Goal: Task Accomplishment & Management: Use online tool/utility

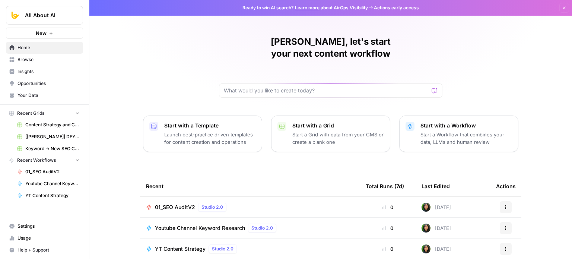
click at [173, 203] on span "01_SEO AuditV2" at bounding box center [175, 206] width 40 height 7
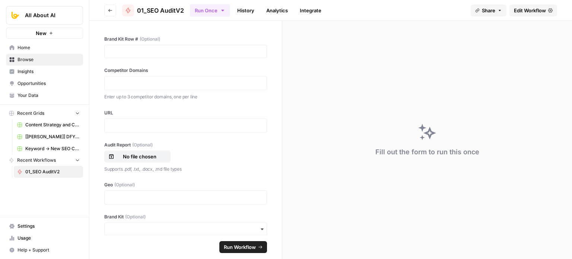
click at [528, 10] on span "Edit Workflow" at bounding box center [530, 10] width 32 height 7
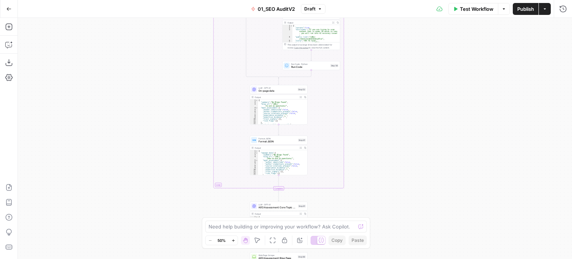
click at [408, 54] on div "**********" at bounding box center [295, 138] width 554 height 241
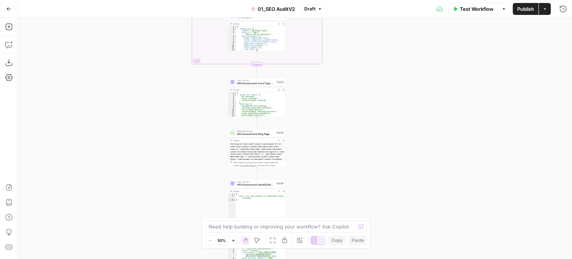
click at [400, 68] on div "**********" at bounding box center [295, 138] width 554 height 241
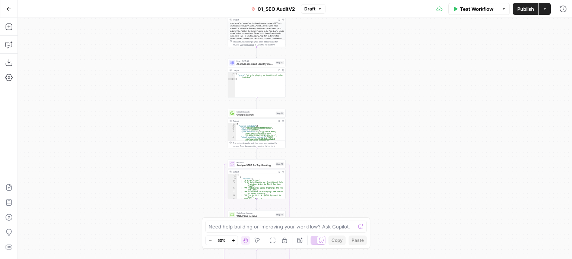
drag, startPoint x: 386, startPoint y: 155, endPoint x: 357, endPoint y: 100, distance: 62.0
click at [374, 52] on div "**********" at bounding box center [295, 138] width 554 height 241
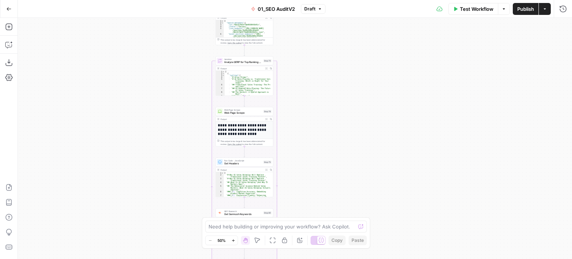
drag, startPoint x: 348, startPoint y: 198, endPoint x: 351, endPoint y: 30, distance: 168.7
click at [351, 30] on div "**********" at bounding box center [295, 138] width 554 height 241
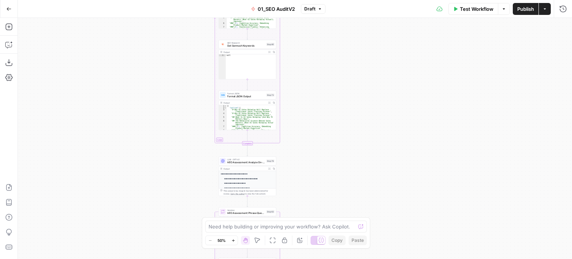
click at [329, 31] on div "**********" at bounding box center [295, 138] width 554 height 241
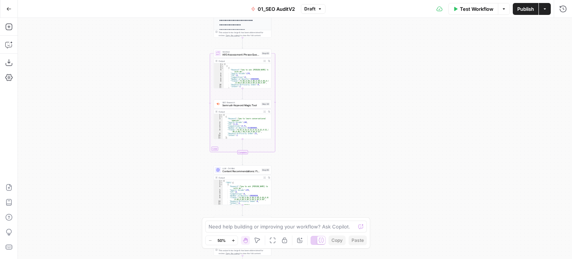
click at [326, 62] on div "**********" at bounding box center [295, 138] width 554 height 241
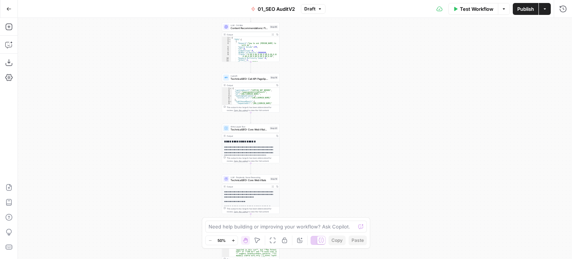
click at [340, 0] on html "All About AI New Home Browse Insights Opportunities Your Data Recent Grids Cont…" at bounding box center [286, 129] width 572 height 259
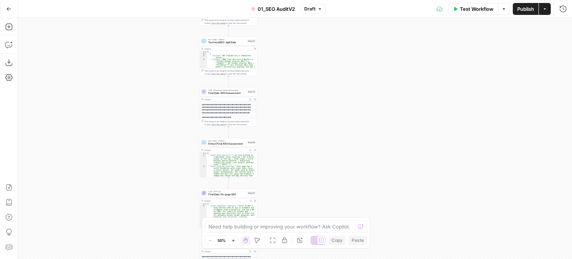
drag, startPoint x: 329, startPoint y: 166, endPoint x: 291, endPoint y: 40, distance: 132.0
click at [291, 40] on div "**********" at bounding box center [295, 138] width 554 height 241
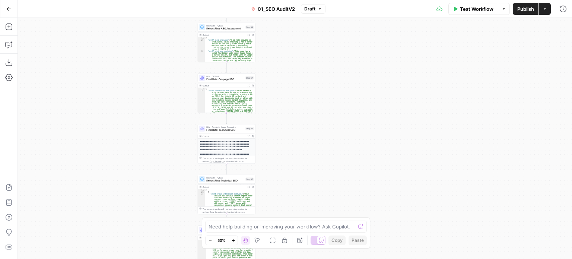
click at [311, 39] on div "**********" at bounding box center [295, 138] width 554 height 241
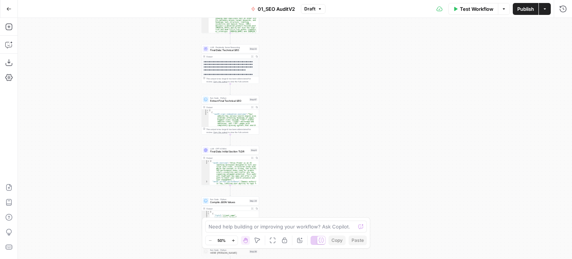
drag, startPoint x: 318, startPoint y: 162, endPoint x: 321, endPoint y: 82, distance: 79.8
click at [321, 82] on div "**********" at bounding box center [295, 138] width 554 height 241
click at [315, 68] on div "**********" at bounding box center [295, 138] width 554 height 241
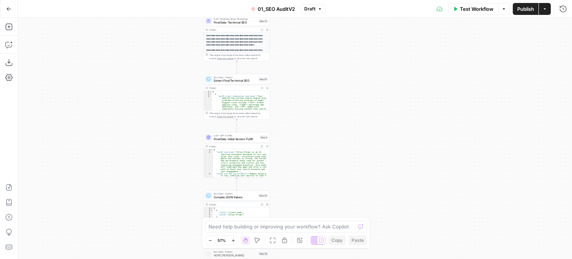
drag, startPoint x: 311, startPoint y: 134, endPoint x: 313, endPoint y: 143, distance: 9.1
click at [313, 143] on div "**********" at bounding box center [295, 138] width 554 height 241
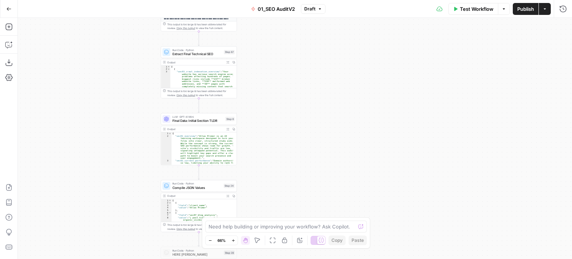
drag, startPoint x: 305, startPoint y: 83, endPoint x: 280, endPoint y: 95, distance: 27.3
click at [299, 71] on div "**********" at bounding box center [295, 138] width 554 height 241
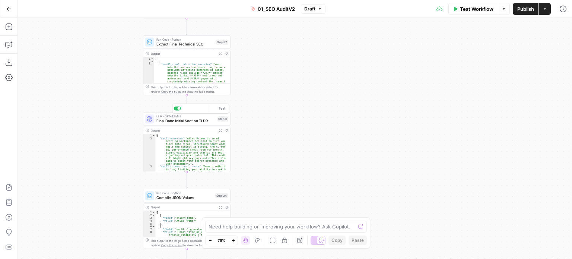
click at [200, 117] on span "LLM · GPT-4.1 Mini" at bounding box center [185, 116] width 59 height 4
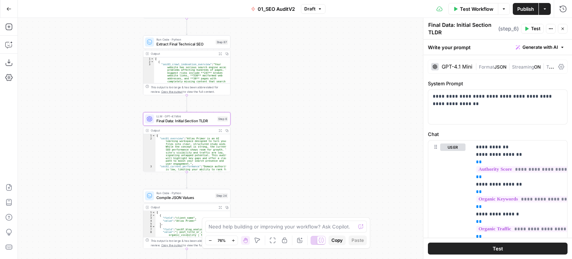
drag, startPoint x: 282, startPoint y: 146, endPoint x: 326, endPoint y: 116, distance: 53.1
click at [335, 114] on div "**********" at bounding box center [295, 138] width 554 height 241
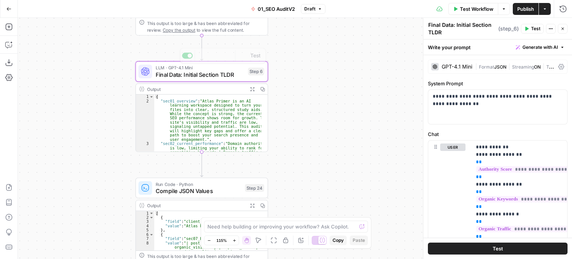
click at [351, 109] on div "**********" at bounding box center [295, 138] width 554 height 241
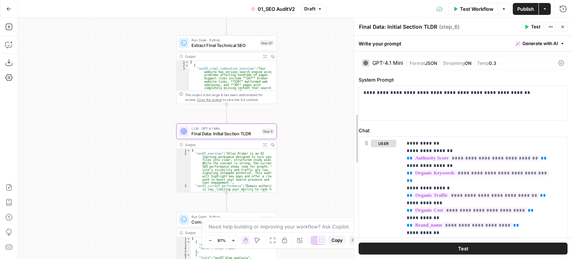
drag, startPoint x: 384, startPoint y: 64, endPoint x: 356, endPoint y: 65, distance: 28.3
drag, startPoint x: 96, startPoint y: 83, endPoint x: 113, endPoint y: 93, distance: 19.7
click at [93, 83] on div "**********" at bounding box center [295, 138] width 554 height 241
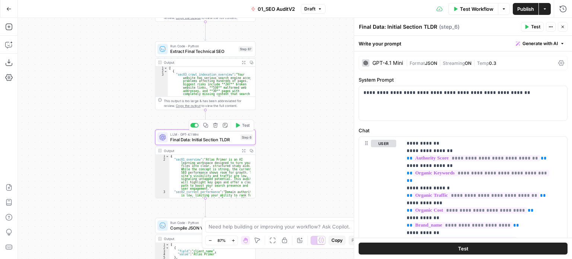
drag, startPoint x: 326, startPoint y: 129, endPoint x: 331, endPoint y: 123, distance: 7.7
click at [308, 125] on div "**********" at bounding box center [295, 138] width 554 height 241
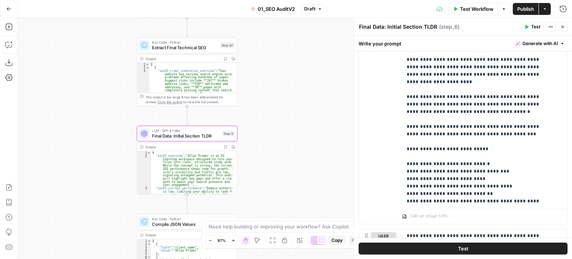
scroll to position [261, 0]
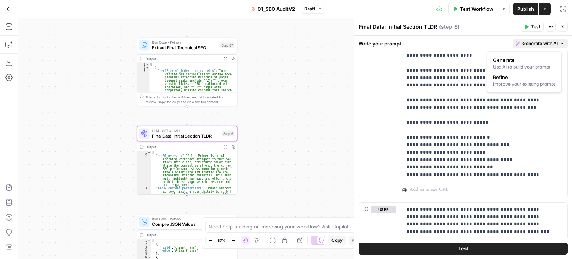
click at [538, 44] on span "Generate with AI" at bounding box center [539, 43] width 35 height 7
click at [514, 75] on span "Refine" at bounding box center [522, 76] width 59 height 7
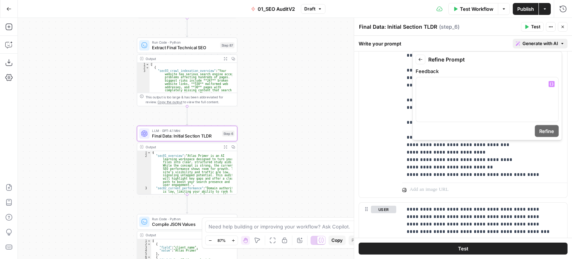
click at [450, 123] on form "Back Refine Prompt Feedback “/” to reference Variables Menu Refine" at bounding box center [486, 96] width 143 height 82
click at [446, 105] on div at bounding box center [487, 99] width 142 height 44
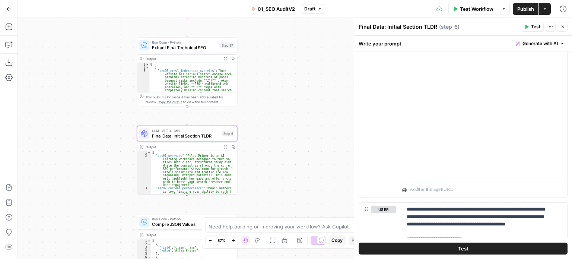
click at [396, 96] on div "**********" at bounding box center [463, 36] width 208 height 321
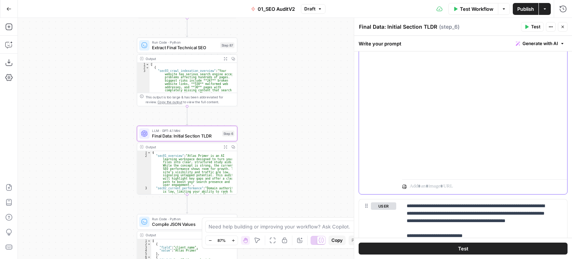
scroll to position [265, 0]
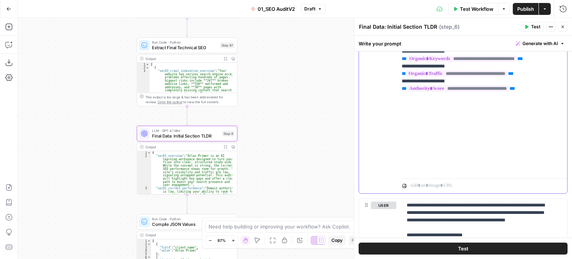
drag, startPoint x: 525, startPoint y: 59, endPoint x: 525, endPoint y: 55, distance: 3.7
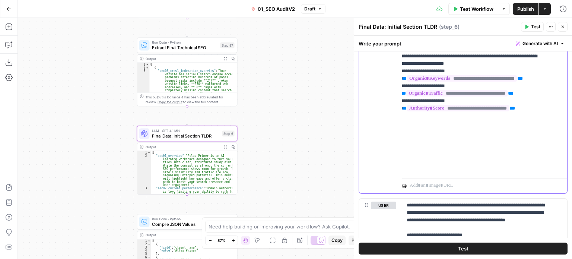
scroll to position [1058, 1]
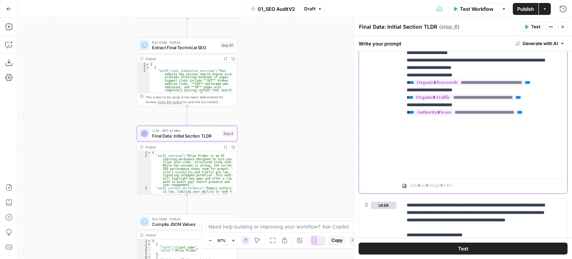
drag, startPoint x: 513, startPoint y: 107, endPoint x: 452, endPoint y: 74, distance: 69.1
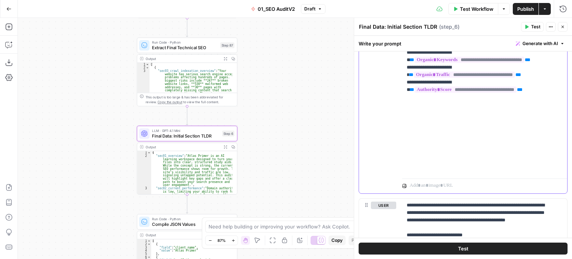
drag, startPoint x: 472, startPoint y: 93, endPoint x: 470, endPoint y: 115, distance: 22.1
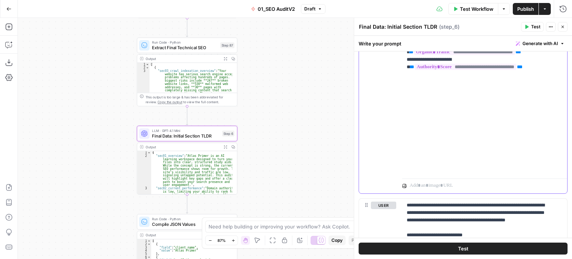
click at [522, 45] on span "Generate with AI" at bounding box center [539, 43] width 35 height 7
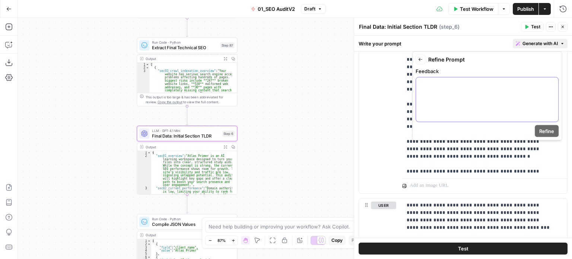
click at [503, 93] on div at bounding box center [487, 99] width 142 height 44
paste div
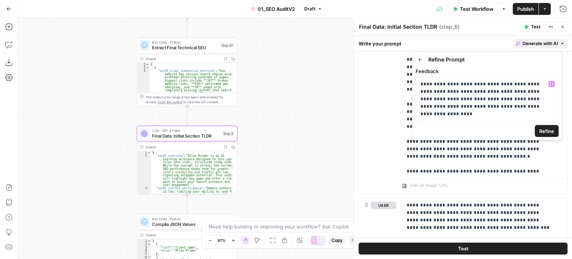
click at [550, 125] on button "Refine" at bounding box center [547, 131] width 24 height 12
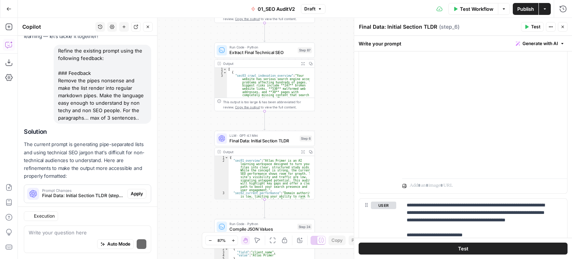
scroll to position [72, 0]
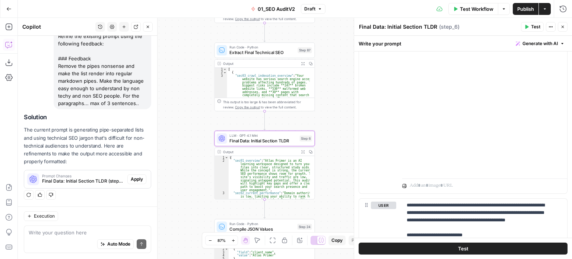
click at [128, 175] on button "Apply" at bounding box center [136, 179] width 19 height 10
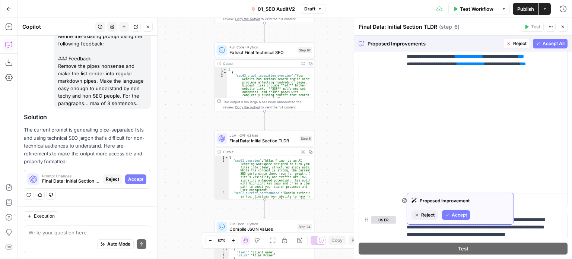
scroll to position [1430, 0]
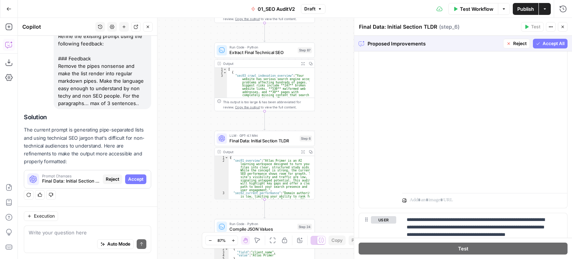
click at [542, 46] on span "Accept All" at bounding box center [553, 43] width 22 height 7
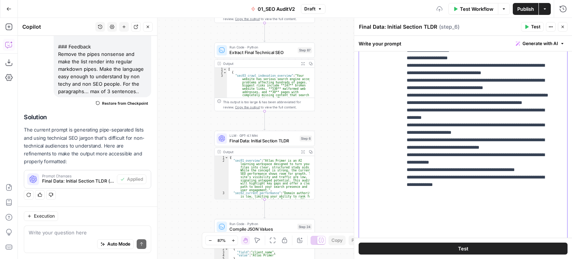
scroll to position [567, 0]
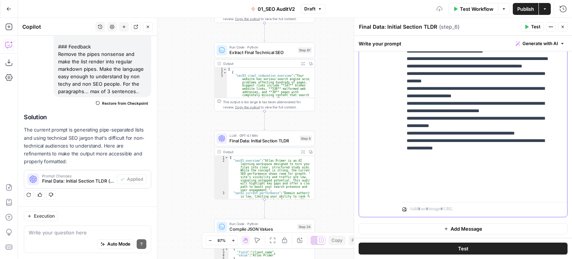
drag, startPoint x: 508, startPoint y: 172, endPoint x: 504, endPoint y: 229, distance: 56.7
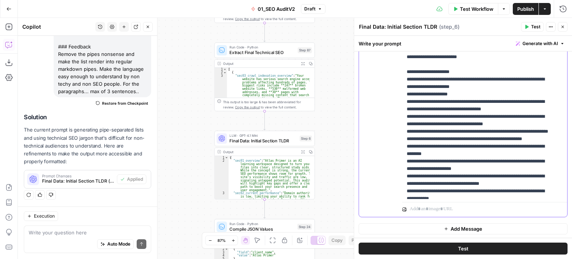
scroll to position [0, 0]
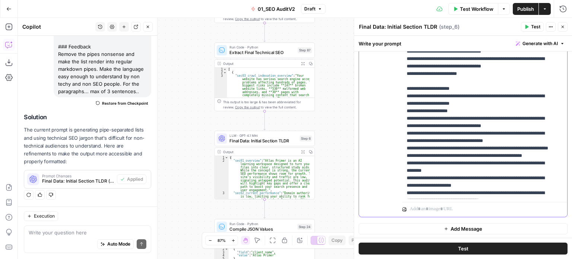
drag, startPoint x: 506, startPoint y: 172, endPoint x: 504, endPoint y: 107, distance: 65.2
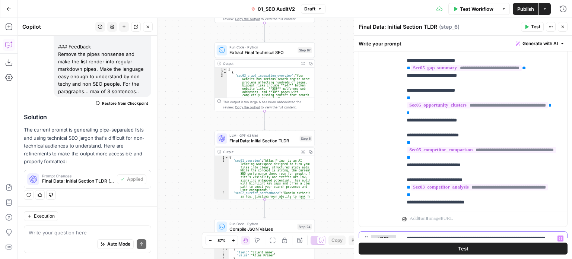
drag, startPoint x: 497, startPoint y: 175, endPoint x: 499, endPoint y: 137, distance: 38.8
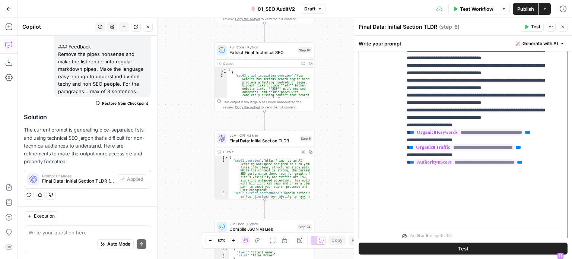
scroll to position [1249, 0]
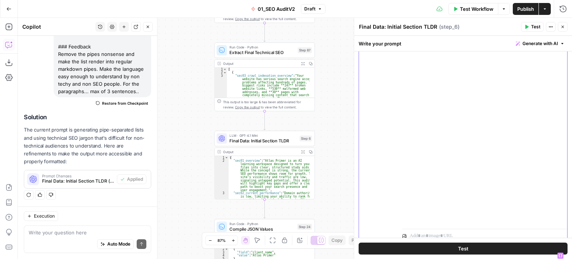
drag, startPoint x: 523, startPoint y: 125, endPoint x: 505, endPoint y: 255, distance: 131.3
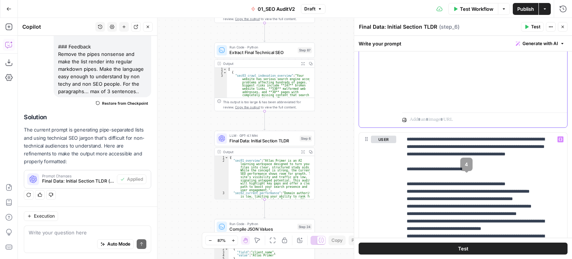
drag, startPoint x: 513, startPoint y: 138, endPoint x: 511, endPoint y: 187, distance: 48.8
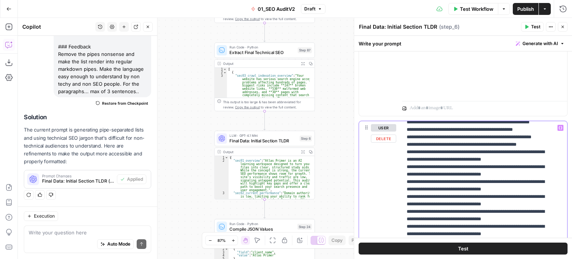
drag, startPoint x: 442, startPoint y: 168, endPoint x: 442, endPoint y: 207, distance: 38.7
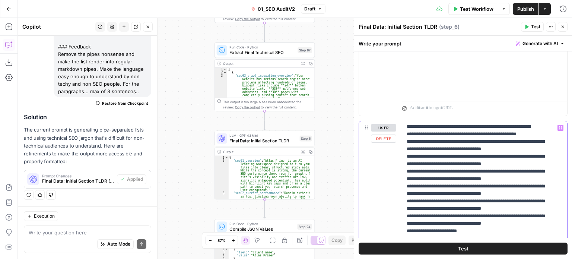
scroll to position [89, 0]
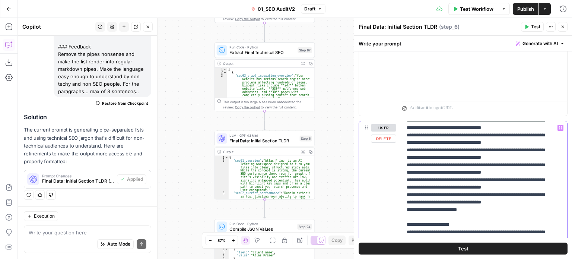
drag, startPoint x: 447, startPoint y: 168, endPoint x: 449, endPoint y: 206, distance: 38.7
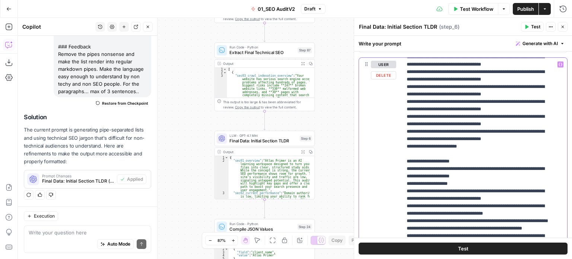
drag, startPoint x: 466, startPoint y: 170, endPoint x: 465, endPoint y: 215, distance: 44.7
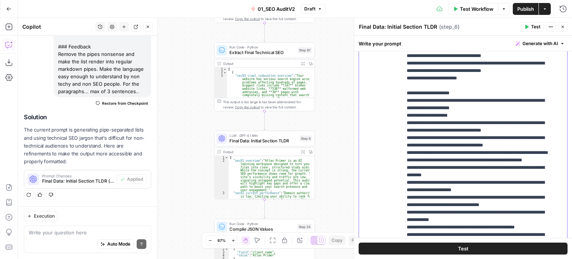
drag, startPoint x: 478, startPoint y: 163, endPoint x: 476, endPoint y: 210, distance: 46.6
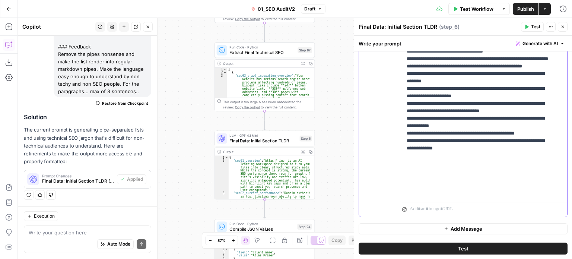
drag, startPoint x: 485, startPoint y: 149, endPoint x: 485, endPoint y: 209, distance: 60.3
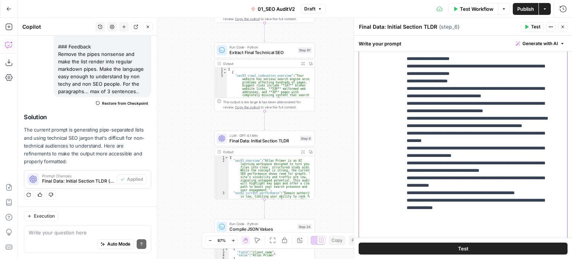
scroll to position [366, 0]
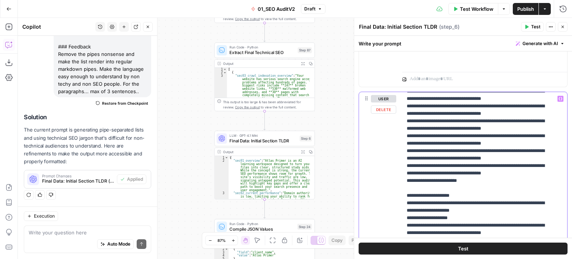
drag, startPoint x: 483, startPoint y: 157, endPoint x: 484, endPoint y: 137, distance: 20.2
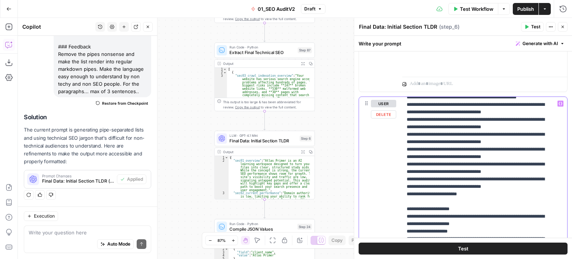
scroll to position [0, 0]
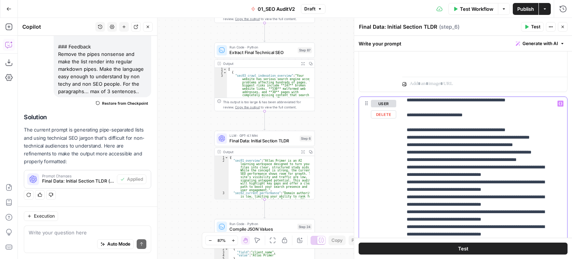
drag, startPoint x: 506, startPoint y: 212, endPoint x: 511, endPoint y: 161, distance: 51.6
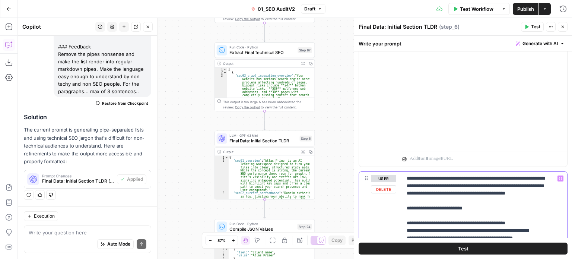
drag, startPoint x: 514, startPoint y: 207, endPoint x: 514, endPoint y: 156, distance: 51.0
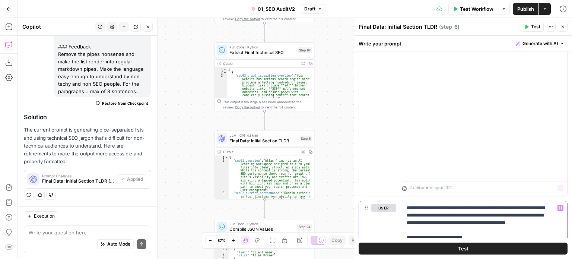
drag, startPoint x: 502, startPoint y: 211, endPoint x: 494, endPoint y: 173, distance: 38.7
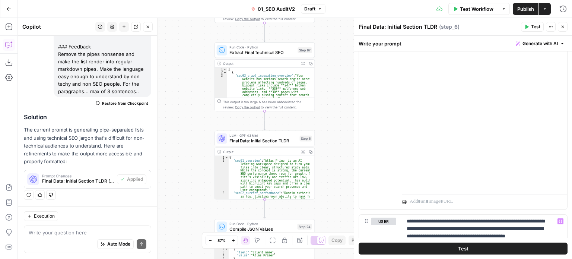
click at [526, 28] on icon "button" at bounding box center [526, 27] width 3 height 4
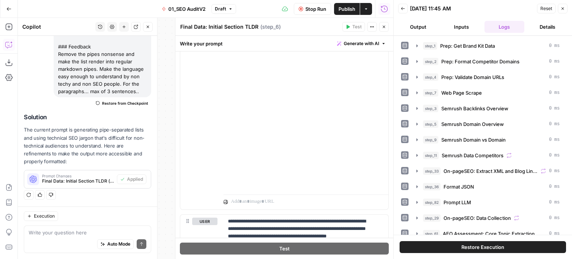
scroll to position [84, 0]
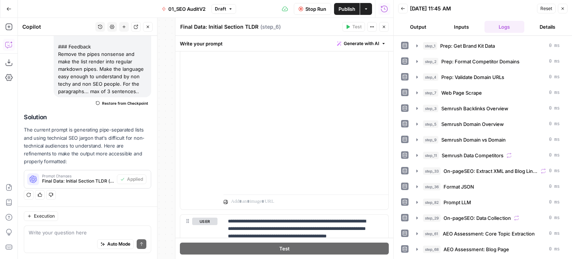
click at [308, 6] on span "Stop Run" at bounding box center [315, 8] width 21 height 7
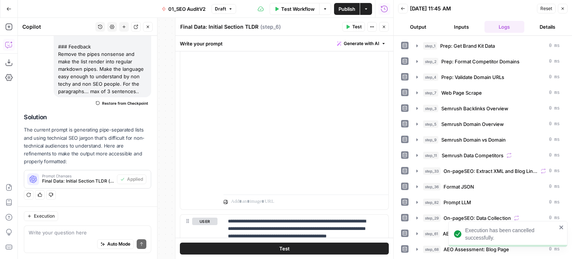
click at [561, 6] on button "Close" at bounding box center [563, 9] width 10 height 10
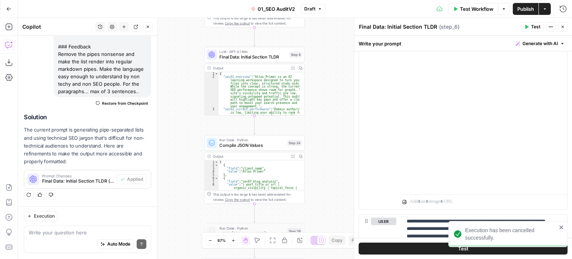
drag, startPoint x: 328, startPoint y: 70, endPoint x: 320, endPoint y: 64, distance: 9.9
click at [323, 36] on div "**********" at bounding box center [295, 138] width 554 height 241
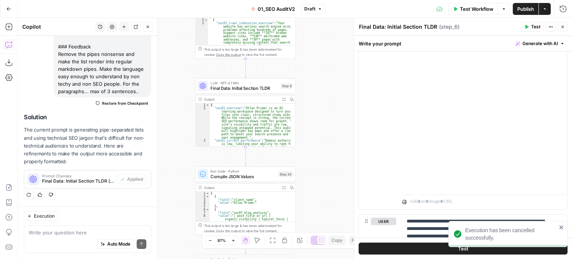
drag, startPoint x: 329, startPoint y: 146, endPoint x: 320, endPoint y: 180, distance: 35.7
click at [320, 180] on div "**********" at bounding box center [295, 138] width 554 height 241
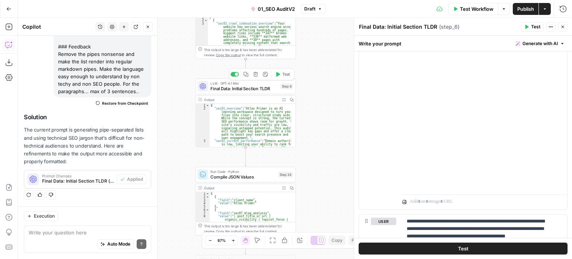
click at [239, 88] on span "Final Data: Initial Section TLDR" at bounding box center [243, 88] width 67 height 6
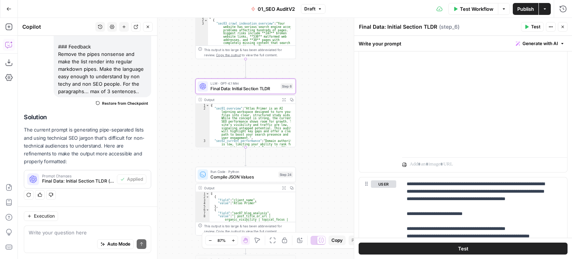
scroll to position [0, 0]
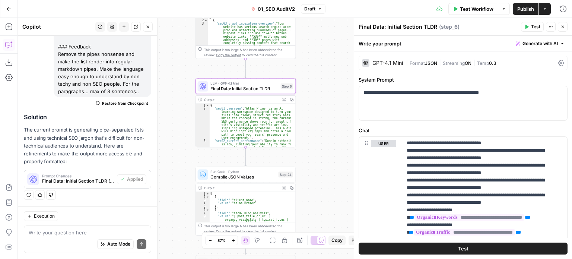
click at [432, 62] on span "JSON" at bounding box center [431, 63] width 12 height 6
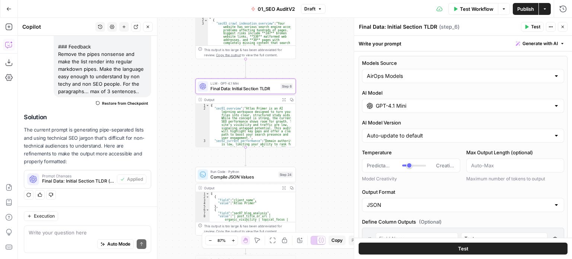
click at [413, 108] on input "GPT-4.1 Mini" at bounding box center [463, 105] width 175 height 7
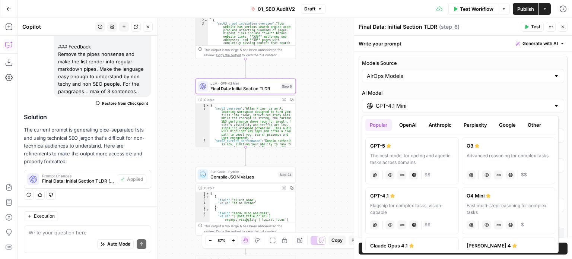
click at [480, 123] on button "Perplexity" at bounding box center [475, 125] width 32 height 12
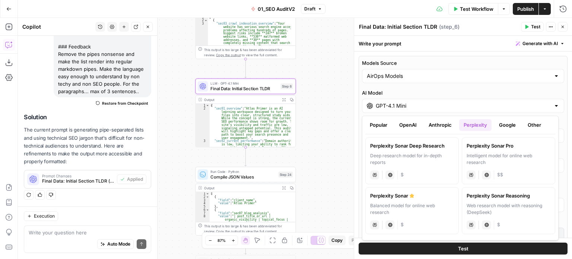
click at [507, 220] on div "perplexity Live Web Research $" at bounding box center [508, 224] width 84 height 10
type input "Perplexity Sonar Reasoning"
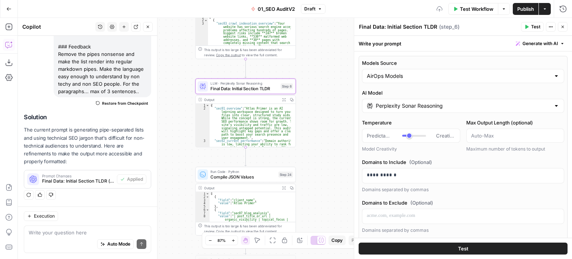
click at [529, 26] on button "Test" at bounding box center [532, 27] width 23 height 10
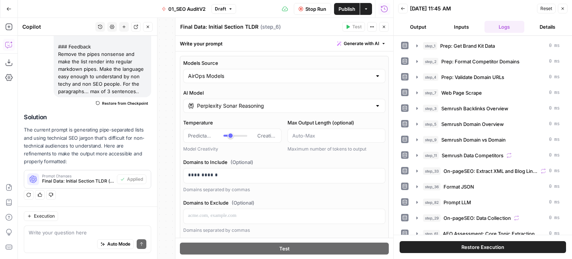
drag, startPoint x: 571, startPoint y: 63, endPoint x: 571, endPoint y: 171, distance: 108.0
click at [571, 171] on html "All About AI New Home Browse Insights Opportunities Your Data Recent Grids Cont…" at bounding box center [286, 129] width 572 height 259
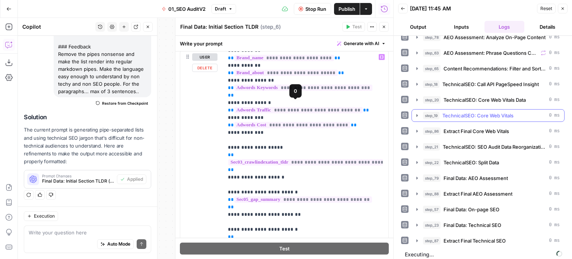
scroll to position [149, 0]
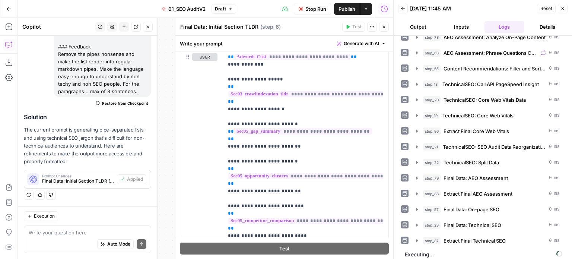
click at [386, 28] on button "Close" at bounding box center [384, 27] width 10 height 10
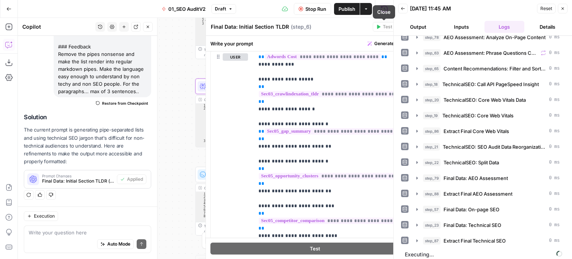
click at [347, 133] on div "**********" at bounding box center [205, 138] width 375 height 241
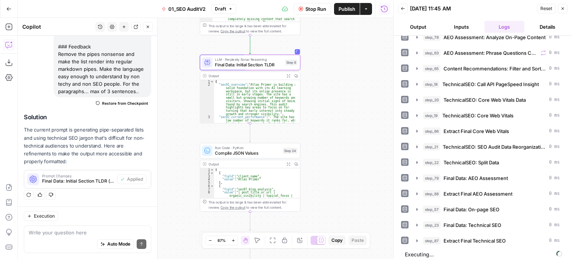
scroll to position [84, 0]
click at [318, 241] on div at bounding box center [321, 240] width 8 height 8
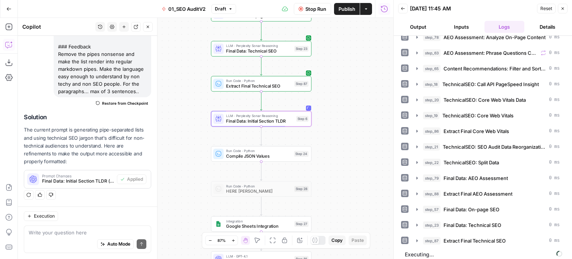
drag, startPoint x: 340, startPoint y: 53, endPoint x: 351, endPoint y: 163, distance: 110.0
click at [351, 163] on div "false false true true Workflow Set Inputs Inputs Workflow Prep: Get Brand Kit D…" at bounding box center [205, 138] width 375 height 241
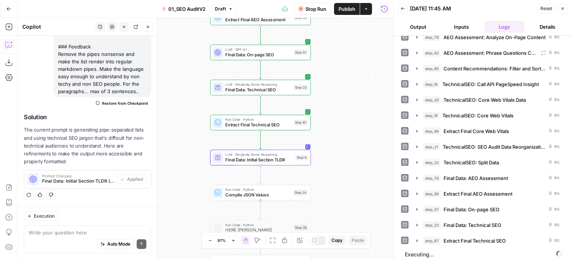
drag, startPoint x: 352, startPoint y: 87, endPoint x: 357, endPoint y: 122, distance: 35.0
click at [355, 157] on div "false false true true Workflow Set Inputs Inputs Workflow Prep: Get Brand Kit D…" at bounding box center [205, 138] width 375 height 241
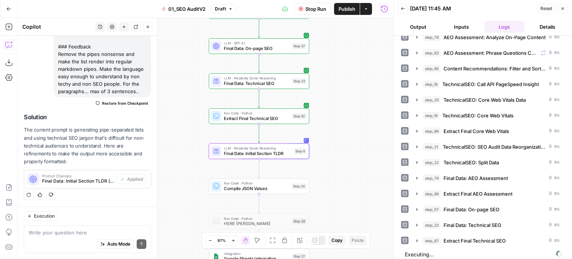
drag, startPoint x: 369, startPoint y: 147, endPoint x: 362, endPoint y: 73, distance: 74.8
click at [362, 73] on div "false false true true Workflow Set Inputs Inputs Workflow Prep: Get Brand Kit D…" at bounding box center [205, 138] width 375 height 241
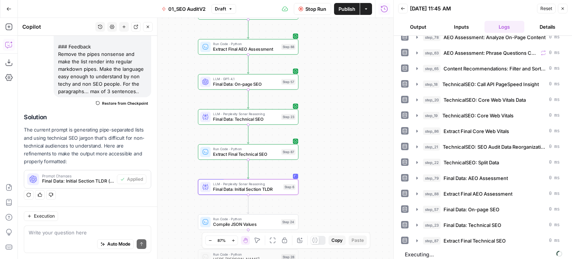
drag, startPoint x: 350, startPoint y: 136, endPoint x: 353, endPoint y: 128, distance: 8.0
click at [351, 137] on div "false false true true Workflow Set Inputs Inputs Workflow Prep: Get Brand Kit D…" at bounding box center [205, 138] width 375 height 241
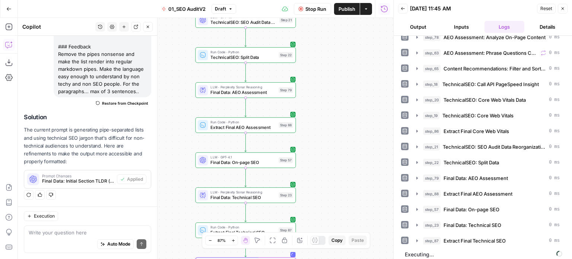
drag, startPoint x: 358, startPoint y: 86, endPoint x: 354, endPoint y: 148, distance: 62.0
click at [354, 153] on div "false false true true Workflow Set Inputs Inputs Workflow Prep: Get Brand Kit D…" at bounding box center [205, 138] width 375 height 241
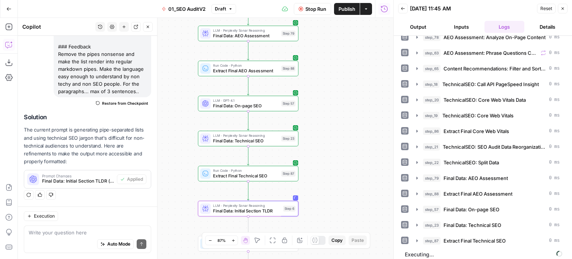
drag, startPoint x: 353, startPoint y: 60, endPoint x: 353, endPoint y: 70, distance: 10.4
click at [355, 49] on div "false false true true Workflow Set Inputs Inputs Workflow Prep: Get Brand Kit D…" at bounding box center [205, 138] width 375 height 241
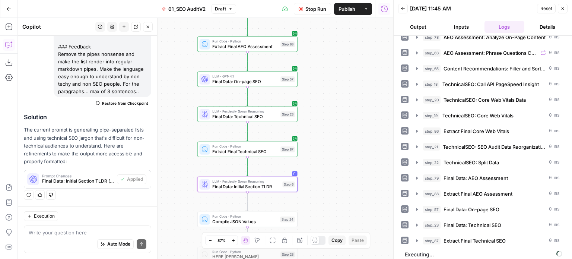
drag, startPoint x: 344, startPoint y: 110, endPoint x: 338, endPoint y: 52, distance: 58.3
click at [338, 44] on div "false false true true Workflow Set Inputs Inputs Workflow Prep: Get Brand Kit D…" at bounding box center [205, 138] width 375 height 241
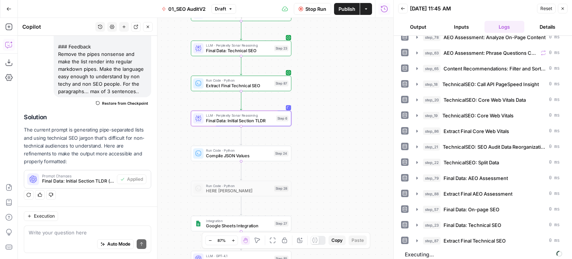
drag, startPoint x: 334, startPoint y: 92, endPoint x: 354, endPoint y: 53, distance: 44.1
click at [335, 70] on div "false false true true Workflow Set Inputs Inputs Workflow Prep: Get Brand Kit D…" at bounding box center [205, 138] width 375 height 241
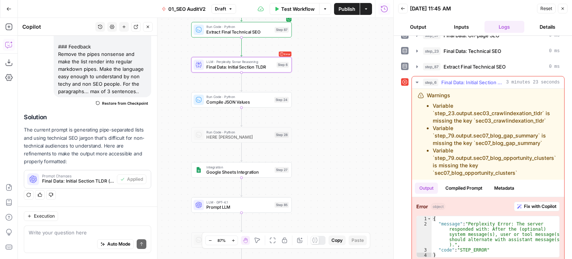
scroll to position [450, 0]
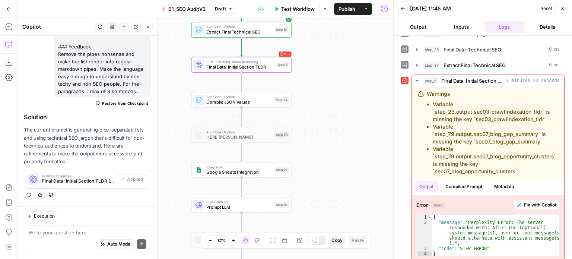
drag, startPoint x: 519, startPoint y: 164, endPoint x: 410, endPoint y: 99, distance: 127.1
click at [410, 99] on div "step_6 Final Data: Initial Section TLDR 3 minutes 23 seconds Warnings Variable …" at bounding box center [482, 167] width 163 height 186
click at [439, 111] on li "Variable `step_23.output.sec03_crawlindexation_tldr` is missing the key `sec03_…" at bounding box center [495, 112] width 125 height 22
drag, startPoint x: 521, startPoint y: 166, endPoint x: 423, endPoint y: 102, distance: 117.6
click at [423, 102] on div "Warnings Variable `step_23.output.sec03_crawlindexation_tldr` is missing the ke…" at bounding box center [488, 132] width 140 height 85
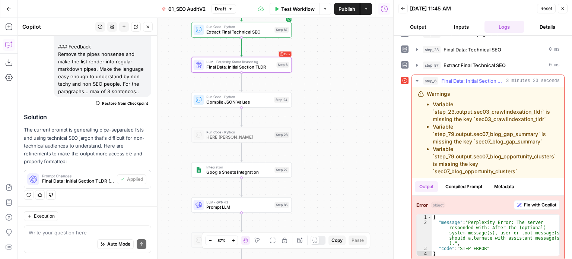
copy ul "Variable `step_23.output.sec03_crawlindexation_tldr` is missing the key `sec03_…"
click at [235, 66] on span "Final Data: Initial Section TLDR" at bounding box center [239, 67] width 67 height 6
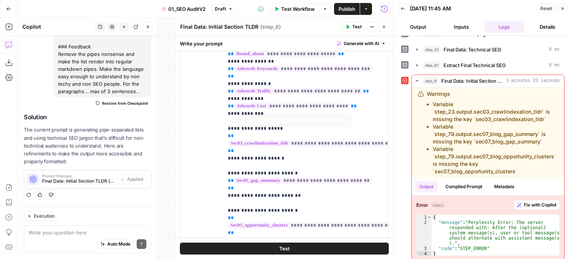
scroll to position [74, 0]
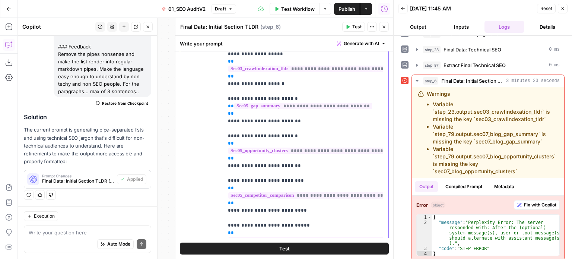
click at [357, 40] on span "Generate with AI" at bounding box center [361, 43] width 35 height 7
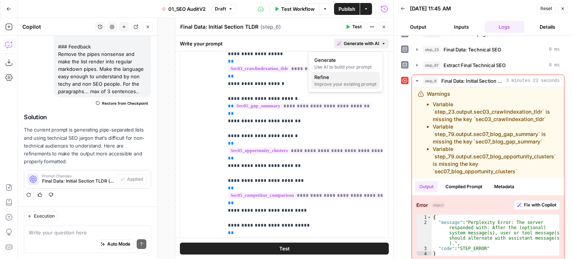
click at [351, 77] on span "Refine" at bounding box center [343, 76] width 59 height 7
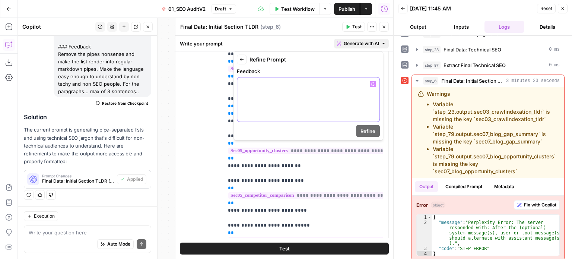
click at [305, 99] on div at bounding box center [308, 99] width 142 height 44
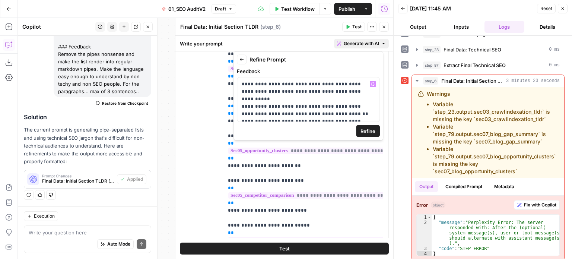
click at [368, 130] on span "Refine" at bounding box center [367, 130] width 15 height 7
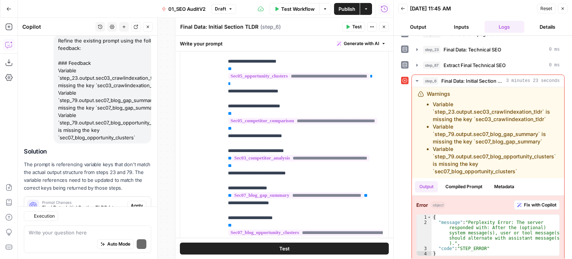
scroll to position [268, 0]
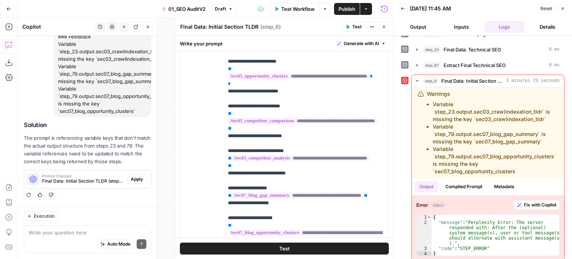
click at [131, 182] on span "Apply" at bounding box center [137, 179] width 12 height 7
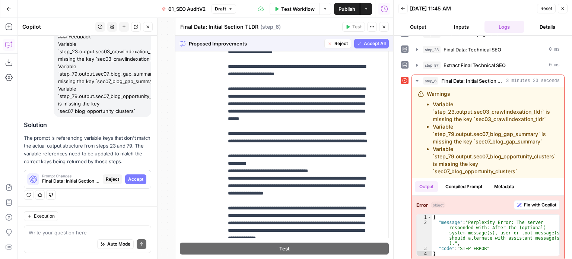
scroll to position [372, 0]
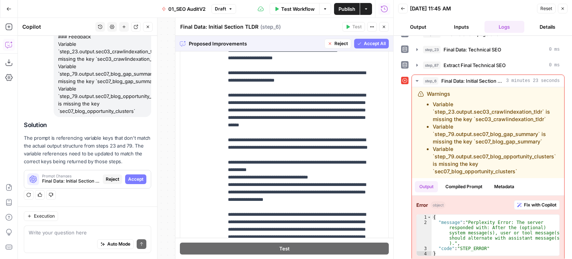
click at [364, 44] on span "Accept All" at bounding box center [375, 43] width 22 height 7
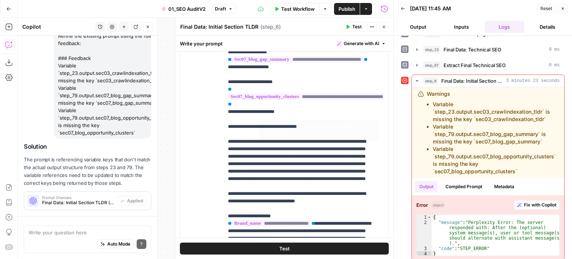
scroll to position [280, 0]
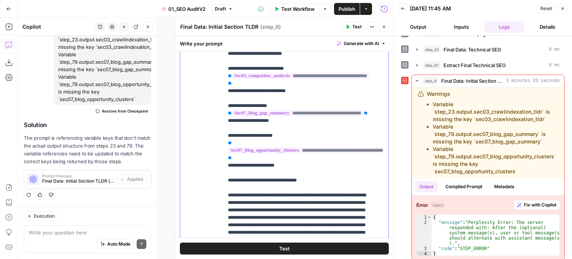
scroll to position [0, 0]
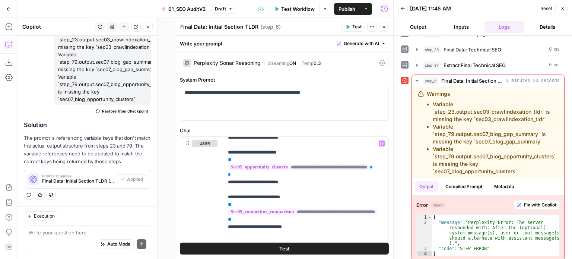
click at [238, 61] on div "Perplexity Sonar Reasoning" at bounding box center [227, 62] width 67 height 5
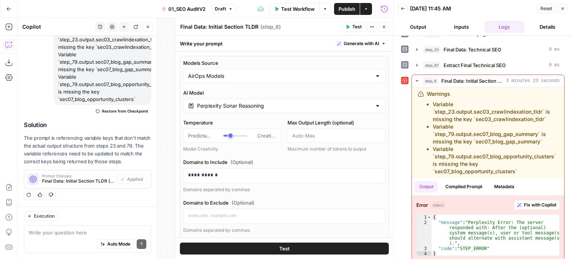
click at [233, 101] on div "Perplexity Sonar Reasoning" at bounding box center [284, 106] width 202 height 14
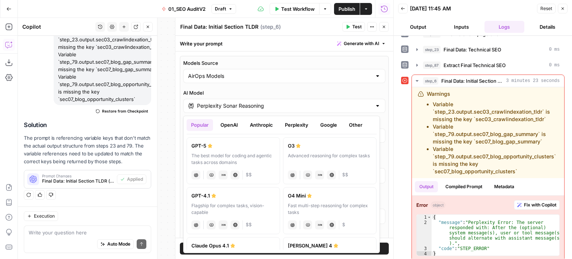
click at [244, 200] on label "GPT-4.1 Flagship for complex tasks, vision-capable chat Vision Capabilities JSO…" at bounding box center [233, 210] width 93 height 47
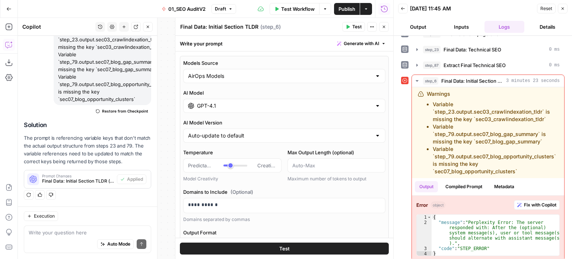
type input "GPT-4.1"
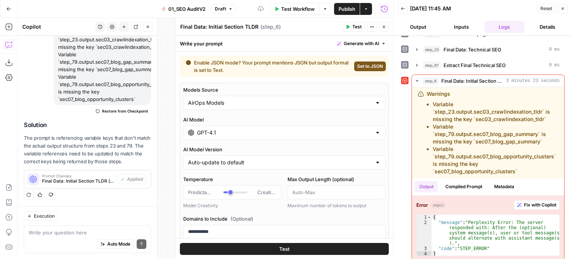
click at [366, 67] on span "Set to JSON" at bounding box center [370, 66] width 26 height 7
type input "JSON"
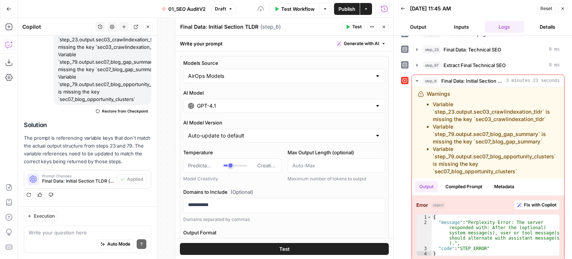
click at [220, 105] on input "GPT-4.1" at bounding box center [284, 105] width 175 height 7
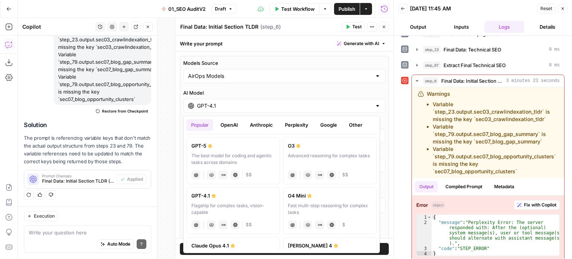
scroll to position [37, 0]
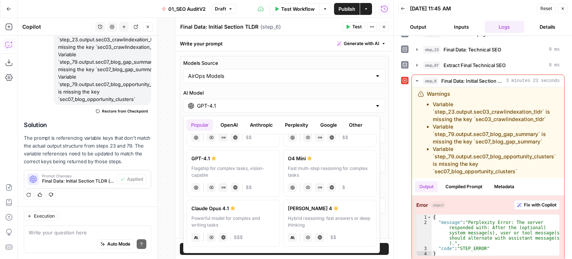
click at [315, 91] on label "AI Model" at bounding box center [284, 92] width 202 height 7
click at [315, 102] on input "GPT-4.1" at bounding box center [284, 105] width 175 height 7
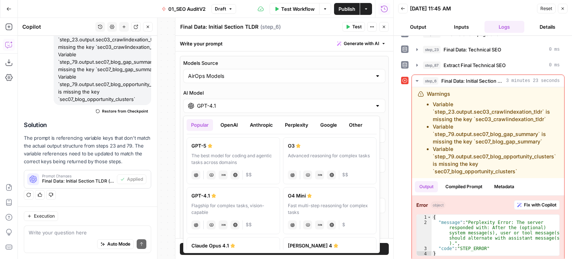
click at [348, 26] on icon "button" at bounding box center [348, 27] width 3 height 4
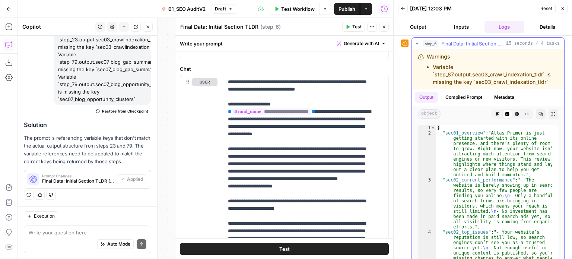
scroll to position [465, 0]
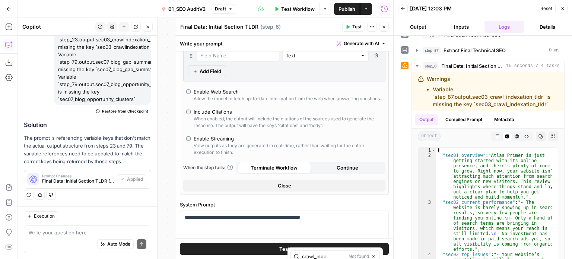
scroll to position [439, 0]
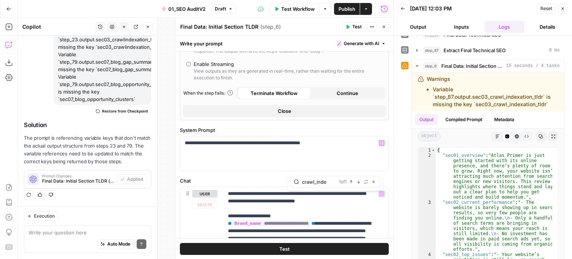
type input "crawl_inde"
click at [360, 180] on span "button" at bounding box center [359, 182] width 4 height 4
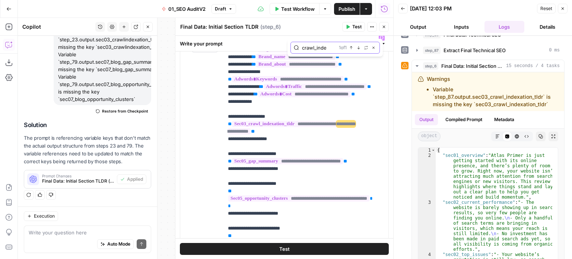
scroll to position [25, 0]
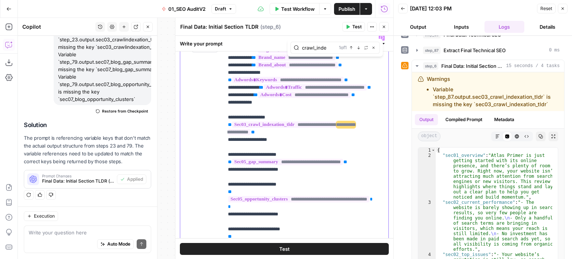
drag, startPoint x: 267, startPoint y: 168, endPoint x: 222, endPoint y: 159, distance: 46.2
click at [222, 159] on div "**********" at bounding box center [284, 191] width 208 height 321
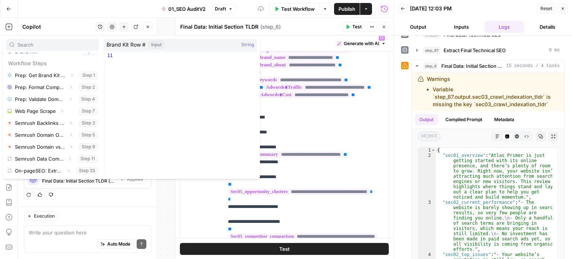
scroll to position [83, 0]
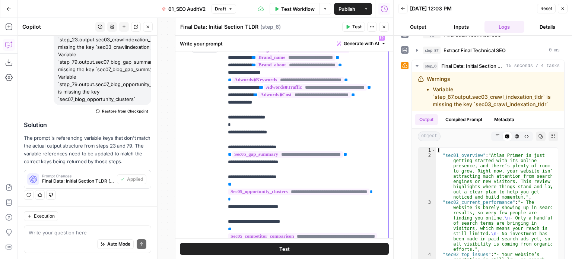
drag, startPoint x: 251, startPoint y: 159, endPoint x: 216, endPoint y: 159, distance: 35.4
click at [216, 159] on div "**********" at bounding box center [284, 191] width 208 height 321
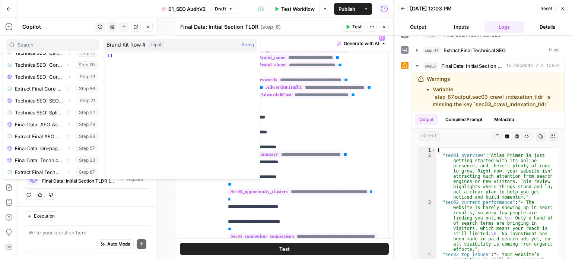
scroll to position [341, 0]
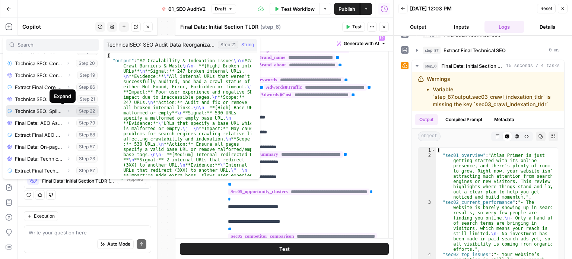
click at [66, 111] on icon "button" at bounding box center [68, 111] width 4 height 4
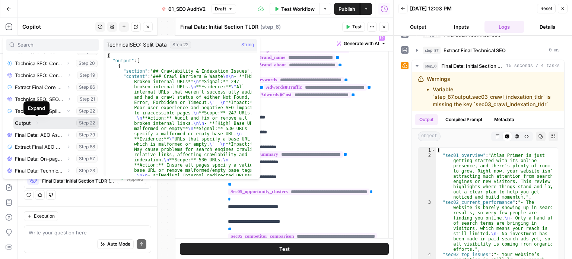
click at [38, 124] on icon "button" at bounding box center [37, 123] width 4 height 4
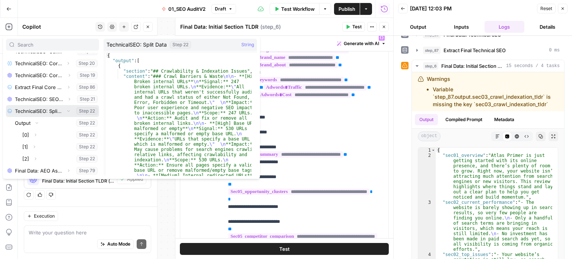
click at [67, 110] on icon "button" at bounding box center [68, 110] width 3 height 1
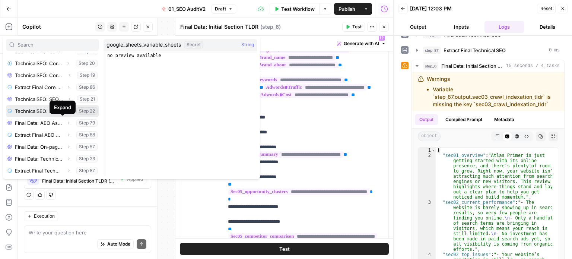
scroll to position [377, 0]
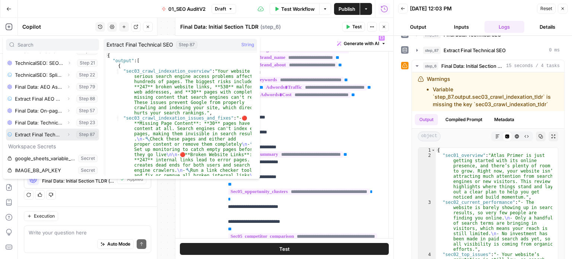
click at [66, 132] on icon "button" at bounding box center [68, 134] width 4 height 4
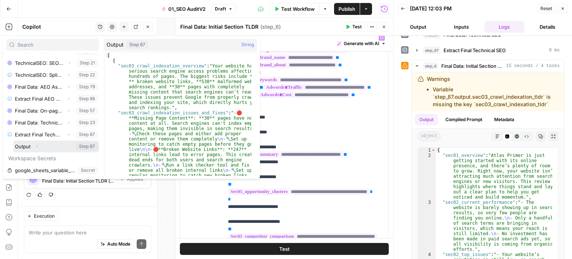
click at [38, 144] on icon "button" at bounding box center [37, 146] width 4 height 4
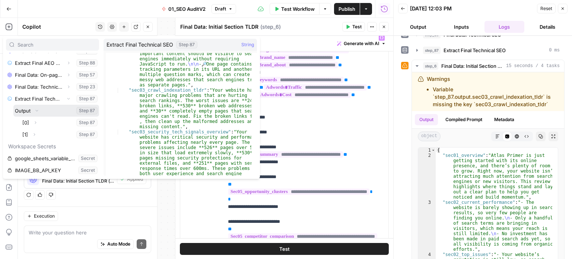
scroll to position [1796, 0]
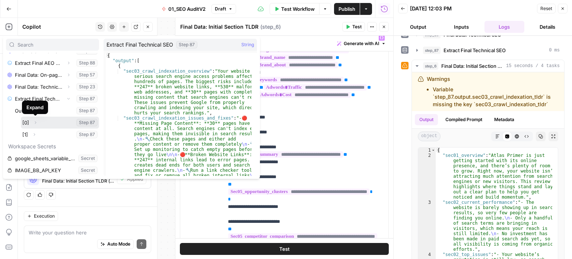
click at [35, 121] on icon "button" at bounding box center [35, 122] width 4 height 4
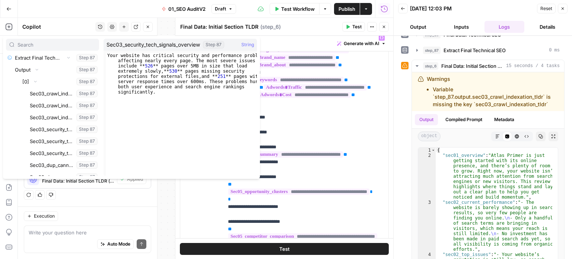
scroll to position [469, 0]
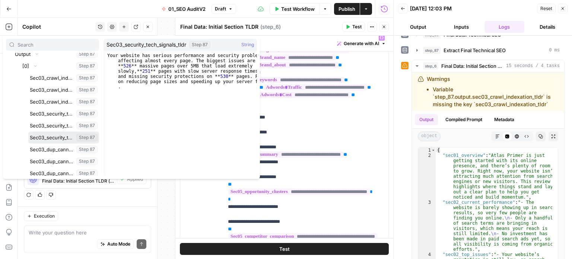
click at [50, 138] on button "Select variable Sec03_security_tech_signals_tldr" at bounding box center [63, 137] width 71 height 12
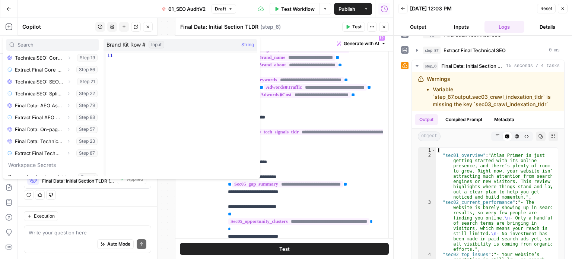
scroll to position [377, 0]
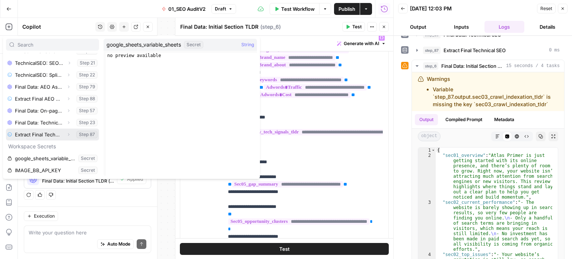
click at [68, 134] on icon "button" at bounding box center [68, 134] width 1 height 3
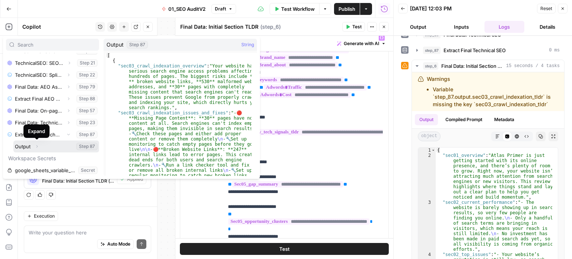
click at [36, 143] on button "Expand" at bounding box center [37, 146] width 10 height 10
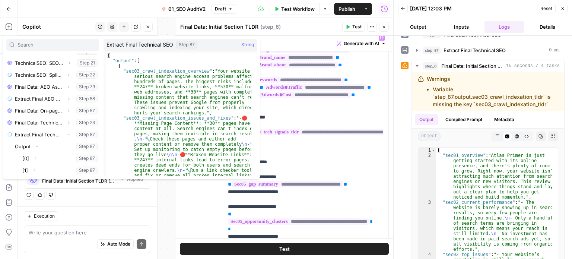
scroll to position [413, 0]
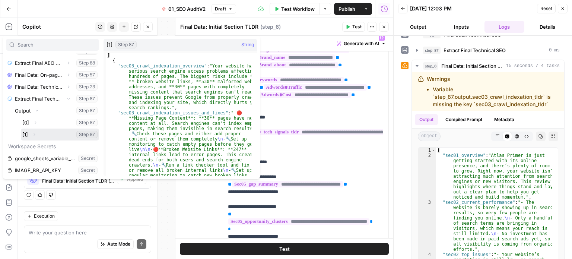
click at [34, 132] on icon "button" at bounding box center [34, 134] width 4 height 4
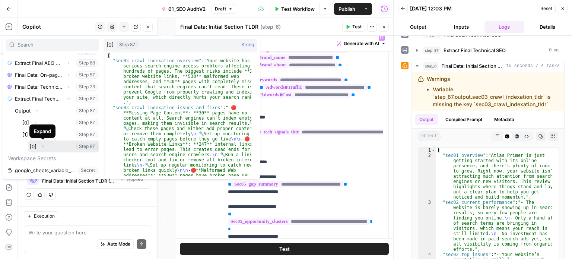
click at [44, 146] on icon "button" at bounding box center [43, 146] width 4 height 4
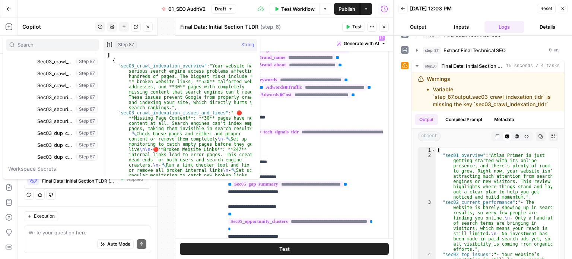
scroll to position [515, 0]
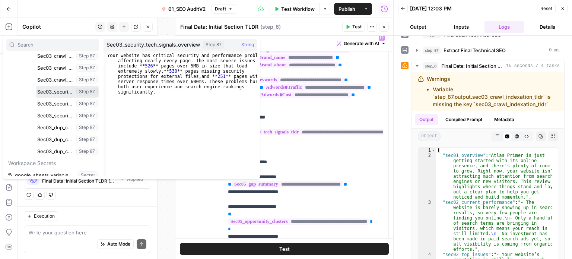
click at [55, 96] on button "Select variable Sec03_security_tech_signals_overview" at bounding box center [67, 92] width 63 height 12
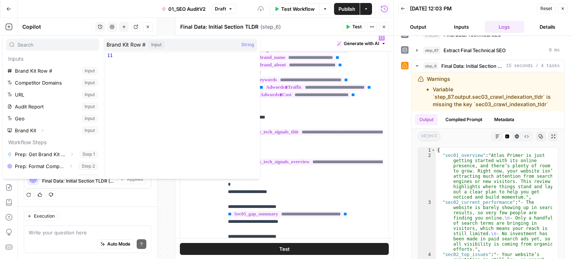
scroll to position [377, 0]
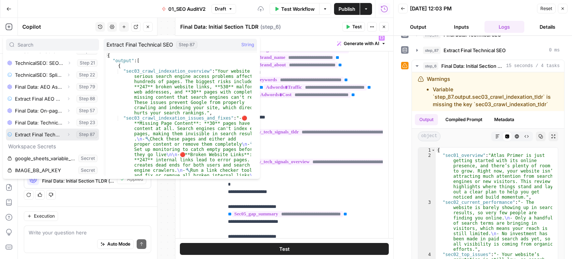
click at [63, 128] on button "Select variable Extract Final Technical SEO" at bounding box center [52, 134] width 93 height 12
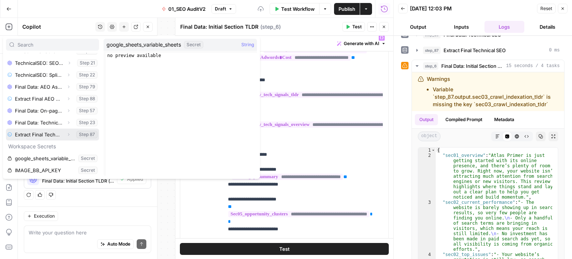
click at [66, 134] on icon "button" at bounding box center [68, 134] width 4 height 4
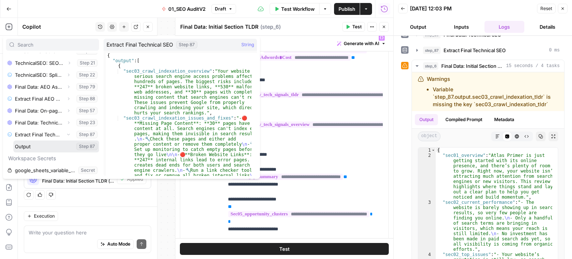
click at [38, 145] on icon "button" at bounding box center [37, 146] width 4 height 4
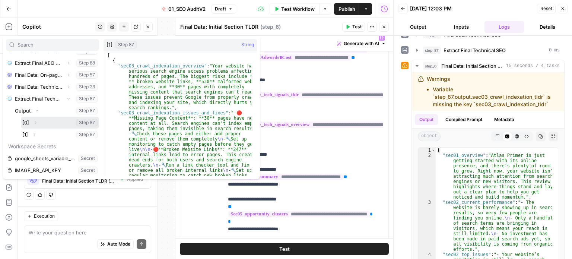
click at [36, 122] on icon "button" at bounding box center [35, 122] width 4 height 4
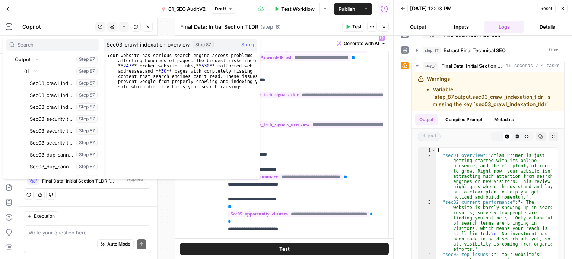
scroll to position [469, 0]
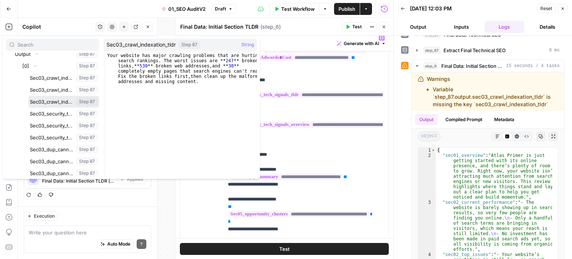
click at [49, 103] on button "Select variable Sec03_crawl_indexation_tldr" at bounding box center [63, 102] width 71 height 12
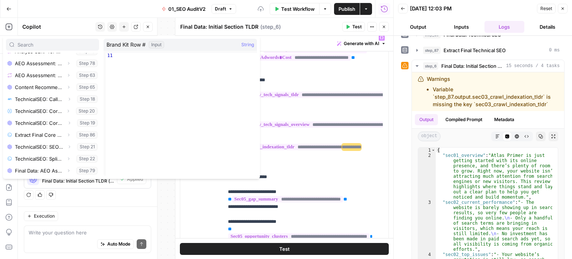
scroll to position [377, 0]
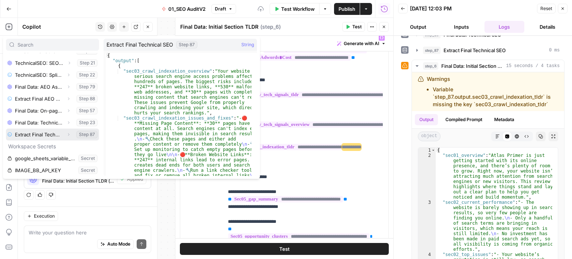
click at [66, 132] on button "Expand" at bounding box center [69, 135] width 10 height 10
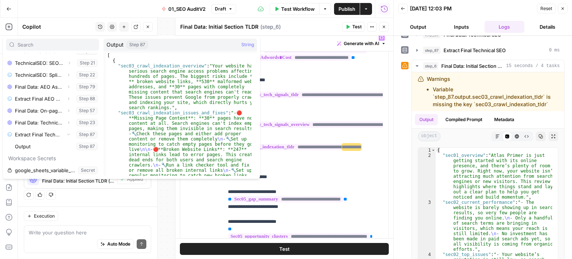
click at [36, 144] on icon "button" at bounding box center [37, 146] width 4 height 4
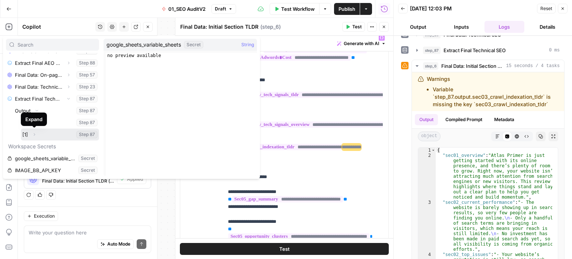
click at [35, 132] on icon "button" at bounding box center [34, 134] width 4 height 4
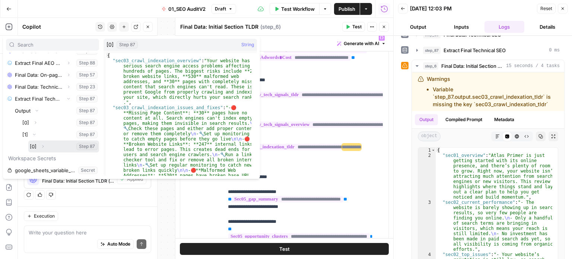
click at [43, 144] on icon "button" at bounding box center [43, 146] width 4 height 4
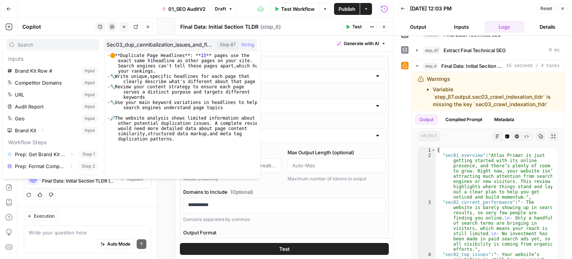
scroll to position [532, 0]
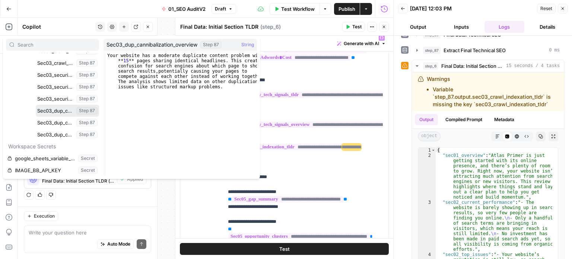
click at [54, 115] on button "Select variable Sec03_dup_cannibalization_overview" at bounding box center [67, 111] width 63 height 12
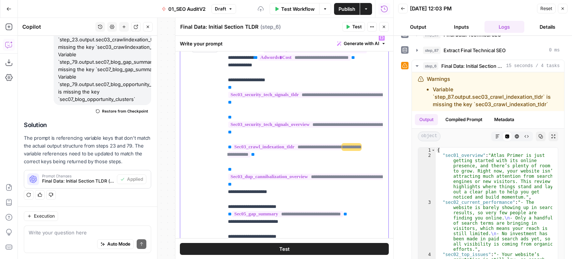
scroll to position [99, 0]
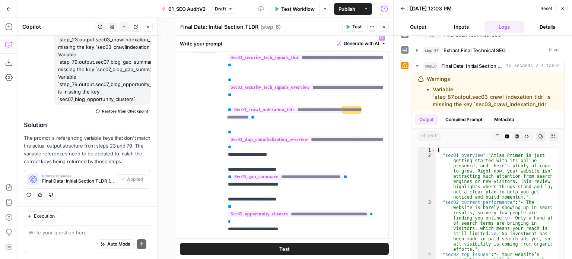
click at [346, 28] on icon "button" at bounding box center [347, 27] width 4 height 4
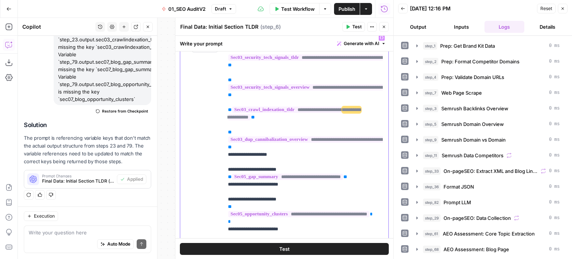
scroll to position [322, 0]
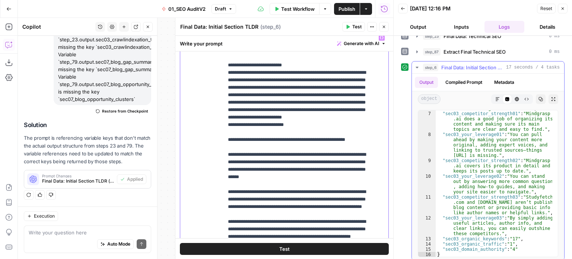
scroll to position [364, 0]
click at [146, 28] on icon "button" at bounding box center [148, 27] width 4 height 4
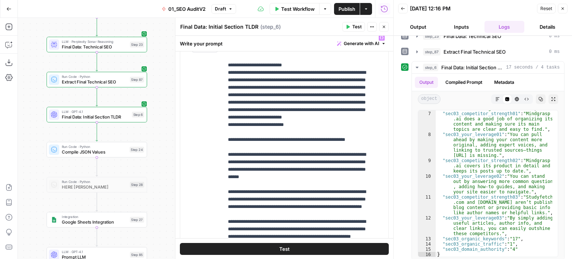
drag, startPoint x: 159, startPoint y: 106, endPoint x: 246, endPoint y: 96, distance: 87.7
click at [246, 96] on body "All About AI New Home Browse Insights Opportunities Your Data Recent Grids Cont…" at bounding box center [286, 129] width 572 height 259
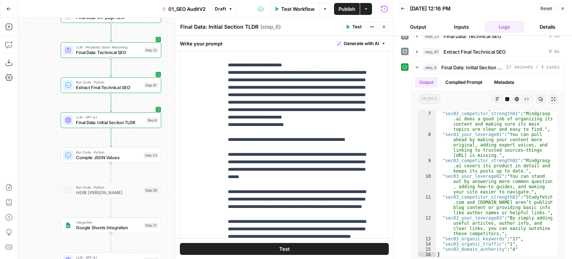
click at [383, 23] on button "Close" at bounding box center [384, 27] width 10 height 10
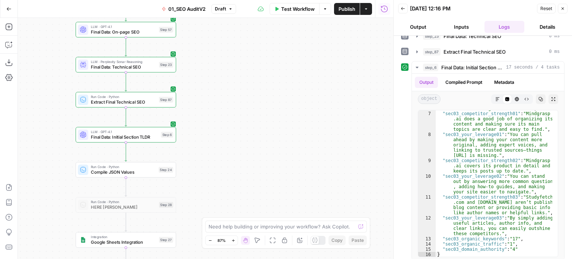
drag, startPoint x: 215, startPoint y: 121, endPoint x: 229, endPoint y: 139, distance: 22.5
click at [229, 138] on div "false false true true Workflow Set Inputs Inputs Workflow Prep: Get Brand Kit D…" at bounding box center [205, 138] width 375 height 241
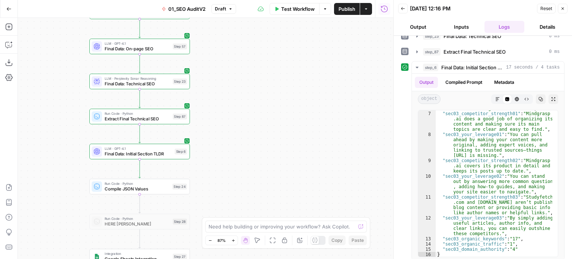
click at [158, 187] on span "Compile JSON Values" at bounding box center [137, 188] width 65 height 6
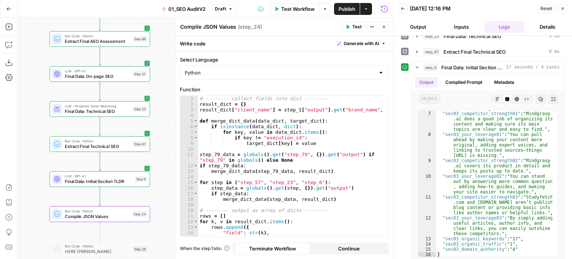
drag, startPoint x: 33, startPoint y: 91, endPoint x: 20, endPoint y: 107, distance: 20.4
click at [19, 107] on div "false false true true Workflow Set Inputs Inputs Workflow Prep: Get Brand Kit D…" at bounding box center [205, 138] width 375 height 241
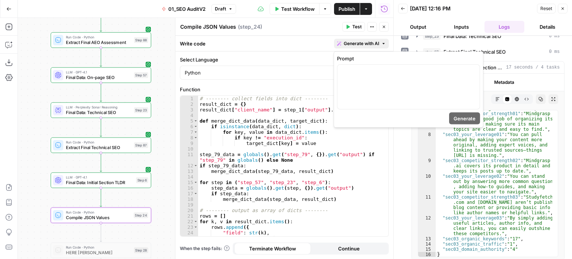
click at [368, 45] on span "Generate with AI" at bounding box center [361, 43] width 35 height 7
click at [350, 88] on div at bounding box center [408, 87] width 142 height 44
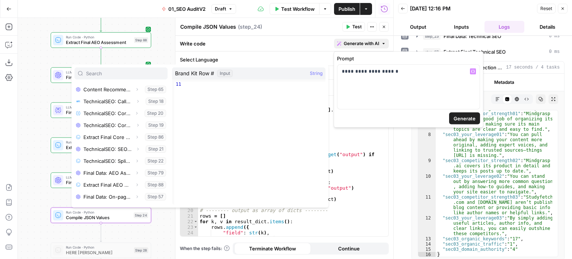
scroll to position [389, 0]
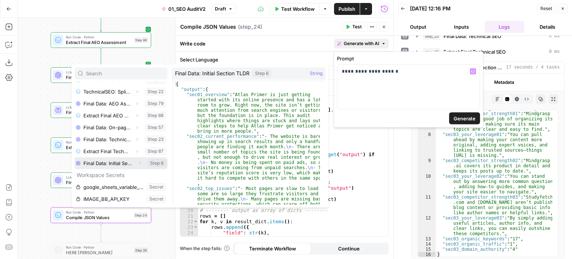
click at [137, 162] on icon "button" at bounding box center [139, 163] width 4 height 4
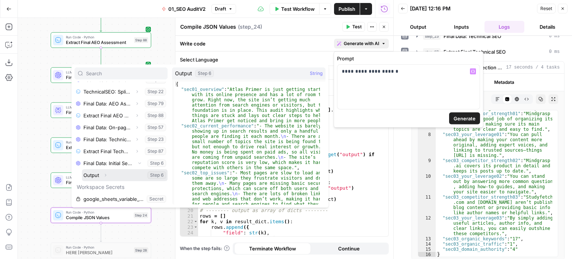
click at [95, 174] on button "Select variable Output" at bounding box center [125, 175] width 86 height 12
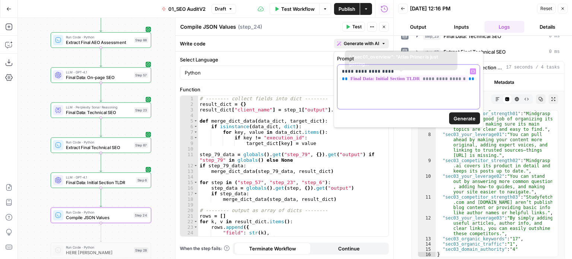
click at [468, 79] on p "**********" at bounding box center [408, 75] width 133 height 15
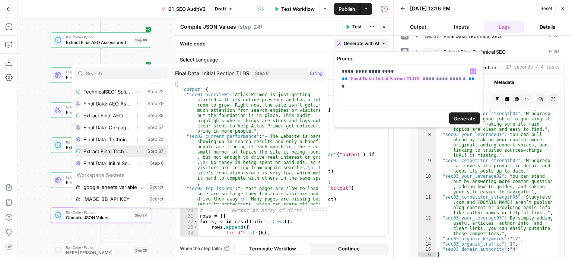
click at [135, 149] on icon "button" at bounding box center [137, 151] width 4 height 4
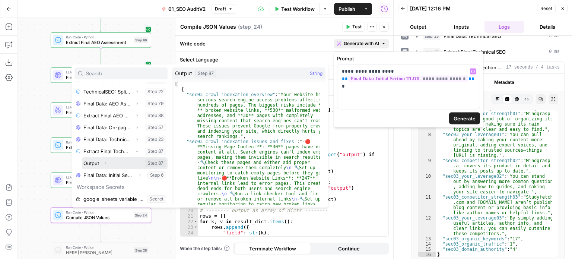
click at [97, 162] on button "Select variable Output" at bounding box center [125, 163] width 86 height 12
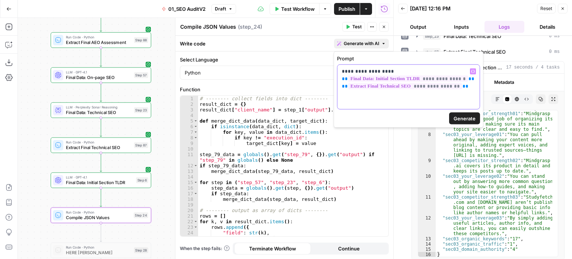
click at [461, 90] on div "**********" at bounding box center [408, 87] width 142 height 44
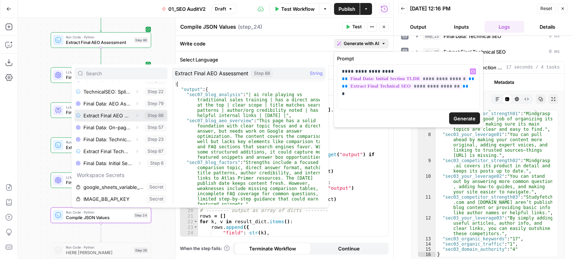
click at [135, 115] on icon "button" at bounding box center [137, 115] width 4 height 4
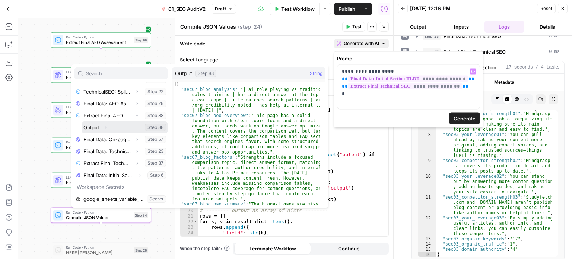
click at [90, 125] on button "Select variable Output" at bounding box center [125, 127] width 86 height 12
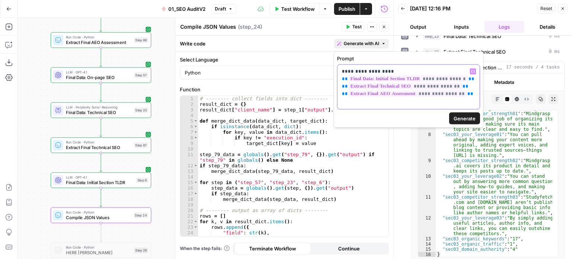
click at [468, 93] on p "**********" at bounding box center [408, 83] width 133 height 30
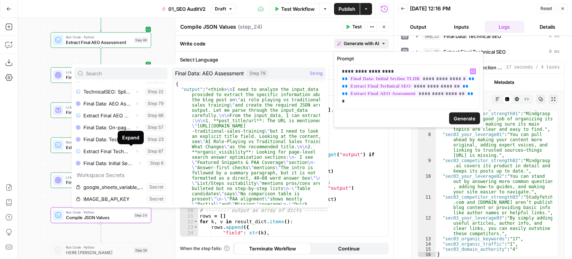
scroll to position [352, 0]
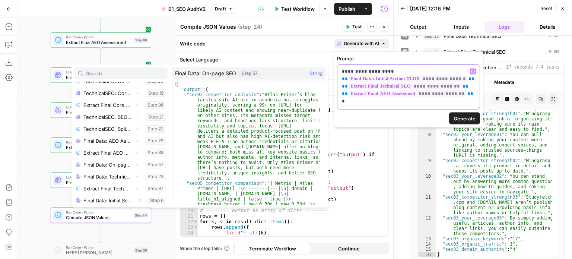
click at [350, 105] on div "**********" at bounding box center [408, 87] width 142 height 44
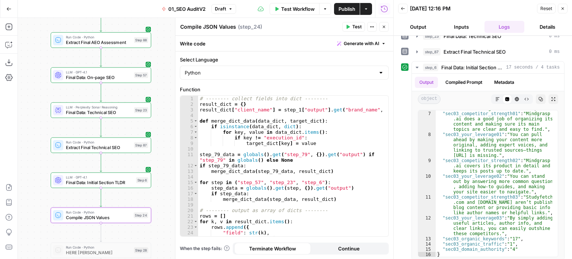
click at [310, 60] on label "Select Language" at bounding box center [284, 59] width 209 height 7
click at [310, 69] on input "Python" at bounding box center [280, 72] width 190 height 7
type input "Python"
click at [386, 28] on icon "button" at bounding box center [384, 27] width 4 height 4
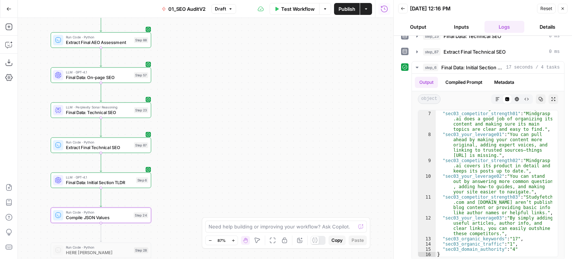
drag, startPoint x: 227, startPoint y: 137, endPoint x: 246, endPoint y: 167, distance: 35.8
click at [254, 169] on div "false false true true Workflow Set Inputs Inputs Workflow Prep: Get Brand Kit D…" at bounding box center [205, 138] width 375 height 241
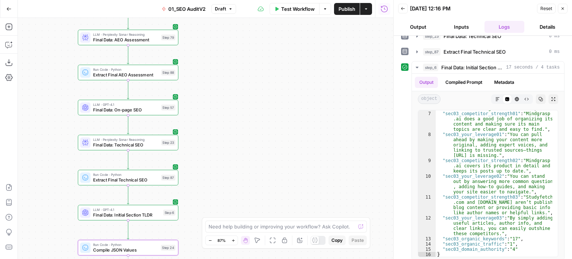
click at [163, 106] on div "Step 57" at bounding box center [168, 108] width 14 height 6
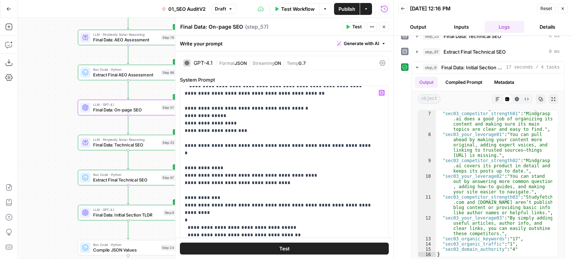
scroll to position [633, 0]
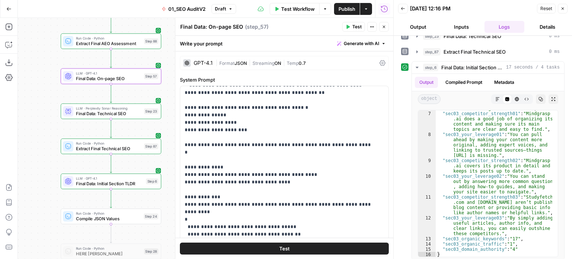
drag, startPoint x: 69, startPoint y: 169, endPoint x: 51, endPoint y: 140, distance: 34.9
click at [51, 140] on div "false false true true Workflow Set Inputs Inputs Workflow Prep: Get Brand Kit D…" at bounding box center [205, 138] width 375 height 241
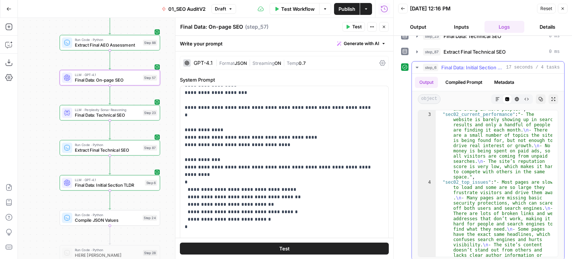
scroll to position [0, 0]
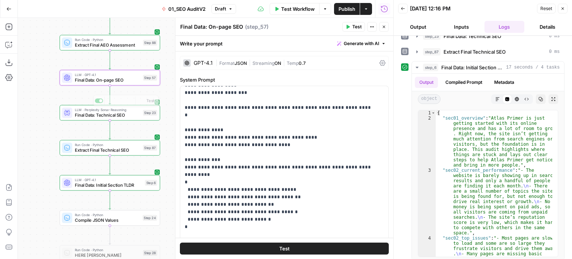
click at [38, 126] on div "false false true true Workflow Set Inputs Inputs Workflow Prep: Get Brand Kit D…" at bounding box center [205, 138] width 375 height 241
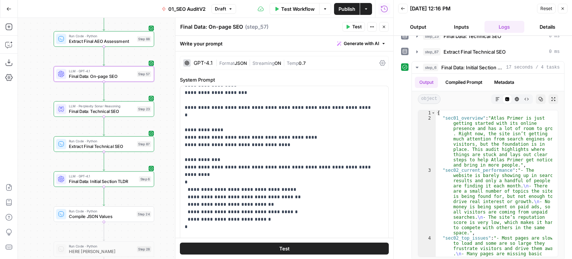
click at [92, 213] on span "Run Code · Python" at bounding box center [101, 210] width 65 height 5
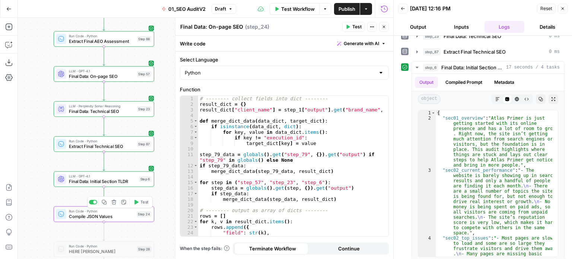
type textarea "Compile JSON Values"
click at [348, 38] on div "Write code Generate with AI" at bounding box center [284, 43] width 218 height 15
click at [354, 44] on span "Generate with AI" at bounding box center [361, 43] width 35 height 7
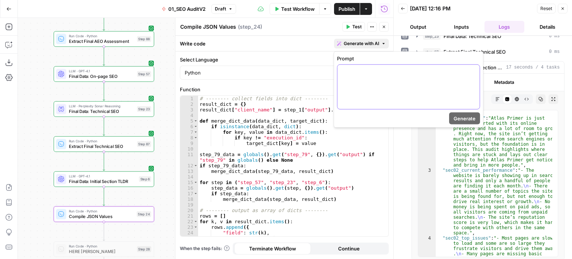
click at [355, 96] on div at bounding box center [408, 87] width 142 height 44
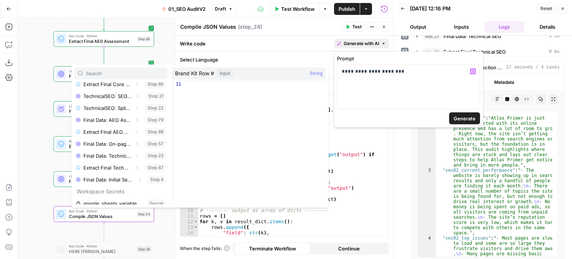
scroll to position [375, 0]
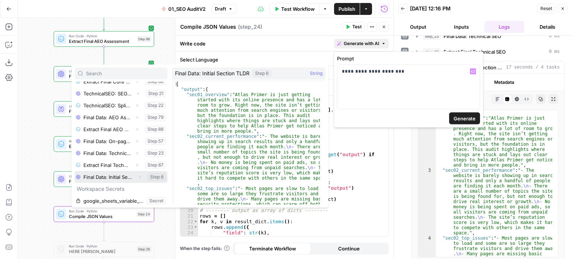
click at [137, 177] on icon "button" at bounding box center [139, 177] width 4 height 4
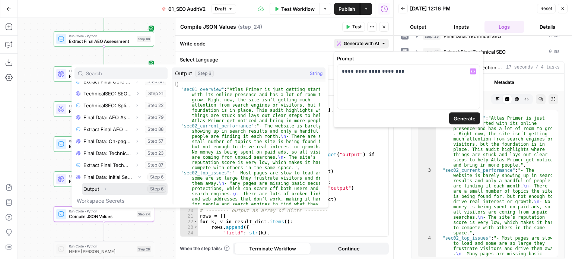
click at [105, 187] on icon "button" at bounding box center [105, 189] width 4 height 4
click at [89, 190] on button "Select variable Output" at bounding box center [125, 189] width 86 height 12
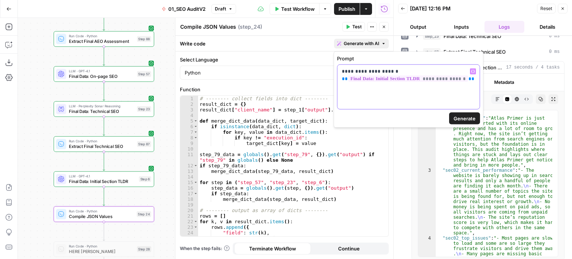
click at [472, 79] on p "**********" at bounding box center [408, 75] width 133 height 15
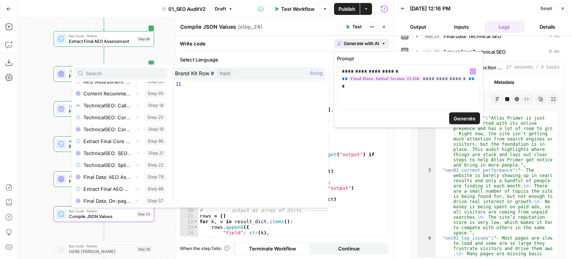
scroll to position [389, 0]
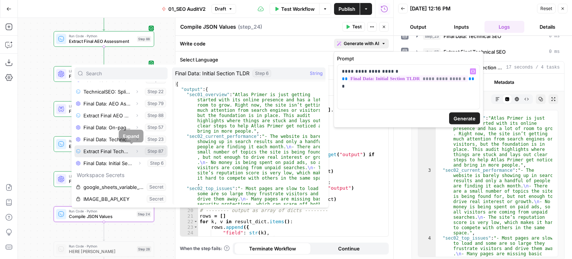
click at [136, 151] on icon "button" at bounding box center [136, 151] width 1 height 3
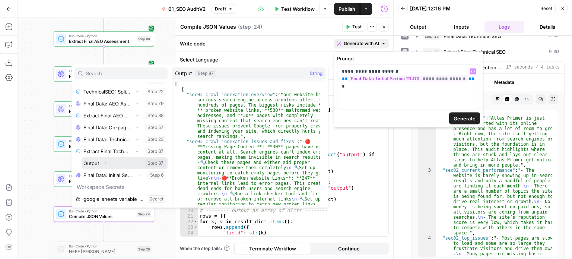
click at [106, 161] on icon "button" at bounding box center [105, 163] width 4 height 4
click at [90, 161] on button "Select variable Output" at bounding box center [125, 163] width 86 height 12
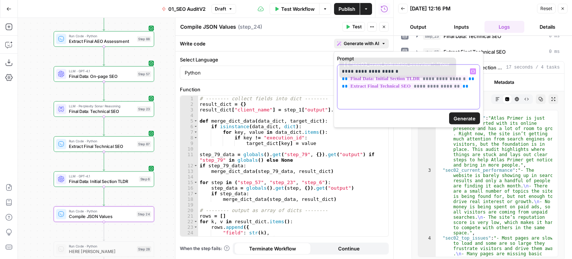
click at [462, 84] on p "**********" at bounding box center [408, 79] width 133 height 22
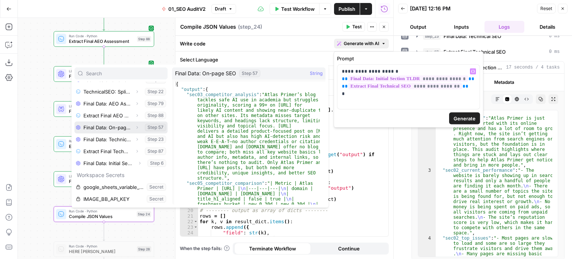
click at [135, 126] on icon "button" at bounding box center [137, 127] width 4 height 4
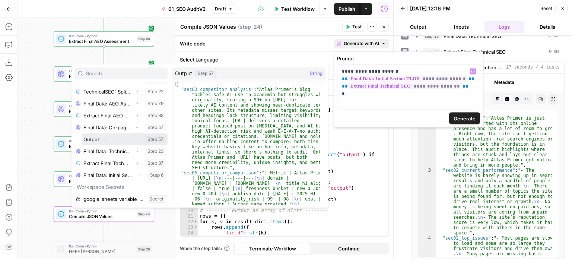
click at [93, 139] on button "Select variable Output" at bounding box center [125, 139] width 86 height 12
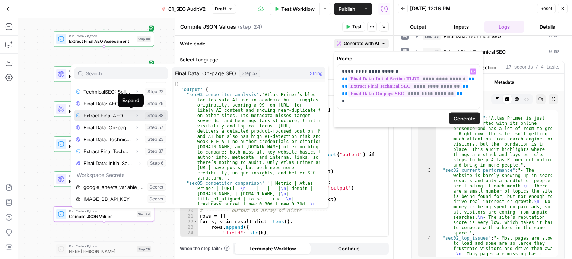
click at [135, 114] on icon "button" at bounding box center [137, 115] width 4 height 4
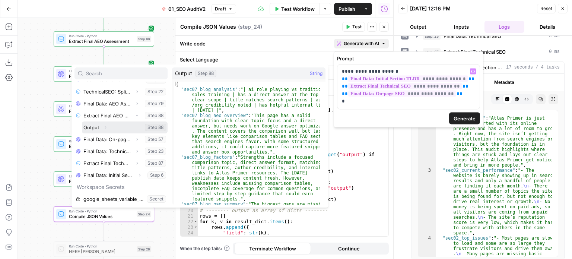
click at [97, 123] on button "Select variable Output" at bounding box center [125, 127] width 86 height 12
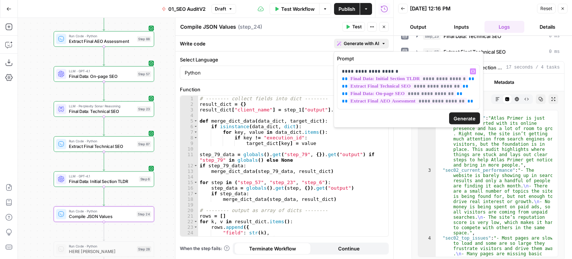
click at [472, 113] on button "Generate" at bounding box center [464, 118] width 31 height 12
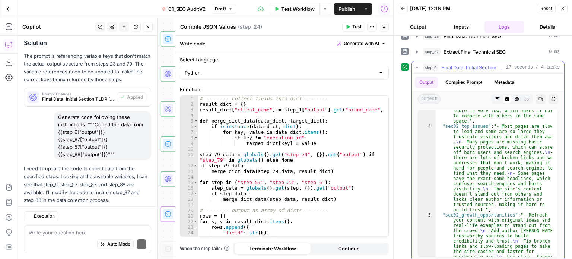
scroll to position [401, 0]
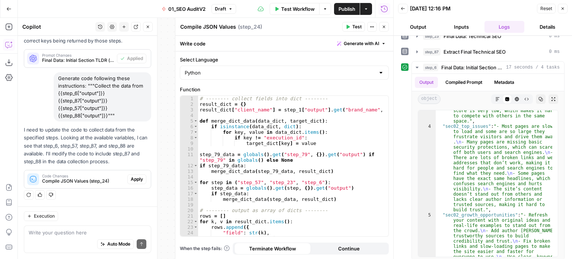
click at [131, 179] on span "Apply" at bounding box center [137, 179] width 12 height 7
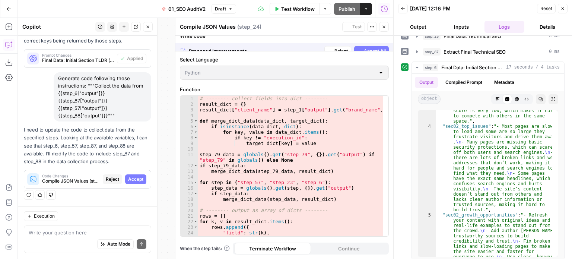
scroll to position [377, 0]
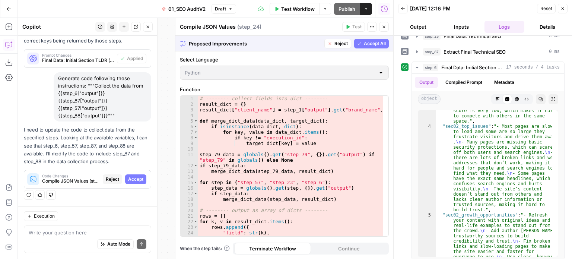
click at [370, 46] on span "Accept All" at bounding box center [375, 43] width 22 height 7
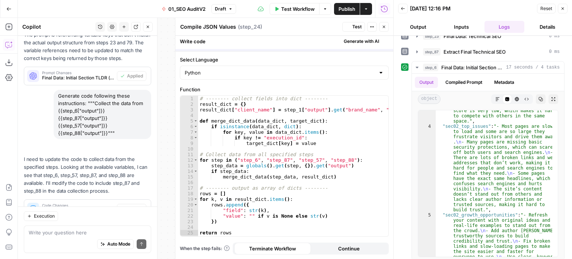
scroll to position [412, 0]
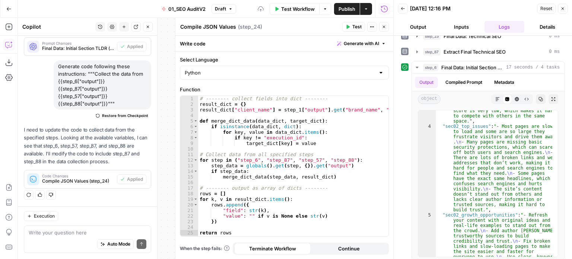
click at [356, 22] on button "Test" at bounding box center [353, 27] width 23 height 10
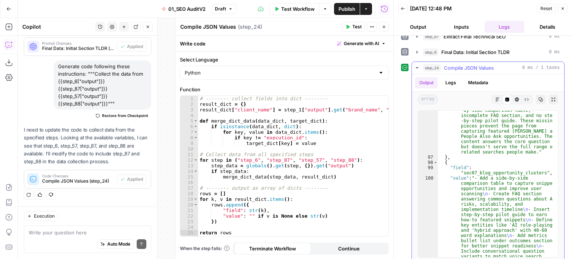
scroll to position [0, 0]
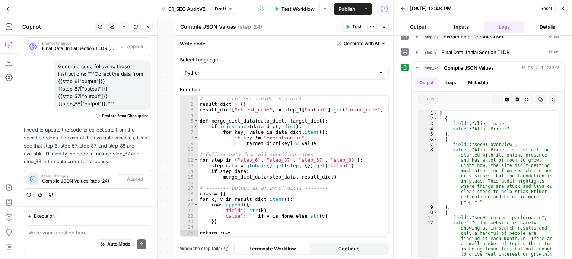
click at [146, 28] on icon "button" at bounding box center [148, 27] width 4 height 4
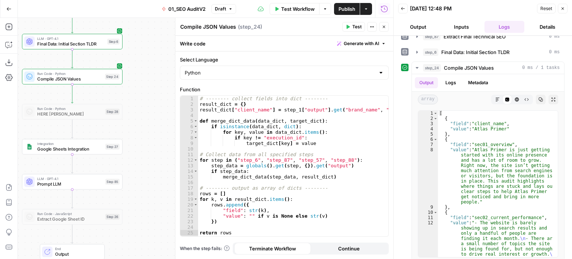
drag, startPoint x: 132, startPoint y: 143, endPoint x: 177, endPoint y: 81, distance: 76.7
click at [177, 81] on body "All About AI New Home Browse Insights Opportunities Your Data Recent Grids Cont…" at bounding box center [286, 129] width 572 height 259
click at [169, 165] on div "false false true true Workflow Set Inputs Inputs Workflow Prep: Get Brand Kit D…" at bounding box center [205, 138] width 375 height 241
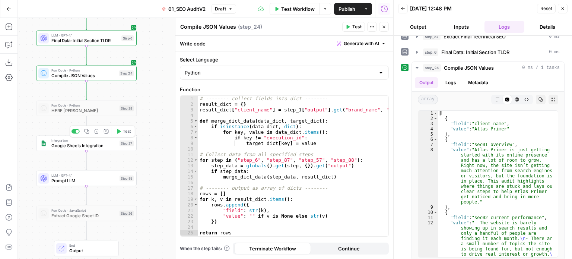
click at [121, 131] on button "Test" at bounding box center [123, 131] width 20 height 9
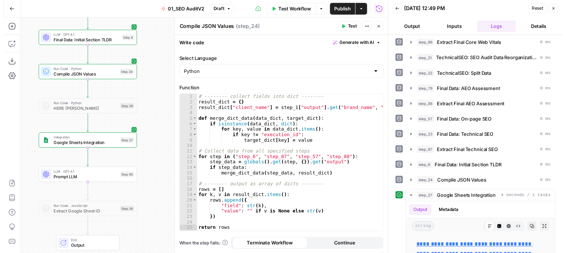
scroll to position [382, 0]
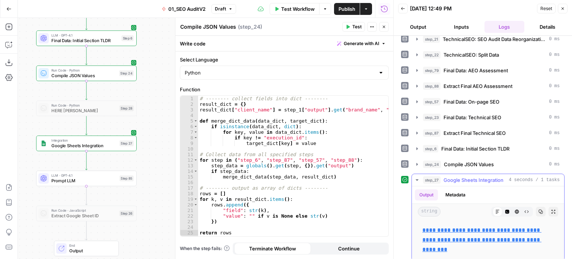
click at [442, 227] on link "**********" at bounding box center [481, 239] width 119 height 25
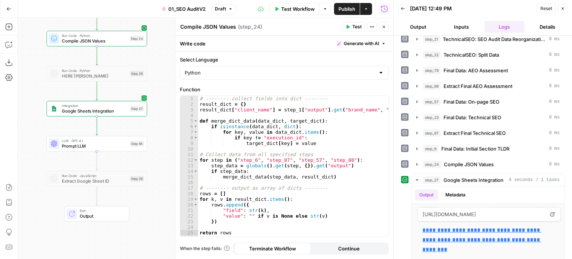
drag, startPoint x: 153, startPoint y: 137, endPoint x: 164, endPoint y: 102, distance: 35.8
click at [164, 102] on div "false false true true Workflow Set Inputs Inputs Workflow Prep: Get Brand Kit D…" at bounding box center [205, 138] width 375 height 241
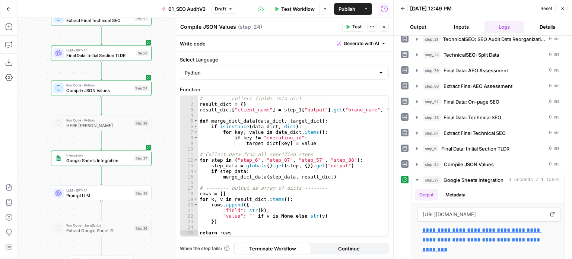
click at [167, 143] on div "false false true true Workflow Set Inputs Inputs Workflow Prep: Get Brand Kit D…" at bounding box center [205, 138] width 375 height 241
click at [467, 160] on span "Compile JSON Values" at bounding box center [469, 163] width 50 height 7
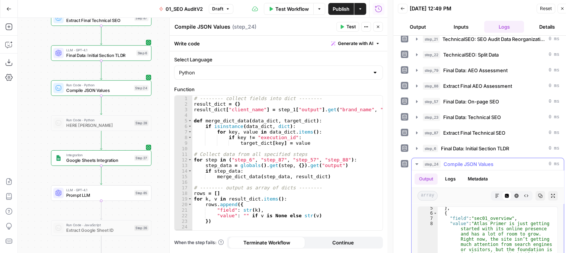
scroll to position [22, 0]
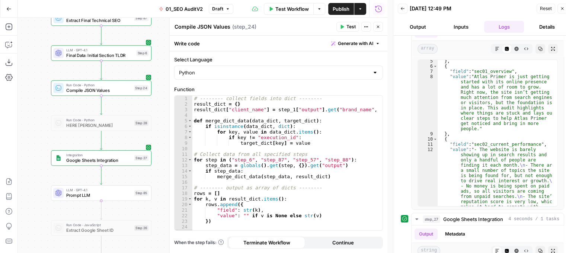
click at [490, 154] on div "} , { "field" : "sec01_overview" , "value" : "Atlas Primer is just getting star…" at bounding box center [495, 168] width 114 height 220
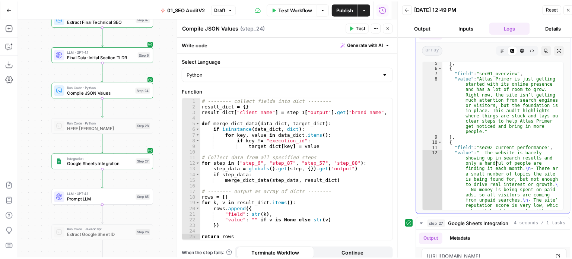
scroll to position [531, 0]
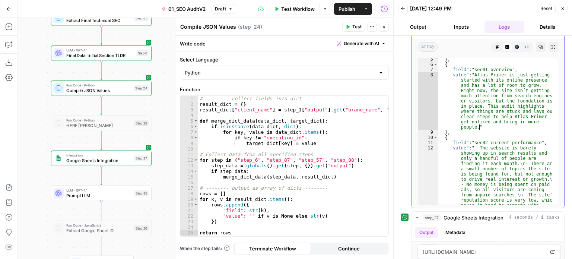
click at [501, 120] on div "} , { "field" : "sec01_overview" , "value" : "Atlas Primer is just getting star…" at bounding box center [495, 167] width 114 height 220
type textarea "**********"
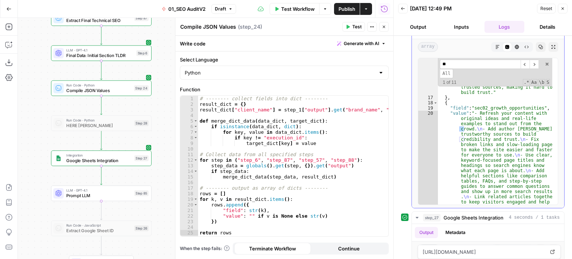
scroll to position [250, 0]
type input "*****"
click at [545, 60] on div "***** ​ ​ All Replace All + 0 of 0 .* Aa \b S" at bounding box center [495, 72] width 114 height 28
click at [544, 61] on span at bounding box center [546, 63] width 5 height 5
type textarea "**********"
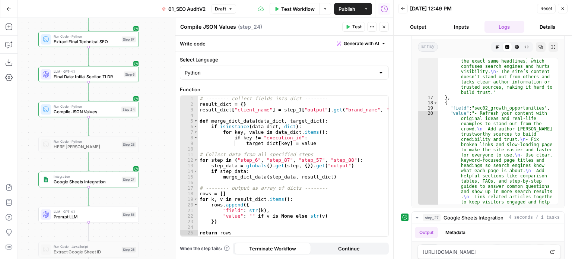
click at [152, 114] on div "false false true true Workflow Set Inputs Inputs Workflow Prep: Get Brand Kit D…" at bounding box center [205, 138] width 375 height 241
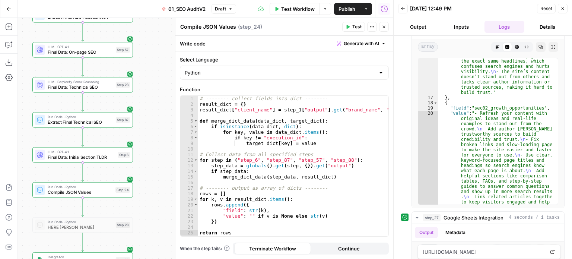
drag, startPoint x: 157, startPoint y: 134, endPoint x: 141, endPoint y: 181, distance: 49.9
click at [141, 181] on div "false false true true Workflow Set Inputs Inputs Workflow Prep: Get Brand Kit D…" at bounding box center [205, 138] width 375 height 241
click at [287, 150] on div "# -------- collect fields into dict -------- result_dict = { } result_dict [ "c…" at bounding box center [293, 172] width 191 height 152
click at [286, 157] on div "# -------- collect fields into dict -------- result_dict = { } result_dict [ "c…" at bounding box center [293, 172] width 191 height 152
type textarea "**********"
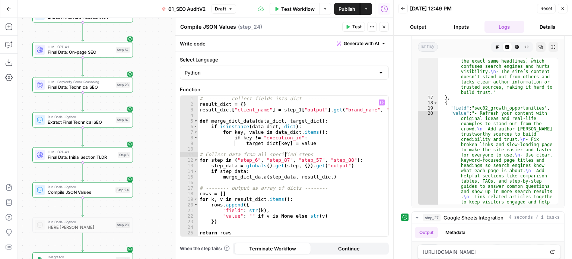
click at [348, 39] on button "Generate with AI" at bounding box center [361, 44] width 55 height 10
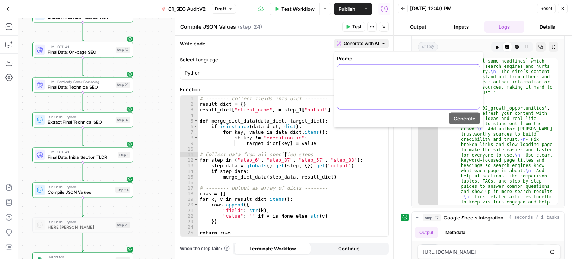
click at [362, 88] on div at bounding box center [408, 87] width 142 height 44
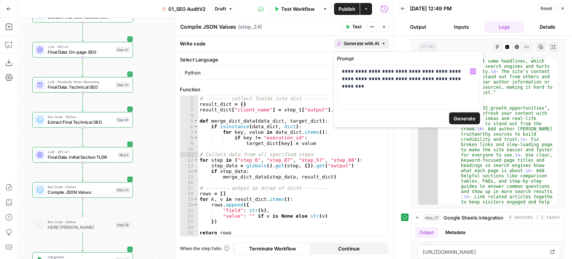
click at [466, 120] on span "Generate" at bounding box center [464, 118] width 22 height 7
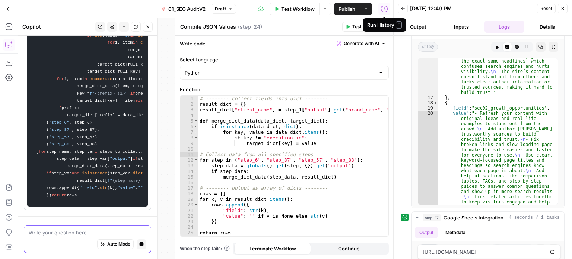
scroll to position [476, 0]
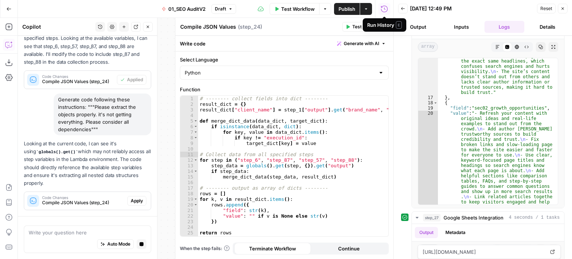
click at [131, 199] on span "Apply" at bounding box center [137, 200] width 12 height 7
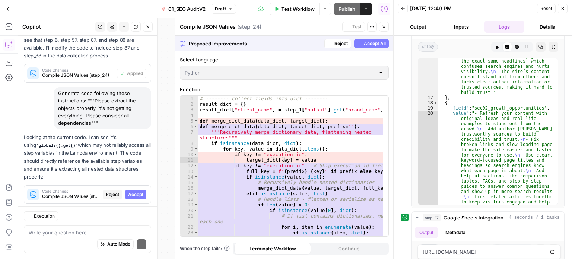
scroll to position [497, 0]
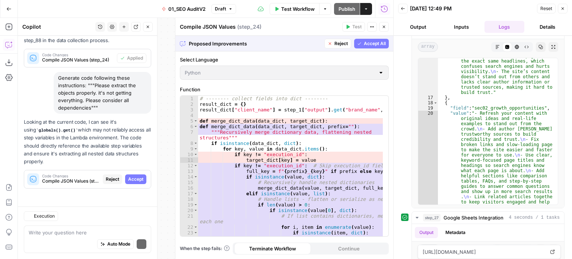
click at [370, 50] on div "Proposed Improvements Reject Accept All" at bounding box center [284, 43] width 218 height 15
click at [372, 38] on div "Proposed Improvements Reject Accept All" at bounding box center [284, 43] width 218 height 15
click at [364, 43] on span "Accept All" at bounding box center [375, 43] width 22 height 7
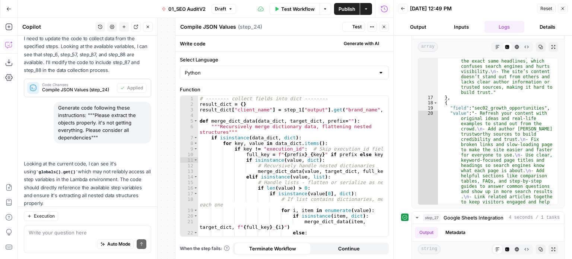
scroll to position [545, 0]
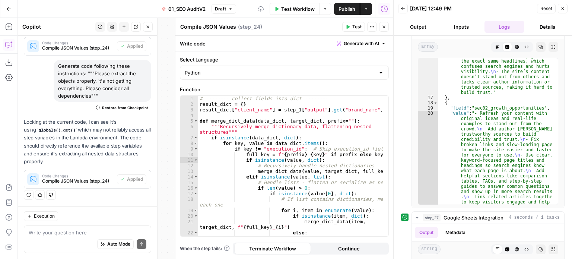
click at [353, 29] on span "Test" at bounding box center [356, 26] width 9 height 7
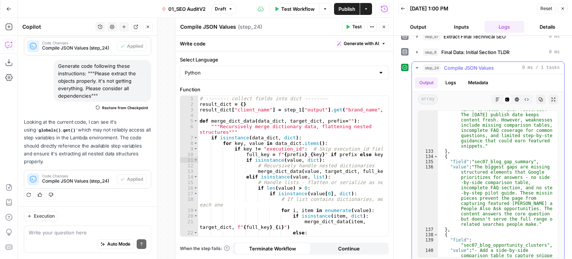
scroll to position [5261, 0]
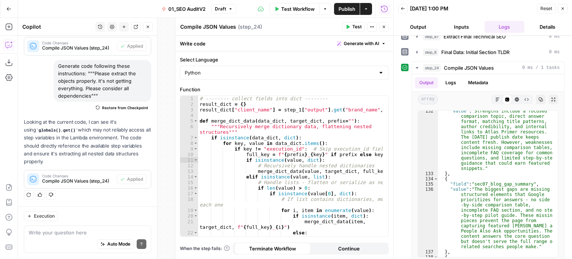
click at [147, 28] on icon "button" at bounding box center [148, 27] width 4 height 4
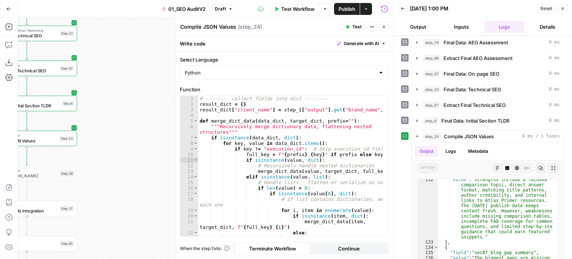
scroll to position [478, 0]
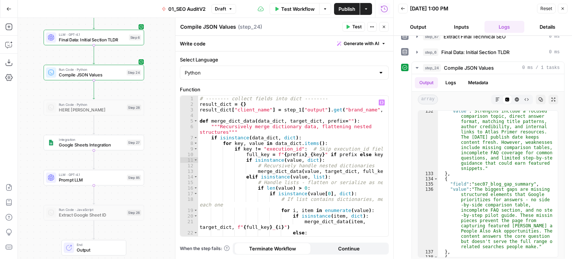
drag, startPoint x: 171, startPoint y: 144, endPoint x: 168, endPoint y: 132, distance: 12.2
click at [172, 126] on body "All About AI New Home Browse Insights Opportunities Your Data Recent Grids Cont…" at bounding box center [286, 129] width 572 height 259
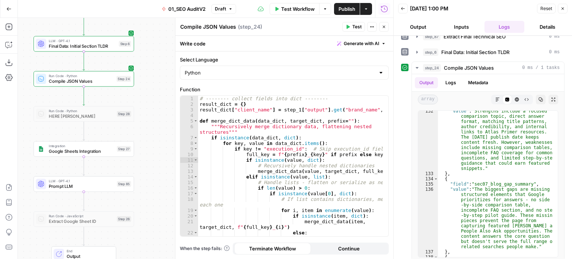
click at [122, 137] on span "Test" at bounding box center [124, 137] width 8 height 6
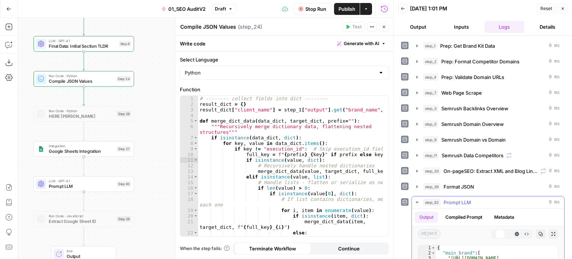
click at [549, 199] on span "0 ms" at bounding box center [554, 202] width 11 height 7
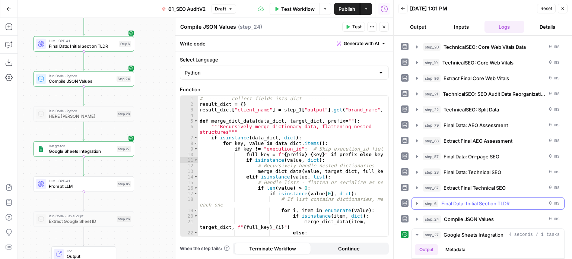
scroll to position [382, 0]
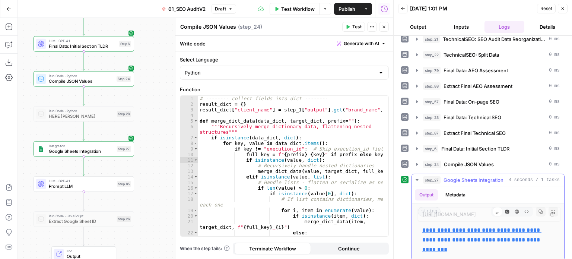
click at [438, 228] on p "**********" at bounding box center [487, 239] width 131 height 29
click at [435, 227] on link "**********" at bounding box center [481, 239] width 119 height 25
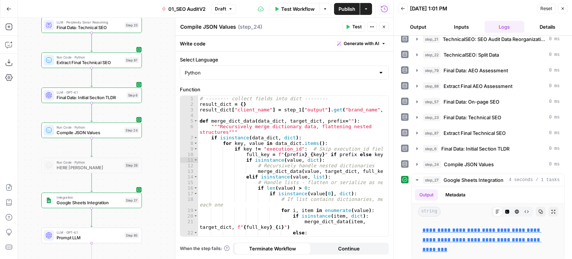
drag, startPoint x: 155, startPoint y: 90, endPoint x: 171, endPoint y: 140, distance: 52.4
click at [164, 142] on div "false false true true Workflow Set Inputs Inputs Workflow Prep: Get Brand Kit D…" at bounding box center [205, 138] width 375 height 241
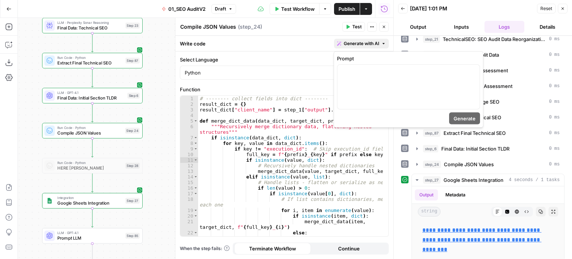
click at [356, 42] on span "Generate with AI" at bounding box center [361, 43] width 35 height 7
click at [362, 89] on div at bounding box center [408, 87] width 142 height 44
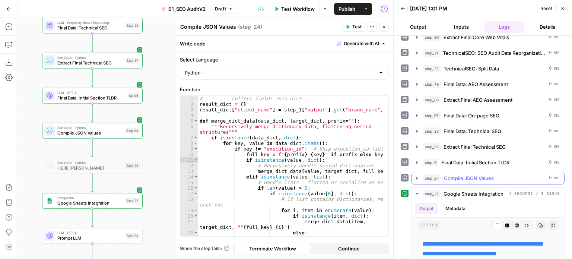
click at [461, 174] on span "Compile JSON Values" at bounding box center [469, 177] width 50 height 7
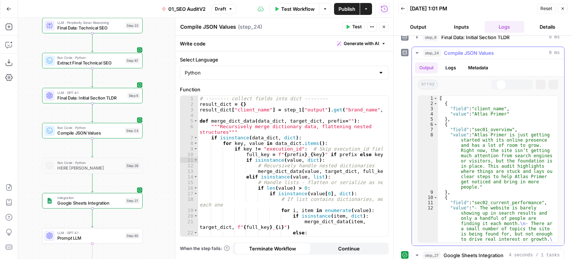
scroll to position [45, 0]
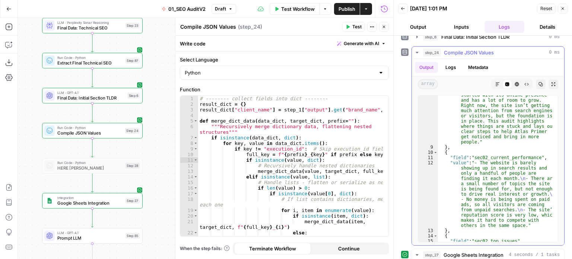
type textarea "**********"
click at [472, 156] on div ""value" : "Atlas Primer is just getting started with its online presence and ha…" at bounding box center [495, 236] width 114 height 298
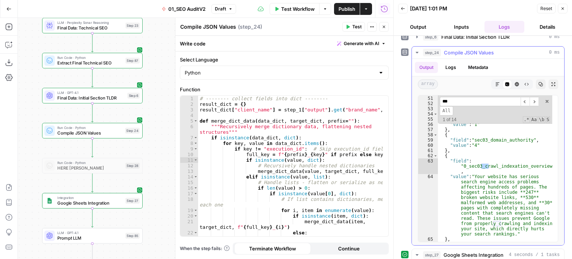
scroll to position [708, 0]
type input "*****"
drag, startPoint x: 529, startPoint y: 160, endPoint x: 461, endPoint y: 159, distance: 67.8
click at [461, 159] on div "{ "field" : "sec03_organic_keywords" , "value" : "17" } , { "field" : "sec03_or…" at bounding box center [495, 168] width 114 height 157
click at [502, 154] on div "{ "field" : "sec03_organic_keywords" , "value" : "17" } , { "field" : "sec03_or…" at bounding box center [495, 168] width 114 height 157
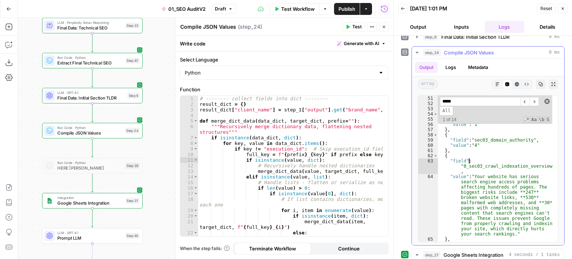
click at [544, 99] on span at bounding box center [546, 101] width 5 height 5
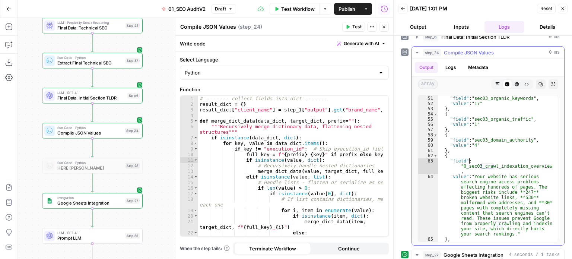
click at [519, 182] on div "{ "field" : "sec03_organic_keywords" , "value" : "17" } , { "field" : "sec03_or…" at bounding box center [495, 168] width 114 height 157
type textarea "**********"
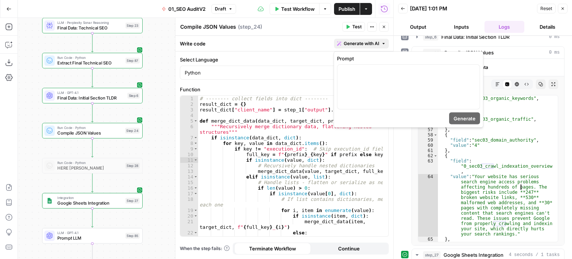
click at [357, 39] on button "Generate with AI" at bounding box center [361, 44] width 55 height 10
click at [352, 82] on div at bounding box center [408, 87] width 142 height 44
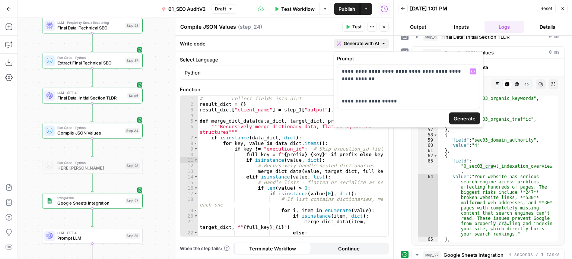
click at [469, 119] on span "Generate" at bounding box center [464, 118] width 22 height 7
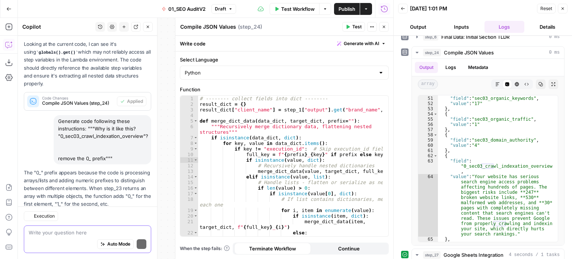
scroll to position [686, 0]
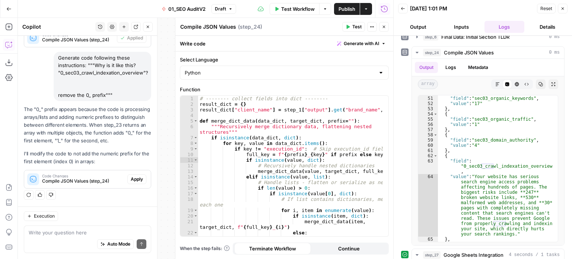
click at [133, 176] on span "Apply" at bounding box center [137, 179] width 12 height 7
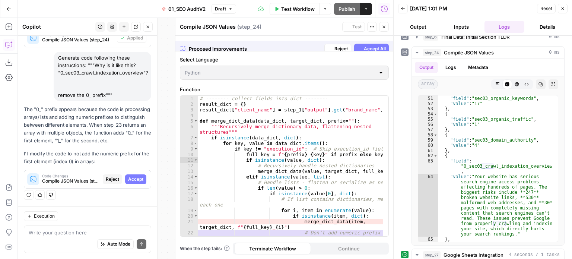
scroll to position [638, 0]
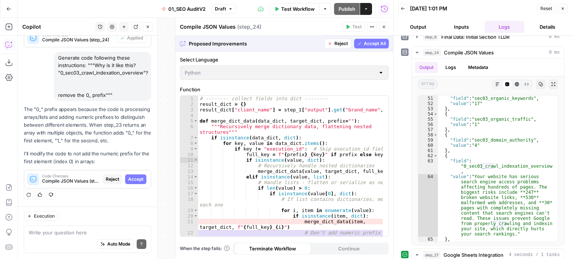
click at [369, 47] on span "Accept All" at bounding box center [375, 43] width 22 height 7
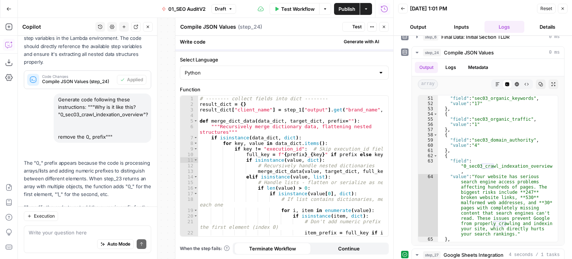
scroll to position [698, 0]
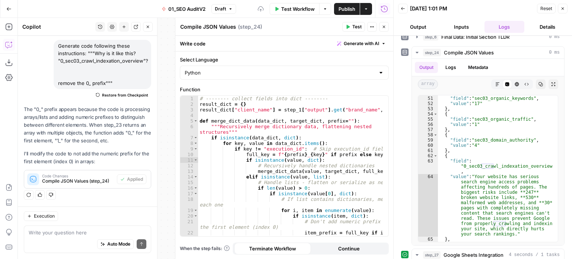
click at [356, 27] on span "Test" at bounding box center [356, 26] width 9 height 7
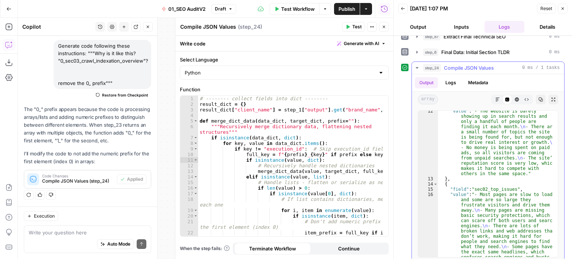
scroll to position [201, 0]
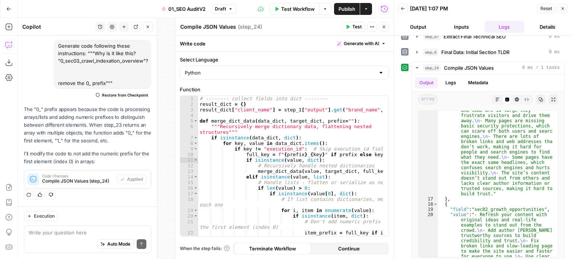
click at [144, 28] on button "Close" at bounding box center [148, 27] width 10 height 10
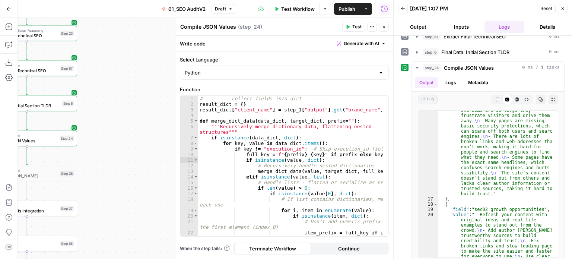
click at [389, 25] on header "Compile JSON Values Compile JSON Values ( step_24 ) Test Actions Close" at bounding box center [284, 27] width 218 height 18
click at [385, 26] on icon "button" at bounding box center [384, 27] width 4 height 4
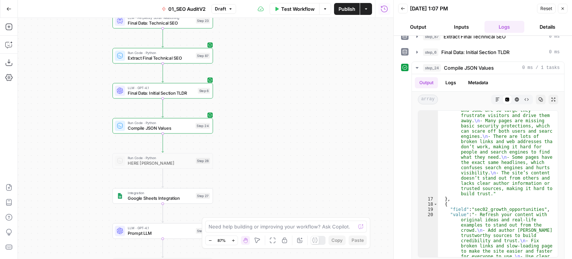
drag, startPoint x: 177, startPoint y: 144, endPoint x: 280, endPoint y: 136, distance: 102.7
click at [280, 136] on div "false false true true Workflow Set Inputs Inputs Workflow Prep: Get Brand Kit D…" at bounding box center [205, 138] width 375 height 241
click at [201, 183] on span "Test" at bounding box center [203, 184] width 8 height 6
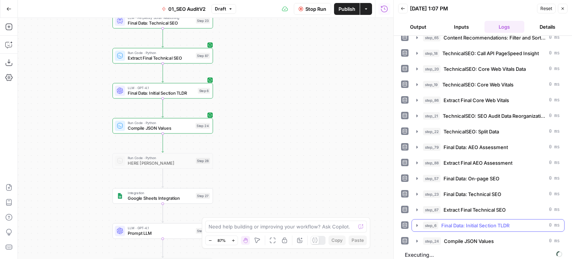
click at [465, 222] on span "Final Data: Initial Section TLDR" at bounding box center [475, 225] width 68 height 7
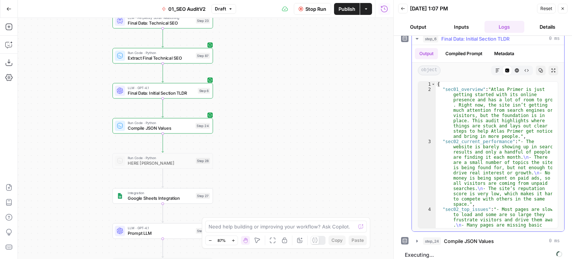
scroll to position [0, 0]
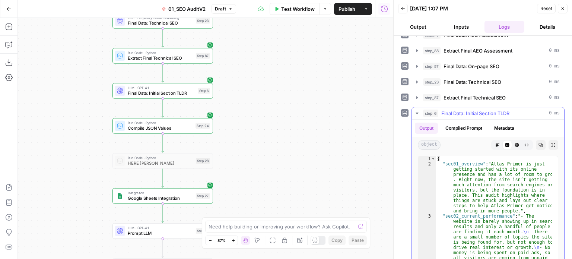
click at [442, 110] on span "Final Data: Initial Section TLDR" at bounding box center [475, 112] width 68 height 7
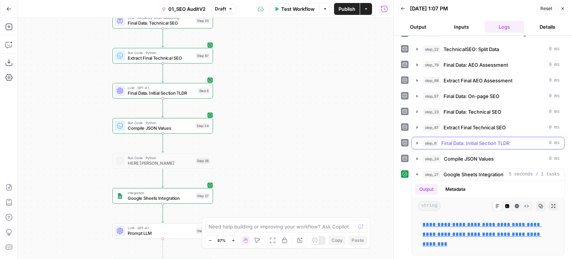
scroll to position [382, 0]
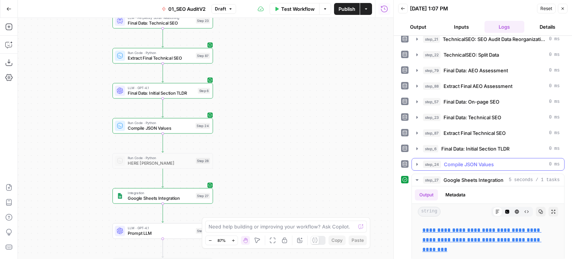
click at [459, 160] on span "Compile JSON Values" at bounding box center [469, 163] width 50 height 7
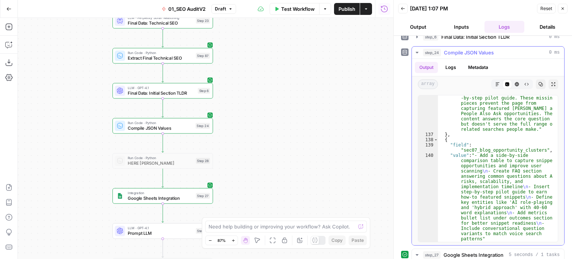
scroll to position [5347, 0]
click at [462, 49] on span "Compile JSON Values" at bounding box center [469, 52] width 50 height 7
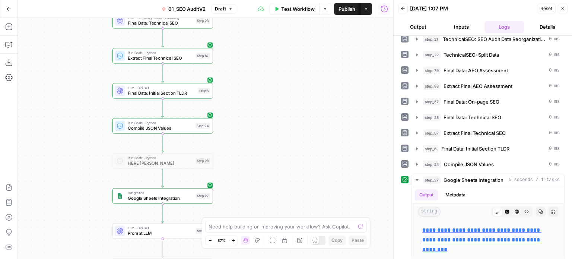
click at [275, 146] on div "false false true true Workflow Set Inputs Inputs Workflow Prep: Get Brand Kit D…" at bounding box center [205, 138] width 375 height 241
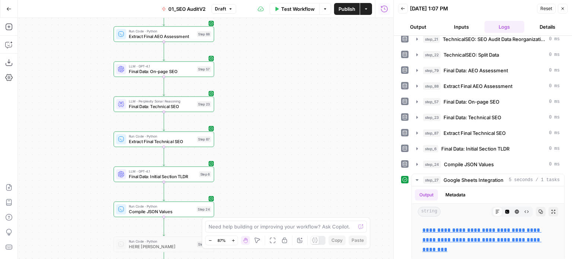
click at [273, 168] on div "false false true true Workflow Set Inputs Inputs Workflow Prep: Get Brand Kit D…" at bounding box center [205, 138] width 375 height 241
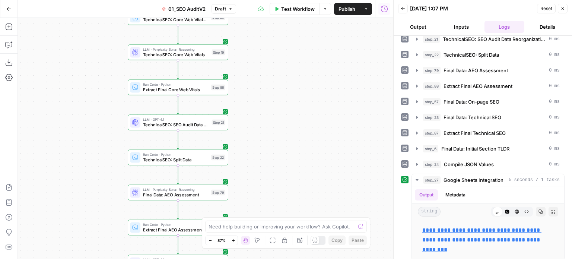
click at [273, 168] on div "false false true true Workflow Set Inputs Inputs Workflow Prep: Get Brand Kit D…" at bounding box center [205, 138] width 375 height 241
click at [267, 181] on div "false false true true Workflow Set Inputs Inputs Workflow Prep: Get Brand Kit D…" at bounding box center [205, 138] width 375 height 241
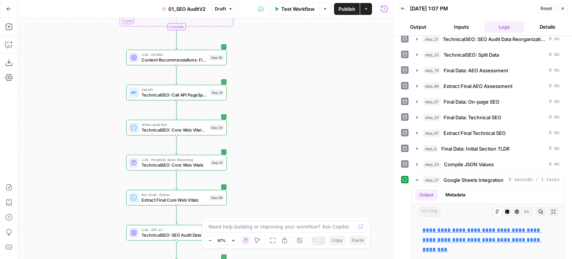
click at [216, 139] on div "false false true true Workflow Set Inputs Inputs Workflow Prep: Get Brand Kit D…" at bounding box center [205, 138] width 375 height 241
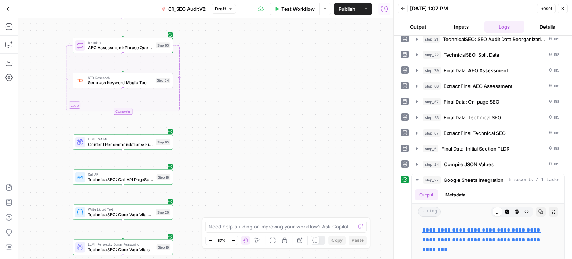
click at [254, 141] on div "false false true true Workflow Set Inputs Inputs Workflow Prep: Get Brand Kit D…" at bounding box center [205, 138] width 375 height 241
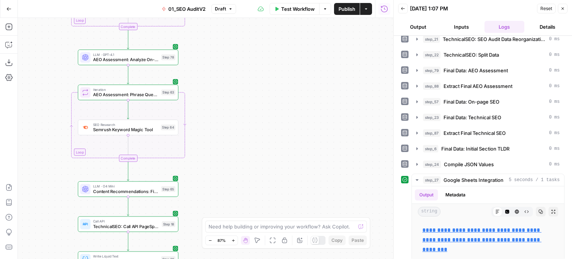
click at [278, 68] on div "false false true true Workflow Set Inputs Inputs Workflow Prep: Get Brand Kit D…" at bounding box center [205, 138] width 375 height 241
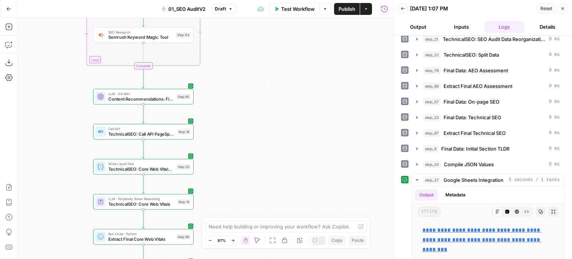
drag, startPoint x: 283, startPoint y: 175, endPoint x: 289, endPoint y: 135, distance: 40.6
click at [289, 136] on div "false false true true Workflow Set Inputs Inputs Workflow Prep: Get Brand Kit D…" at bounding box center [205, 138] width 375 height 241
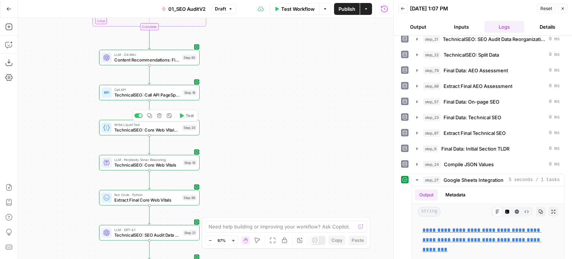
click at [160, 128] on span "TechnicalSEO: Core Web Vitals Data" at bounding box center [147, 130] width 66 height 6
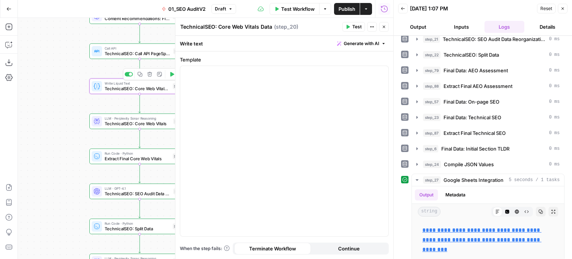
drag, startPoint x: 64, startPoint y: 115, endPoint x: 56, endPoint y: 114, distance: 7.5
click at [56, 57] on div "false false true true Workflow Set Inputs Inputs Workflow Prep: Get Brand Kit D…" at bounding box center [205, 138] width 375 height 241
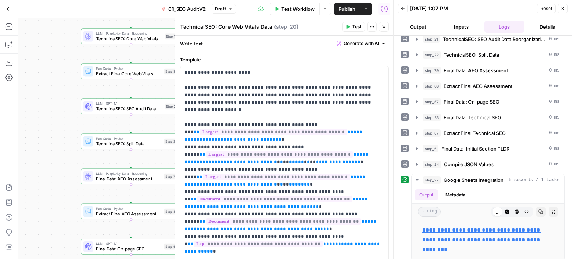
drag, startPoint x: 56, startPoint y: 114, endPoint x: 61, endPoint y: 134, distance: 19.9
click at [54, 90] on div "false false true true Workflow Set Inputs Inputs Workflow Prep: Get Brand Kit D…" at bounding box center [205, 138] width 375 height 241
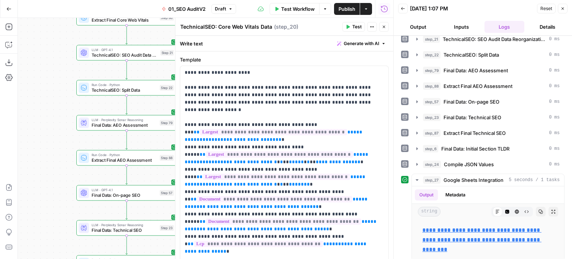
drag, startPoint x: 61, startPoint y: 134, endPoint x: 51, endPoint y: 143, distance: 13.7
click at [51, 91] on div "false false true true Workflow Set Inputs Inputs Workflow Prep: Get Brand Kit D…" at bounding box center [205, 138] width 375 height 241
click at [38, 99] on div "false false true true Workflow Set Inputs Inputs Workflow Prep: Get Brand Kit D…" at bounding box center [205, 138] width 375 height 241
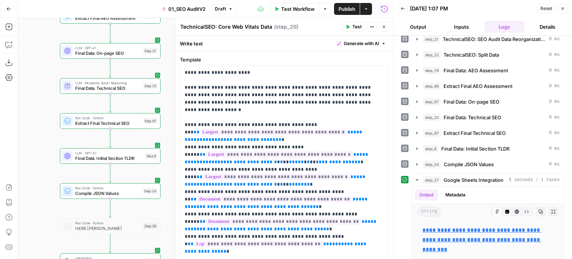
drag, startPoint x: 37, startPoint y: 176, endPoint x: 43, endPoint y: 138, distance: 38.0
click at [43, 138] on div "false false true true Workflow Set Inputs Inputs Workflow Prep: Get Brand Kit D…" at bounding box center [205, 138] width 375 height 241
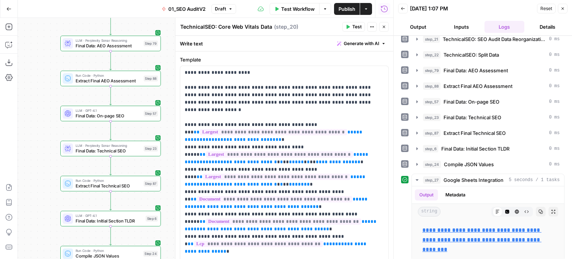
drag, startPoint x: 35, startPoint y: 101, endPoint x: 36, endPoint y: 162, distance: 61.4
click at [36, 165] on div "false false true true Workflow Set Inputs Inputs Workflow Prep: Get Brand Kit D…" at bounding box center [205, 138] width 375 height 241
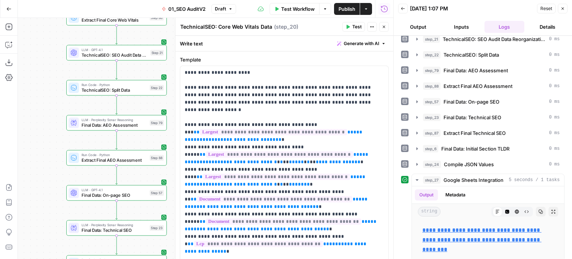
drag, startPoint x: 31, startPoint y: 95, endPoint x: 54, endPoint y: 134, distance: 45.3
click at [37, 175] on div "false false true true Workflow Set Inputs Inputs Workflow Prep: Get Brand Kit D…" at bounding box center [205, 138] width 375 height 241
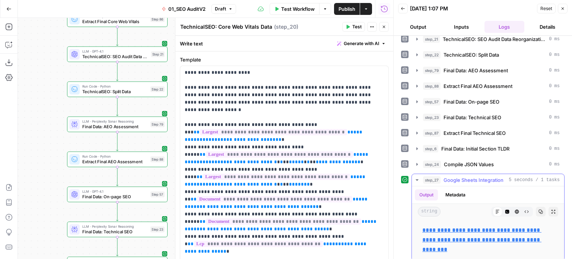
click at [463, 179] on button "step_27 Google Sheets Integration 5 seconds / 1 tasks" at bounding box center [488, 180] width 152 height 12
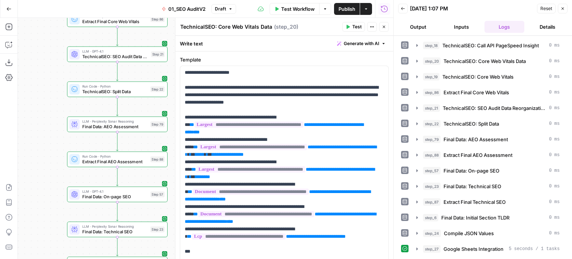
scroll to position [308, 0]
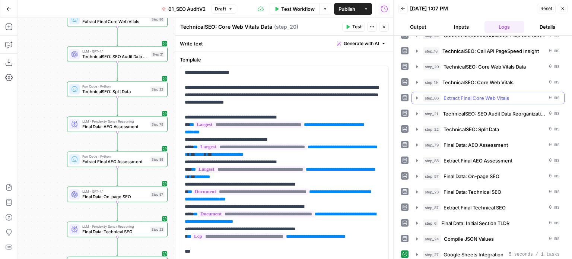
click at [471, 94] on span "Extract Final Core Web Vitals" at bounding box center [476, 97] width 66 height 7
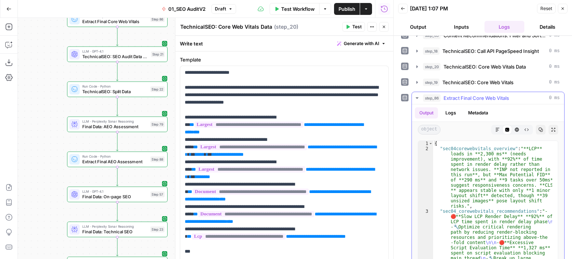
click at [471, 94] on span "Extract Final Core Web Vitals" at bounding box center [476, 97] width 66 height 7
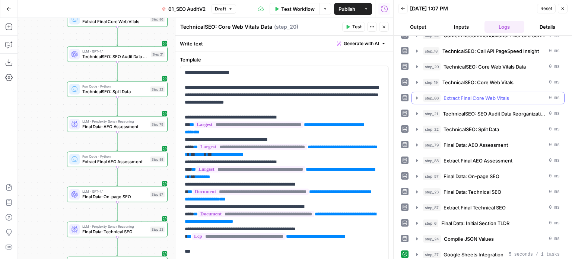
click at [471, 94] on span "Extract Final Core Web Vitals" at bounding box center [476, 97] width 66 height 7
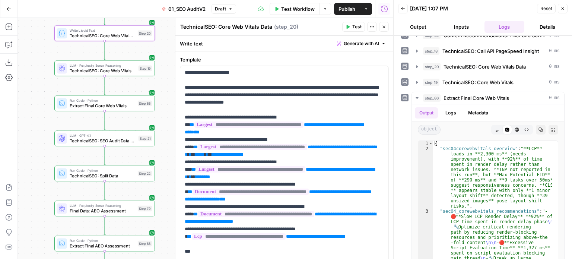
drag, startPoint x: 38, startPoint y: 64, endPoint x: 25, endPoint y: 149, distance: 85.8
click at [25, 149] on div "false false true true Workflow Set Inputs Inputs Workflow Prep: Get Brand Kit D…" at bounding box center [205, 138] width 375 height 241
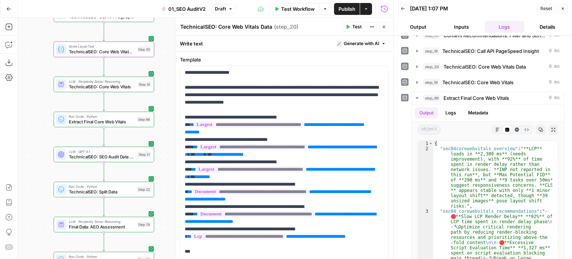
drag, startPoint x: 31, startPoint y: 116, endPoint x: 112, endPoint y: 114, distance: 80.8
click at [31, 132] on div "false false true true Workflow Set Inputs Inputs Workflow Prep: Get Brand Kit D…" at bounding box center [205, 138] width 375 height 241
click at [383, 25] on icon "button" at bounding box center [384, 27] width 4 height 4
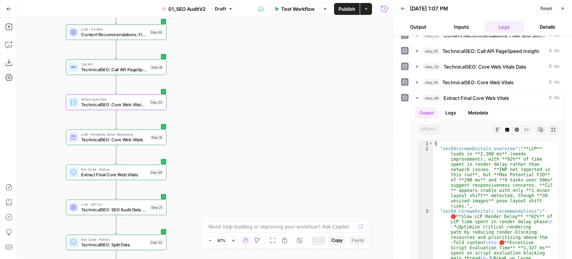
drag, startPoint x: 214, startPoint y: 118, endPoint x: 217, endPoint y: 135, distance: 17.4
click at [217, 135] on div "false false true true Workflow Set Inputs Inputs Workflow Prep: Get Brand Kit D…" at bounding box center [205, 138] width 375 height 241
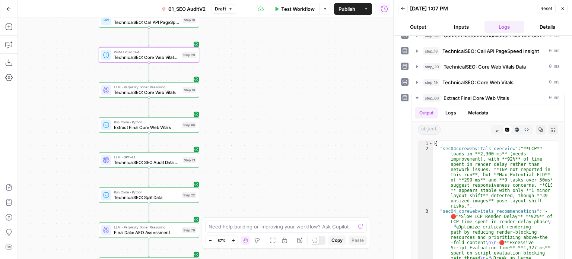
drag, startPoint x: 250, startPoint y: 165, endPoint x: 283, endPoint y: 125, distance: 51.6
click at [283, 125] on div "false false true true Workflow Set Inputs Inputs Workflow Prep: Get Brand Kit D…" at bounding box center [205, 138] width 375 height 241
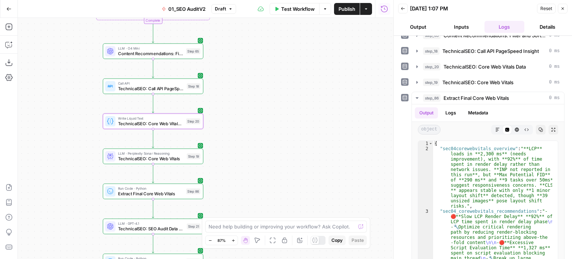
click at [293, 138] on div "false false true true Workflow Set Inputs Inputs Workflow Prep: Get Brand Kit D…" at bounding box center [205, 138] width 375 height 241
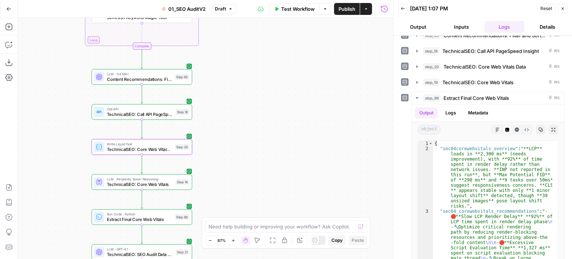
drag, startPoint x: 260, startPoint y: 80, endPoint x: 248, endPoint y: 112, distance: 33.8
click at [248, 110] on div "false false true true Workflow Set Inputs Inputs Workflow Prep: Get Brand Kit D…" at bounding box center [205, 138] width 375 height 241
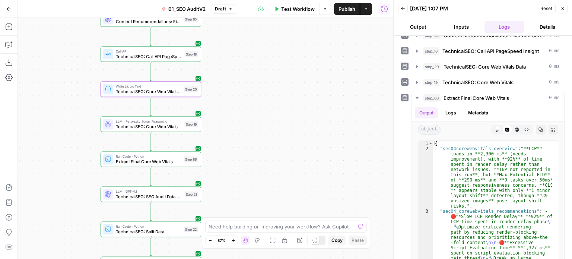
click at [272, 124] on div "false false true true Workflow Set Inputs Inputs Workflow Prep: Get Brand Kit D…" at bounding box center [205, 138] width 375 height 241
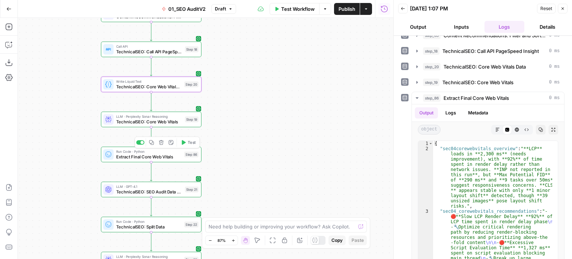
click at [178, 156] on span "Extract Final Core Web Vitals" at bounding box center [149, 156] width 66 height 6
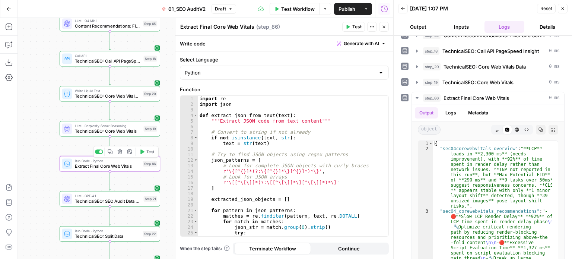
drag, startPoint x: 61, startPoint y: 126, endPoint x: 36, endPoint y: 127, distance: 25.3
click at [36, 127] on div "false false true true Workflow Set Inputs Inputs Workflow Prep: Get Brand Kit D…" at bounding box center [205, 138] width 375 height 241
click at [346, 43] on span "Generate with AI" at bounding box center [361, 43] width 35 height 7
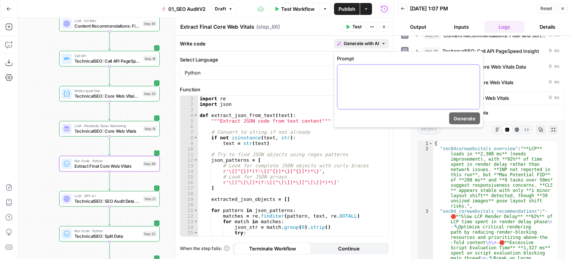
click at [360, 75] on div at bounding box center [408, 87] width 142 height 44
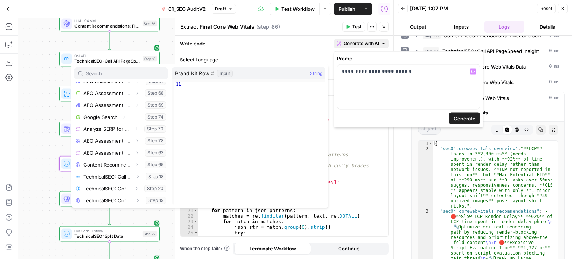
scroll to position [282, 0]
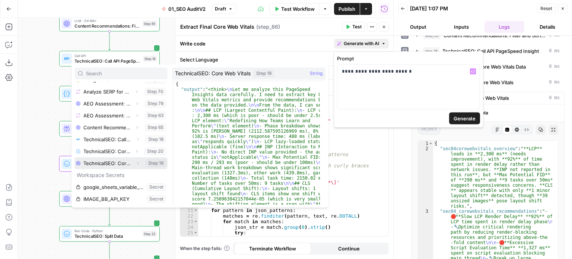
click at [136, 163] on icon "button" at bounding box center [138, 163] width 4 height 4
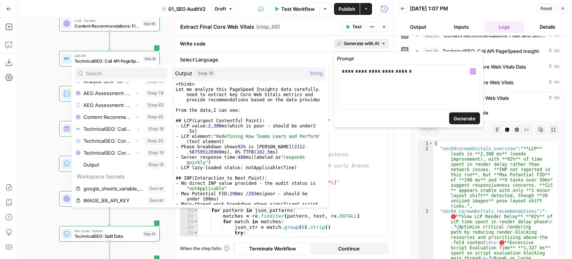
scroll to position [294, 0]
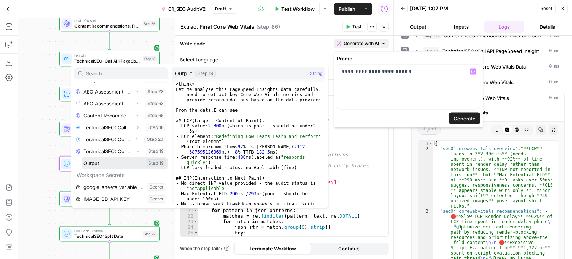
click at [119, 161] on button "Select variable Output" at bounding box center [125, 163] width 86 height 12
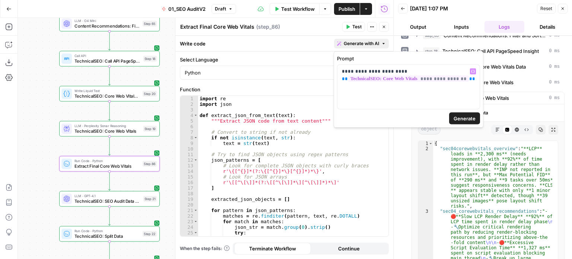
type textarea "**********"
click at [283, 134] on div "import re import json def extract_json_from_text ( text ) : """Extract JSON cod…" at bounding box center [290, 172] width 185 height 152
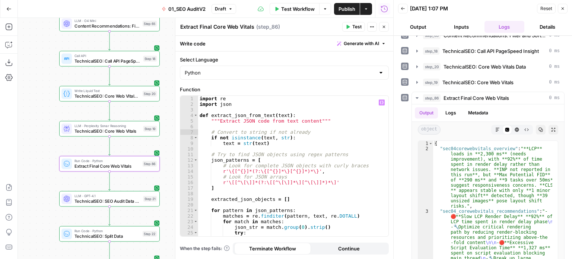
click at [383, 26] on icon "button" at bounding box center [384, 27] width 4 height 4
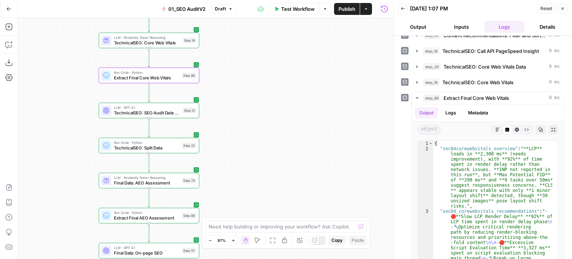
drag, startPoint x: 246, startPoint y: 170, endPoint x: 291, endPoint y: 99, distance: 84.2
click at [291, 73] on div "false false true true Workflow Set Inputs Inputs Workflow Prep: Get Brand Kit D…" at bounding box center [205, 138] width 375 height 241
click at [291, 54] on div "false false true true Workflow Set Inputs Inputs Workflow Prep: Get Brand Kit D…" at bounding box center [205, 138] width 375 height 241
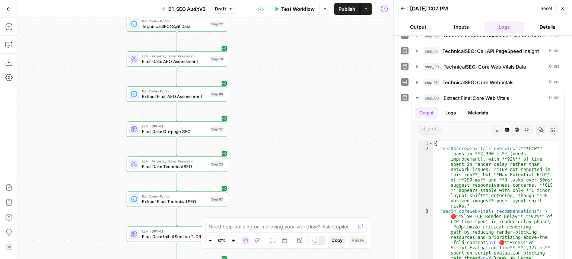
click at [292, 66] on div "false false true true Workflow Set Inputs Inputs Workflow Prep: Get Brand Kit D…" at bounding box center [205, 138] width 375 height 241
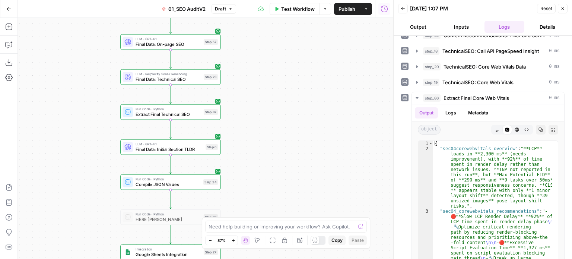
click at [278, 78] on div "false false true true Workflow Set Inputs Inputs Workflow Prep: Get Brand Kit D…" at bounding box center [205, 138] width 375 height 241
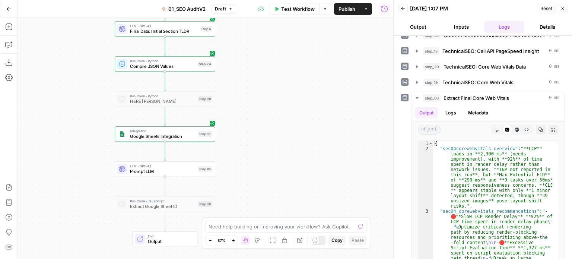
drag, startPoint x: 272, startPoint y: 126, endPoint x: 267, endPoint y: 181, distance: 54.9
click at [267, 181] on div "false false true true Workflow Set Inputs Inputs Workflow Prep: Get Brand Kit D…" at bounding box center [205, 138] width 375 height 241
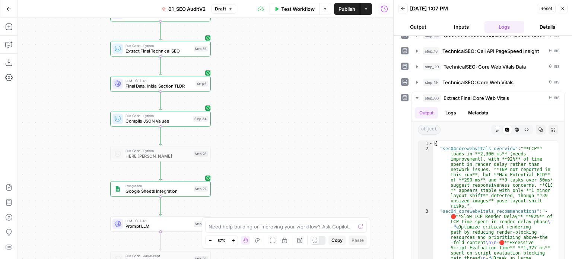
click at [186, 122] on span "Compile JSON Values" at bounding box center [157, 121] width 65 height 6
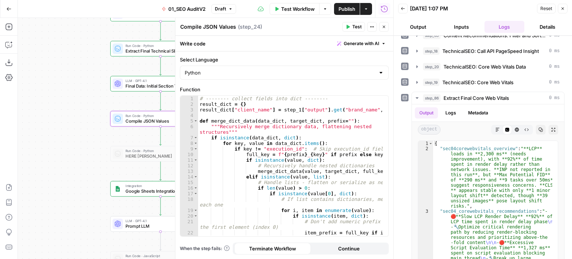
click at [40, 132] on div "false false true true Workflow Set Inputs Inputs Workflow Prep: Get Brand Kit D…" at bounding box center [205, 138] width 375 height 241
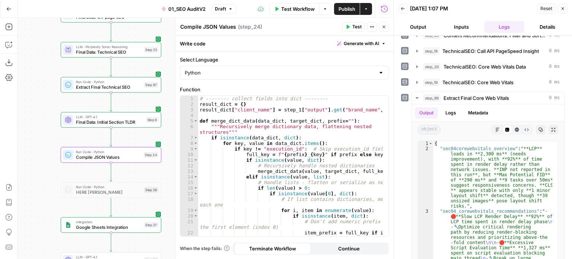
click at [358, 48] on div "Write code Generate with AI" at bounding box center [284, 43] width 218 height 15
click at [359, 44] on span "Generate with AI" at bounding box center [361, 43] width 35 height 7
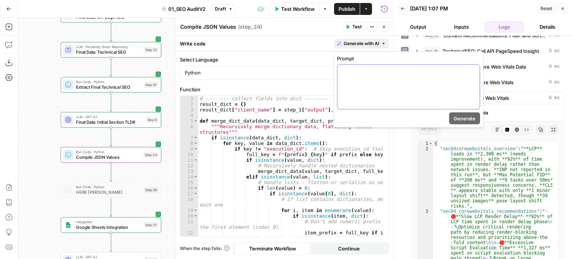
click at [356, 85] on div at bounding box center [408, 87] width 142 height 44
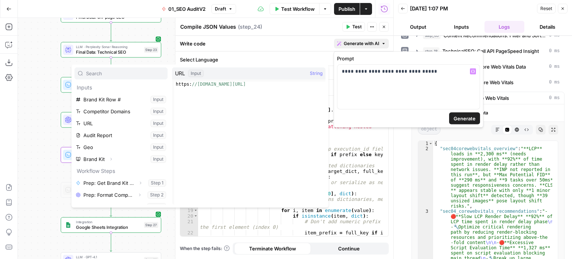
scroll to position [389, 0]
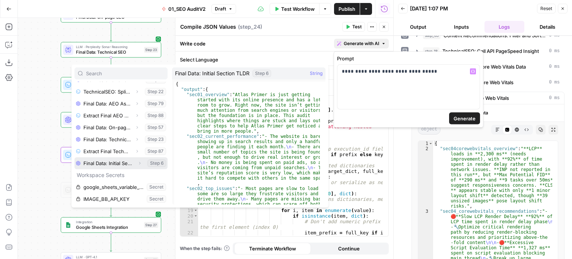
click at [137, 162] on icon "button" at bounding box center [139, 163] width 4 height 4
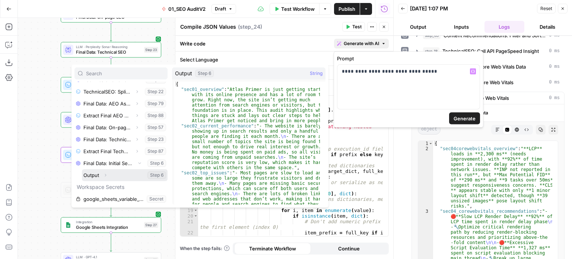
click at [93, 172] on button "Select variable Output" at bounding box center [125, 175] width 86 height 12
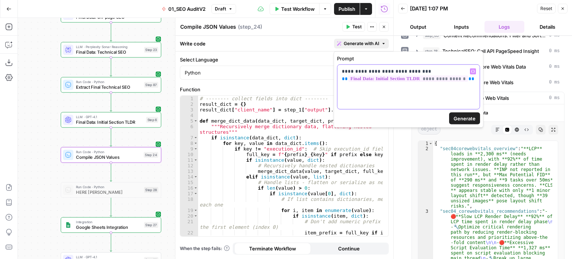
click at [470, 85] on div "**********" at bounding box center [408, 87] width 142 height 44
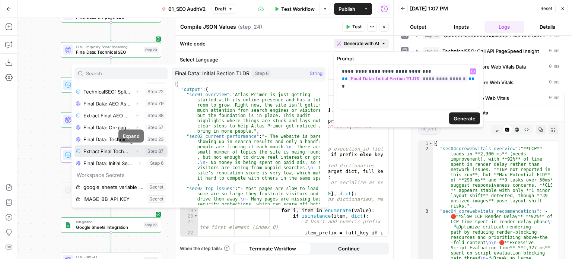
click at [135, 149] on icon "button" at bounding box center [137, 151] width 4 height 4
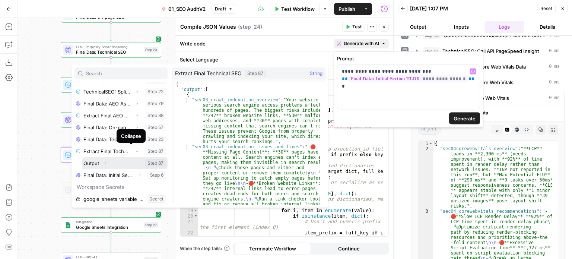
click at [85, 162] on button "Select variable Output" at bounding box center [125, 163] width 86 height 12
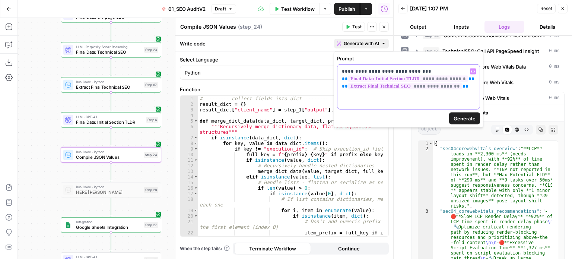
click at [459, 90] on div "**********" at bounding box center [408, 87] width 142 height 44
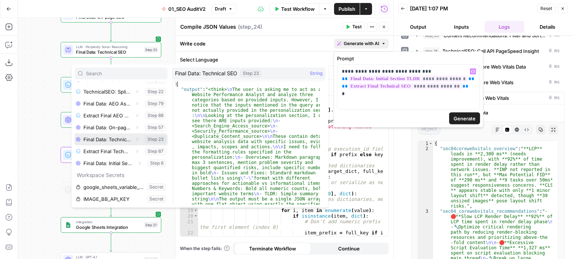
click at [135, 138] on icon "button" at bounding box center [137, 139] width 4 height 4
click at [135, 137] on icon "button" at bounding box center [137, 139] width 4 height 4
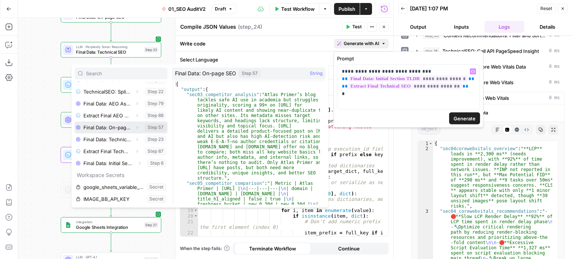
click at [135, 126] on icon "button" at bounding box center [137, 127] width 4 height 4
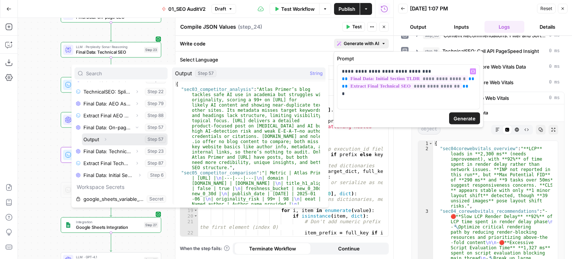
click at [90, 141] on button "Select variable Output" at bounding box center [125, 139] width 86 height 12
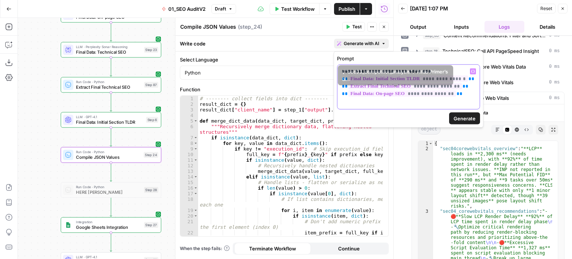
click at [462, 96] on p "**********" at bounding box center [408, 83] width 133 height 30
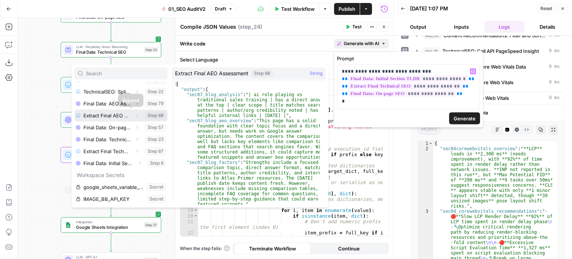
click at [136, 114] on icon "button" at bounding box center [136, 115] width 1 height 3
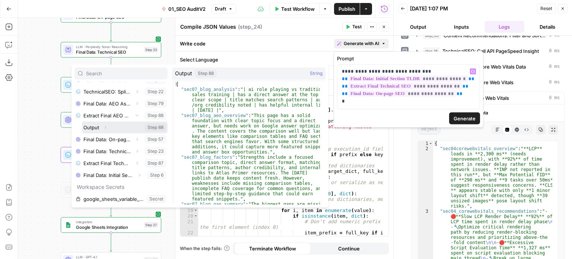
click at [92, 128] on button "Select variable Output" at bounding box center [125, 127] width 86 height 12
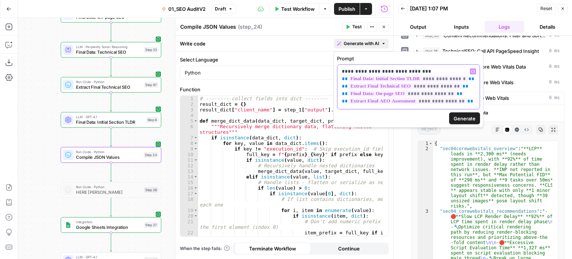
click at [471, 100] on p "**********" at bounding box center [408, 86] width 133 height 37
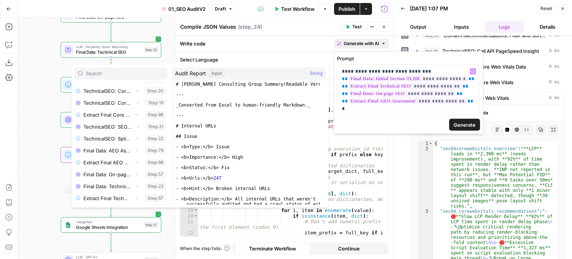
scroll to position [340, 0]
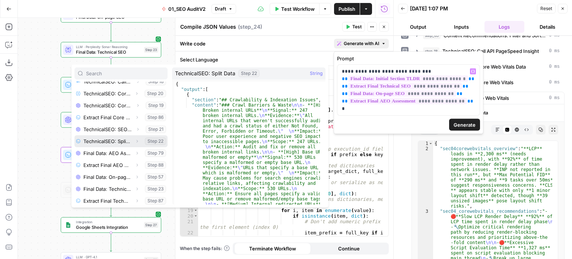
click at [135, 141] on icon "button" at bounding box center [137, 141] width 4 height 4
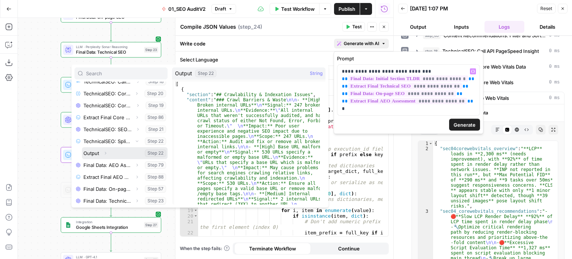
click at [106, 153] on icon "button" at bounding box center [105, 153] width 1 height 3
click at [106, 153] on icon "button" at bounding box center [105, 152] width 5 height 5
click at [89, 153] on button "Select variable Output" at bounding box center [125, 153] width 86 height 12
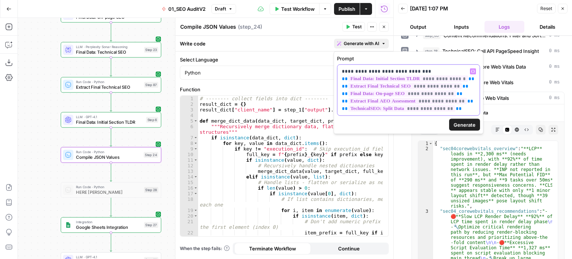
click at [464, 106] on p "**********" at bounding box center [408, 90] width 133 height 45
click at [466, 109] on p "**********" at bounding box center [408, 90] width 133 height 45
click at [469, 123] on span "Generate" at bounding box center [464, 124] width 22 height 7
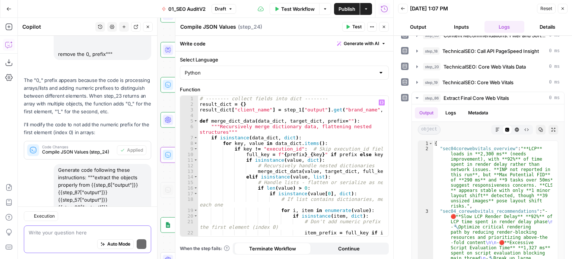
scroll to position [802, 0]
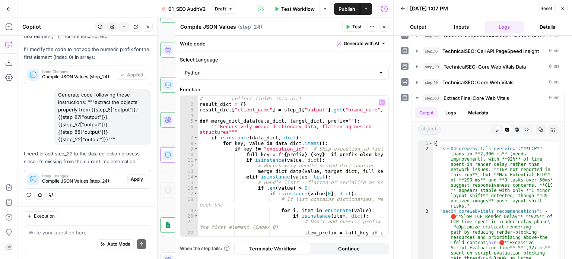
click at [134, 178] on span "Apply" at bounding box center [137, 179] width 12 height 7
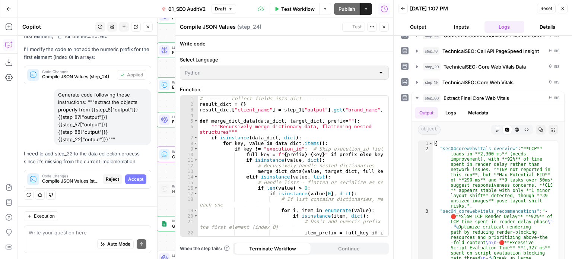
scroll to position [743, 0]
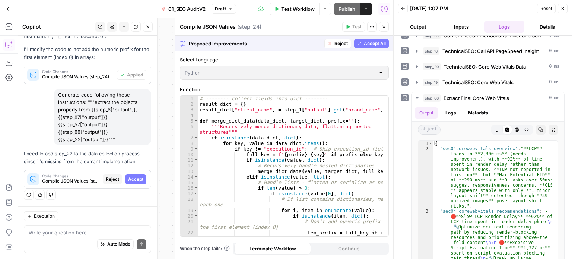
click at [135, 178] on span "Accept" at bounding box center [135, 179] width 15 height 7
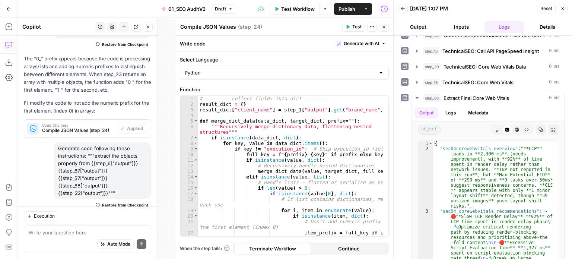
scroll to position [814, 0]
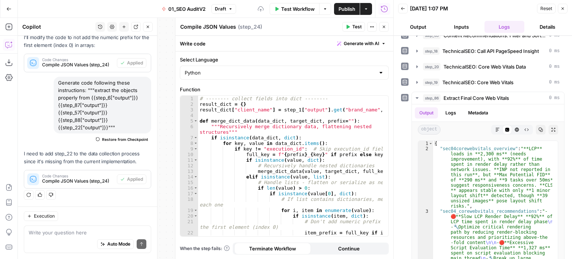
click at [353, 28] on span "Test" at bounding box center [356, 26] width 9 height 7
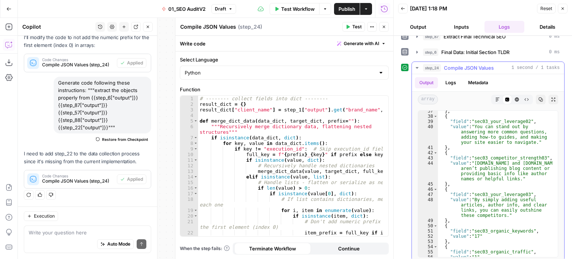
scroll to position [0, 0]
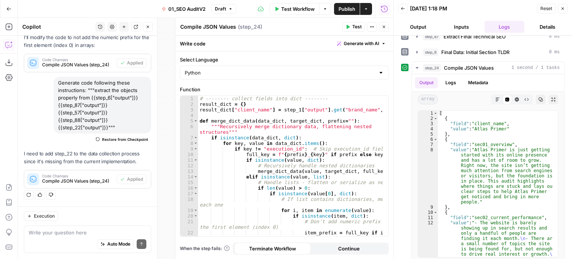
click at [386, 25] on icon "button" at bounding box center [384, 27] width 4 height 4
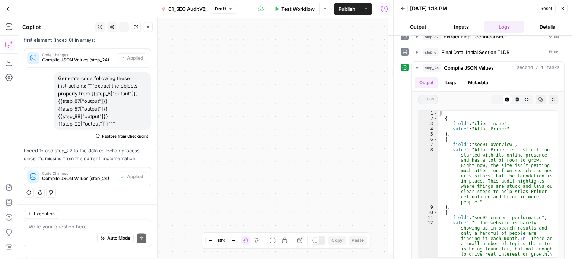
drag, startPoint x: 314, startPoint y: 98, endPoint x: 300, endPoint y: 106, distance: 16.2
click at [369, 87] on div "false false true true Workflow Set Inputs Inputs Workflow Prep: Get Brand Kit D…" at bounding box center [205, 138] width 375 height 241
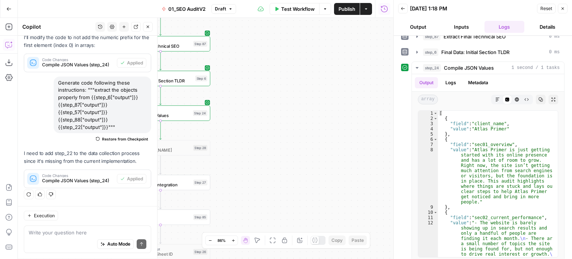
scroll to position [814, 0]
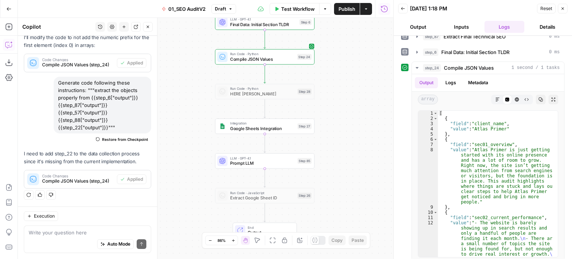
drag, startPoint x: 313, startPoint y: 104, endPoint x: 350, endPoint y: 61, distance: 56.5
click at [350, 61] on div "false false true true Workflow Set Inputs Inputs Workflow Prep: Get Brand Kit D…" at bounding box center [205, 138] width 375 height 241
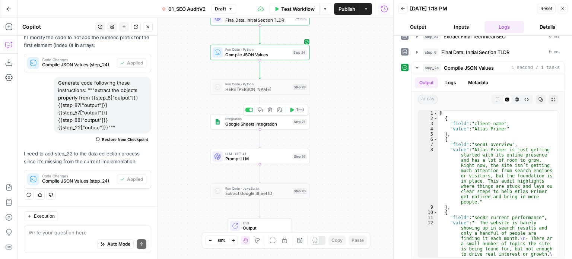
click at [302, 108] on span "Test" at bounding box center [300, 110] width 8 height 6
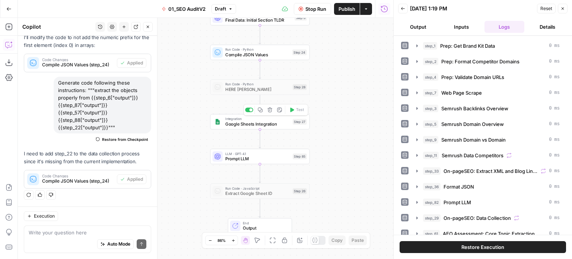
click at [350, 55] on div "false false true true Workflow Set Inputs Inputs Workflow Prep: Get Brand Kit D…" at bounding box center [205, 138] width 375 height 241
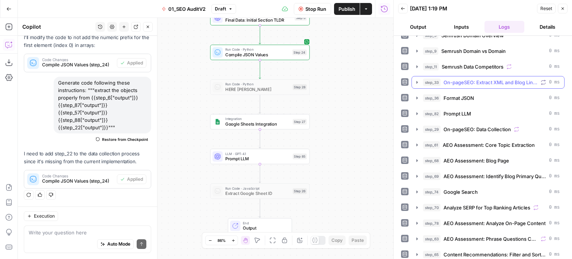
scroll to position [112, 0]
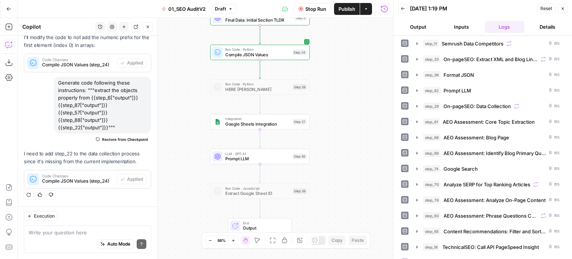
click at [445, 20] on header "Back [DATE] 1:19 PM Reset Close Output Inputs Logs Details" at bounding box center [483, 18] width 178 height 36
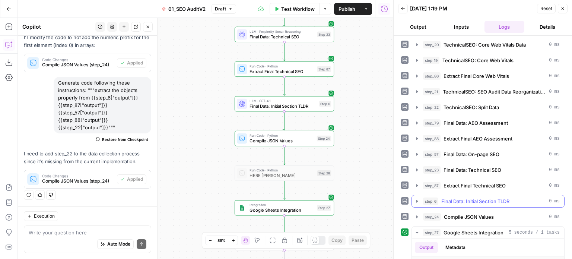
scroll to position [382, 0]
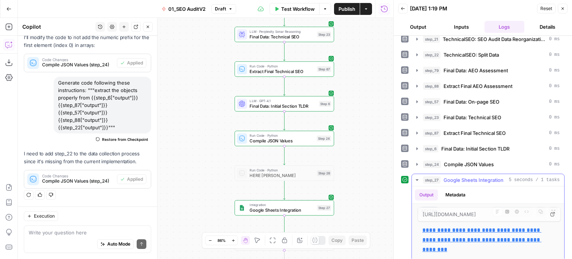
click at [442, 227] on link "**********" at bounding box center [481, 239] width 119 height 25
click at [185, 145] on div "false false true true Workflow Set Inputs Inputs Workflow Prep: Get Brand Kit D…" at bounding box center [205, 138] width 375 height 241
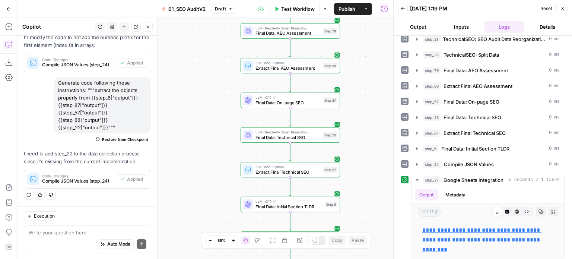
click at [201, 182] on div "false false true true Workflow Set Inputs Inputs Workflow Prep: Get Brand Kit D…" at bounding box center [205, 138] width 375 height 241
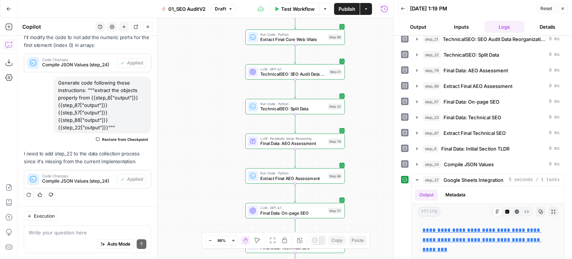
drag, startPoint x: 210, startPoint y: 77, endPoint x: 213, endPoint y: 158, distance: 80.5
click at [212, 153] on div "false false true true Workflow Set Inputs Inputs Workflow Prep: Get Brand Kit D…" at bounding box center [205, 138] width 375 height 241
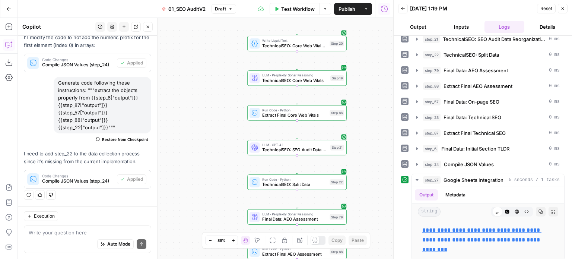
click at [195, 135] on div "false false true true Workflow Set Inputs Inputs Workflow Prep: Get Brand Kit D…" at bounding box center [205, 138] width 375 height 241
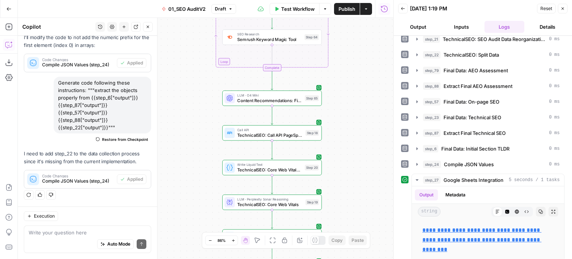
drag, startPoint x: 195, startPoint y: 70, endPoint x: 168, endPoint y: 115, distance: 52.6
click at [169, 113] on div "false false true true Workflow Set Inputs Inputs Workflow Prep: Get Brand Kit D…" at bounding box center [205, 138] width 375 height 241
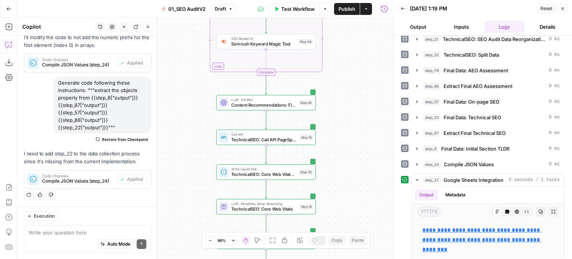
click at [176, 152] on div "false false true true Workflow Set Inputs Inputs Workflow Prep: Get Brand Kit D…" at bounding box center [205, 138] width 375 height 241
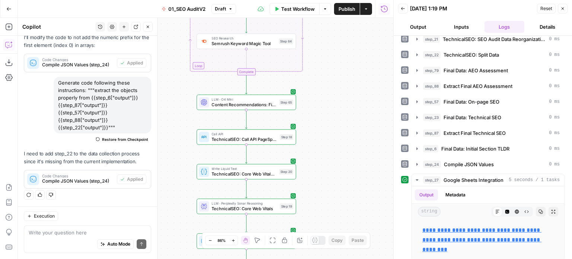
drag, startPoint x: 187, startPoint y: 141, endPoint x: 181, endPoint y: 113, distance: 29.3
click at [181, 113] on div "false false true true Workflow Set Inputs Inputs Workflow Prep: Get Brand Kit D…" at bounding box center [205, 138] width 375 height 241
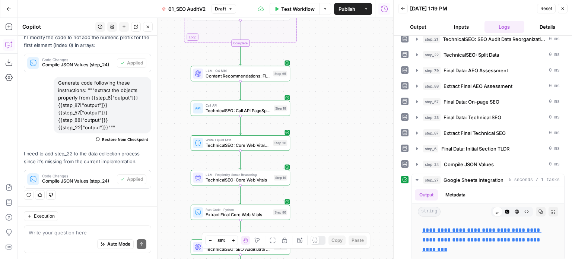
drag, startPoint x: 186, startPoint y: 146, endPoint x: 184, endPoint y: 119, distance: 26.5
click at [185, 121] on div "false false true true Workflow Set Inputs Inputs Workflow Prep: Get Brand Kit D…" at bounding box center [205, 138] width 375 height 241
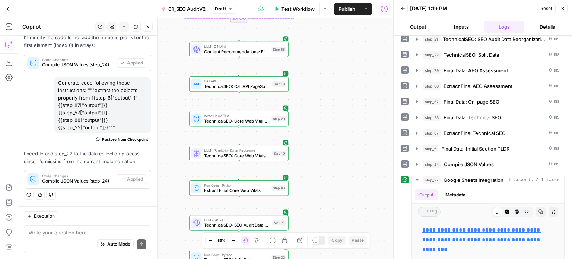
click at [196, 112] on div "false false true true Workflow Set Inputs Inputs Workflow Prep: Get Brand Kit D…" at bounding box center [205, 138] width 375 height 241
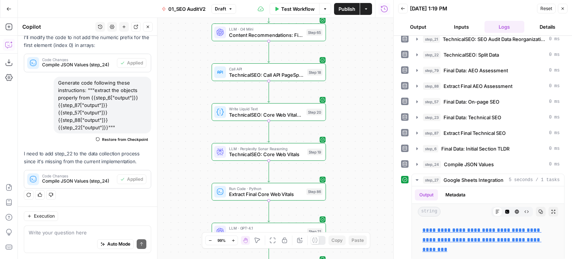
click at [188, 99] on div "false false true true Workflow Set Inputs Inputs Workflow Prep: Get Brand Kit D…" at bounding box center [205, 138] width 375 height 241
click at [147, 32] on header "Copilot History Settings New chat Detach Close" at bounding box center [87, 27] width 139 height 18
click at [149, 26] on icon "button" at bounding box center [148, 27] width 4 height 4
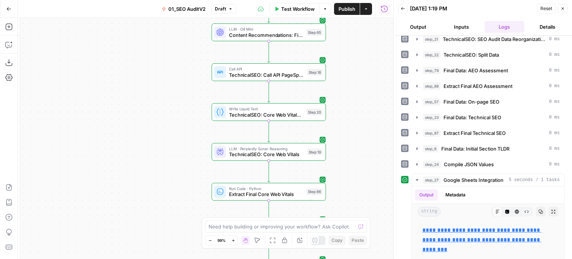
click at [106, 110] on div "false false true true Workflow Set Inputs Inputs Workflow Prep: Get Brand Kit D…" at bounding box center [205, 138] width 375 height 241
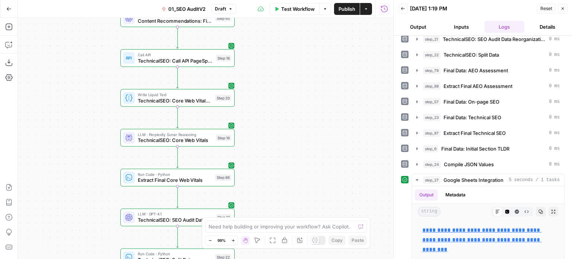
drag, startPoint x: 133, startPoint y: 162, endPoint x: 101, endPoint y: 139, distance: 38.9
click at [101, 139] on div "false false true true Workflow Set Inputs Inputs Workflow Prep: Get Brand Kit D…" at bounding box center [205, 138] width 375 height 241
click at [150, 138] on span "TechnicalSEO: Core Web Vitals" at bounding box center [175, 140] width 75 height 7
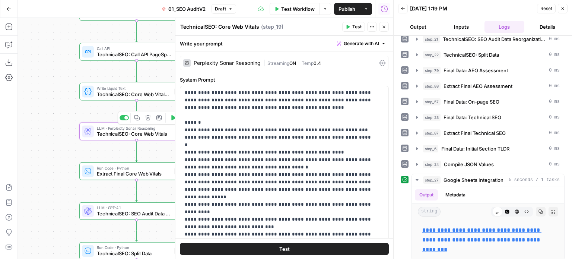
drag, startPoint x: 56, startPoint y: 103, endPoint x: 46, endPoint y: 98, distance: 11.2
click at [45, 98] on div "false false true true Workflow Set Inputs Inputs Workflow Prep: Get Brand Kit D…" at bounding box center [205, 138] width 375 height 241
click at [385, 27] on icon "button" at bounding box center [384, 27] width 4 height 4
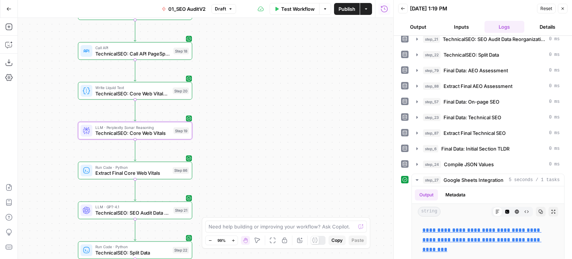
scroll to position [368, 0]
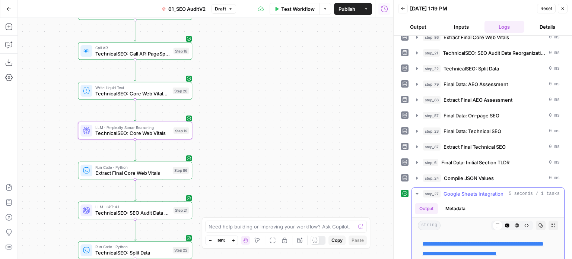
click at [474, 192] on button "step_27 Google Sheets Integration 5 seconds / 1 tasks" at bounding box center [488, 194] width 152 height 12
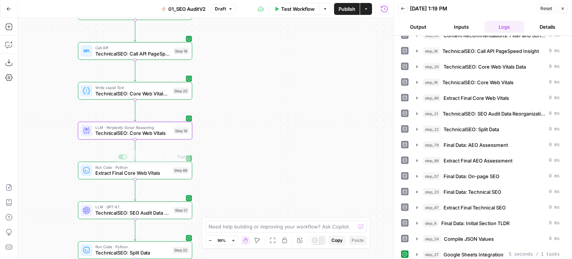
click at [166, 134] on span "TechnicalSEO: Core Web Vitals" at bounding box center [132, 133] width 75 height 7
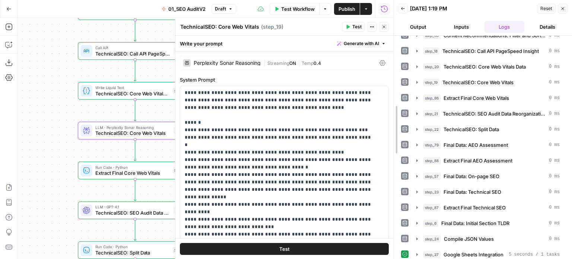
drag, startPoint x: 394, startPoint y: 149, endPoint x: 390, endPoint y: 194, distance: 45.6
click at [390, 194] on div at bounding box center [393, 129] width 7 height 259
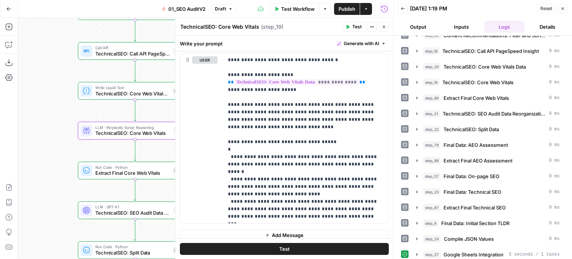
scroll to position [359, 0]
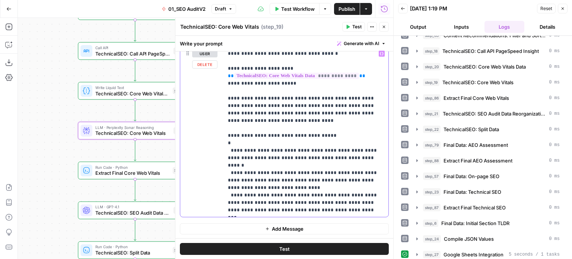
drag, startPoint x: 328, startPoint y: 123, endPoint x: 290, endPoint y: 168, distance: 58.9
click at [249, 143] on p "**********" at bounding box center [303, 132] width 150 height 164
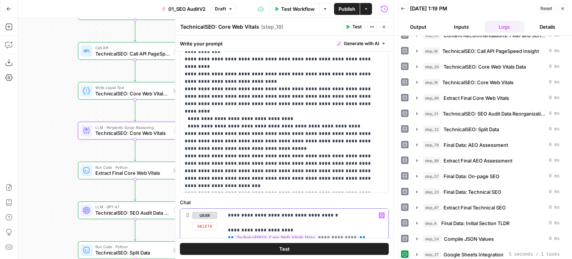
drag, startPoint x: 340, startPoint y: 144, endPoint x: 341, endPoint y: 108, distance: 35.4
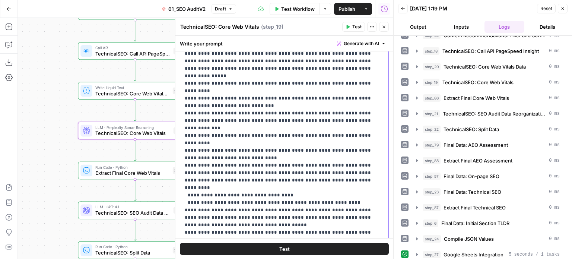
drag, startPoint x: 334, startPoint y: 154, endPoint x: 324, endPoint y: 92, distance: 62.6
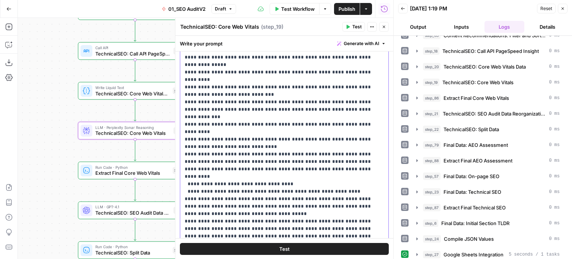
scroll to position [112, 0]
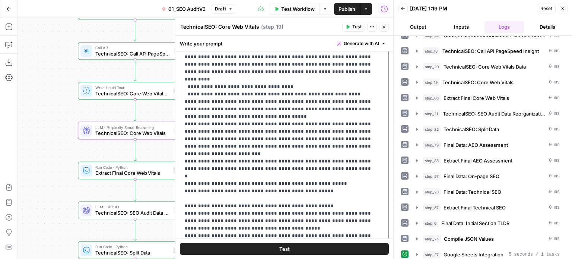
drag, startPoint x: 326, startPoint y: 106, endPoint x: 323, endPoint y: 179, distance: 72.7
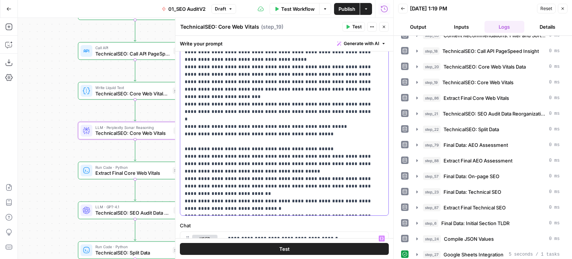
drag, startPoint x: 325, startPoint y: 137, endPoint x: 321, endPoint y: 186, distance: 49.7
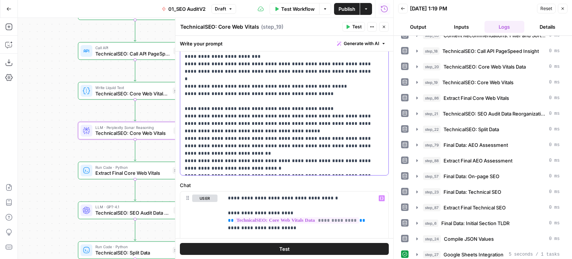
drag, startPoint x: 313, startPoint y: 122, endPoint x: 316, endPoint y: 153, distance: 31.0
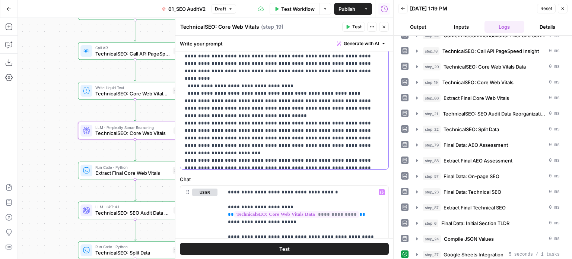
scroll to position [0, 0]
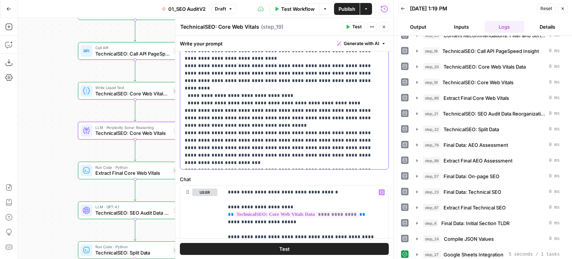
drag, startPoint x: 319, startPoint y: 140, endPoint x: 313, endPoint y: 61, distance: 79.9
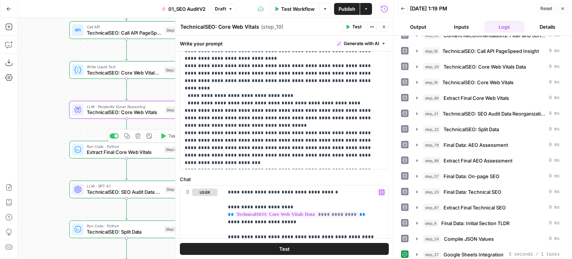
drag, startPoint x: 48, startPoint y: 137, endPoint x: 36, endPoint y: 111, distance: 27.8
click at [36, 111] on div "false false true true Workflow Set Inputs Inputs Workflow Prep: Get Brand Kit D…" at bounding box center [205, 138] width 375 height 241
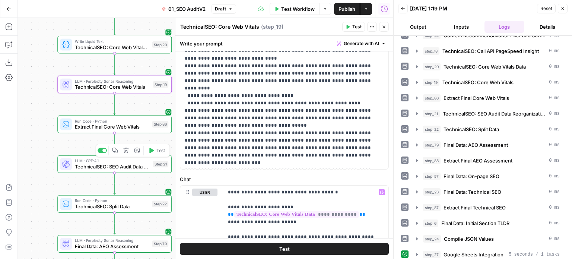
click at [92, 165] on span "TechnicalSEO: SEO Audit Data Reorganization" at bounding box center [112, 166] width 75 height 7
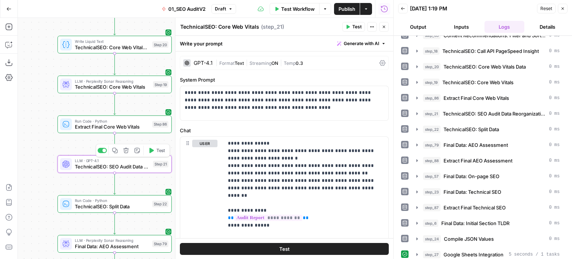
type textarea "TechnicalSEO: SEO Audit Data Reorganization"
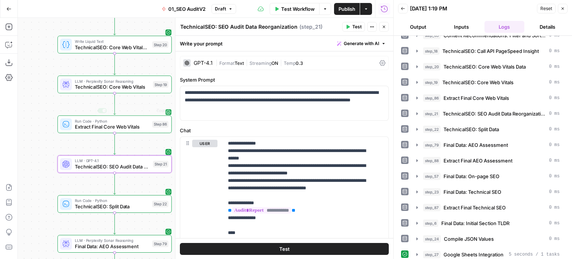
drag, startPoint x: 32, startPoint y: 155, endPoint x: 42, endPoint y: 103, distance: 53.3
click at [36, 114] on div "false false true true Workflow Set Inputs Inputs Workflow Prep: Get Brand Kit D…" at bounding box center [205, 138] width 375 height 241
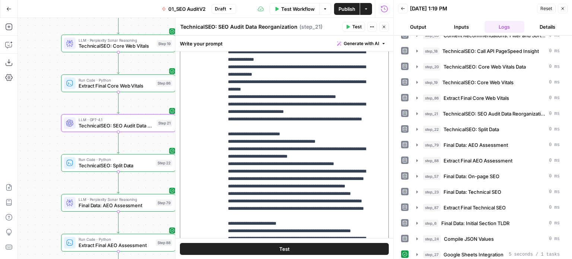
scroll to position [775, 0]
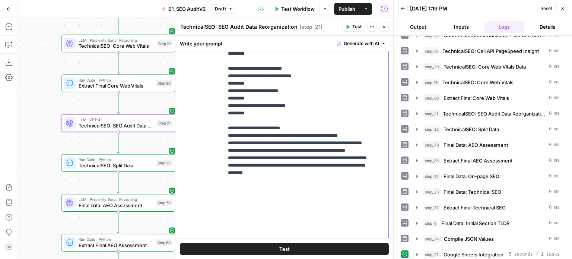
drag, startPoint x: 362, startPoint y: 119, endPoint x: 362, endPoint y: 226, distance: 107.6
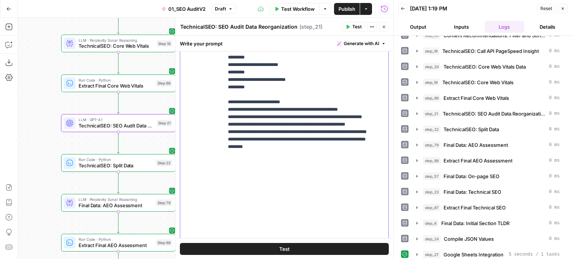
scroll to position [241, 0]
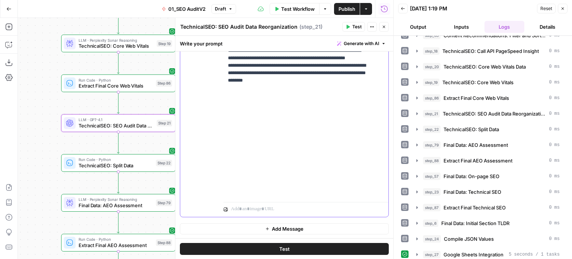
drag, startPoint x: 347, startPoint y: 152, endPoint x: 347, endPoint y: 216, distance: 63.7
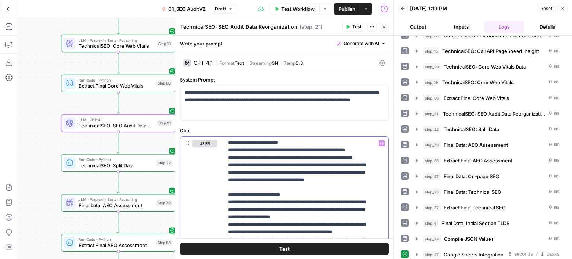
scroll to position [71, 0]
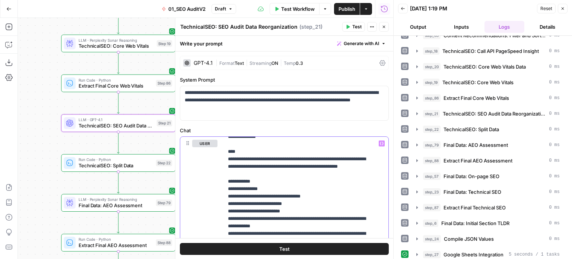
drag, startPoint x: 354, startPoint y: 189, endPoint x: 355, endPoint y: 116, distance: 73.4
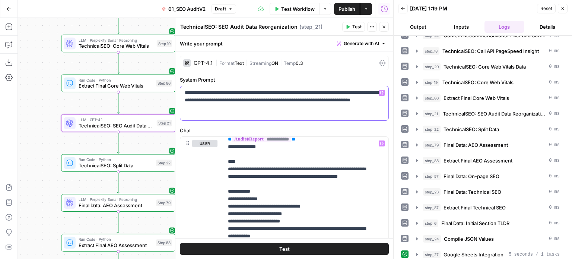
click at [303, 110] on p "**********" at bounding box center [282, 100] width 194 height 22
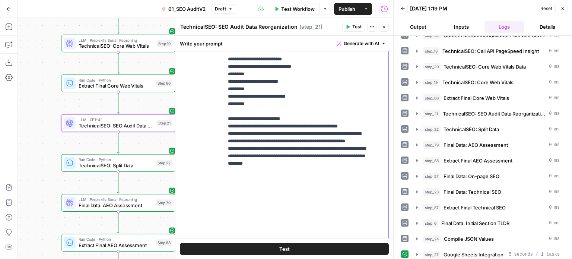
scroll to position [775, 0]
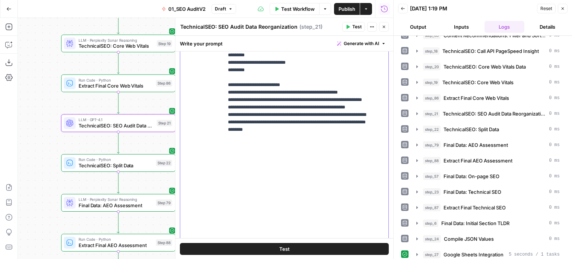
drag, startPoint x: 316, startPoint y: 219, endPoint x: 312, endPoint y: 252, distance: 33.1
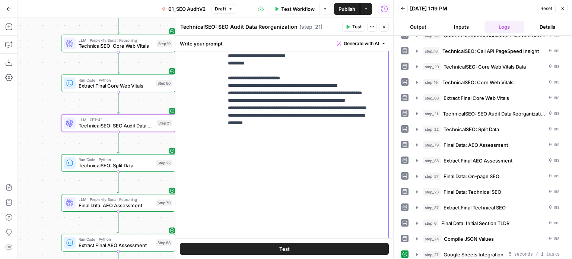
scroll to position [241, 0]
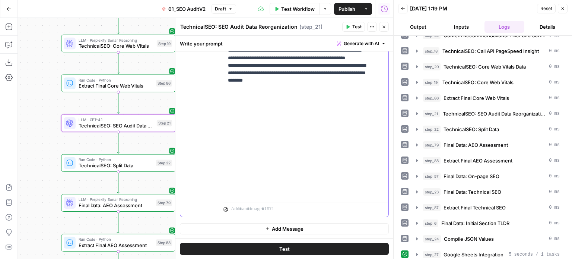
drag, startPoint x: 318, startPoint y: 185, endPoint x: 318, endPoint y: 204, distance: 18.2
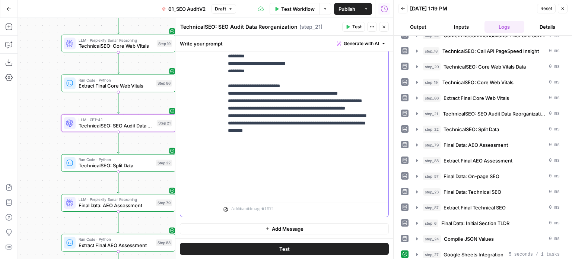
drag, startPoint x: 329, startPoint y: 181, endPoint x: 328, endPoint y: 151, distance: 30.2
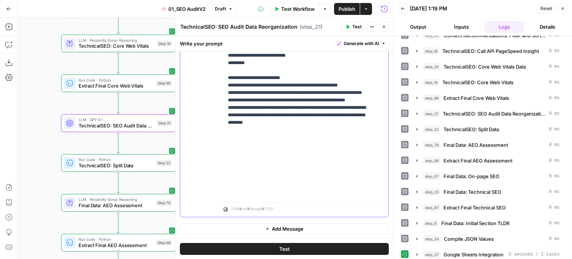
drag, startPoint x: 310, startPoint y: 140, endPoint x: 308, endPoint y: 168, distance: 28.4
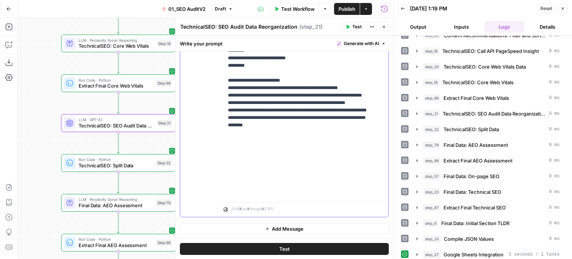
drag, startPoint x: 309, startPoint y: 171, endPoint x: 309, endPoint y: 150, distance: 20.5
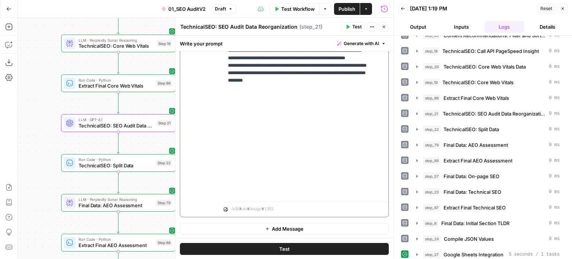
drag, startPoint x: 331, startPoint y: 141, endPoint x: 329, endPoint y: 191, distance: 49.5
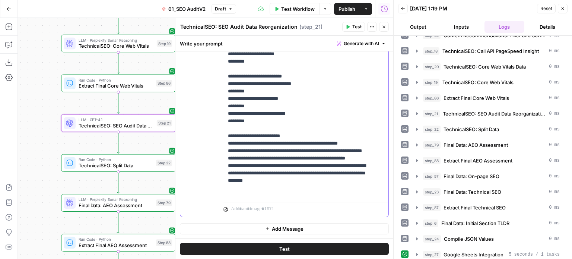
drag, startPoint x: 330, startPoint y: 134, endPoint x: 327, endPoint y: 89, distance: 45.5
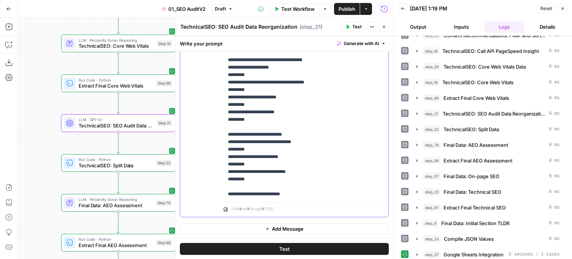
drag, startPoint x: 329, startPoint y: 140, endPoint x: 324, endPoint y: 92, distance: 48.7
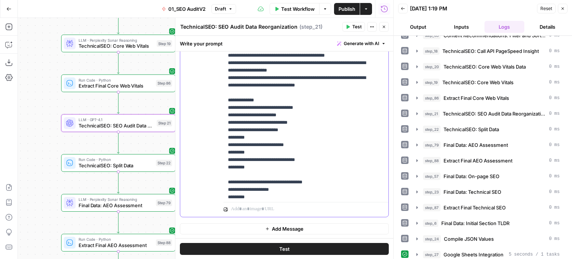
drag, startPoint x: 305, startPoint y: 138, endPoint x: 305, endPoint y: 122, distance: 16.0
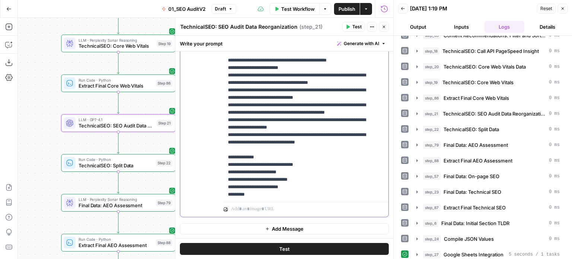
drag, startPoint x: 304, startPoint y: 166, endPoint x: 302, endPoint y: 138, distance: 27.7
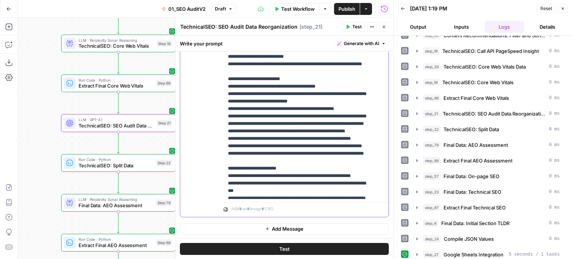
drag, startPoint x: 304, startPoint y: 163, endPoint x: 308, endPoint y: 96, distance: 67.1
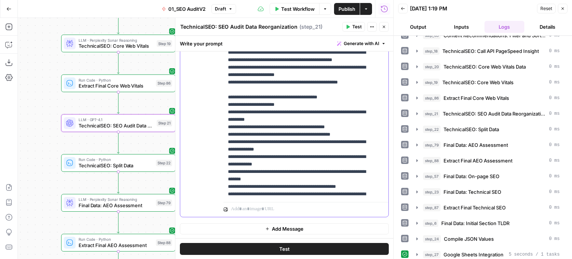
drag
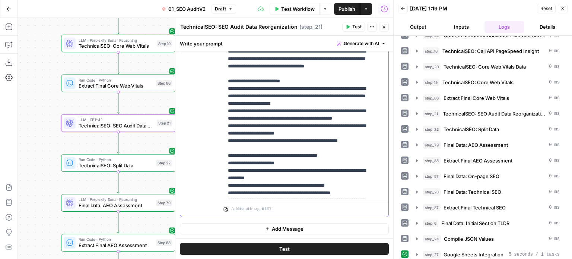
scroll to position [42, 0]
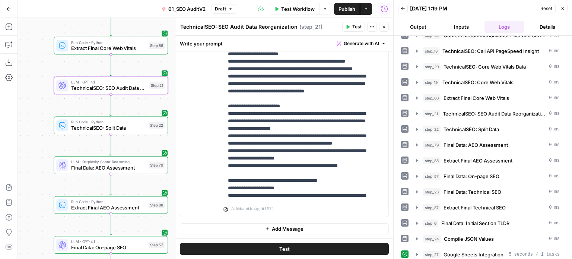
click at [25, 88] on div "false false true true Workflow Set Inputs Inputs Workflow Prep: Get Brand Kit D…" at bounding box center [205, 138] width 375 height 241
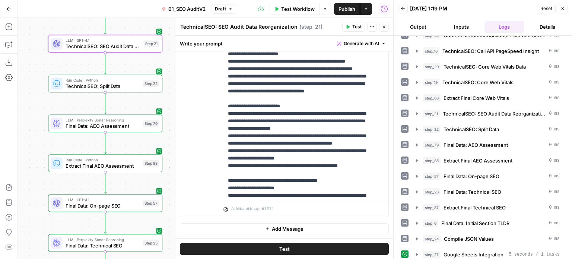
click at [30, 112] on div "false false true true Workflow Set Inputs Inputs Workflow Prep: Get Brand Kit D…" at bounding box center [205, 138] width 375 height 241
click at [103, 126] on span "Final Data: AEO Assessment" at bounding box center [103, 125] width 74 height 7
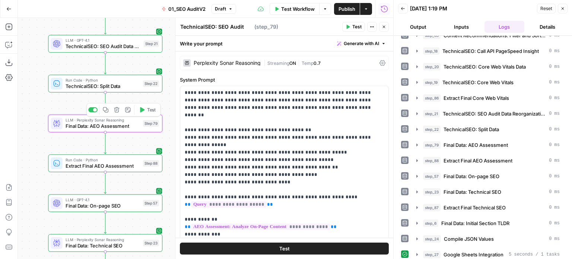
type textarea "Final Data: AEO Assessment"
click at [28, 126] on div "Add Steps Copilot Download as JSON Settings Import JSON AirOps Academy Help Giv…" at bounding box center [196, 138] width 393 height 241
click at [42, 127] on div "false false true true Workflow Set Inputs Inputs Workflow Prep: Get Brand Kit D…" at bounding box center [205, 138] width 375 height 241
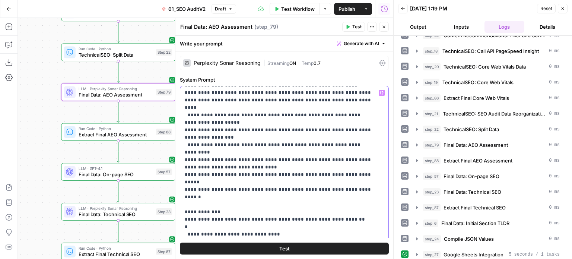
scroll to position [621, 0]
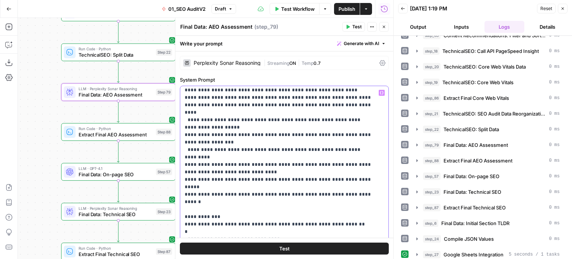
click at [219, 153] on p "**********" at bounding box center [279, 82] width 188 height 1229
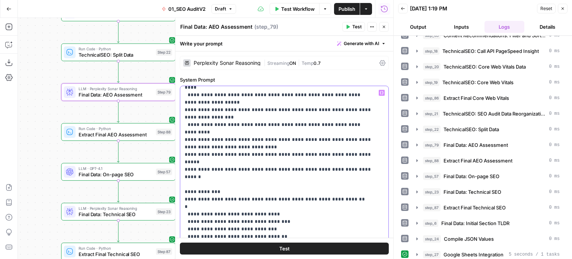
scroll to position [633, 0]
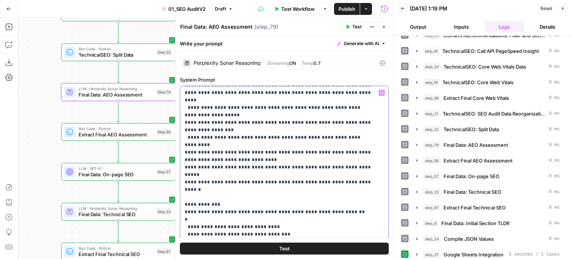
click at [241, 131] on p "**********" at bounding box center [279, 70] width 188 height 1229
click at [273, 132] on p "**********" at bounding box center [279, 70] width 188 height 1229
click at [278, 138] on p "**********" at bounding box center [279, 70] width 188 height 1229
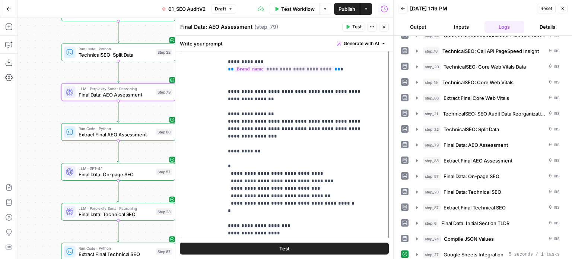
scroll to position [415, 0]
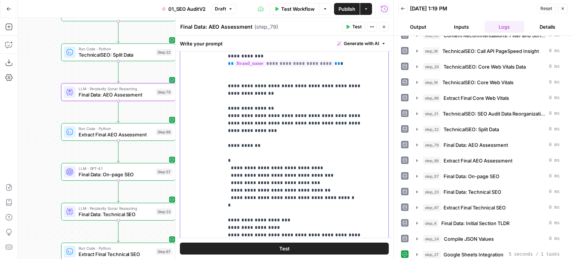
click at [238, 144] on p "**********" at bounding box center [300, 111] width 145 height 357
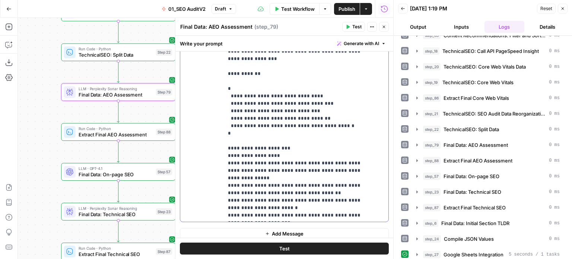
scroll to position [493, 0]
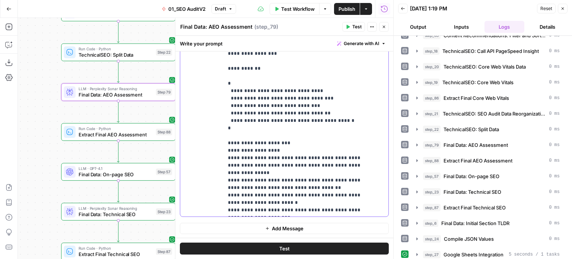
click at [322, 165] on p "**********" at bounding box center [300, 34] width 145 height 357
click at [387, 26] on button "Close" at bounding box center [384, 27] width 10 height 10
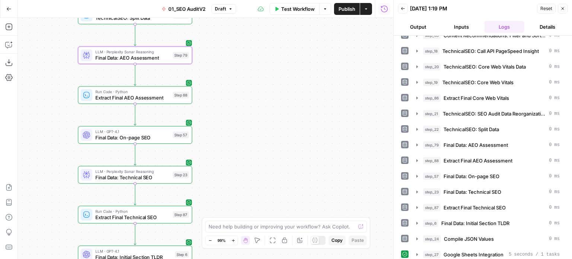
click at [258, 104] on div "false false true true Workflow Set Inputs Inputs Workflow Prep: Get Brand Kit D…" at bounding box center [205, 138] width 375 height 241
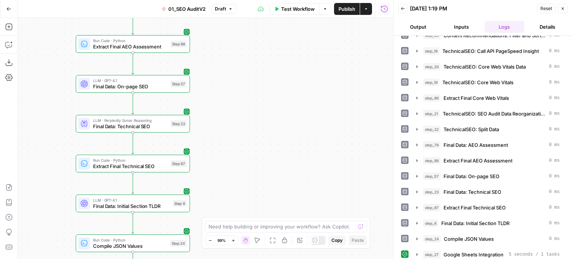
click at [242, 110] on div "false false true true Workflow Set Inputs Inputs Workflow Prep: Get Brand Kit D…" at bounding box center [205, 138] width 375 height 241
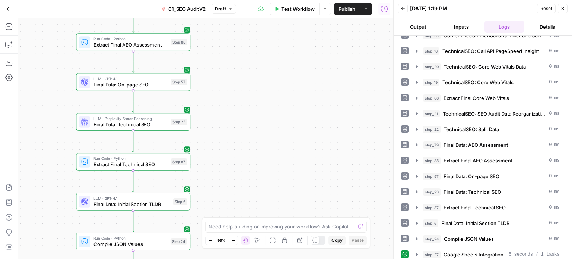
click at [160, 124] on span "Final Data: Technical SEO" at bounding box center [130, 124] width 74 height 7
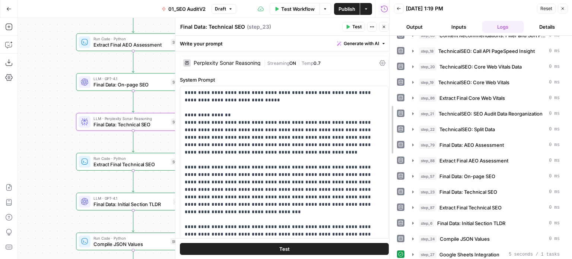
click at [386, 104] on div at bounding box center [389, 129] width 7 height 259
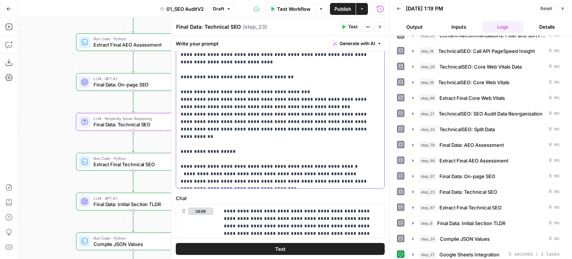
scroll to position [206, 0]
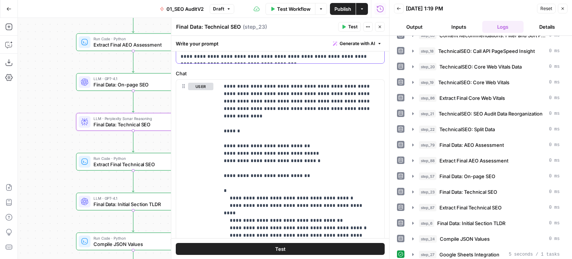
scroll to position [419, 0]
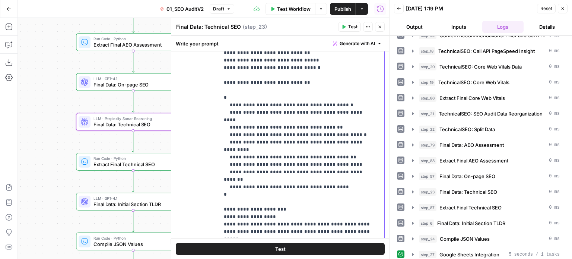
click at [247, 87] on p "**********" at bounding box center [299, 127] width 150 height 275
click at [254, 95] on p "**********" at bounding box center [299, 127] width 150 height 275
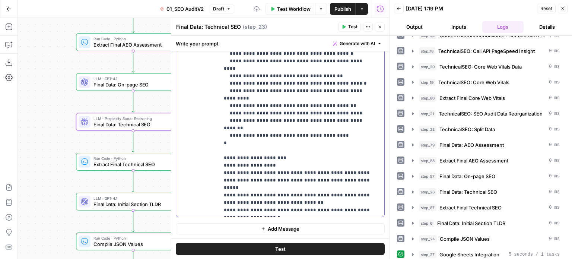
drag, startPoint x: 313, startPoint y: 110, endPoint x: 319, endPoint y: 181, distance: 71.3
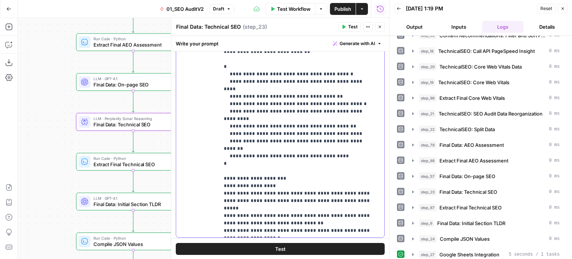
drag, startPoint x: 316, startPoint y: 143, endPoint x: 320, endPoint y: 95, distance: 47.8
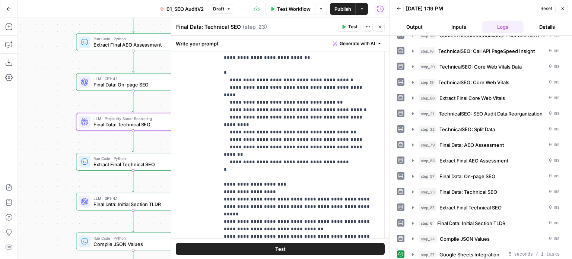
click at [378, 29] on icon "button" at bounding box center [379, 27] width 4 height 4
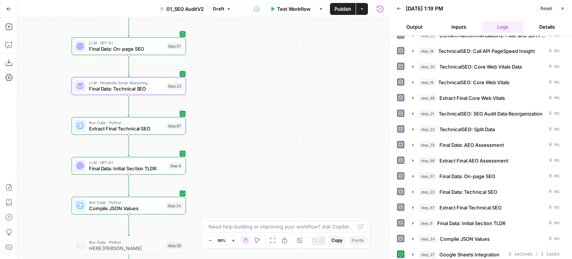
drag, startPoint x: 280, startPoint y: 169, endPoint x: 189, endPoint y: 137, distance: 96.6
click at [274, 105] on div "false false true true Workflow Set Inputs Inputs Workflow Prep: Get Brand Kit D…" at bounding box center [203, 138] width 371 height 241
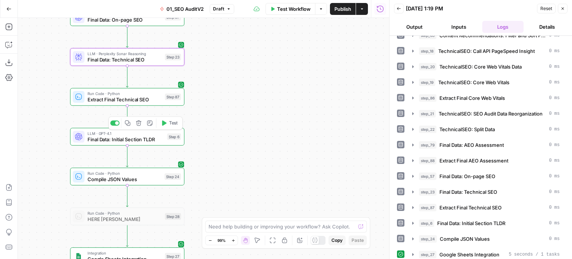
click at [150, 140] on span "Final Data: Initial Section TLDR" at bounding box center [125, 139] width 77 height 7
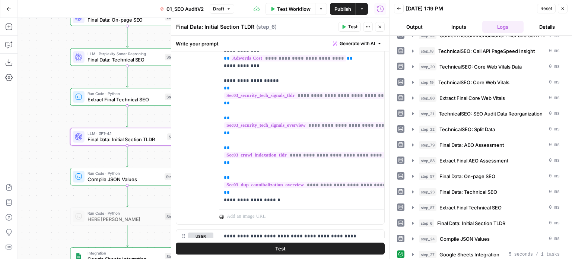
drag, startPoint x: 381, startPoint y: 72, endPoint x: 378, endPoint y: 130, distance: 58.5
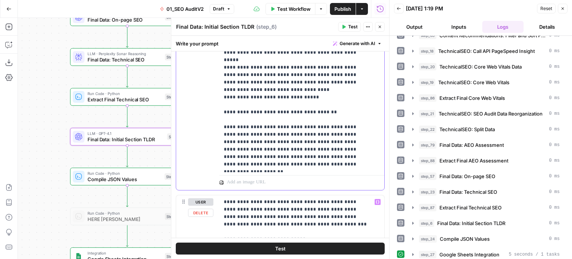
scroll to position [1361, 0]
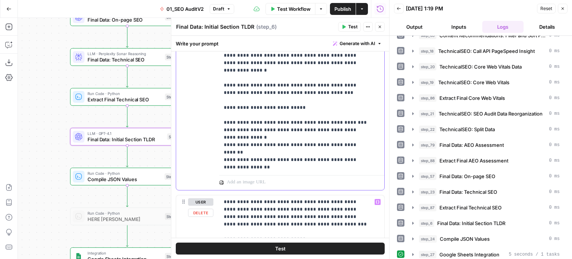
drag, startPoint x: 321, startPoint y: 97, endPoint x: 324, endPoint y: 208, distance: 111.0
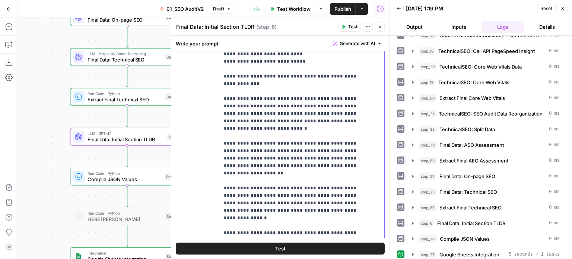
scroll to position [1287, 0]
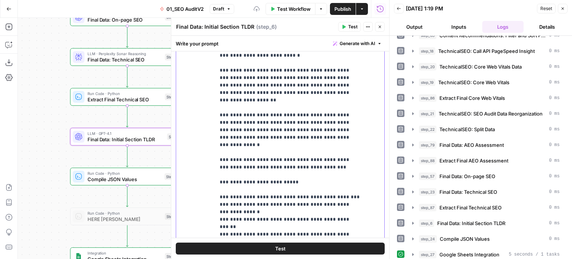
scroll to position [1361, 0]
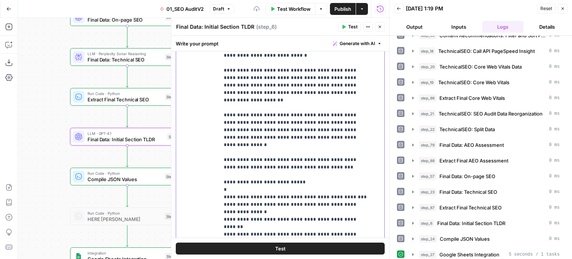
drag, startPoint x: 301, startPoint y: 204, endPoint x: 195, endPoint y: 269, distance: 124.8
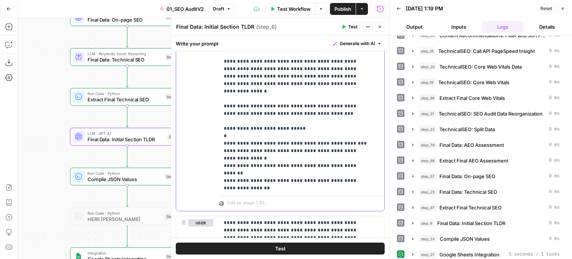
drag, startPoint x: 268, startPoint y: 171, endPoint x: 270, endPoint y: 214, distance: 42.8
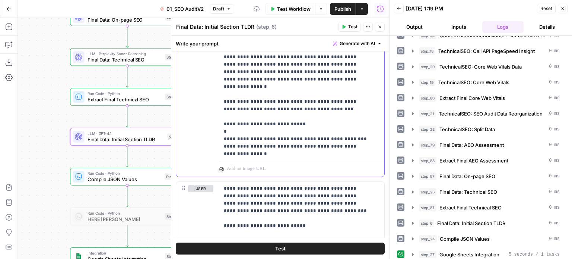
drag, startPoint x: 366, startPoint y: 123, endPoint x: 367, endPoint y: 118, distance: 5.4
click at [369, 101] on div "**********" at bounding box center [298, 6] width 159 height 303
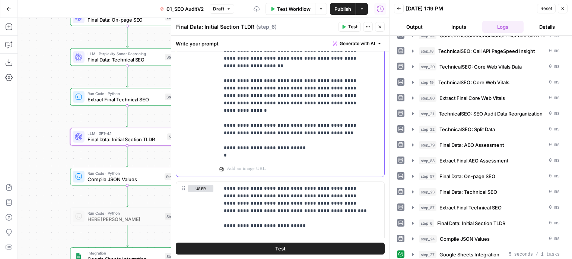
scroll to position [1296, 0]
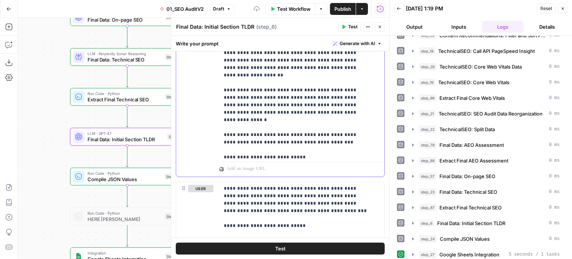
drag, startPoint x: 362, startPoint y: 99, endPoint x: 361, endPoint y: 74, distance: 25.3
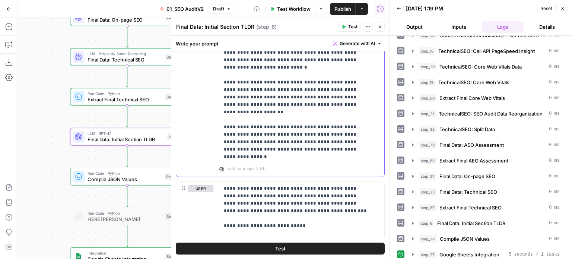
scroll to position [1260, 0]
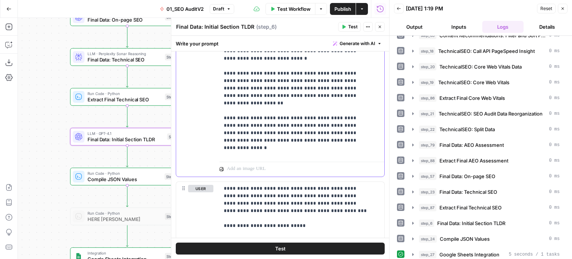
drag, startPoint x: 350, startPoint y: 91, endPoint x: 352, endPoint y: 147, distance: 55.9
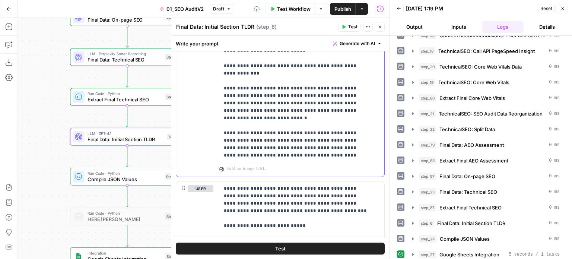
drag, startPoint x: 347, startPoint y: 126, endPoint x: 350, endPoint y: 86, distance: 39.9
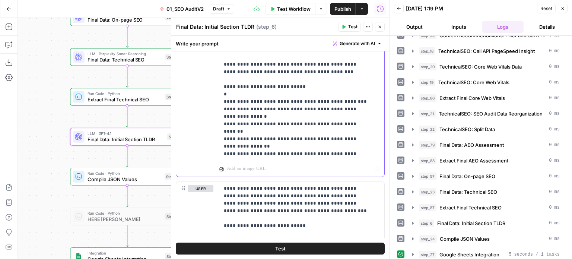
drag, startPoint x: 336, startPoint y: 103, endPoint x: 341, endPoint y: 193, distance: 90.2
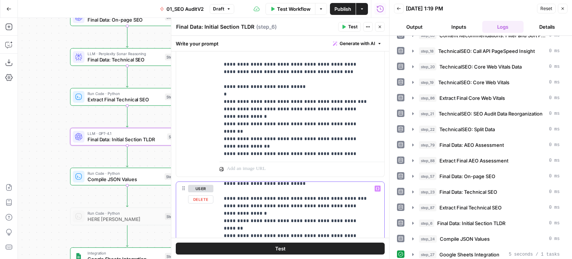
drag, startPoint x: 346, startPoint y: 252, endPoint x: 354, endPoint y: 197, distance: 55.0
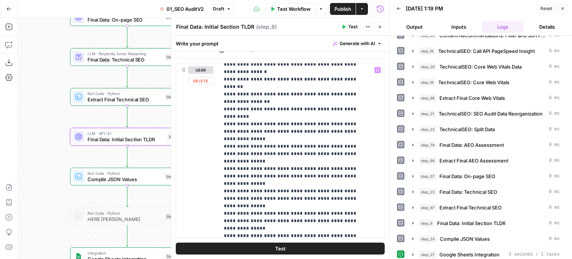
scroll to position [530, 0]
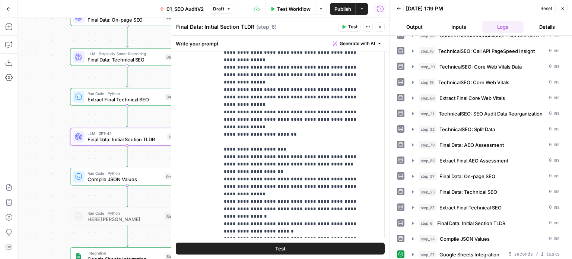
drag, startPoint x: 369, startPoint y: 177, endPoint x: 363, endPoint y: 244, distance: 67.2
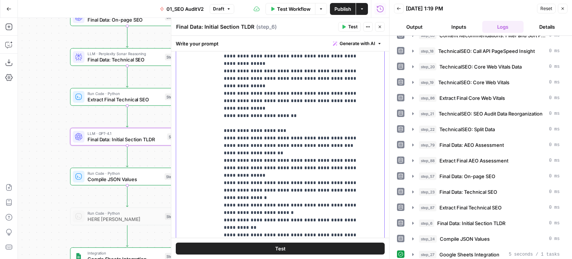
scroll to position [89, 0]
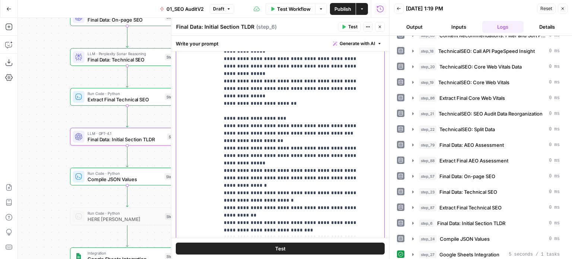
drag, startPoint x: 340, startPoint y: 101, endPoint x: 331, endPoint y: 214, distance: 113.2
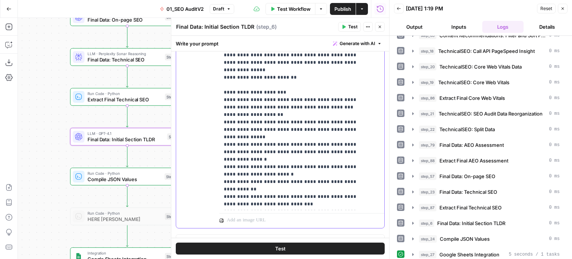
drag, startPoint x: 322, startPoint y: 123, endPoint x: 309, endPoint y: 201, distance: 79.1
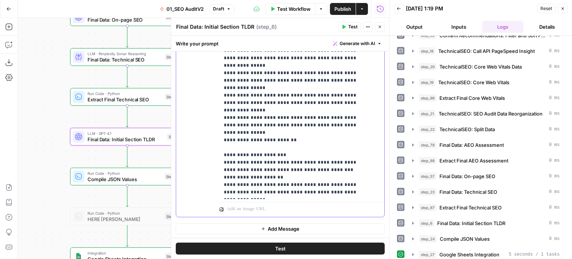
scroll to position [0, 0]
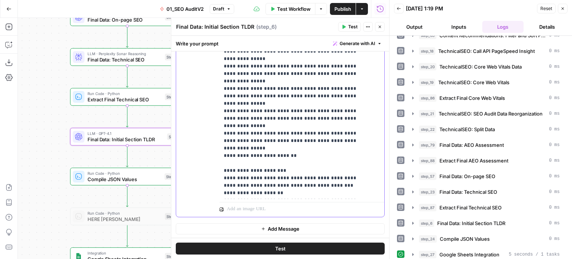
drag, startPoint x: 305, startPoint y: 181, endPoint x: 284, endPoint y: 84, distance: 99.4
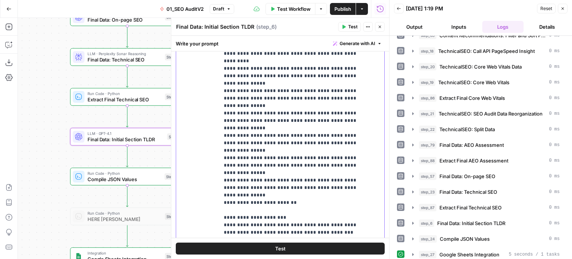
drag, startPoint x: 307, startPoint y: 164, endPoint x: 305, endPoint y: 122, distance: 42.1
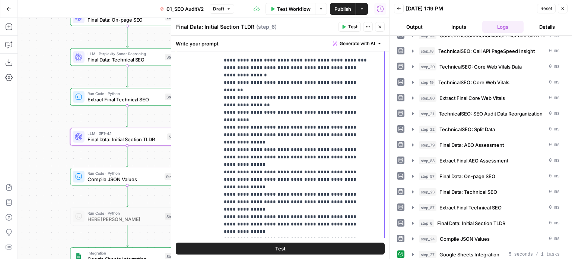
drag, startPoint x: 277, startPoint y: 147, endPoint x: 274, endPoint y: 107, distance: 39.9
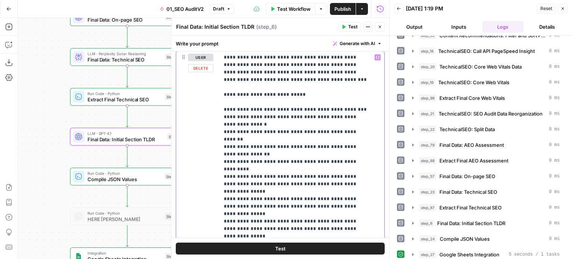
drag, startPoint x: 253, startPoint y: 118, endPoint x: 252, endPoint y: 93, distance: 25.3
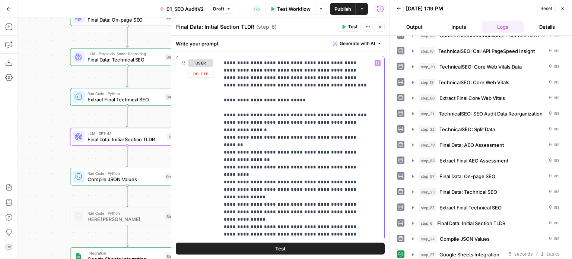
click at [223, 108] on div "**********" at bounding box center [298, 207] width 159 height 303
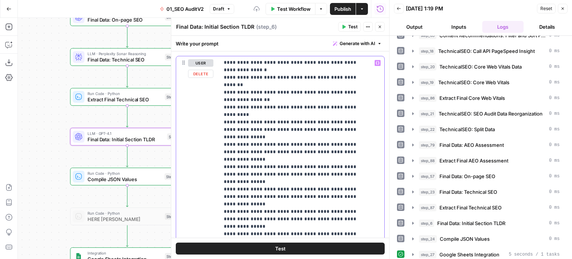
scroll to position [89, 0]
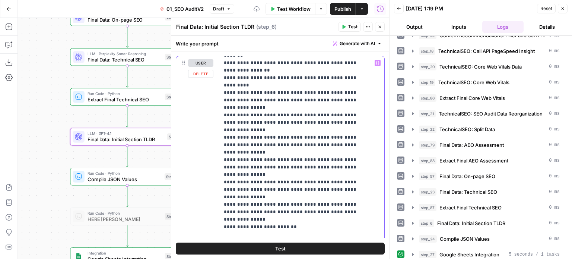
drag, startPoint x: 263, startPoint y: 124, endPoint x: 255, endPoint y: 186, distance: 62.3
click at [229, 180] on p "**********" at bounding box center [296, 163] width 145 height 387
click at [36, 121] on div "false false true true Workflow Set Inputs Inputs Workflow Prep: Get Brand Kit D…" at bounding box center [203, 138] width 371 height 241
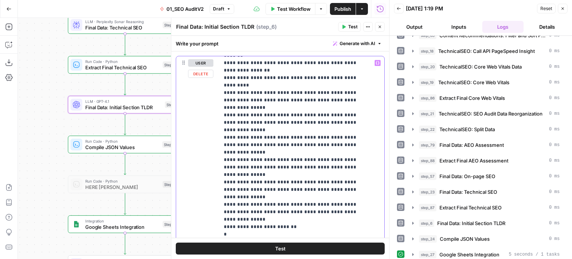
click at [256, 180] on p "**********" at bounding box center [296, 163] width 145 height 387
click at [380, 29] on button "Close" at bounding box center [380, 27] width 10 height 10
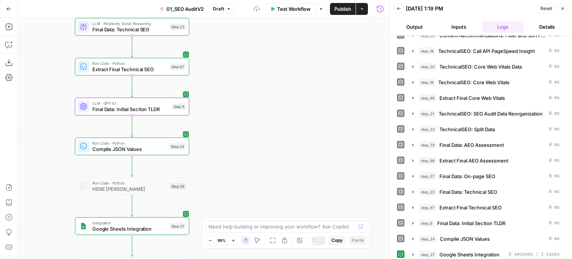
drag, startPoint x: 278, startPoint y: 67, endPoint x: 275, endPoint y: 95, distance: 28.8
click at [287, 82] on div "false false true true Workflow Set Inputs Inputs Workflow Prep: Get Brand Kit D…" at bounding box center [203, 138] width 371 height 241
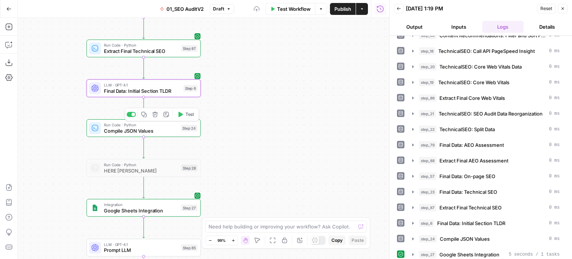
click at [182, 112] on icon "button" at bounding box center [180, 114] width 6 height 6
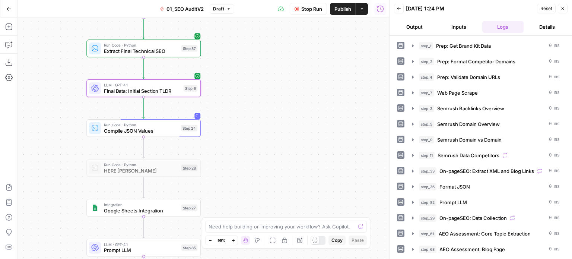
click at [298, 7] on icon "button" at bounding box center [296, 9] width 4 height 4
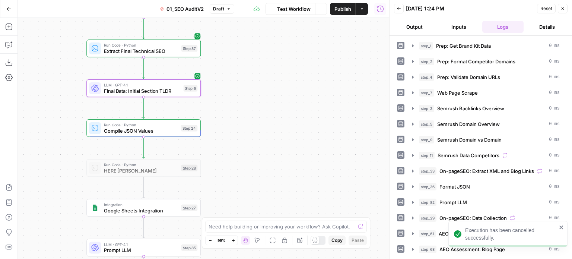
click at [291, 172] on div "false false true true Workflow Set Inputs Inputs Workflow Prep: Get Brand Kit D…" at bounding box center [203, 138] width 371 height 241
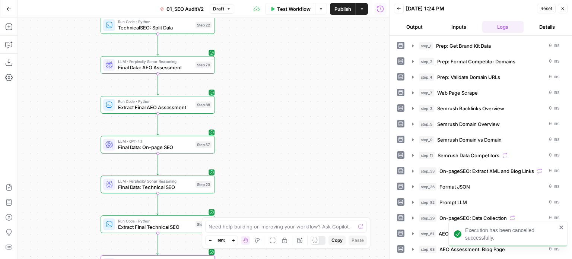
drag, startPoint x: 284, startPoint y: 131, endPoint x: 278, endPoint y: 111, distance: 21.7
click at [283, 149] on div "false false true true Workflow Set Inputs Inputs Workflow Prep: Get Brand Kit D…" at bounding box center [203, 138] width 371 height 241
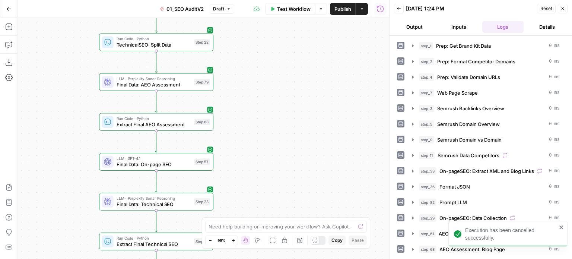
drag, startPoint x: 274, startPoint y: 80, endPoint x: 279, endPoint y: 149, distance: 69.4
click at [279, 149] on div "false false true true Workflow Set Inputs Inputs Workflow Prep: Get Brand Kit D…" at bounding box center [203, 138] width 371 height 241
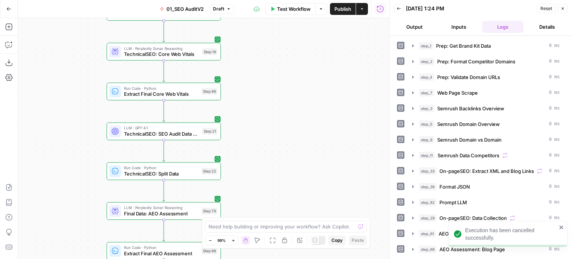
drag, startPoint x: 280, startPoint y: 133, endPoint x: 284, endPoint y: 168, distance: 34.8
click at [284, 167] on div "false false true true Workflow Set Inputs Inputs Workflow Prep: Get Brand Kit D…" at bounding box center [203, 138] width 371 height 241
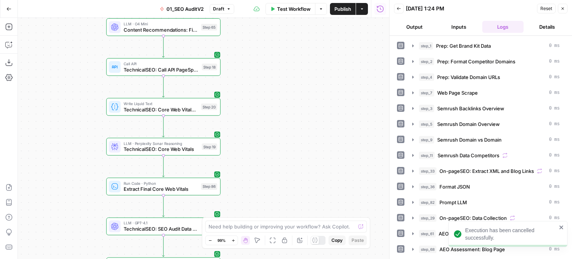
drag, startPoint x: 278, startPoint y: 93, endPoint x: 274, endPoint y: 156, distance: 63.0
click at [274, 156] on div "false false true true Workflow Set Inputs Inputs Workflow Prep: Get Brand Kit D…" at bounding box center [203, 138] width 371 height 241
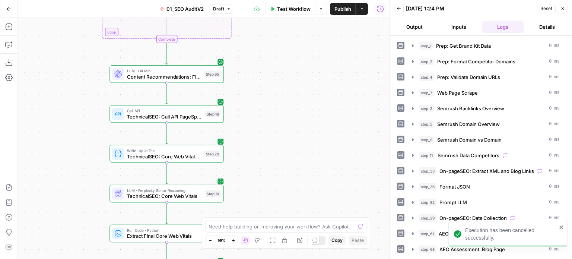
drag, startPoint x: 290, startPoint y: 118, endPoint x: 293, endPoint y: 146, distance: 28.1
click at [293, 146] on div "false false true true Workflow Set Inputs Inputs Workflow Prep: Get Brand Kit D…" at bounding box center [203, 138] width 371 height 241
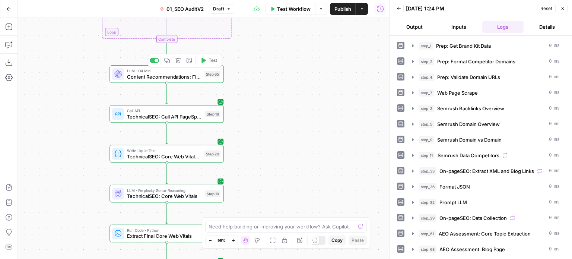
click at [157, 58] on div at bounding box center [156, 60] width 4 height 4
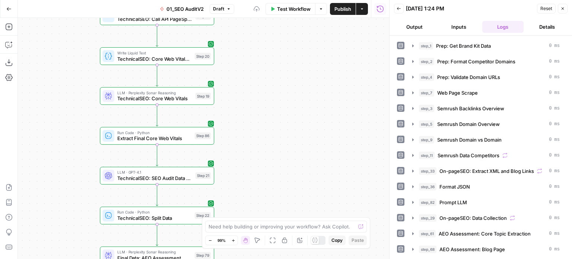
drag, startPoint x: 293, startPoint y: 80, endPoint x: 309, endPoint y: 83, distance: 15.5
click at [303, 45] on div "false false true true Workflow Set Inputs Inputs Workflow Prep: Get Brand Kit D…" at bounding box center [203, 138] width 371 height 241
click at [297, 29] on div "false false true true Workflow Set Inputs Inputs Workflow Prep: Get Brand Kit D…" at bounding box center [203, 138] width 371 height 241
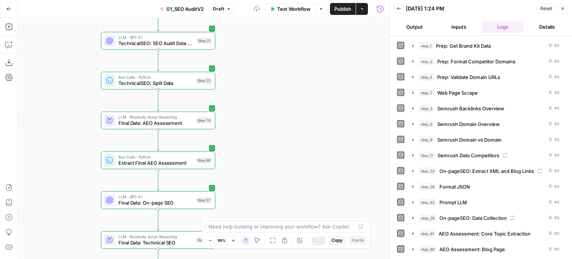
drag, startPoint x: 288, startPoint y: 145, endPoint x: 279, endPoint y: 38, distance: 108.0
click at [278, 39] on div "false false true true Workflow Set Inputs Inputs Workflow Prep: Get Brand Kit D…" at bounding box center [203, 138] width 371 height 241
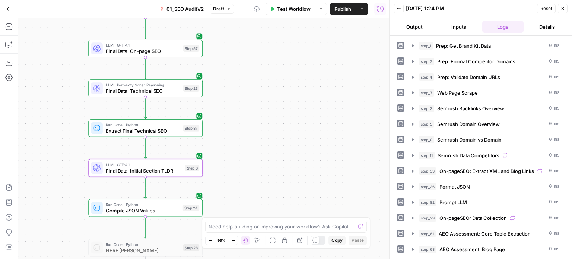
drag, startPoint x: 270, startPoint y: 111, endPoint x: 267, endPoint y: 41, distance: 70.1
click at [267, 43] on div "false false true true Workflow Set Inputs Inputs Workflow Prep: Get Brand Kit D…" at bounding box center [203, 138] width 371 height 241
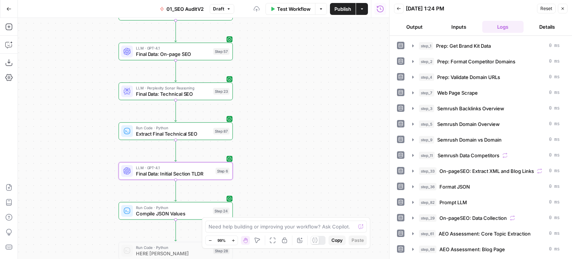
drag, startPoint x: 266, startPoint y: 69, endPoint x: 288, endPoint y: 150, distance: 84.4
click at [306, 211] on div "false false true true Workflow Set Inputs Inputs Workflow Prep: Get Brand Kit D…" at bounding box center [203, 138] width 371 height 241
click at [255, 218] on body "All About AI New Home Browse Insights Opportunities Your Data Recent Grids Cont…" at bounding box center [286, 129] width 572 height 259
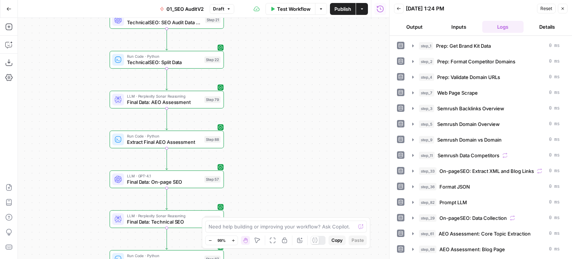
click at [256, 210] on div "false false true true Workflow Set Inputs Inputs Workflow Prep: Get Brand Kit D…" at bounding box center [203, 138] width 371 height 241
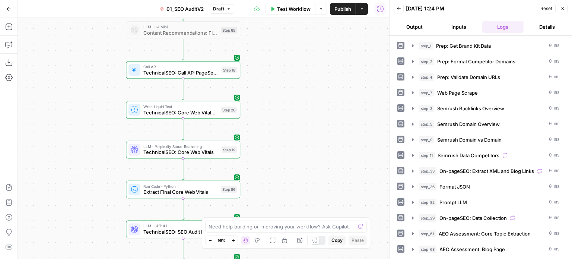
drag, startPoint x: 267, startPoint y: 87, endPoint x: 276, endPoint y: 178, distance: 90.6
click at [276, 177] on div "false false true true Workflow Set Inputs Inputs Workflow Prep: Get Brand Kit D…" at bounding box center [203, 138] width 371 height 241
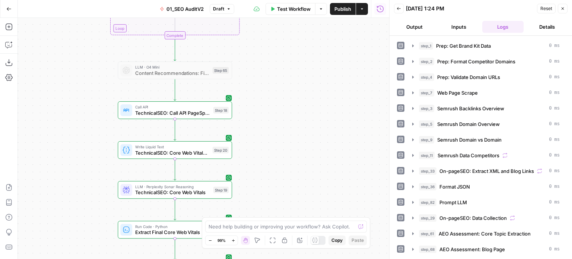
drag, startPoint x: 294, startPoint y: 77, endPoint x: 275, endPoint y: 159, distance: 83.9
click at [275, 159] on div "false false true true Workflow Set Inputs Inputs Workflow Prep: Get Brand Kit D…" at bounding box center [203, 138] width 371 height 241
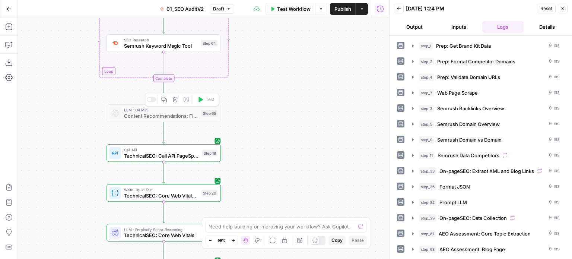
click at [152, 99] on div at bounding box center [151, 99] width 9 height 5
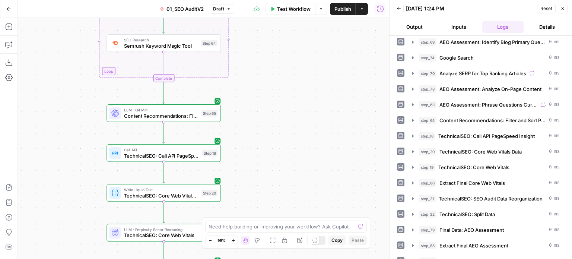
scroll to position [223, 0]
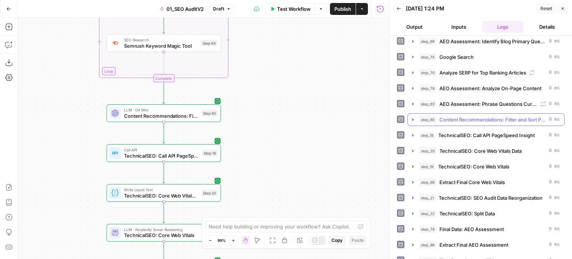
click at [480, 116] on span "Content Recommendations: Filter and Sort Phrases" at bounding box center [492, 119] width 106 height 7
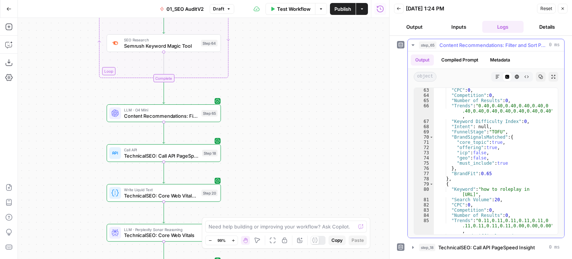
scroll to position [370, 0]
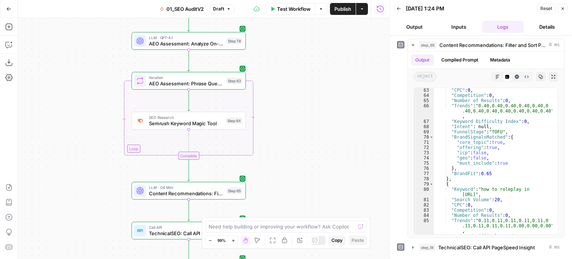
drag, startPoint x: 278, startPoint y: 130, endPoint x: 264, endPoint y: 132, distance: 14.6
click at [261, 137] on div "false false true true Workflow Set Inputs Inputs Workflow Prep: Get Brand Kit D…" at bounding box center [203, 138] width 371 height 241
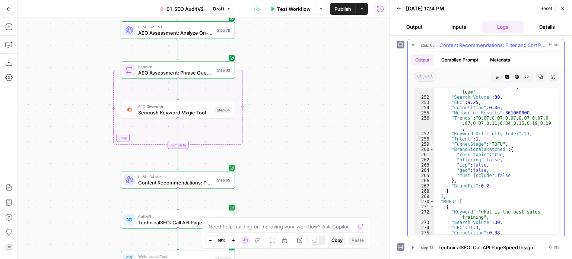
scroll to position [2052, 0]
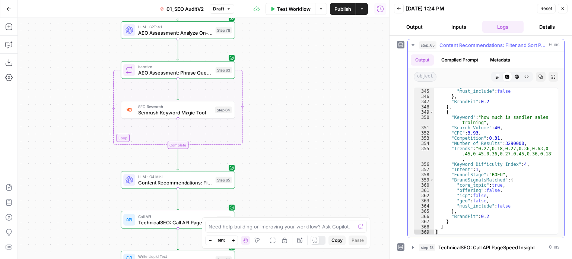
click at [460, 41] on span "Content Recommendations: Filter and Sort Phrases" at bounding box center [492, 44] width 106 height 7
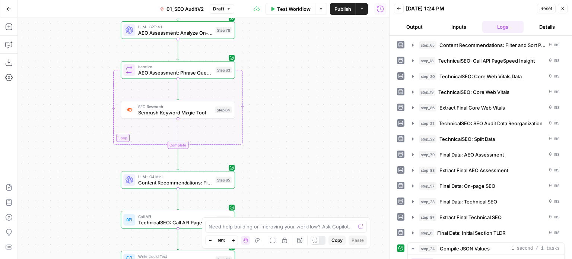
click at [306, 85] on div "false false true true Workflow Set Inputs Inputs Workflow Prep: Get Brand Kit D…" at bounding box center [203, 138] width 371 height 241
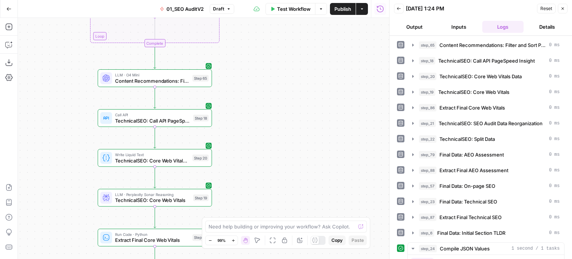
click at [324, 82] on div "false false true true Workflow Set Inputs Inputs Workflow Prep: Get Brand Kit D…" at bounding box center [203, 138] width 371 height 241
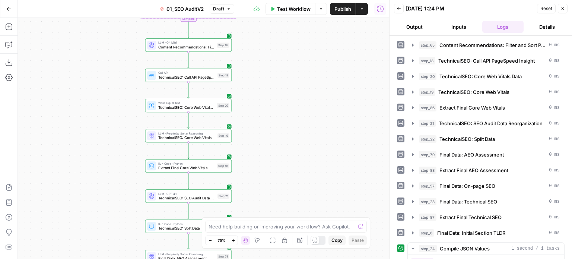
click at [322, 57] on div "false false true true Workflow Set Inputs Inputs Workflow Prep: Get Brand Kit D…" at bounding box center [203, 138] width 371 height 241
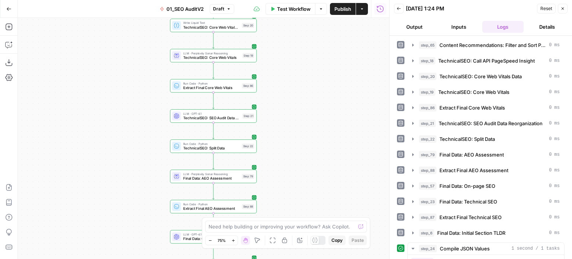
drag, startPoint x: 322, startPoint y: 119, endPoint x: 319, endPoint y: 58, distance: 60.4
click at [319, 58] on div "false false true true Workflow Set Inputs Inputs Workflow Prep: Get Brand Kit D…" at bounding box center [203, 138] width 371 height 241
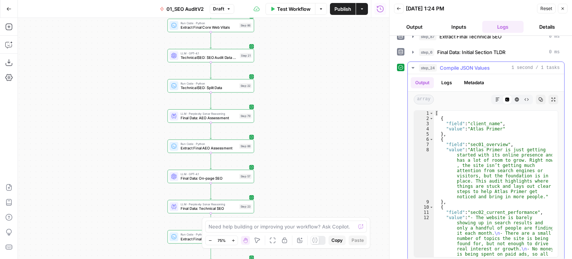
scroll to position [0, 0]
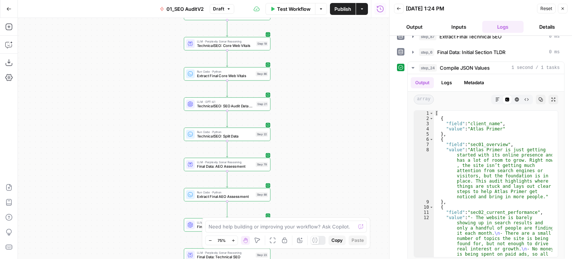
drag, startPoint x: 328, startPoint y: 81, endPoint x: 331, endPoint y: 58, distance: 23.3
click at [331, 58] on div "false false true true Workflow Set Inputs Inputs Workflow Prep: Get Brand Kit D…" at bounding box center [203, 138] width 371 height 241
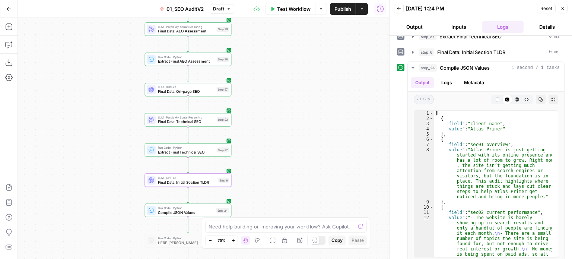
click at [312, 68] on div "false false true true Workflow Set Inputs Inputs Workflow Prep: Get Brand Kit D…" at bounding box center [203, 138] width 371 height 241
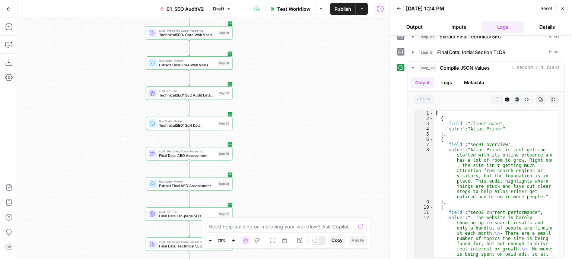
drag, startPoint x: 309, startPoint y: 188, endPoint x: 308, endPoint y: 110, distance: 78.2
click at [309, 189] on div "false false true true Workflow Set Inputs Inputs Workflow Prep: Get Brand Kit D…" at bounding box center [203, 138] width 371 height 241
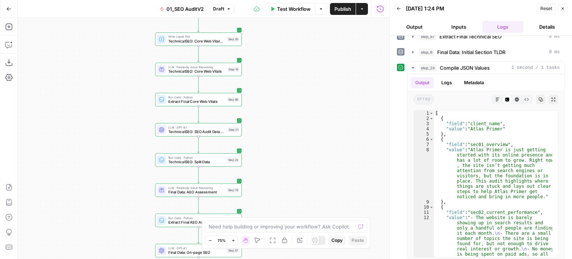
click at [319, 126] on div "false false true true Workflow Set Inputs Inputs Workflow Prep: Get Brand Kit D…" at bounding box center [203, 138] width 371 height 241
click at [316, 107] on div "false false true true Workflow Set Inputs Inputs Workflow Prep: Get Brand Kit D…" at bounding box center [203, 138] width 371 height 241
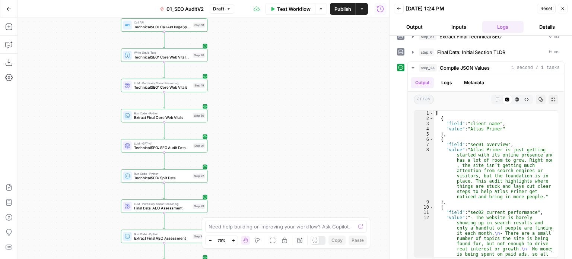
drag, startPoint x: 284, startPoint y: 98, endPoint x: 288, endPoint y: 36, distance: 61.5
click at [289, 38] on div "false false true true Workflow Set Inputs Inputs Workflow Prep: Get Brand Kit D…" at bounding box center [203, 138] width 371 height 241
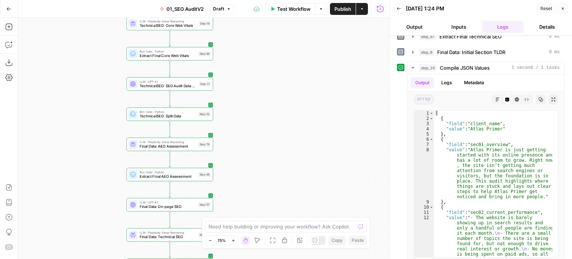
click at [261, 96] on div "false false true true Workflow Set Inputs Inputs Workflow Prep: Get Brand Kit D…" at bounding box center [203, 138] width 371 height 241
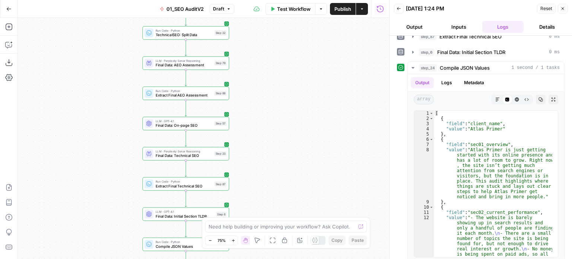
click at [83, 133] on div "false false true true Workflow Set Inputs Inputs Workflow Prep: Get Brand Kit D…" at bounding box center [203, 138] width 371 height 241
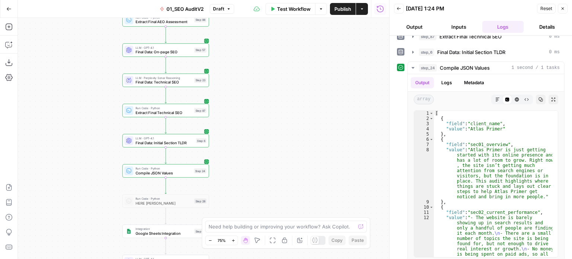
drag, startPoint x: 89, startPoint y: 181, endPoint x: 88, endPoint y: 154, distance: 26.8
click at [88, 154] on div "false false true true Workflow Set Inputs Inputs Workflow Prep: Get Brand Kit D…" at bounding box center [203, 138] width 371 height 241
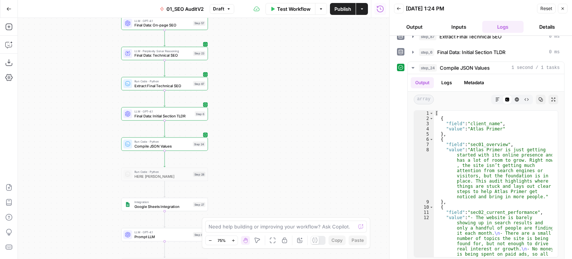
click at [141, 143] on span "Compile JSON Values" at bounding box center [162, 146] width 56 height 6
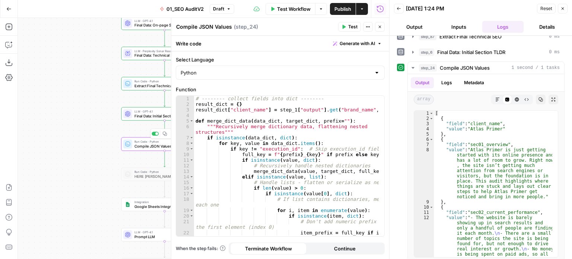
drag, startPoint x: 69, startPoint y: 35, endPoint x: 39, endPoint y: 158, distance: 126.4
click at [38, 156] on div "false false true true Workflow Set Inputs Inputs Workflow Prep: Get Brand Kit D…" at bounding box center [203, 138] width 371 height 241
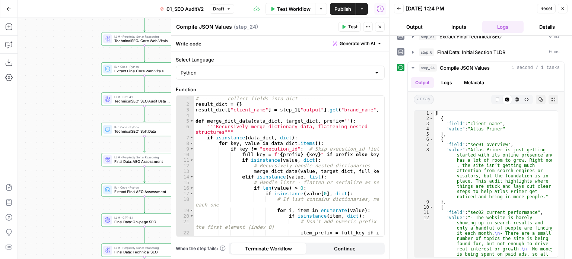
drag, startPoint x: 63, startPoint y: 154, endPoint x: 63, endPoint y: 111, distance: 42.4
click at [63, 166] on div "false false true true Workflow Set Inputs Inputs Workflow Prep: Get Brand Kit D…" at bounding box center [203, 138] width 371 height 241
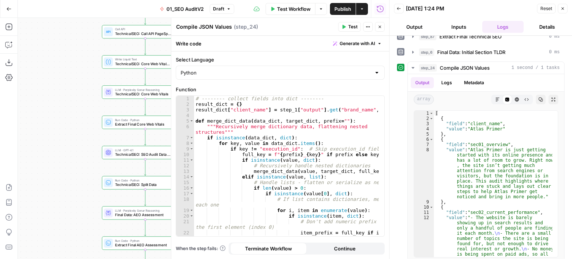
click at [64, 144] on div "false false true true Workflow Set Inputs Inputs Workflow Prep: Get Brand Kit D…" at bounding box center [203, 138] width 371 height 241
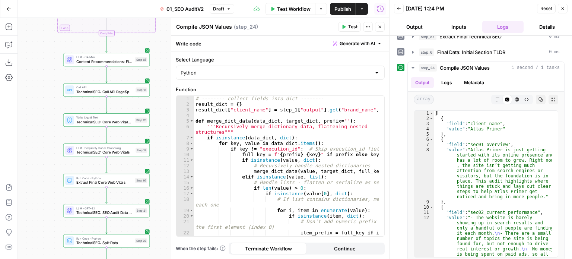
drag, startPoint x: 70, startPoint y: 58, endPoint x: 33, endPoint y: 108, distance: 62.2
click at [33, 115] on div "false false true true Workflow Set Inputs Inputs Workflow Prep: Get Brand Kit D…" at bounding box center [203, 138] width 371 height 241
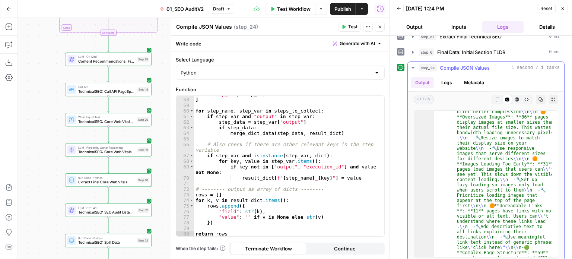
scroll to position [4066, 0]
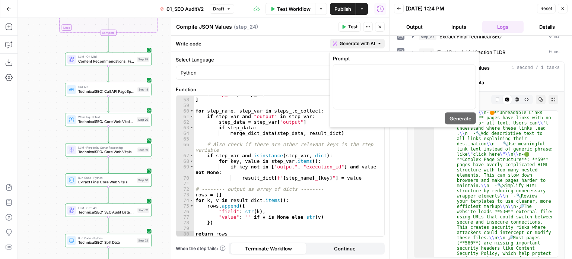
click at [366, 46] on span "Generate with AI" at bounding box center [357, 43] width 35 height 7
click at [341, 87] on div at bounding box center [404, 87] width 142 height 44
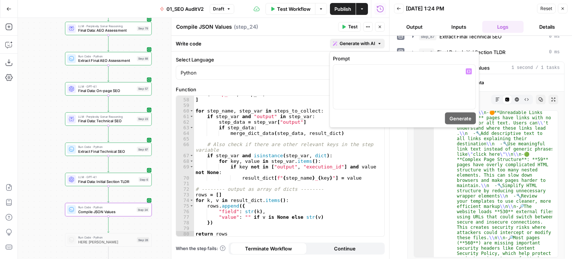
click at [286, 131] on div "( "step_22" , step_22 ) ] for step_name , step_var in steps_to_collect : if ste…" at bounding box center [286, 167] width 185 height 152
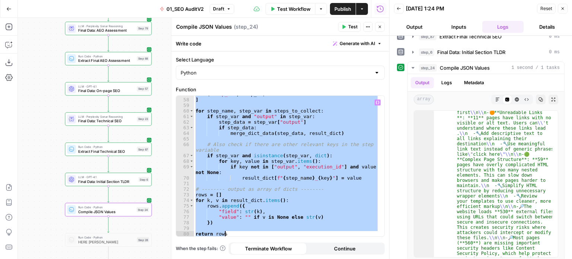
paste textarea "**********"
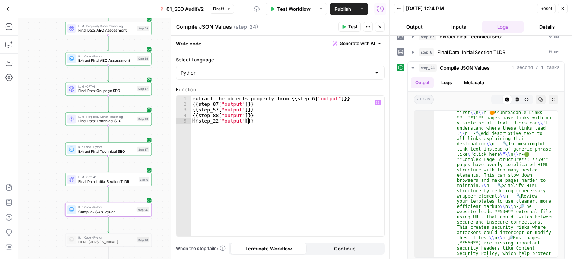
type textarea "**********"
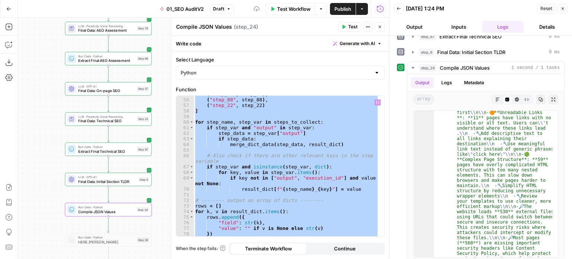
scroll to position [378, 0]
type textarea "*"
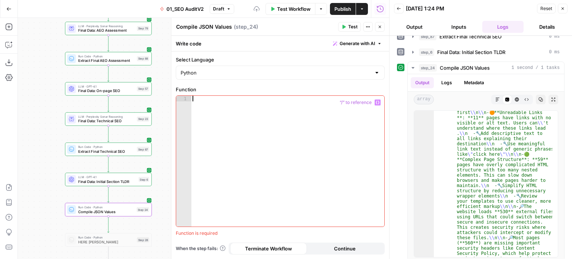
click at [347, 39] on button "Generate with AI" at bounding box center [357, 44] width 55 height 10
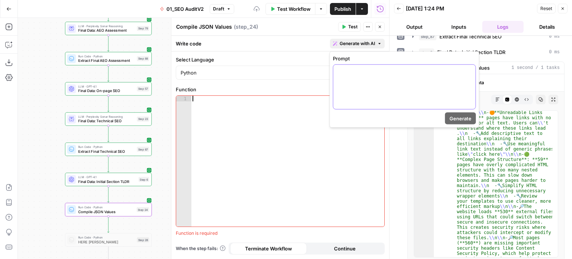
click at [340, 81] on div at bounding box center [404, 87] width 142 height 44
click at [244, 137] on div at bounding box center [288, 167] width 194 height 142
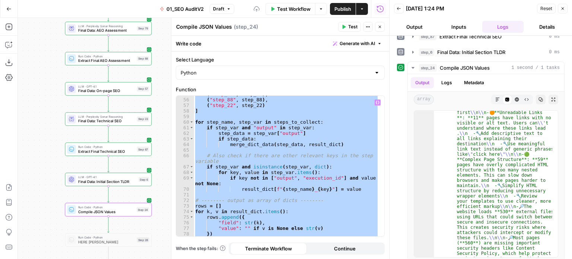
click at [298, 121] on div "( "step_57" , step_57 ) , ( "step_88" , step_88 ) , ( "step_22" , step_22 ) ] f…" at bounding box center [286, 166] width 185 height 140
type textarea "**********"
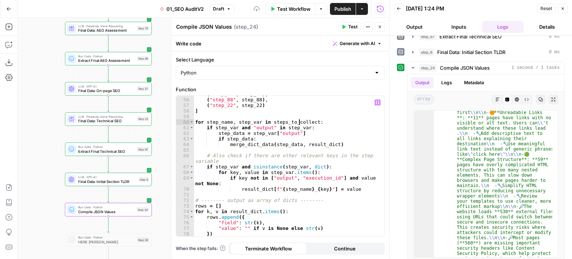
click at [352, 41] on span "Generate with AI" at bounding box center [357, 43] width 35 height 7
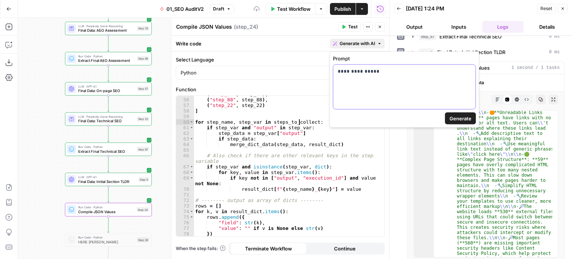
click at [357, 86] on div "**********" at bounding box center [404, 87] width 142 height 44
click at [49, 113] on div "false false true true Workflow Set Inputs Inputs Workflow Prep: Get Brand Kit D…" at bounding box center [203, 138] width 371 height 241
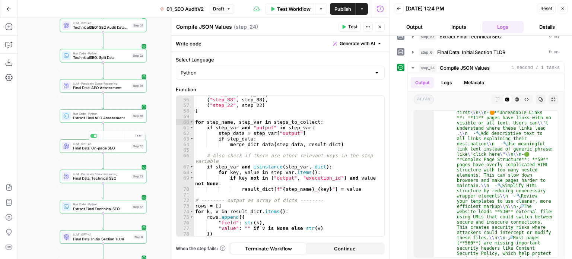
drag, startPoint x: 49, startPoint y: 84, endPoint x: 50, endPoint y: 99, distance: 15.7
click at [52, 119] on div "false false true true Workflow Set Inputs Inputs Workflow Prep: Get Brand Kit D…" at bounding box center [203, 138] width 371 height 241
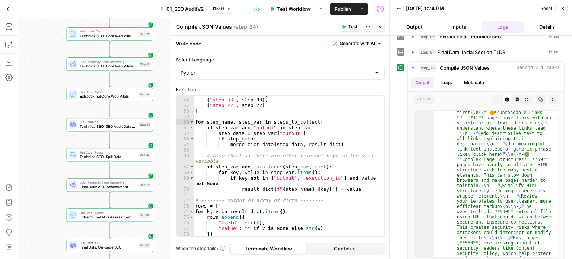
click at [50, 140] on div "false false true true Workflow Set Inputs Inputs Workflow Prep: Get Brand Kit D…" at bounding box center [203, 138] width 371 height 241
click at [378, 23] on button "Close" at bounding box center [380, 27] width 10 height 10
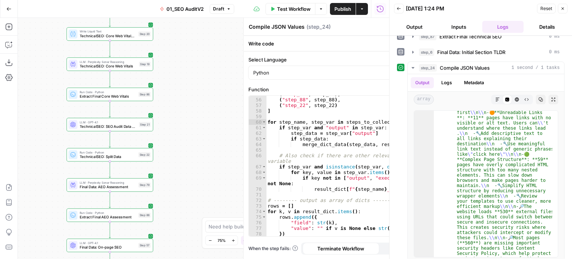
click at [262, 138] on div "false false true true Workflow Set Inputs Inputs Workflow Prep: Get Brand Kit D…" at bounding box center [203, 138] width 371 height 241
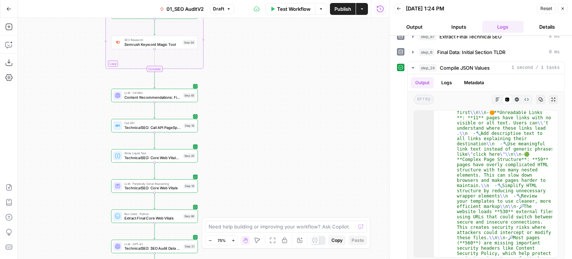
drag, startPoint x: 253, startPoint y: 123, endPoint x: 255, endPoint y: 131, distance: 7.6
click at [254, 131] on div "false false true true Workflow Set Inputs Inputs Workflow Prep: Get Brand Kit D…" at bounding box center [203, 138] width 371 height 241
click at [239, 106] on div "false false true true Workflow Set Inputs Inputs Workflow Prep: Get Brand Kit D…" at bounding box center [203, 138] width 371 height 241
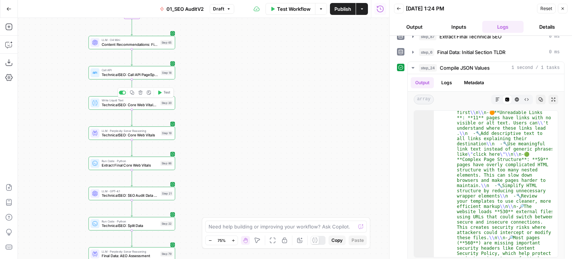
drag, startPoint x: 217, startPoint y: 138, endPoint x: 223, endPoint y: 116, distance: 22.8
click at [225, 116] on div "false false true true Workflow Set Inputs Inputs Workflow Prep: Get Brand Kit D…" at bounding box center [203, 138] width 371 height 241
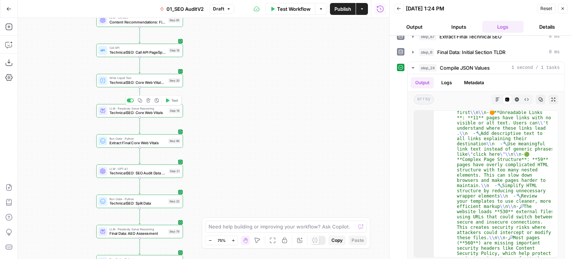
click at [171, 100] on span "Test" at bounding box center [174, 100] width 7 height 5
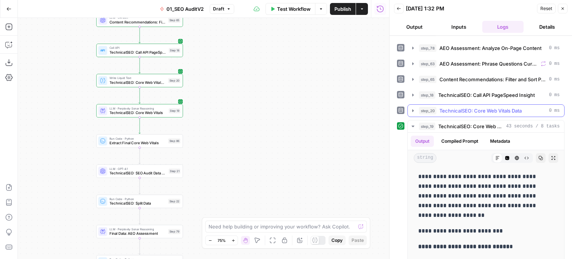
scroll to position [284, 0]
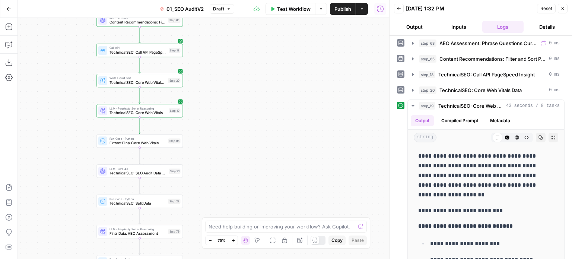
drag, startPoint x: 257, startPoint y: 128, endPoint x: 290, endPoint y: 96, distance: 45.8
click at [290, 96] on div "false false true true Workflow Set Inputs Inputs Workflow Prep: Get Brand Kit D…" at bounding box center [203, 138] width 371 height 241
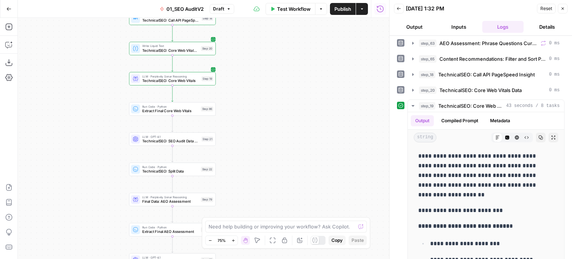
click at [208, 96] on span "Test" at bounding box center [207, 98] width 7 height 5
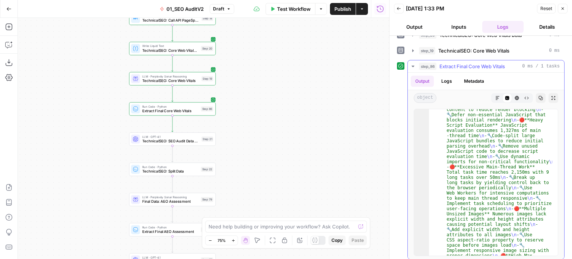
scroll to position [0, 0]
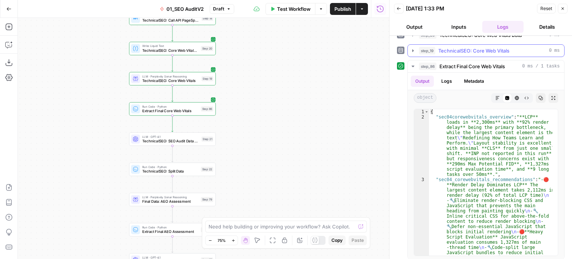
click at [457, 47] on span "TechnicalSEO: Core Web Vitals" at bounding box center [473, 50] width 71 height 7
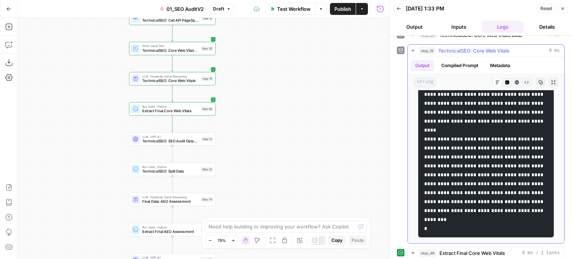
scroll to position [1791, 0]
click at [484, 47] on span "TechnicalSEO: Core Web Vitals" at bounding box center [473, 50] width 71 height 7
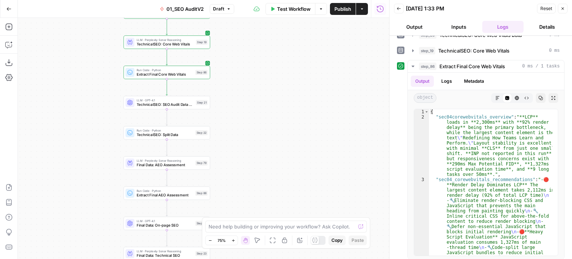
drag, startPoint x: 308, startPoint y: 139, endPoint x: 301, endPoint y: 95, distance: 44.8
click at [302, 98] on div "false false true true Workflow Set Inputs Inputs Workflow Prep: Get Brand Kit D…" at bounding box center [203, 138] width 371 height 241
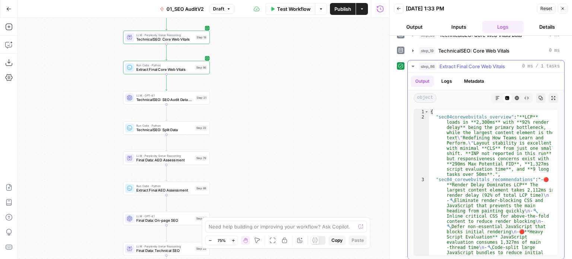
click at [497, 67] on button "step_86 Extract Final Core Web Vitals 0 ms / 1 tasks" at bounding box center [486, 66] width 156 height 12
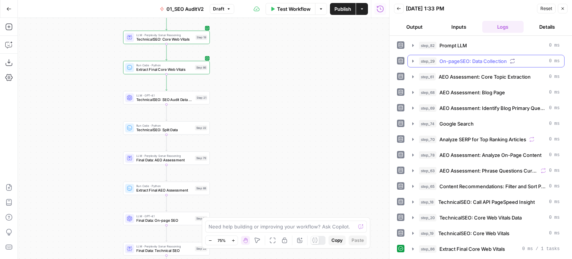
scroll to position [153, 0]
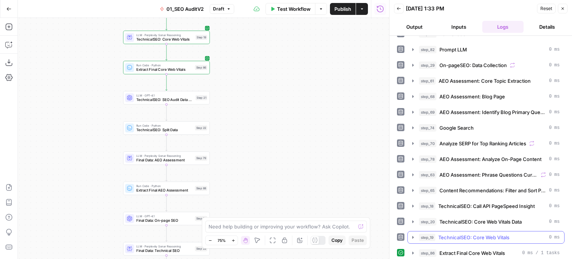
click at [485, 233] on span "TechnicalSEO: Core Web Vitals" at bounding box center [473, 236] width 71 height 7
click at [289, 89] on div "false false true true Workflow Set Inputs Inputs Workflow Prep: Get Brand Kit D…" at bounding box center [203, 138] width 371 height 241
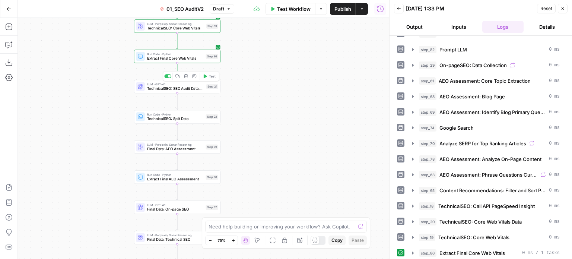
click at [213, 74] on span "Test" at bounding box center [212, 76] width 7 height 5
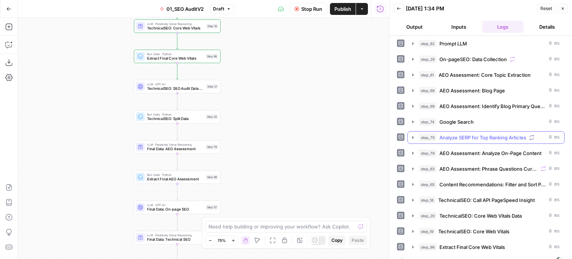
scroll to position [166, 0]
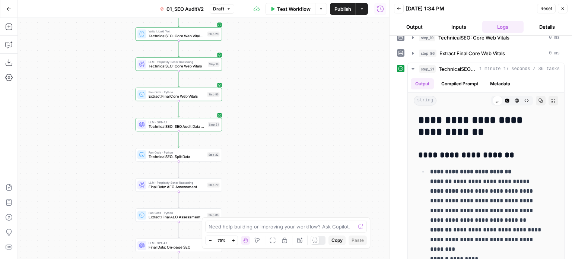
drag, startPoint x: 284, startPoint y: 90, endPoint x: 284, endPoint y: 120, distance: 29.4
click at [284, 120] on div "false false true true Workflow Set Inputs Inputs Workflow Prep: Get Brand Kit D…" at bounding box center [203, 138] width 371 height 241
click at [475, 65] on span "TechnicalSEO: SEO Audit Data Reorganization" at bounding box center [458, 68] width 38 height 7
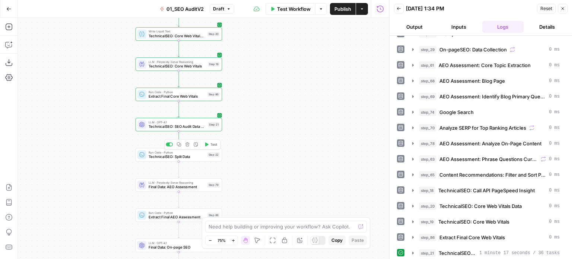
click at [212, 142] on span "Test" at bounding box center [213, 144] width 7 height 5
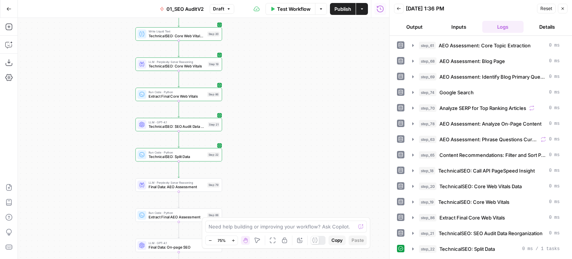
scroll to position [184, 0]
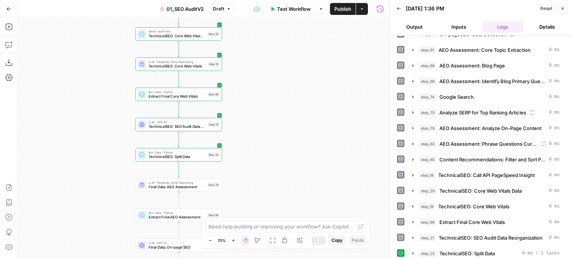
drag, startPoint x: 278, startPoint y: 138, endPoint x: 279, endPoint y: 79, distance: 59.2
click at [278, 87] on div "false false true true Workflow Set Inputs Inputs Workflow Prep: Get Brand Kit D…" at bounding box center [203, 138] width 371 height 241
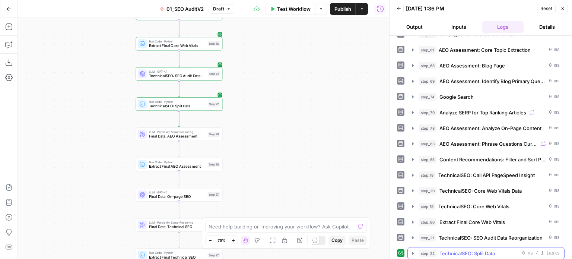
click at [472, 247] on button "step_22 TechnicalSEO: Split Data 0 ms / 1 tasks" at bounding box center [486, 253] width 156 height 12
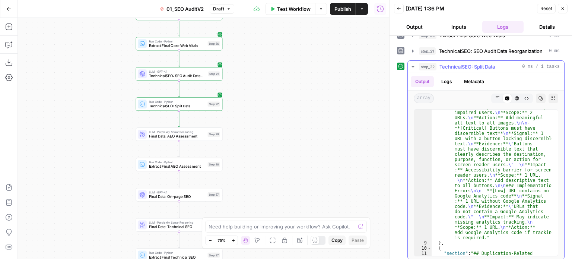
scroll to position [2323, 0]
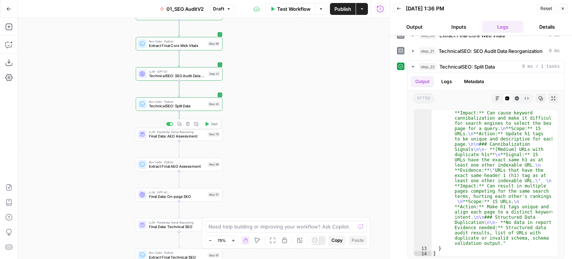
click at [213, 122] on span "Test" at bounding box center [214, 123] width 7 height 5
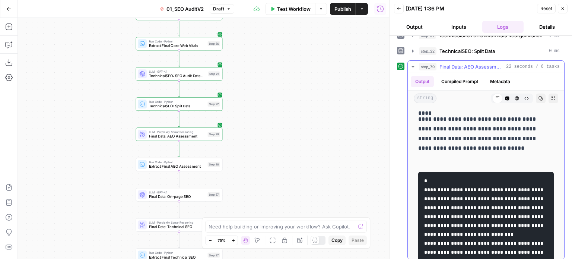
scroll to position [870, 0]
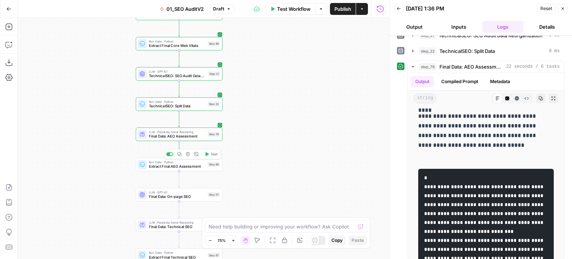
click at [217, 153] on span "Test" at bounding box center [214, 154] width 7 height 5
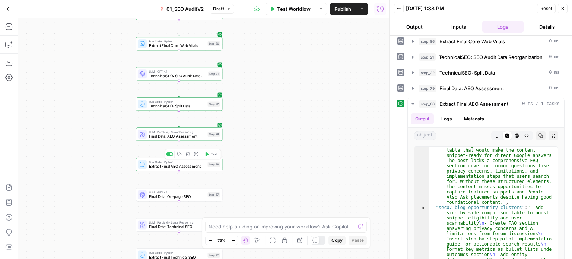
scroll to position [401, 0]
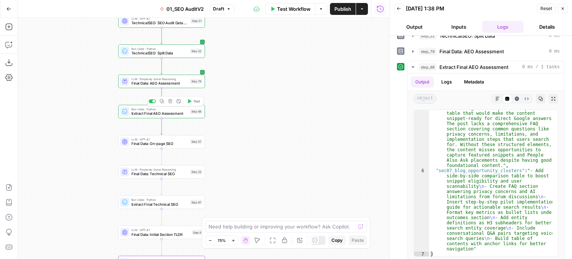
drag, startPoint x: 278, startPoint y: 173, endPoint x: 261, endPoint y: 120, distance: 55.8
click at [261, 120] on div "false false true true Workflow Set Inputs Inputs Workflow Prep: Get Brand Kit D…" at bounding box center [203, 138] width 371 height 241
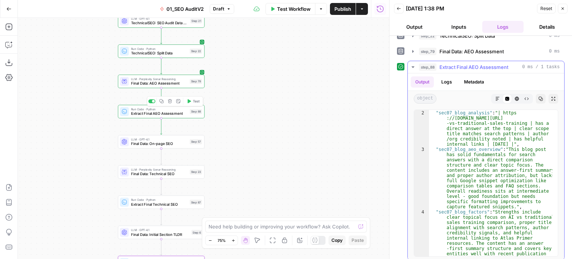
scroll to position [0, 0]
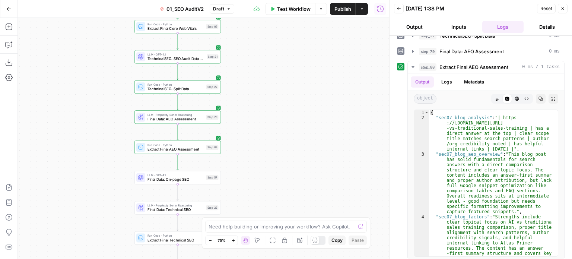
drag, startPoint x: 244, startPoint y: 85, endPoint x: 261, endPoint y: 120, distance: 39.3
click at [261, 120] on div "false false true true Workflow Set Inputs Inputs Workflow Prep: Get Brand Kit D…" at bounding box center [203, 138] width 371 height 241
click at [187, 118] on span "Final Data: AEO Assessment" at bounding box center [175, 119] width 57 height 6
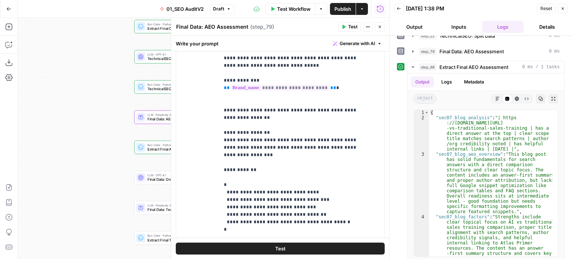
scroll to position [464, 0]
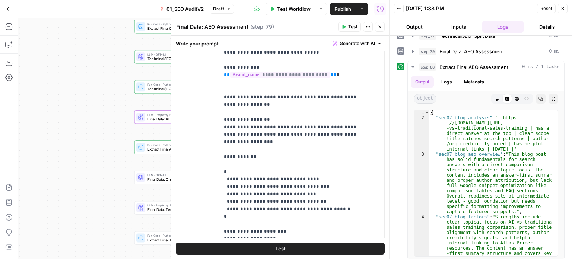
type input "pipe"
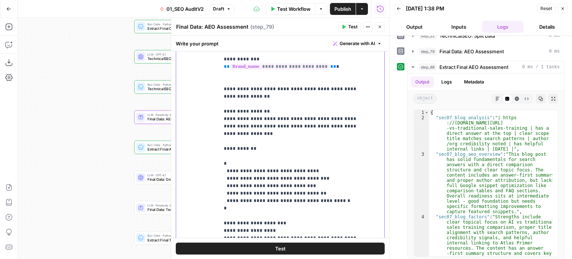
scroll to position [60, 0]
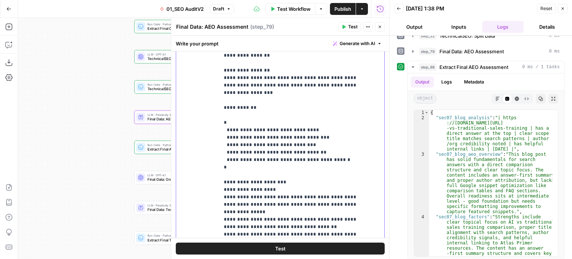
drag, startPoint x: 308, startPoint y: 213, endPoint x: 307, endPoint y: 208, distance: 5.1
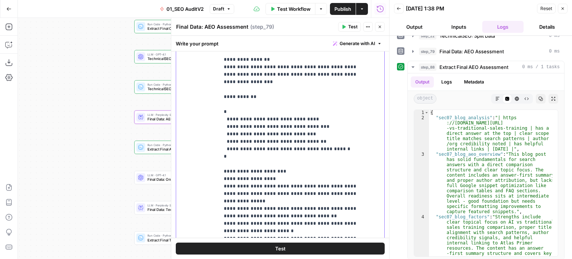
click at [302, 145] on p "**********" at bounding box center [296, 63] width 145 height 357
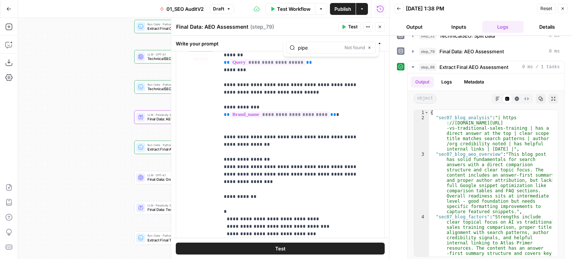
type input "pipe"
click at [371, 45] on button "Close" at bounding box center [369, 48] width 6 height 6
type textarea "**********"
click at [505, 126] on div "{ "sec07_blog_analysis" : "| https ://atlasprimer.com/post/ai-role-playing -vs-…" at bounding box center [490, 225] width 123 height 230
click at [379, 26] on icon "button" at bounding box center [379, 27] width 4 height 4
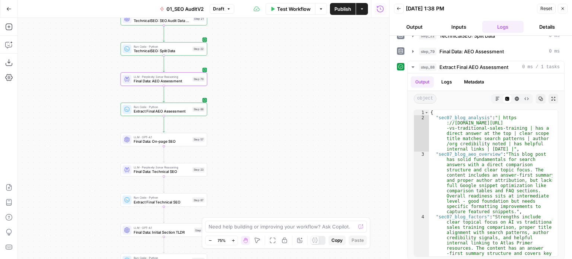
drag, startPoint x: 265, startPoint y: 129, endPoint x: 262, endPoint y: 119, distance: 10.7
click at [263, 119] on div "false false true true Workflow Set Inputs Inputs Workflow Prep: Get Brand Kit D…" at bounding box center [203, 138] width 371 height 241
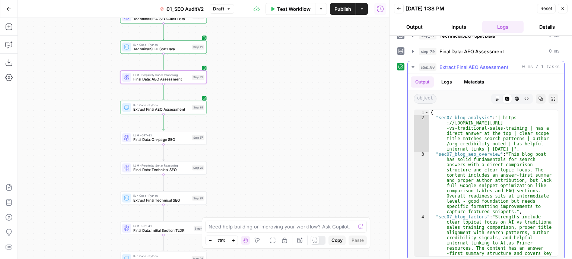
click at [461, 66] on span "Extract Final AEO Assessment" at bounding box center [473, 66] width 69 height 7
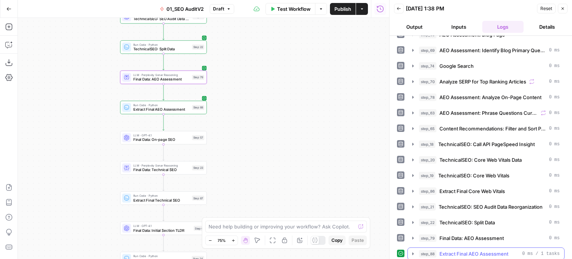
click at [453, 250] on span "Extract Final AEO Assessment" at bounding box center [473, 253] width 69 height 7
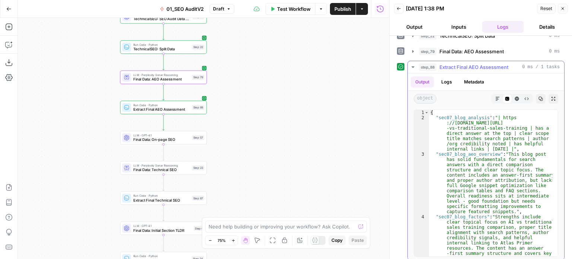
scroll to position [192, 0]
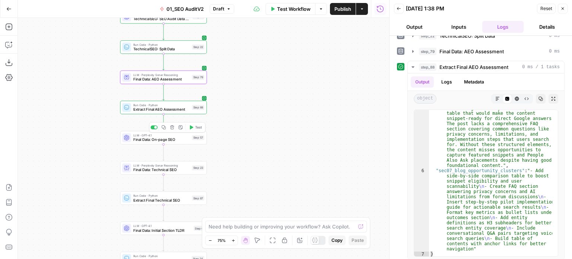
click at [200, 128] on span "Test" at bounding box center [198, 127] width 7 height 5
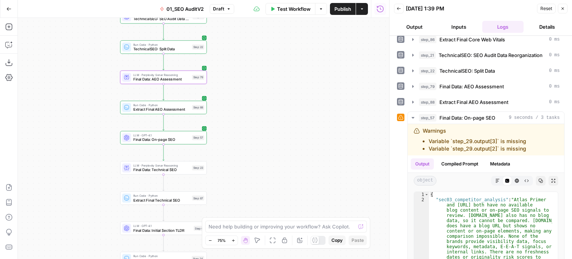
scroll to position [448, 0]
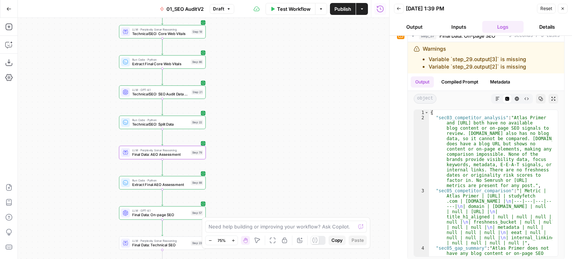
drag, startPoint x: 245, startPoint y: 87, endPoint x: 241, endPoint y: 155, distance: 68.6
click at [241, 156] on div "false false true true Workflow Set Inputs Inputs Workflow Prep: Get Brand Kit D…" at bounding box center [203, 138] width 371 height 241
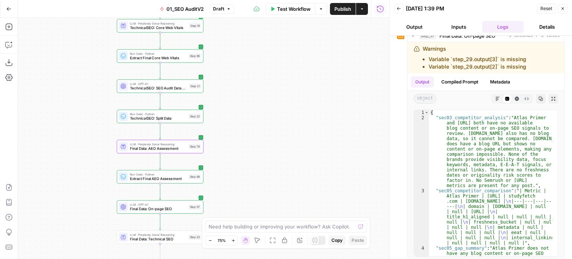
click at [241, 153] on div "false false true true Workflow Set Inputs Inputs Workflow Prep: Get Brand Kit D…" at bounding box center [203, 138] width 371 height 241
click at [240, 148] on div "false false true true Workflow Set Inputs Inputs Workflow Prep: Get Brand Kit D…" at bounding box center [203, 138] width 371 height 241
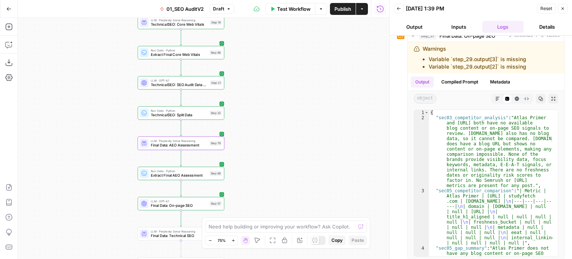
drag, startPoint x: 310, startPoint y: 84, endPoint x: 296, endPoint y: 125, distance: 43.9
click at [310, 107] on div "false false true true Workflow Set Inputs Inputs Workflow Prep: Get Brand Kit D…" at bounding box center [203, 138] width 371 height 241
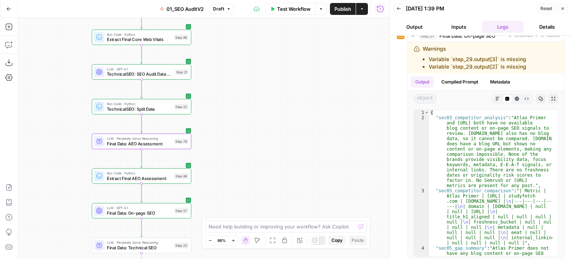
drag, startPoint x: 273, startPoint y: 152, endPoint x: 290, endPoint y: 172, distance: 27.0
click at [266, 168] on div "false false true true Workflow Set Inputs Inputs Workflow Prep: Get Brand Kit D…" at bounding box center [203, 138] width 371 height 241
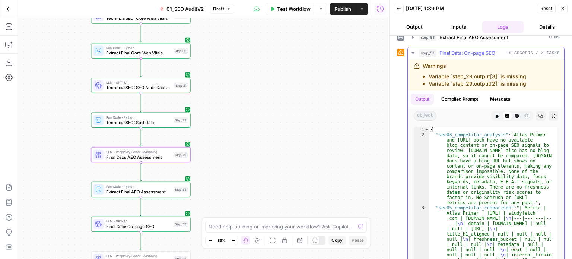
scroll to position [411, 0]
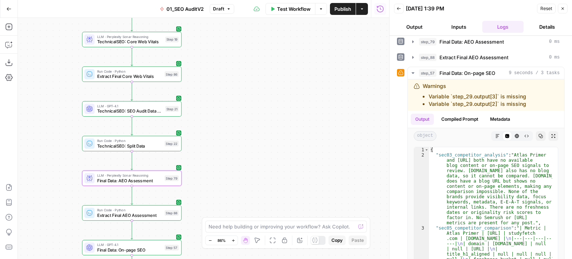
drag, startPoint x: 249, startPoint y: 166, endPoint x: 241, endPoint y: 204, distance: 38.0
click at [241, 204] on div "false false true true Workflow Set Inputs Inputs Workflow Prep: Get Brand Kit D…" at bounding box center [203, 138] width 371 height 241
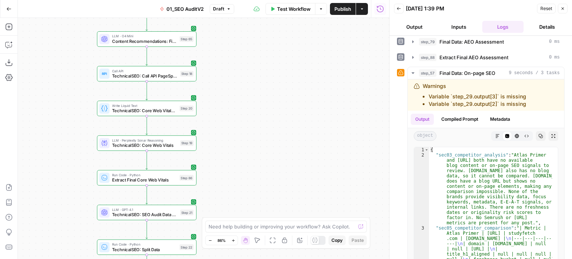
drag, startPoint x: 225, startPoint y: 147, endPoint x: 234, endPoint y: 191, distance: 44.9
click at [234, 191] on div "false false true true Workflow Set Inputs Inputs Workflow Prep: Get Brand Kit D…" at bounding box center [203, 138] width 371 height 241
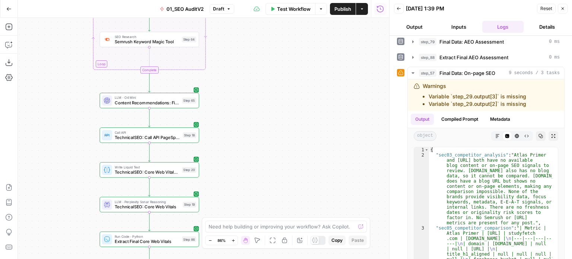
drag, startPoint x: 236, startPoint y: 176, endPoint x: 237, endPoint y: 182, distance: 5.7
click at [237, 182] on div "false false true true Workflow Set Inputs Inputs Workflow Prep: Get Brand Kit D…" at bounding box center [203, 138] width 371 height 241
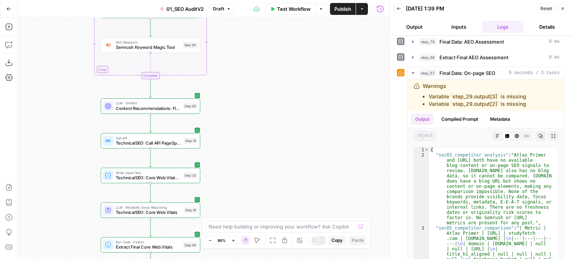
click at [221, 75] on div "false false true true Workflow Set Inputs Inputs Workflow Prep: Get Brand Kit D…" at bounding box center [203, 138] width 371 height 241
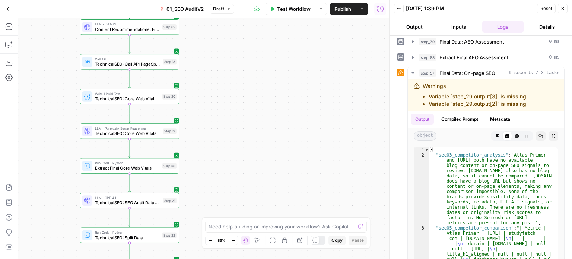
drag, startPoint x: 219, startPoint y: 180, endPoint x: 220, endPoint y: 122, distance: 58.1
click at [219, 123] on div "false false true true Workflow Set Inputs Inputs Workflow Prep: Get Brand Kit D…" at bounding box center [203, 138] width 371 height 241
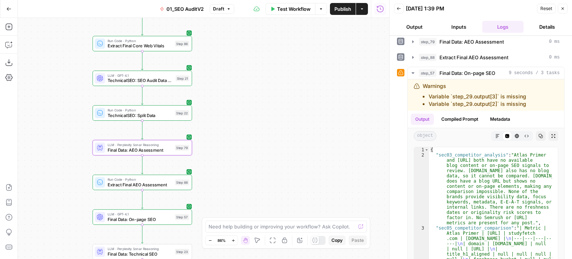
click at [230, 104] on div "false false true true Workflow Set Inputs Inputs Workflow Prep: Get Brand Kit D…" at bounding box center [203, 138] width 371 height 241
click at [238, 169] on div "false false true true Workflow Set Inputs Inputs Workflow Prep: Get Brand Kit D…" at bounding box center [203, 138] width 371 height 241
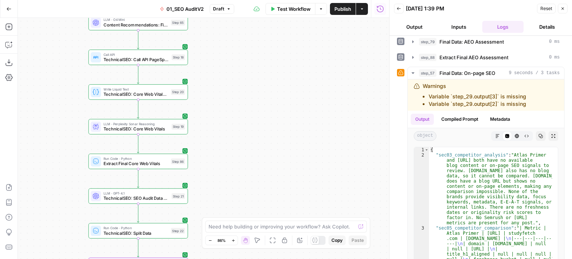
click at [251, 146] on div "false false true true Workflow Set Inputs Inputs Workflow Prep: Get Brand Kit D…" at bounding box center [203, 138] width 371 height 241
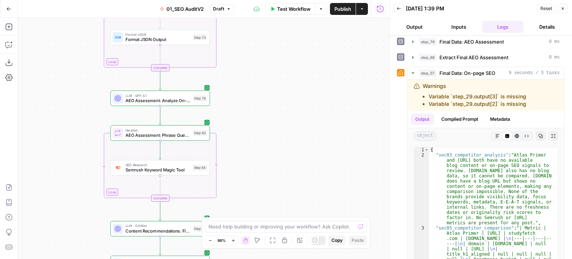
drag, startPoint x: 259, startPoint y: 130, endPoint x: 268, endPoint y: 176, distance: 47.8
click at [268, 176] on div "false false true true Workflow Set Inputs Inputs Workflow Prep: Get Brand Kit D…" at bounding box center [203, 138] width 371 height 241
click at [264, 161] on div "false false true true Workflow Set Inputs Inputs Workflow Prep: Get Brand Kit D…" at bounding box center [203, 138] width 371 height 241
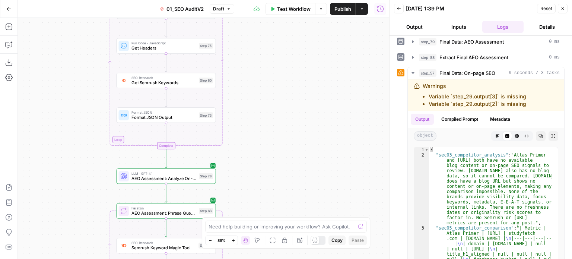
drag, startPoint x: 255, startPoint y: 71, endPoint x: 267, endPoint y: 160, distance: 89.4
click at [267, 160] on div "false false true true Workflow Set Inputs Inputs Workflow Prep: Get Brand Kit D…" at bounding box center [203, 138] width 371 height 241
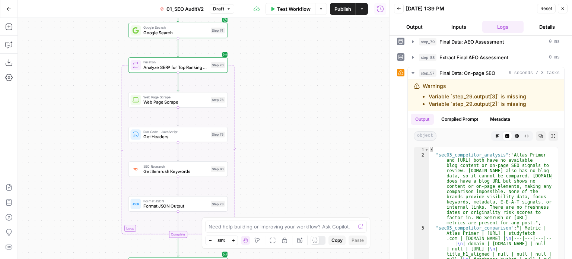
drag, startPoint x: 268, startPoint y: 76, endPoint x: 276, endPoint y: 151, distance: 76.0
click at [276, 151] on div "false false true true Workflow Set Inputs Inputs Workflow Prep: Get Brand Kit D…" at bounding box center [203, 138] width 371 height 241
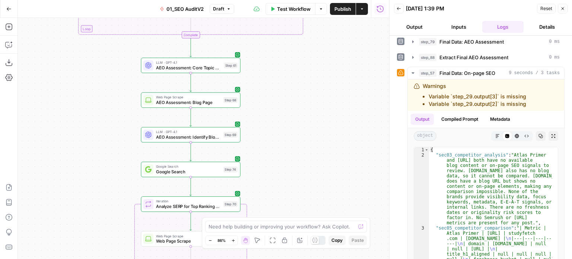
drag, startPoint x: 275, startPoint y: 87, endPoint x: 280, endPoint y: 150, distance: 63.5
click at [280, 150] on div "false false true true Workflow Set Inputs Inputs Workflow Prep: Get Brand Kit D…" at bounding box center [203, 138] width 371 height 241
click at [279, 166] on div "false false true true Workflow Set Inputs Inputs Workflow Prep: Get Brand Kit D…" at bounding box center [203, 138] width 371 height 241
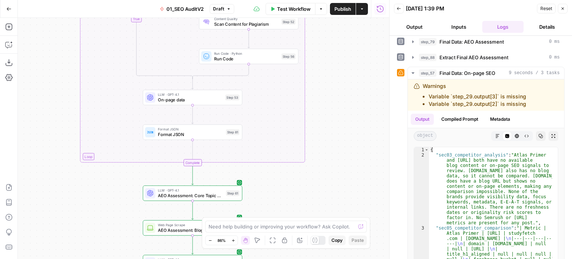
drag, startPoint x: 312, startPoint y: 172, endPoint x: 330, endPoint y: 114, distance: 60.1
click at [313, 176] on div "false false true true Workflow Set Inputs Inputs Workflow Prep: Get Brand Kit D…" at bounding box center [203, 138] width 371 height 241
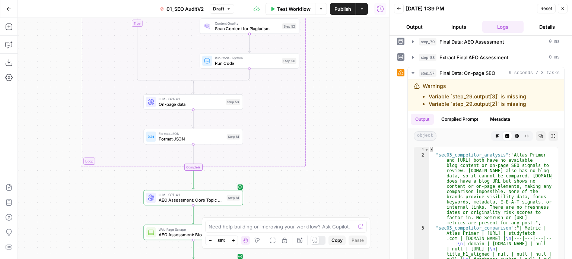
click at [328, 184] on div "false false true true Workflow Set Inputs Inputs Workflow Prep: Get Brand Kit D…" at bounding box center [203, 138] width 371 height 241
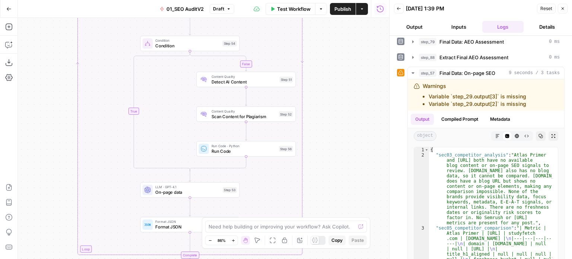
click at [331, 185] on div "false false true true Workflow Set Inputs Inputs Workflow Prep: Get Brand Kit D…" at bounding box center [203, 138] width 371 height 241
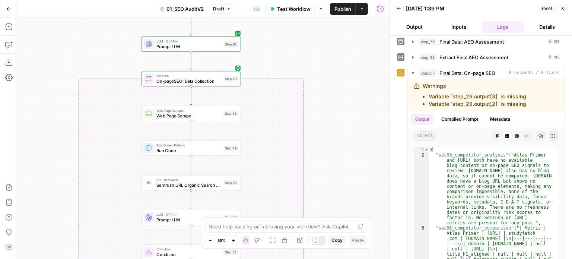
click at [327, 192] on div "false false true true Workflow Set Inputs Inputs Workflow Prep: Get Brand Kit D…" at bounding box center [203, 138] width 371 height 241
drag, startPoint x: 341, startPoint y: 163, endPoint x: 332, endPoint y: 82, distance: 81.7
click at [331, 89] on div "false false true true Workflow Set Inputs Inputs Workflow Prep: Get Brand Kit D…" at bounding box center [203, 138] width 371 height 241
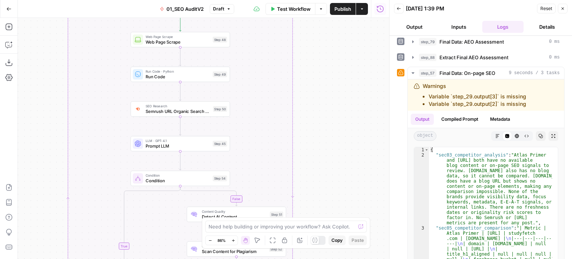
click at [337, 82] on div "false false true true Workflow Set Inputs Inputs Workflow Prep: Get Brand Kit D…" at bounding box center [203, 138] width 371 height 241
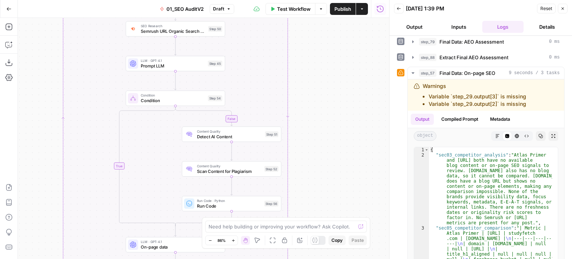
drag, startPoint x: 325, startPoint y: 167, endPoint x: 329, endPoint y: 78, distance: 89.1
click at [329, 77] on div "false false true true Workflow Set Inputs Inputs Workflow Prep: Get Brand Kit D…" at bounding box center [203, 138] width 371 height 241
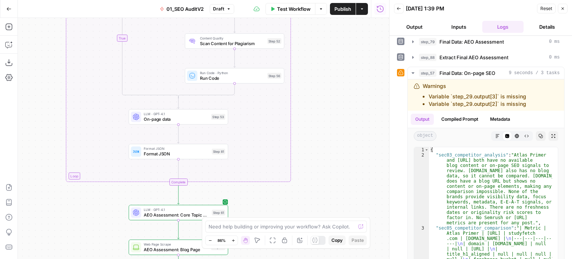
click at [325, 121] on div "false false true true Workflow Set Inputs Inputs Workflow Prep: Get Brand Kit D…" at bounding box center [203, 138] width 371 height 241
click at [191, 151] on span "Format JSON" at bounding box center [177, 153] width 66 height 6
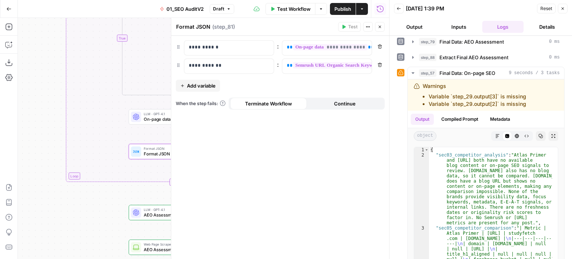
click at [380, 23] on button "Close" at bounding box center [380, 27] width 10 height 10
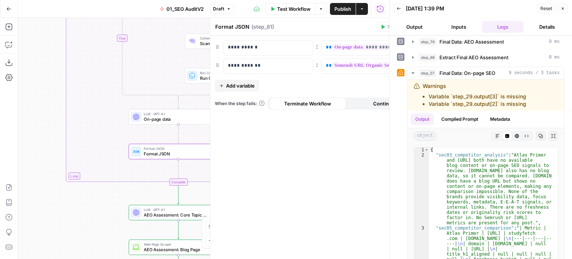
drag, startPoint x: 327, startPoint y: 199, endPoint x: 315, endPoint y: 48, distance: 151.3
click at [314, 50] on div "false false true true Workflow Set Inputs Inputs Workflow Prep: Get Brand Kit D…" at bounding box center [203, 138] width 371 height 241
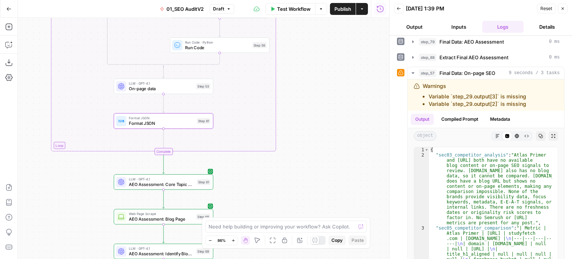
click at [331, 212] on div "false false true true Workflow Set Inputs Inputs Workflow Prep: Get Brand Kit D…" at bounding box center [203, 138] width 371 height 241
click at [198, 121] on div "Step 81" at bounding box center [203, 122] width 13 height 6
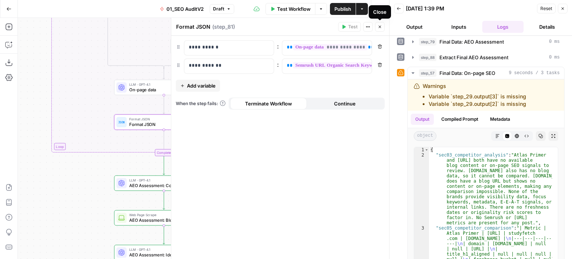
click at [380, 23] on button "Close" at bounding box center [380, 27] width 10 height 10
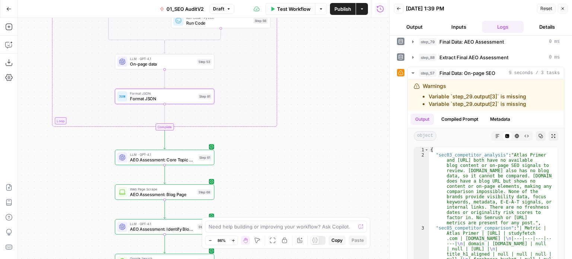
drag, startPoint x: 310, startPoint y: 160, endPoint x: 310, endPoint y: 58, distance: 102.4
click at [307, 60] on div "false false true true Workflow Set Inputs Inputs Workflow Prep: Get Brand Kit D…" at bounding box center [203, 138] width 371 height 241
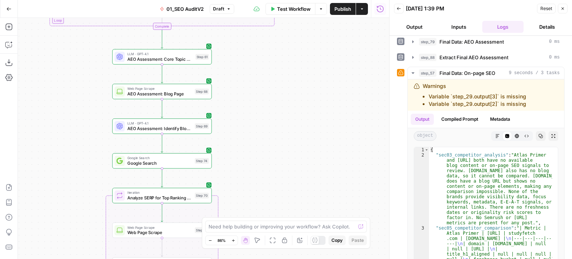
click at [315, 87] on div "false false true true Workflow Set Inputs Inputs Workflow Prep: Get Brand Kit D…" at bounding box center [203, 138] width 371 height 241
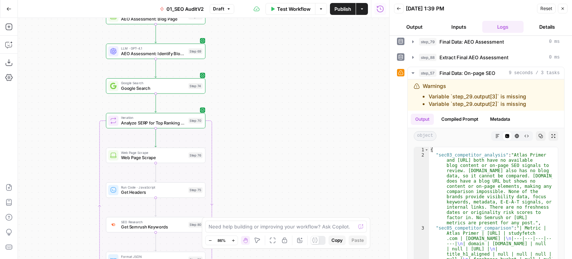
click at [319, 49] on div "false false true true Workflow Set Inputs Inputs Workflow Prep: Get Brand Kit D…" at bounding box center [203, 138] width 371 height 241
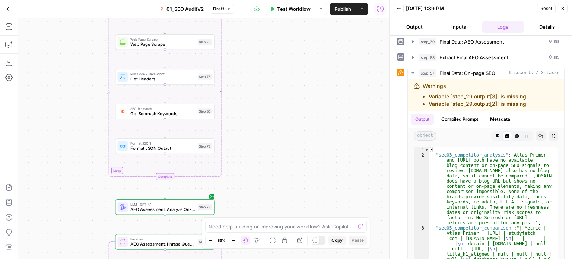
click at [310, 64] on div "false false true true Workflow Set Inputs Inputs Workflow Prep: Get Brand Kit D…" at bounding box center [203, 138] width 371 height 241
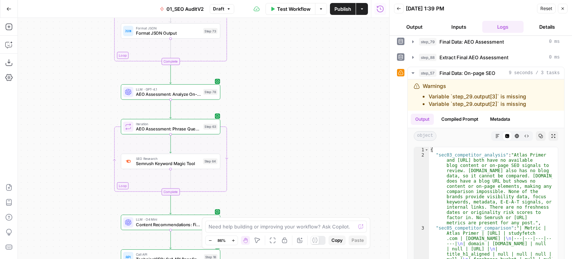
drag, startPoint x: 307, startPoint y: 139, endPoint x: 311, endPoint y: 70, distance: 69.7
click at [311, 67] on div "false false true true Workflow Set Inputs Inputs Workflow Prep: Get Brand Kit D…" at bounding box center [203, 138] width 371 height 241
click at [309, 48] on div "false false true true Workflow Set Inputs Inputs Workflow Prep: Get Brand Kit D…" at bounding box center [203, 138] width 371 height 241
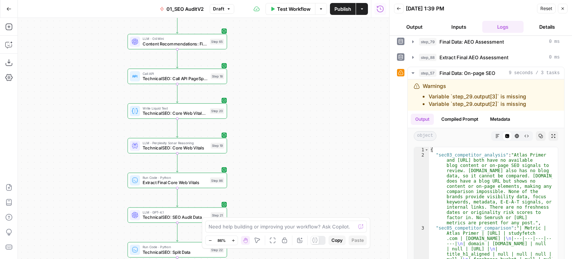
click at [311, 60] on div "false false true true Workflow Set Inputs Inputs Workflow Prep: Get Brand Kit D…" at bounding box center [203, 138] width 371 height 241
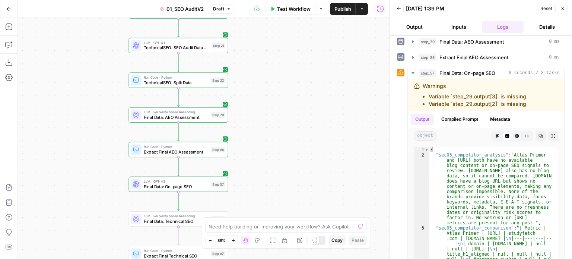
drag, startPoint x: 299, startPoint y: 90, endPoint x: 299, endPoint y: 131, distance: 41.3
click at [298, 67] on div "false false true true Workflow Set Inputs Inputs Workflow Prep: Get Brand Kit D…" at bounding box center [203, 138] width 371 height 241
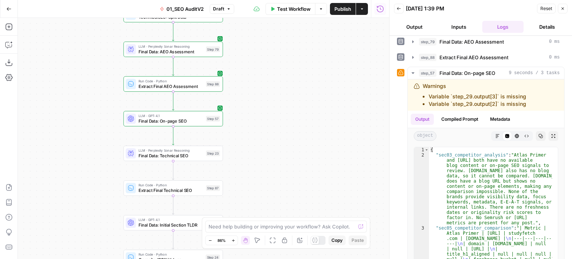
drag, startPoint x: 296, startPoint y: 112, endPoint x: 295, endPoint y: 87, distance: 25.0
click at [296, 63] on div "false false true true Workflow Set Inputs Inputs Workflow Prep: Get Brand Kit D…" at bounding box center [203, 138] width 371 height 241
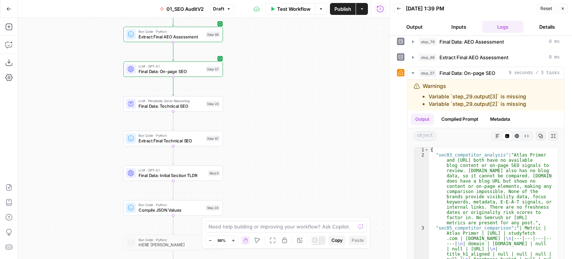
click at [293, 164] on div "false false true true Workflow Set Inputs Inputs Workflow Prep: Get Brand Kit D…" at bounding box center [203, 138] width 371 height 241
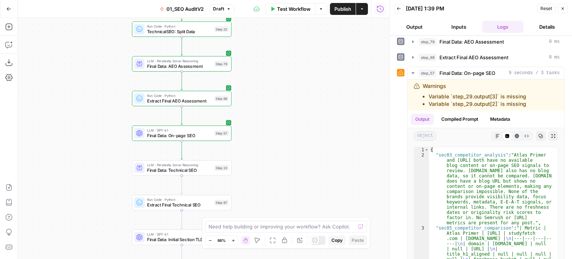
click at [188, 140] on div "LLM · GPT-4.1 Final Data: On-page SEO Step 57 Copy step Delete step Add Note Te…" at bounding box center [181, 132] width 99 height 15
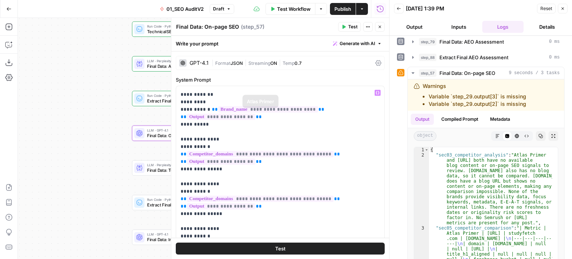
scroll to position [37, 0]
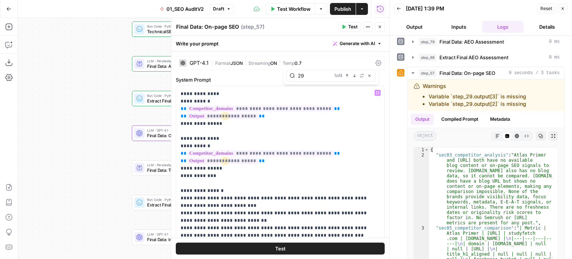
scroll to position [149, 0]
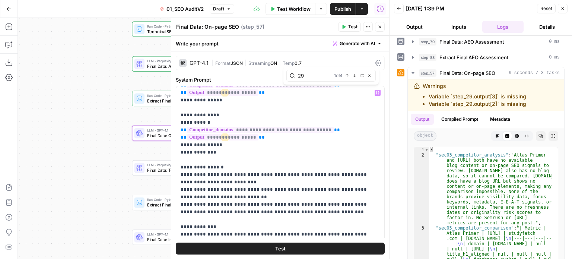
type input "29"
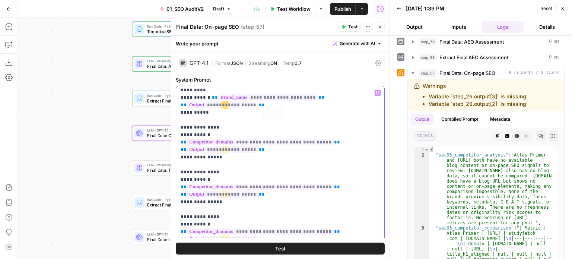
scroll to position [37, 0]
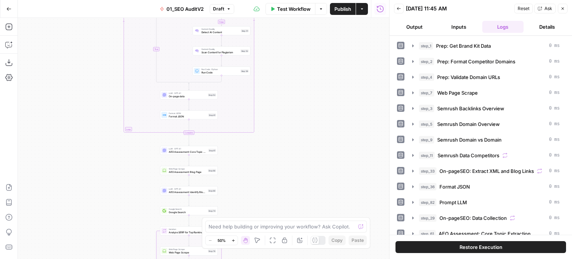
drag, startPoint x: 315, startPoint y: 147, endPoint x: 318, endPoint y: 109, distance: 38.4
click at [318, 109] on div "true false true false Workflow Set Inputs Inputs Workflow Prep: Get Brand Kit D…" at bounding box center [203, 138] width 371 height 241
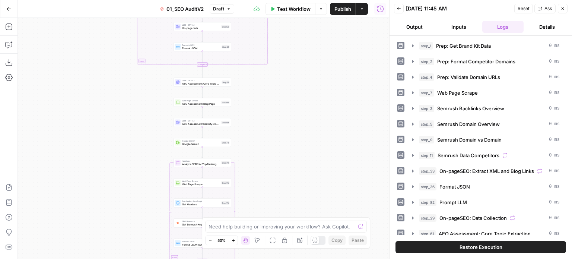
drag, startPoint x: 323, startPoint y: 108, endPoint x: 326, endPoint y: 87, distance: 20.7
click at [326, 87] on div "true false true false Workflow Set Inputs Inputs Workflow Prep: Get Brand Kit D…" at bounding box center [203, 138] width 371 height 241
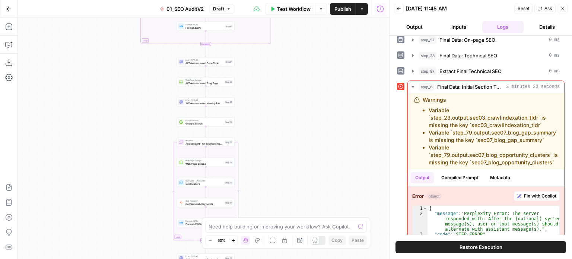
scroll to position [447, 0]
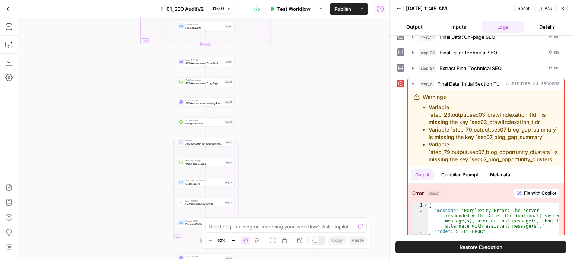
click at [277, 37] on div "true false true false Workflow Set Inputs Inputs Workflow Prep: Get Brand Kit D…" at bounding box center [203, 138] width 371 height 241
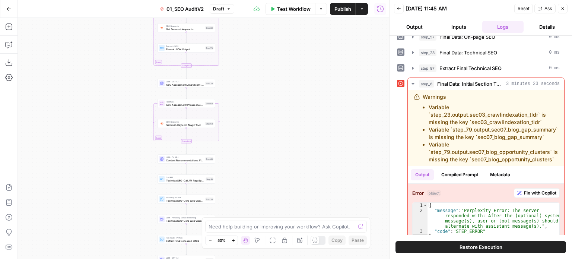
drag, startPoint x: 295, startPoint y: 98, endPoint x: 305, endPoint y: 93, distance: 10.7
click at [302, 47] on div "true false true false Workflow Set Inputs Inputs Workflow Prep: Get Brand Kit D…" at bounding box center [203, 138] width 371 height 241
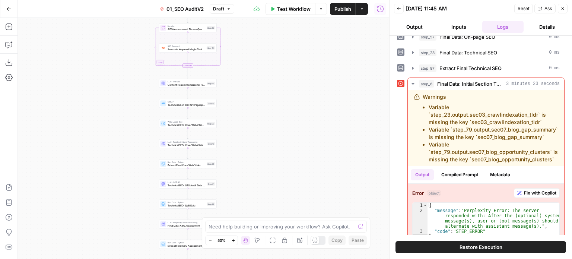
drag, startPoint x: 293, startPoint y: 87, endPoint x: 290, endPoint y: 120, distance: 32.6
click at [293, 51] on div "true false true false Workflow Set Inputs Inputs Workflow Prep: Get Brand Kit D…" at bounding box center [203, 138] width 371 height 241
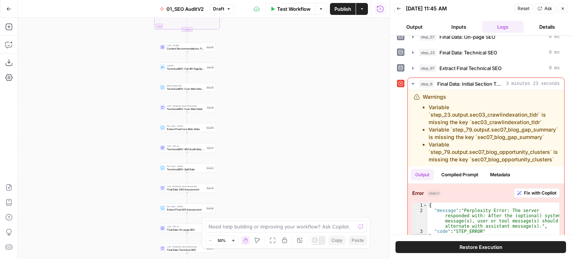
drag, startPoint x: 288, startPoint y: 138, endPoint x: 295, endPoint y: 27, distance: 111.9
click at [294, 35] on div "true false true false Workflow Set Inputs Inputs Workflow Prep: Get Brand Kit D…" at bounding box center [203, 138] width 371 height 241
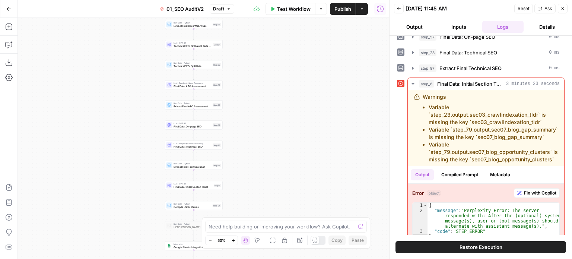
drag, startPoint x: 286, startPoint y: 99, endPoint x: 292, endPoint y: 38, distance: 61.0
click at [285, 21] on div "true false true false Workflow Set Inputs Inputs Workflow Prep: Get Brand Kit D…" at bounding box center [203, 138] width 371 height 241
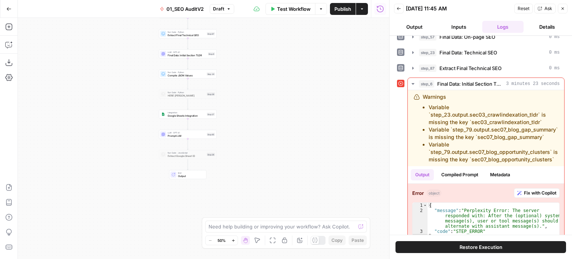
click at [280, 174] on div "true false true false Workflow Set Inputs Inputs Workflow Prep: Get Brand Kit D…" at bounding box center [203, 138] width 371 height 241
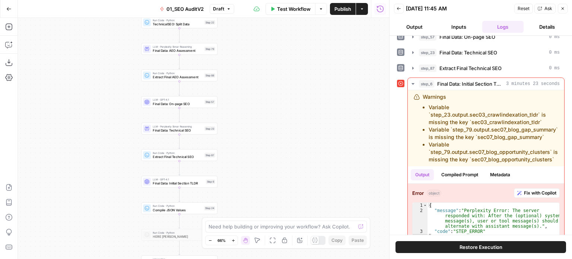
drag, startPoint x: 266, startPoint y: 143, endPoint x: 278, endPoint y: 142, distance: 12.3
click at [267, 143] on div "true false true false Workflow Set Inputs Inputs Workflow Prep: Get Brand Kit D…" at bounding box center [203, 138] width 371 height 241
click at [436, 81] on div "step_6 Final Data: Initial Section TLDR 3 minutes 23 seconds" at bounding box center [489, 83] width 141 height 7
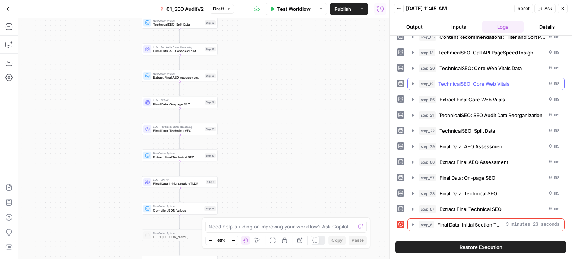
scroll to position [301, 0]
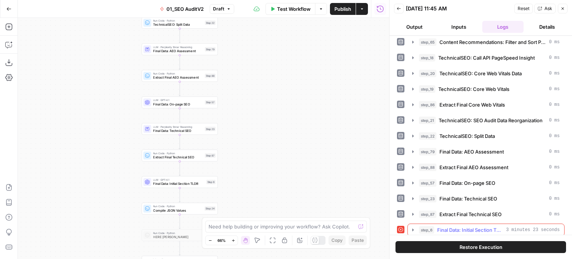
click at [461, 227] on span "Final Data: Initial Section TLDR" at bounding box center [470, 229] width 66 height 7
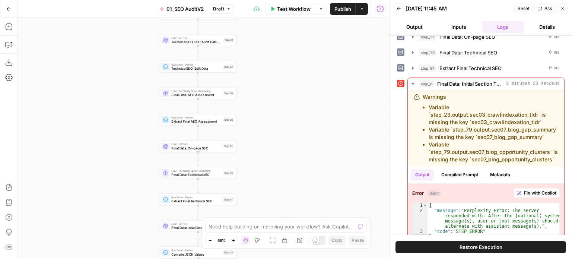
drag, startPoint x: 268, startPoint y: 127, endPoint x: 289, endPoint y: 173, distance: 51.0
click at [288, 172] on div "true false true false Workflow Set Inputs Inputs Workflow Prep: Get Brand Kit D…" at bounding box center [203, 138] width 371 height 241
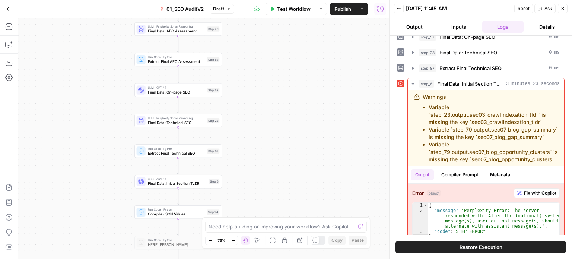
drag, startPoint x: 295, startPoint y: 143, endPoint x: 282, endPoint y: 35, distance: 108.7
click at [282, 35] on div "true false true false Workflow Set Inputs Inputs Workflow Prep: Get Brand Kit D…" at bounding box center [203, 138] width 371 height 241
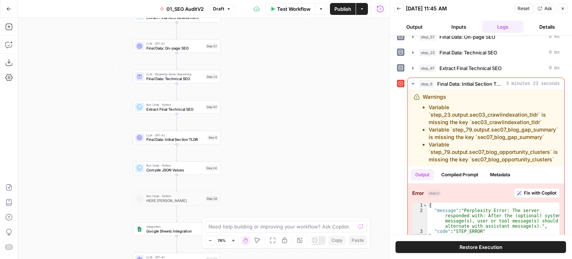
drag, startPoint x: 279, startPoint y: 58, endPoint x: 286, endPoint y: 150, distance: 91.5
click at [286, 156] on div "true false true false Workflow Set Inputs Inputs Workflow Prep: Get Brand Kit D…" at bounding box center [203, 138] width 371 height 241
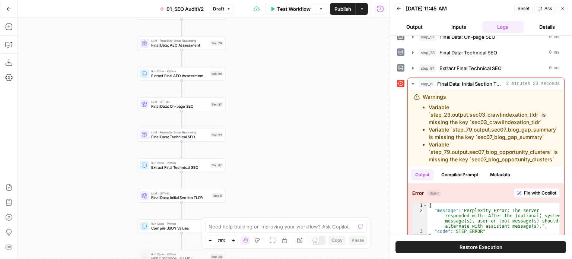
click at [273, 100] on div "true false true false Workflow Set Inputs Inputs Workflow Prep: Get Brand Kit D…" at bounding box center [203, 138] width 371 height 241
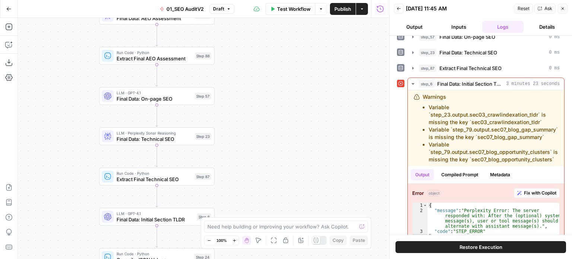
drag, startPoint x: 265, startPoint y: 79, endPoint x: 264, endPoint y: 157, distance: 78.2
click at [267, 205] on div "true false true false Workflow Set Inputs Inputs Workflow Prep: Get Brand Kit D…" at bounding box center [203, 138] width 371 height 241
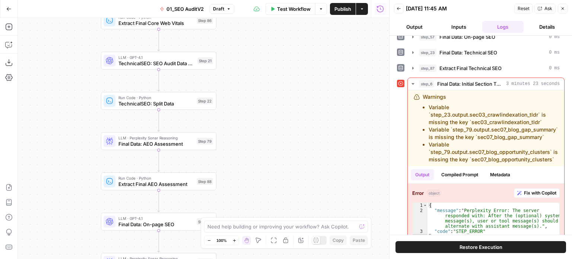
drag, startPoint x: 264, startPoint y: 171, endPoint x: 264, endPoint y: 236, distance: 65.5
click at [264, 236] on body "All About AI New Home Browse Insights Opportunities Your Data Recent Grids Cont…" at bounding box center [286, 129] width 572 height 259
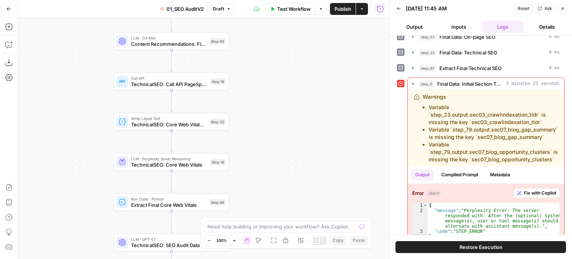
drag, startPoint x: 277, startPoint y: 157, endPoint x: 284, endPoint y: 198, distance: 41.7
click at [284, 214] on div "true false true false Workflow Set Inputs Inputs Workflow Prep: Get Brand Kit D…" at bounding box center [203, 138] width 371 height 241
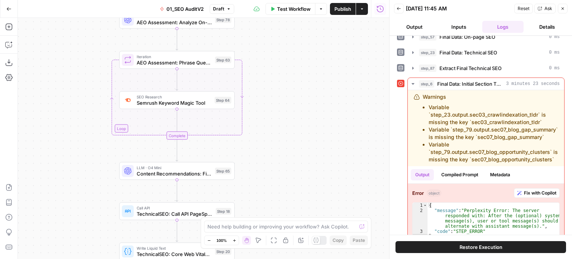
drag, startPoint x: 300, startPoint y: 154, endPoint x: 301, endPoint y: 12, distance: 142.2
click at [301, 13] on div "Go Back 01_SEO AuditV2 Draft Test Workflow Options Publish Actions Run History …" at bounding box center [194, 129] width 389 height 259
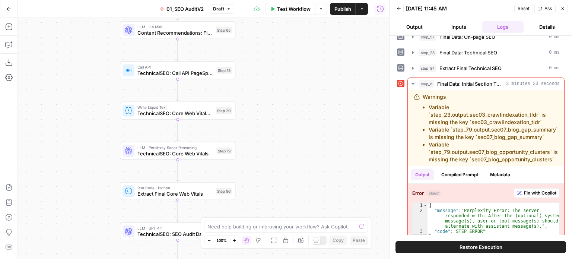
click at [306, 87] on div "true false true false Workflow Set Inputs Inputs Workflow Prep: Get Brand Kit D…" at bounding box center [203, 138] width 371 height 241
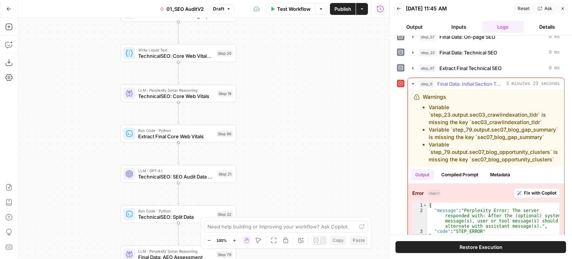
click at [446, 83] on button "step_6 Final Data: Initial Section TLDR 3 minutes 23 seconds" at bounding box center [486, 84] width 156 height 12
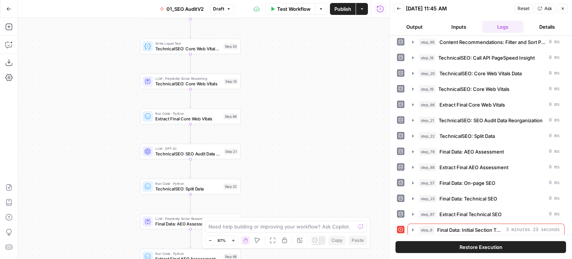
drag, startPoint x: 304, startPoint y: 140, endPoint x: 305, endPoint y: 136, distance: 4.4
click at [304, 117] on div "true false true false Workflow Set Inputs Inputs Workflow Prep: Get Brand Kit D…" at bounding box center [203, 138] width 371 height 241
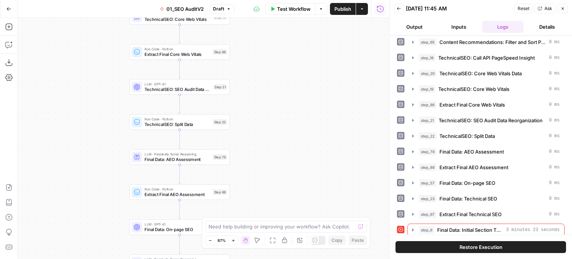
drag, startPoint x: 296, startPoint y: 146, endPoint x: 289, endPoint y: 122, distance: 25.5
click at [289, 122] on div "true false true false Workflow Set Inputs Inputs Workflow Prep: Get Brand Kit D…" at bounding box center [203, 138] width 371 height 241
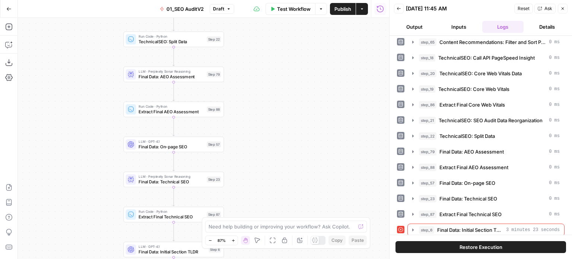
drag, startPoint x: 277, startPoint y: 114, endPoint x: 284, endPoint y: 67, distance: 47.3
click at [271, 31] on div "true false true false Workflow Set Inputs Inputs Workflow Prep: Get Brand Kit D…" at bounding box center [203, 138] width 371 height 241
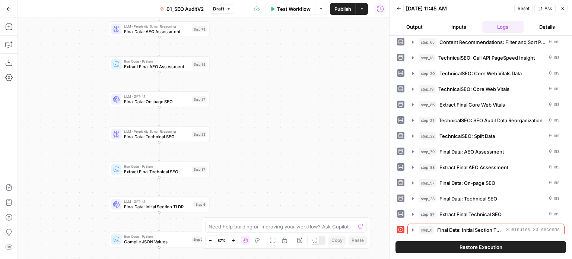
drag, startPoint x: 272, startPoint y: 108, endPoint x: 278, endPoint y: 175, distance: 68.0
click at [278, 174] on div "true false true false Workflow Set Inputs Inputs Workflow Prep: Get Brand Kit D…" at bounding box center [203, 138] width 371 height 241
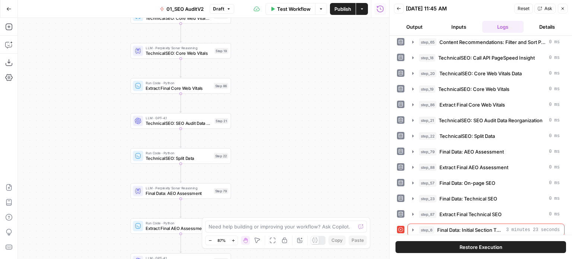
drag, startPoint x: 268, startPoint y: 150, endPoint x: 277, endPoint y: 120, distance: 30.7
click at [277, 120] on div "true false true false Workflow Set Inputs Inputs Workflow Prep: Get Brand Kit D…" at bounding box center [203, 138] width 371 height 241
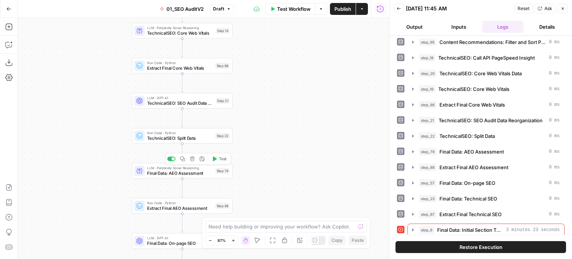
click at [202, 171] on span "Final Data: AEO Assessment" at bounding box center [180, 173] width 66 height 6
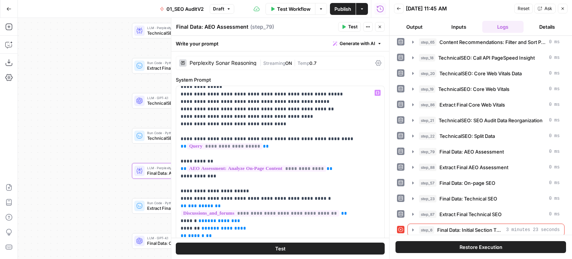
scroll to position [74, 0]
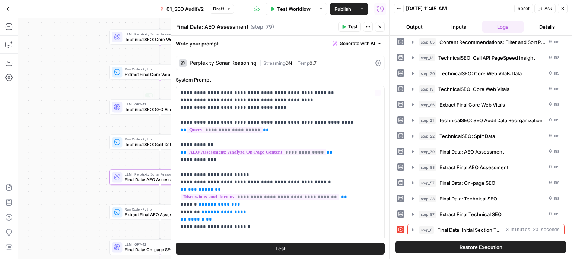
drag, startPoint x: 98, startPoint y: 101, endPoint x: 85, endPoint y: 109, distance: 15.9
click at [69, 105] on div "false false true true Workflow Set Inputs Inputs Workflow Prep: Get Brand Kit D…" at bounding box center [203, 138] width 371 height 241
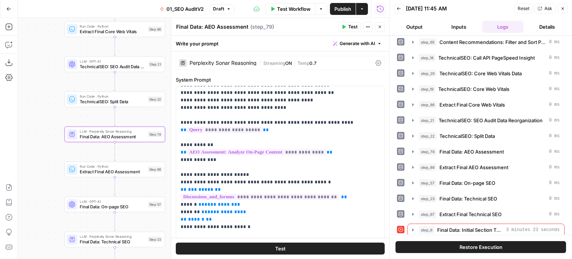
drag, startPoint x: 35, startPoint y: 134, endPoint x: 42, endPoint y: 134, distance: 6.7
click at [34, 129] on div "false false true true Workflow Set Inputs Inputs Workflow Prep: Get Brand Kit D…" at bounding box center [203, 138] width 371 height 241
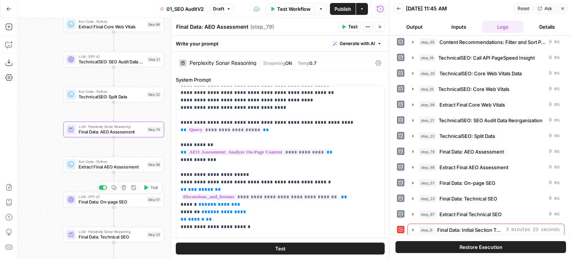
click at [91, 202] on span "Final Data: On-page SEO" at bounding box center [112, 201] width 66 height 6
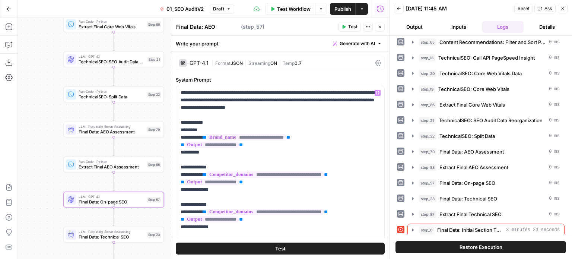
type textarea "Final Data: On-page SEO"
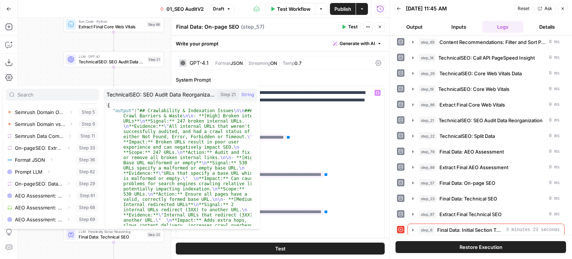
scroll to position [158, 0]
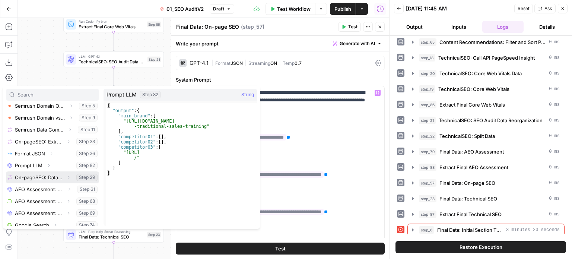
click at [68, 177] on icon "button" at bounding box center [68, 177] width 1 height 3
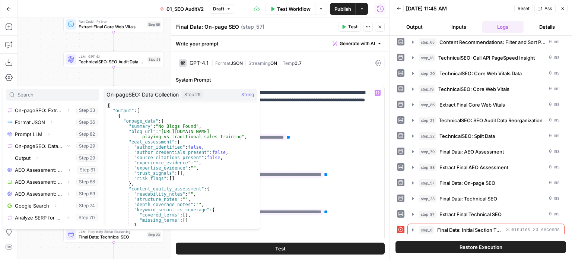
scroll to position [192, 0]
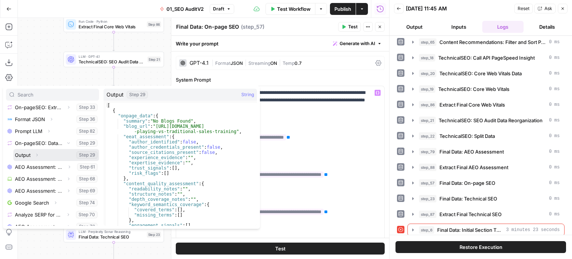
click at [38, 153] on icon "button" at bounding box center [37, 155] width 4 height 4
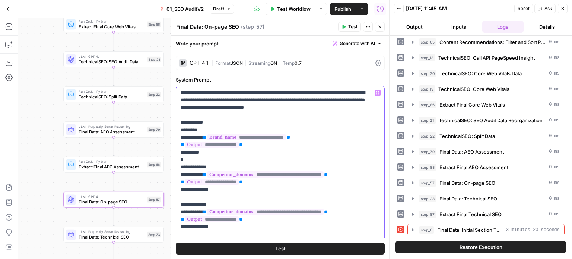
drag, startPoint x: 265, startPoint y: 146, endPoint x: 172, endPoint y: 142, distance: 93.9
click at [172, 142] on div "**********" at bounding box center [280, 138] width 218 height 241
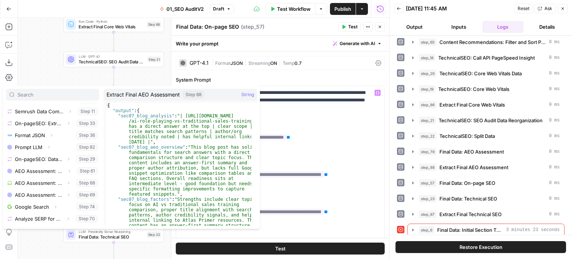
scroll to position [182, 0]
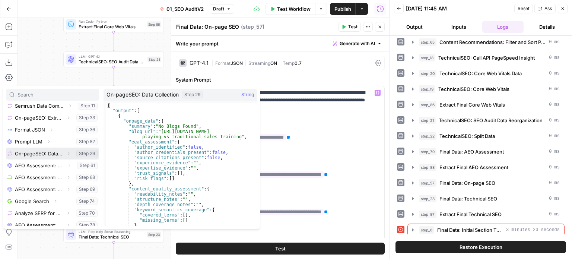
click at [66, 152] on icon "button" at bounding box center [68, 153] width 4 height 4
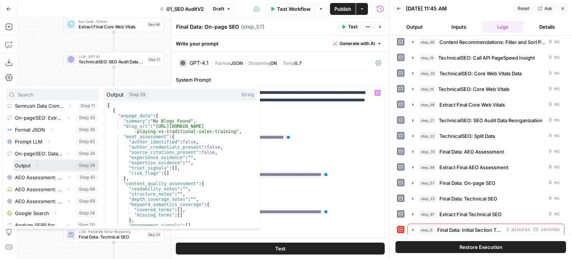
click at [38, 165] on icon "button" at bounding box center [37, 165] width 4 height 4
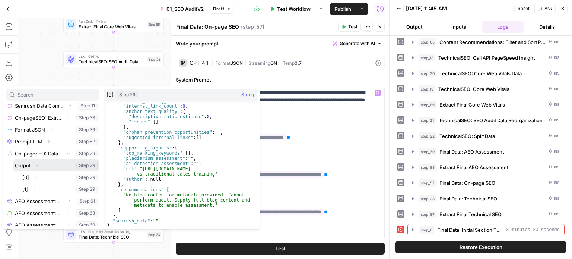
scroll to position [278, 0]
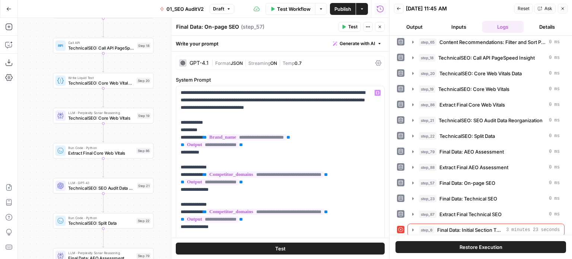
drag, startPoint x: 33, startPoint y: 199, endPoint x: 32, endPoint y: 157, distance: 42.1
click at [32, 203] on div "false false true true Workflow Set Inputs Inputs Workflow Prep: Get Brand Kit D…" at bounding box center [203, 138] width 371 height 241
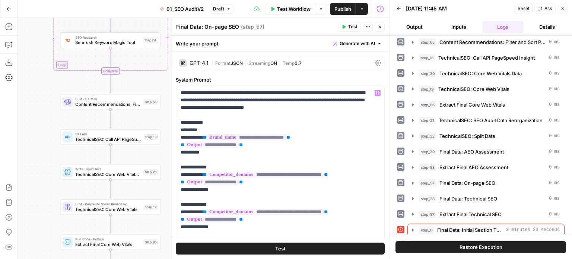
drag, startPoint x: 35, startPoint y: 98, endPoint x: 43, endPoint y: 137, distance: 40.2
click at [43, 191] on div "false false true true Workflow Set Inputs Inputs Workflow Prep: Get Brand Kit D…" at bounding box center [203, 138] width 371 height 241
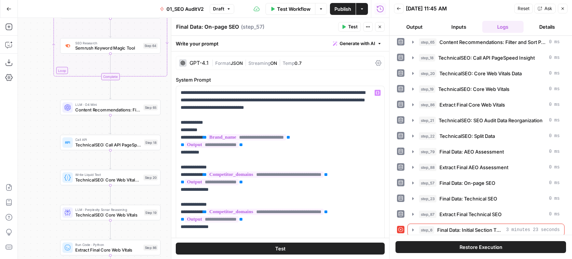
drag, startPoint x: 42, startPoint y: 113, endPoint x: 36, endPoint y: 213, distance: 99.6
click at [36, 213] on div "false false true true Workflow Set Inputs Inputs Workflow Prep: Get Brand Kit D…" at bounding box center [203, 138] width 371 height 241
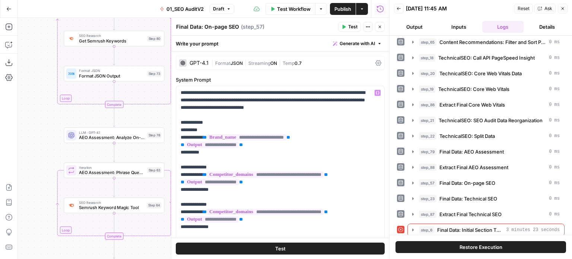
drag, startPoint x: 39, startPoint y: 104, endPoint x: 46, endPoint y: 147, distance: 43.7
click at [46, 147] on div "false false true true Workflow Set Inputs Inputs Workflow Prep: Get Brand Kit D…" at bounding box center [203, 138] width 371 height 241
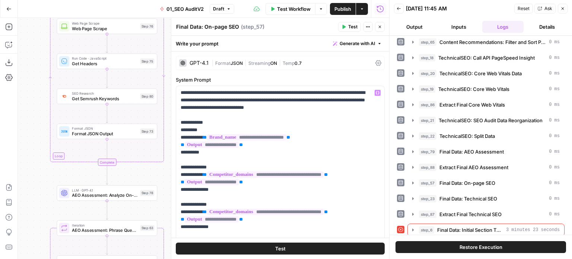
click at [37, 163] on div "false false true true Workflow Set Inputs Inputs Workflow Prep: Get Brand Kit D…" at bounding box center [203, 138] width 371 height 241
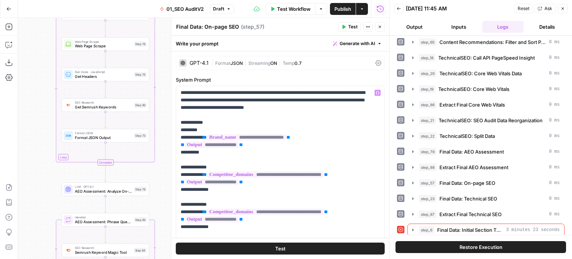
drag, startPoint x: 36, startPoint y: 120, endPoint x: 30, endPoint y: 198, distance: 78.4
click at [23, 236] on div "false false true true Workflow Set Inputs Inputs Workflow Prep: Get Brand Kit D…" at bounding box center [203, 138] width 371 height 241
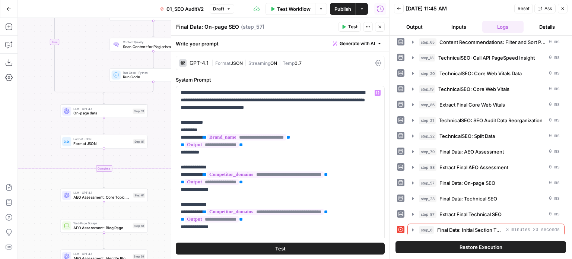
drag, startPoint x: 39, startPoint y: 95, endPoint x: 51, endPoint y: 254, distance: 159.1
click at [52, 258] on html "All About AI New Home Browse Insights Opportunities Your Data Recent Grids Cont…" at bounding box center [286, 129] width 572 height 259
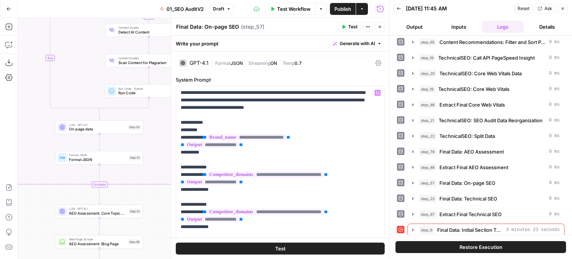
drag, startPoint x: 35, startPoint y: 210, endPoint x: 40, endPoint y: 272, distance: 62.8
click at [40, 258] on html "All About AI New Home Browse Insights Opportunities Your Data Recent Grids Cont…" at bounding box center [286, 129] width 572 height 259
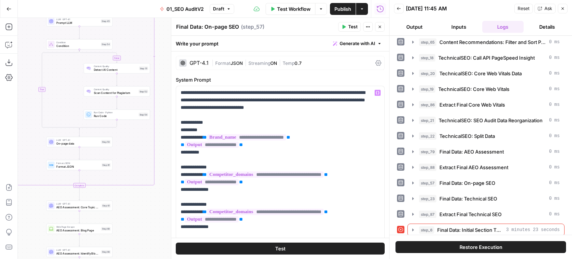
drag, startPoint x: 157, startPoint y: 217, endPoint x: 67, endPoint y: 265, distance: 101.6
click at [67, 258] on html "All About AI New Home Browse Insights Opportunities Your Data Recent Grids Cont…" at bounding box center [286, 129] width 572 height 259
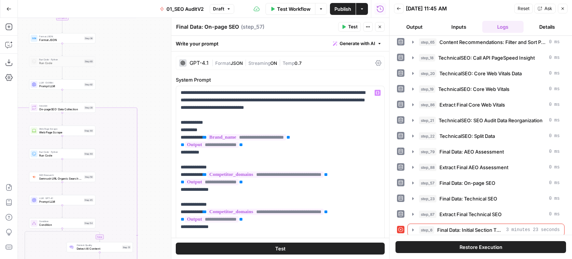
drag, startPoint x: 143, startPoint y: 62, endPoint x: 218, endPoint y: -25, distance: 114.6
click at [218, 0] on html "All About AI New Home Browse Insights Opportunities Your Data Recent Grids Cont…" at bounding box center [286, 129] width 572 height 259
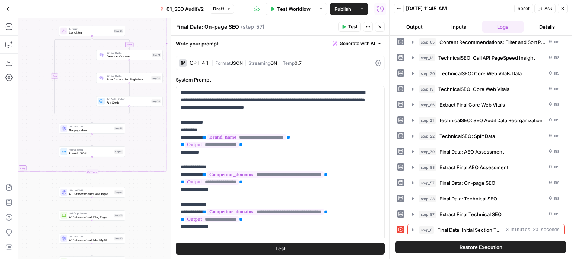
drag, startPoint x: 150, startPoint y: 216, endPoint x: 126, endPoint y: -29, distance: 245.8
click at [126, 0] on html "All About AI New Home Browse Insights Opportunities Your Data Recent Grids Cont…" at bounding box center [286, 129] width 572 height 259
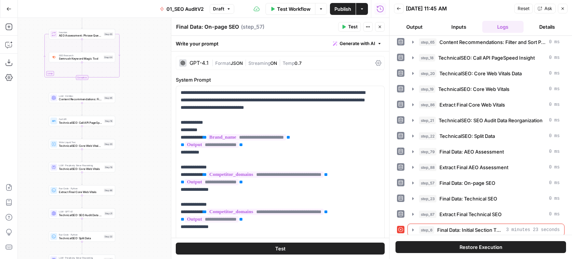
drag, startPoint x: 134, startPoint y: 160, endPoint x: 135, endPoint y: 13, distance: 147.4
click at [135, 13] on div "Go Back 01_SEO AuditV2 Draft Test Workflow Options Publish Actions Run History …" at bounding box center [194, 129] width 389 height 259
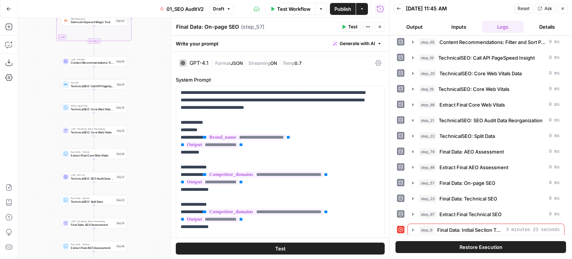
drag, startPoint x: 131, startPoint y: 140, endPoint x: 147, endPoint y: 104, distance: 39.2
click at [146, 107] on div "false false true true Workflow Set Inputs Inputs Workflow Prep: Get Brand Kit D…" at bounding box center [203, 138] width 371 height 241
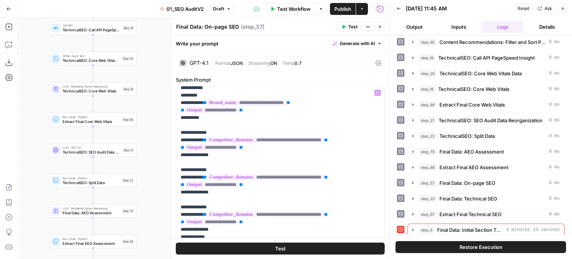
scroll to position [37, 0]
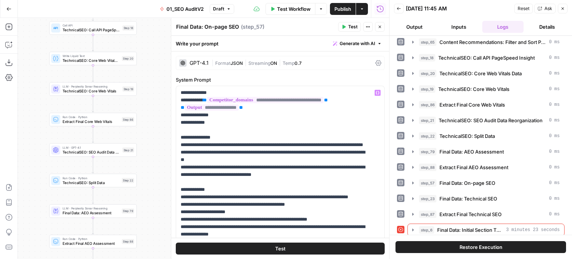
click at [345, 29] on icon "button" at bounding box center [343, 27] width 4 height 4
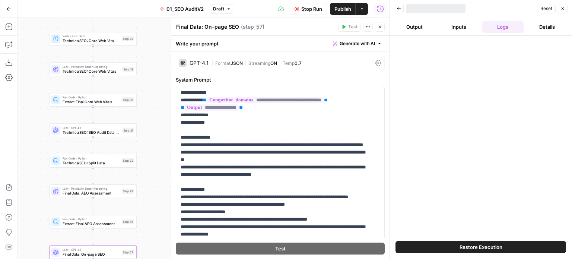
drag, startPoint x: 159, startPoint y: 151, endPoint x: 161, endPoint y: 130, distance: 21.6
click at [161, 130] on div "false false true true Workflow Set Inputs Inputs Workflow Prep: Get Brand Kit D…" at bounding box center [203, 138] width 371 height 241
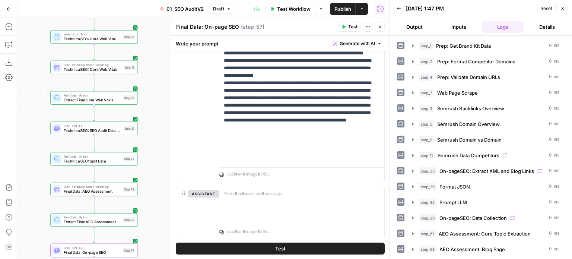
scroll to position [521, 0]
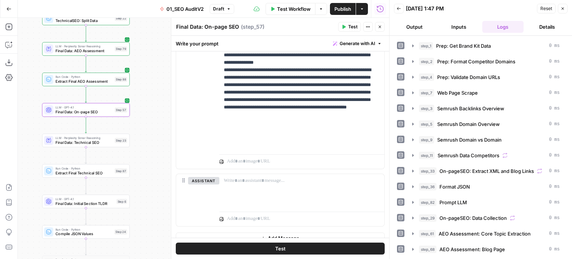
drag, startPoint x: 150, startPoint y: 79, endPoint x: 146, endPoint y: 16, distance: 63.0
click at [146, 16] on div "Go Back 01_SEO AuditV2 Draft Test Workflow Options Publish Actions Run History …" at bounding box center [194, 129] width 389 height 259
drag, startPoint x: 147, startPoint y: 146, endPoint x: 153, endPoint y: 120, distance: 26.0
click at [153, 120] on div "false false true true Workflow Set Inputs Inputs Workflow Prep: Get Brand Kit D…" at bounding box center [203, 138] width 371 height 241
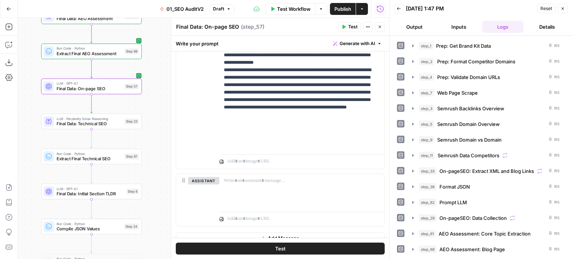
drag, startPoint x: 147, startPoint y: 102, endPoint x: 155, endPoint y: 107, distance: 9.0
click at [155, 107] on div "false false true true Workflow Set Inputs Inputs Workflow Prep: Get Brand Kit D…" at bounding box center [203, 138] width 371 height 241
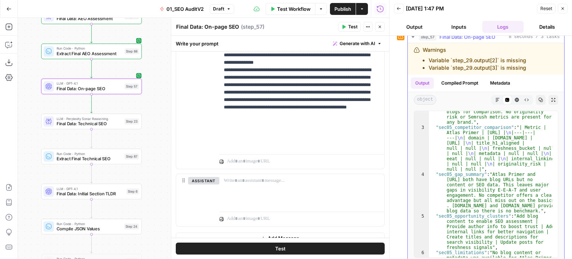
scroll to position [0, 0]
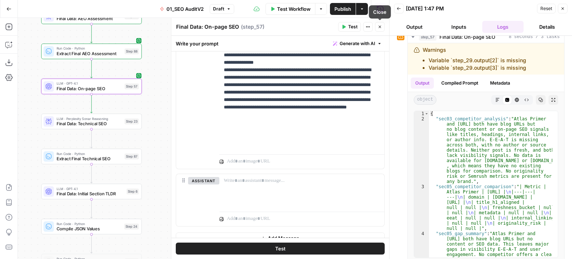
click at [378, 28] on icon "button" at bounding box center [379, 27] width 4 height 4
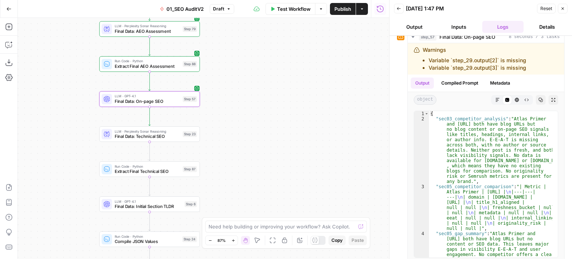
drag, startPoint x: 243, startPoint y: 102, endPoint x: 274, endPoint y: 104, distance: 31.0
click at [274, 104] on div "false false true true Workflow Set Inputs Inputs Workflow Prep: Get Brand Kit D…" at bounding box center [203, 138] width 371 height 241
click at [191, 122] on span "Test" at bounding box center [190, 123] width 8 height 6
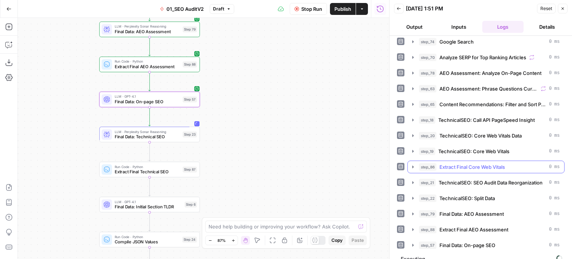
scroll to position [243, 0]
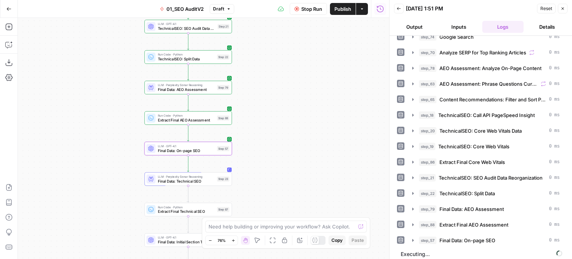
drag, startPoint x: 279, startPoint y: 77, endPoint x: 295, endPoint y: 123, distance: 48.7
click at [295, 123] on div "false false true true Workflow Set Inputs Inputs Workflow Prep: Get Brand Kit D…" at bounding box center [203, 138] width 371 height 241
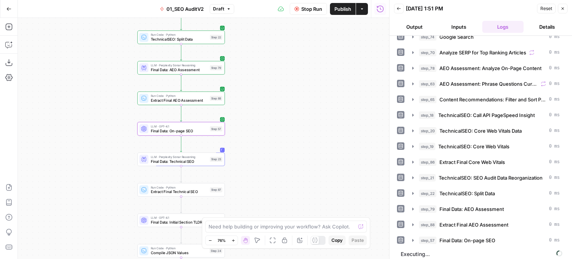
drag, startPoint x: 295, startPoint y: 144, endPoint x: 272, endPoint y: 111, distance: 39.6
click at [294, 93] on div "false false true true Workflow Set Inputs Inputs Workflow Prep: Get Brand Kit D…" at bounding box center [203, 138] width 371 height 241
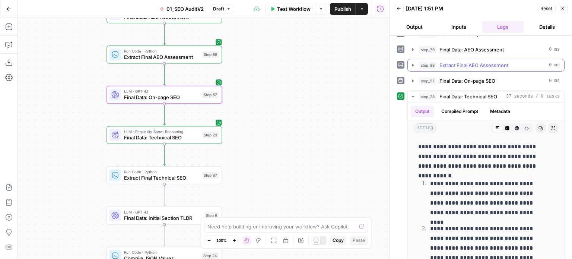
scroll to position [430, 0]
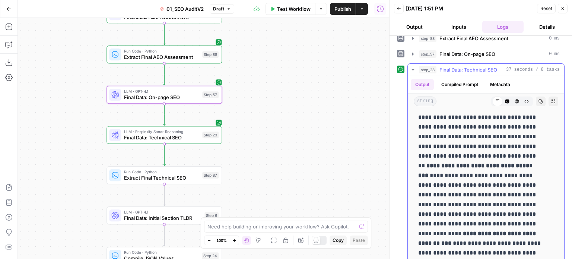
drag, startPoint x: 468, startPoint y: 122, endPoint x: 476, endPoint y: 226, distance: 103.8
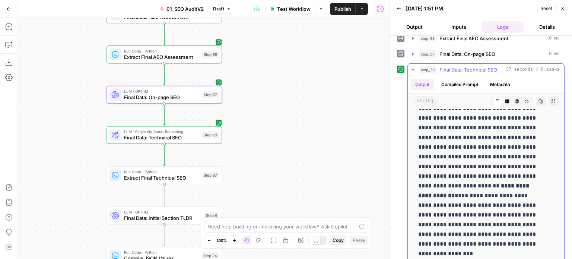
scroll to position [2607, 0]
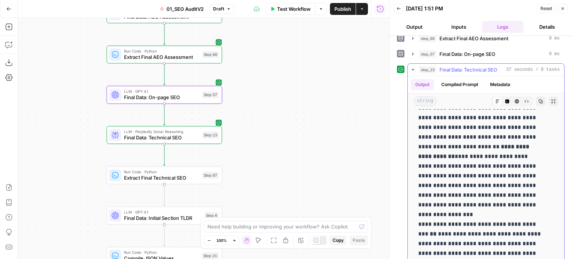
drag, startPoint x: 477, startPoint y: 227, endPoint x: 477, endPoint y: 252, distance: 24.2
click at [166, 138] on span "Final Data: Technical SEO" at bounding box center [161, 137] width 75 height 7
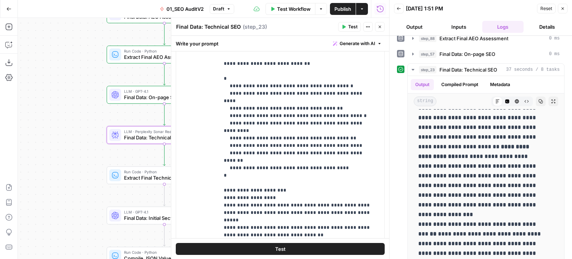
scroll to position [471, 0]
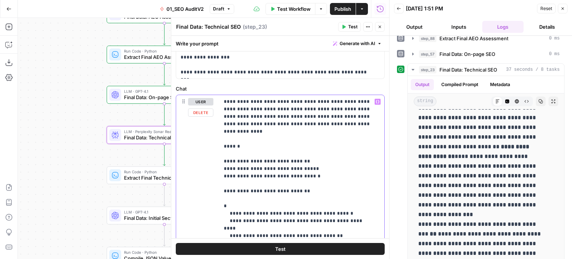
drag, startPoint x: 282, startPoint y: 160, endPoint x: 285, endPoint y: 103, distance: 56.7
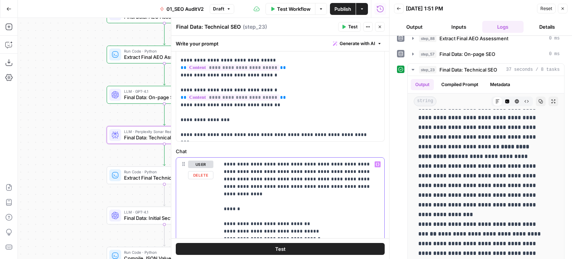
drag, startPoint x: 309, startPoint y: 134, endPoint x: 313, endPoint y: 113, distance: 21.9
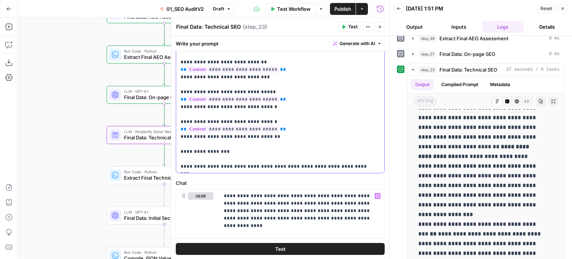
scroll to position [37, 0]
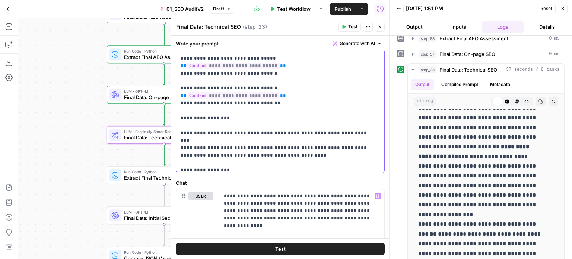
drag, startPoint x: 329, startPoint y: 147, endPoint x: 329, endPoint y: 196, distance: 49.1
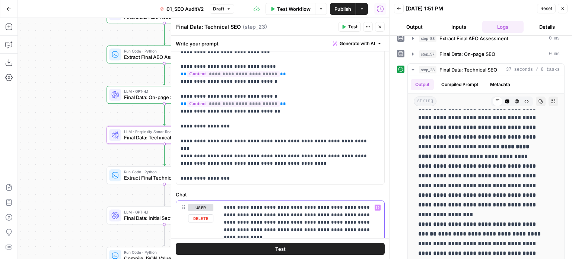
drag, startPoint x: 322, startPoint y: 202, endPoint x: 304, endPoint y: 144, distance: 60.3
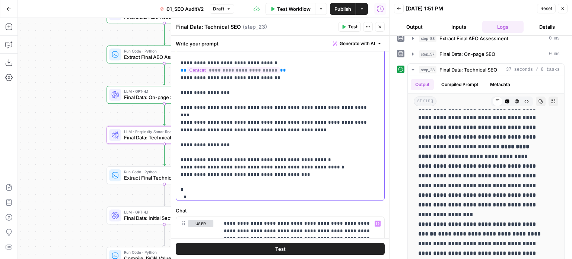
drag, startPoint x: 304, startPoint y: 144, endPoint x: 302, endPoint y: 223, distance: 78.6
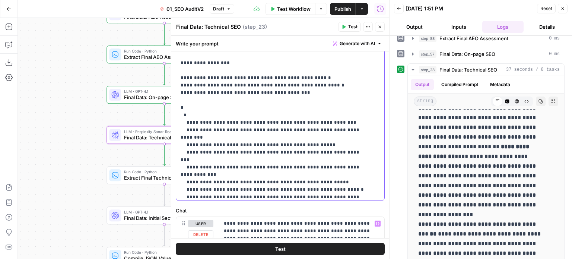
drag, startPoint x: 299, startPoint y: 159, endPoint x: 299, endPoint y: 168, distance: 8.6
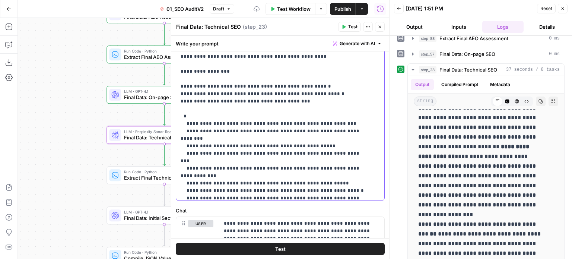
scroll to position [137, 0]
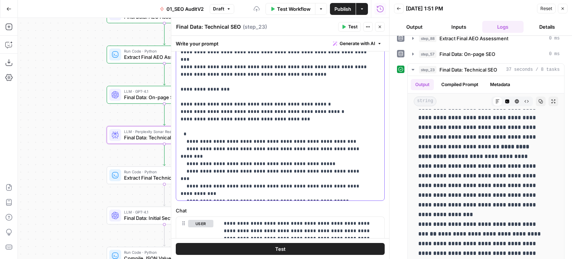
drag, startPoint x: 276, startPoint y: 138, endPoint x: 277, endPoint y: 101, distance: 37.2
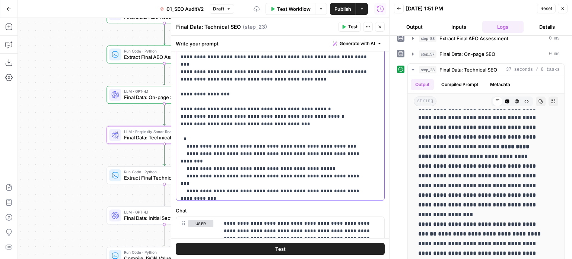
drag, startPoint x: 247, startPoint y: 86, endPoint x: 232, endPoint y: 82, distance: 15.1
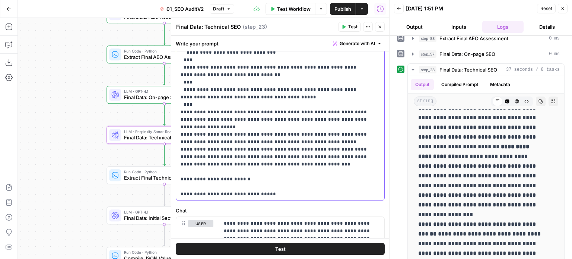
scroll to position [472, 0]
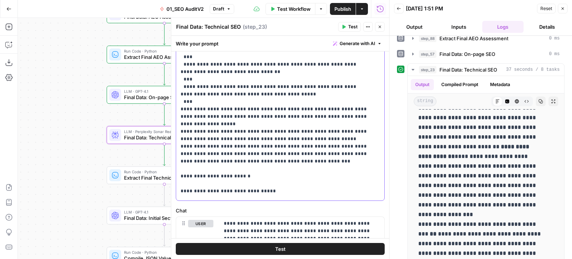
click at [311, 131] on p "**********" at bounding box center [275, 116] width 188 height 1377
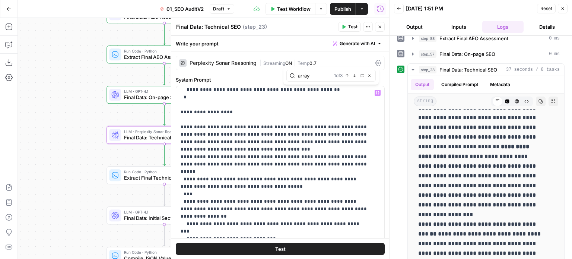
drag, startPoint x: 319, startPoint y: 77, endPoint x: 249, endPoint y: 68, distance: 69.8
click at [249, 68] on div "**********" at bounding box center [280, 147] width 218 height 223
type input "array"
click at [351, 76] on button "Next Match" at bounding box center [354, 76] width 6 height 6
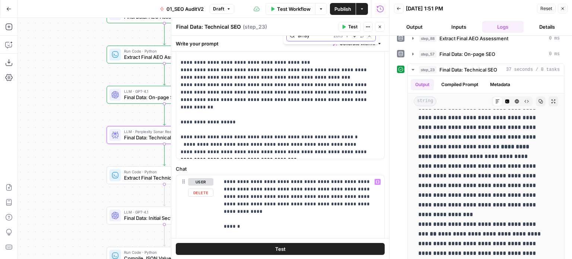
scroll to position [217, 0]
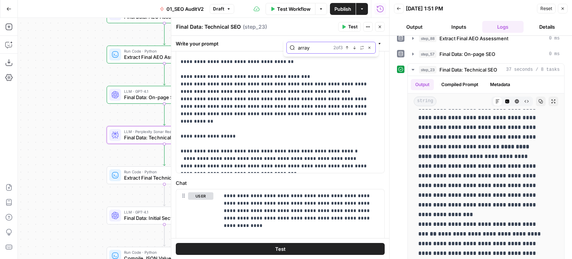
click at [354, 49] on icon "button" at bounding box center [355, 48] width 4 height 4
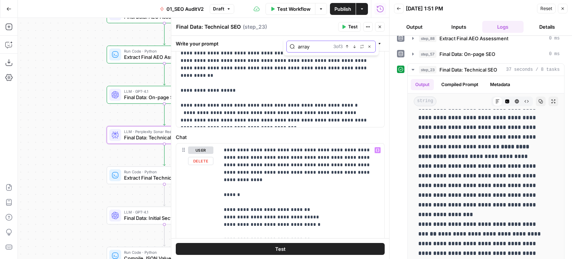
scroll to position [261, 0]
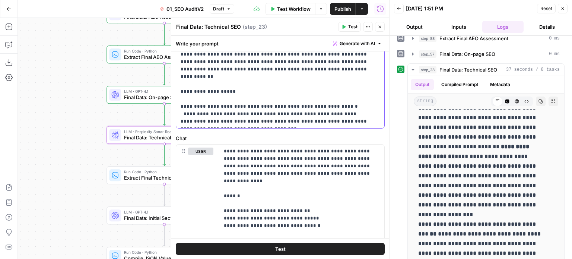
drag, startPoint x: 331, startPoint y: 126, endPoint x: 178, endPoint y: 123, distance: 153.8
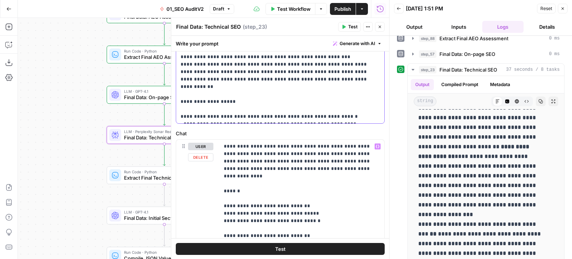
scroll to position [239, 0]
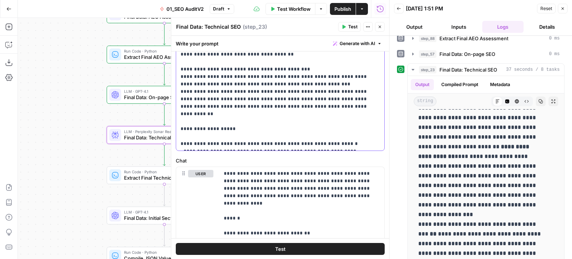
drag, startPoint x: 233, startPoint y: 112, endPoint x: 185, endPoint y: 114, distance: 48.1
click at [342, 47] on span "3 of 1" at bounding box center [338, 47] width 9 height 7
click at [344, 48] on button "Previous match" at bounding box center [347, 48] width 6 height 6
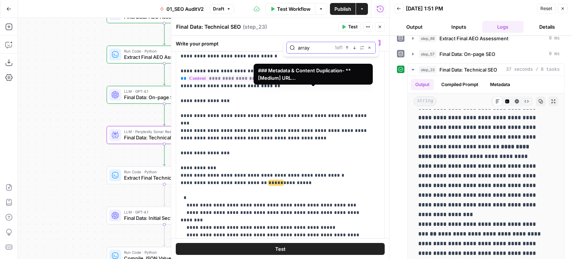
scroll to position [219, 0]
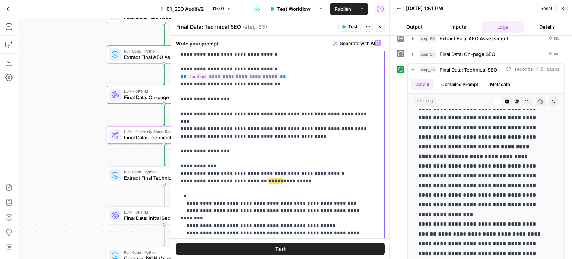
drag, startPoint x: 295, startPoint y: 156, endPoint x: 245, endPoint y: 159, distance: 49.6
click at [345, 49] on span "Not found" at bounding box center [354, 47] width 20 height 7
drag, startPoint x: 341, startPoint y: 47, endPoint x: 267, endPoint y: 47, distance: 74.1
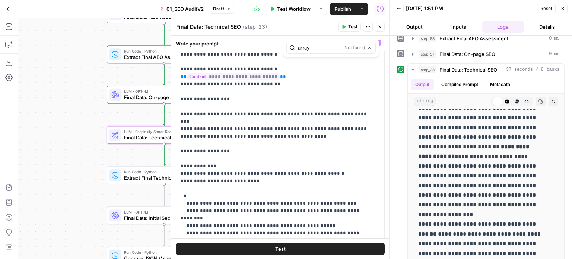
click at [256, 44] on div "**********" at bounding box center [280, 147] width 218 height 223
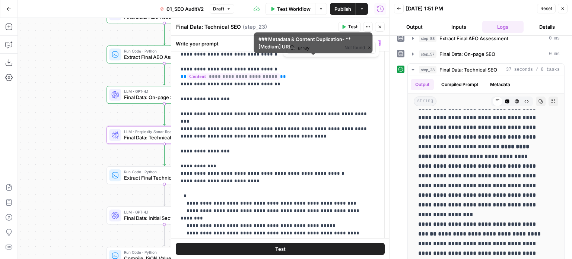
click at [318, 50] on input "array" at bounding box center [320, 47] width 44 height 7
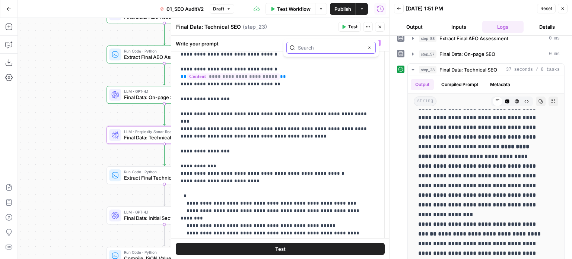
click at [368, 48] on icon "button" at bounding box center [369, 48] width 2 height 2
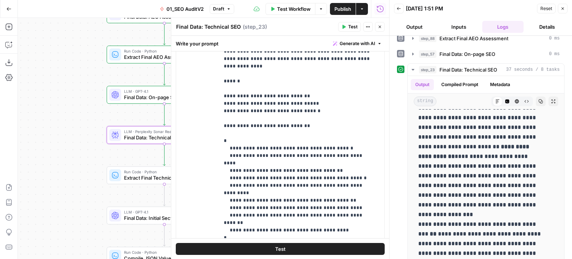
scroll to position [471, 0]
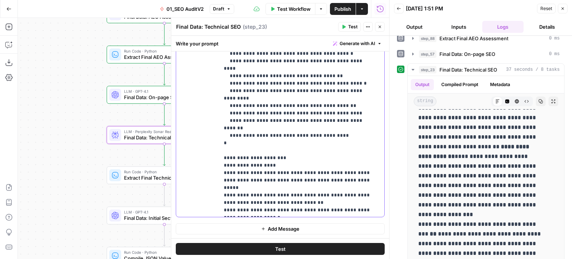
click at [279, 126] on p "**********" at bounding box center [299, 75] width 150 height 275
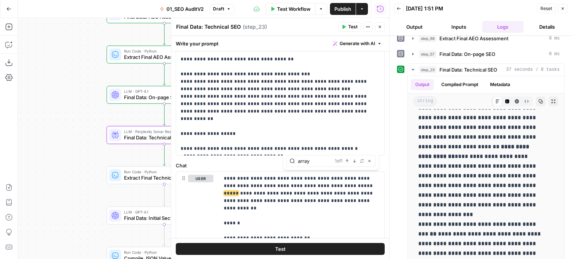
scroll to position [251, 0]
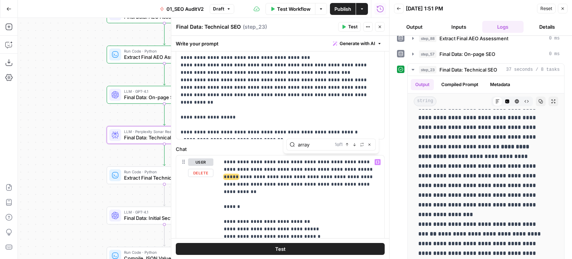
type input "array"
drag, startPoint x: 332, startPoint y: 168, endPoint x: 345, endPoint y: 169, distance: 13.8
drag, startPoint x: 304, startPoint y: 168, endPoint x: 317, endPoint y: 167, distance: 13.4
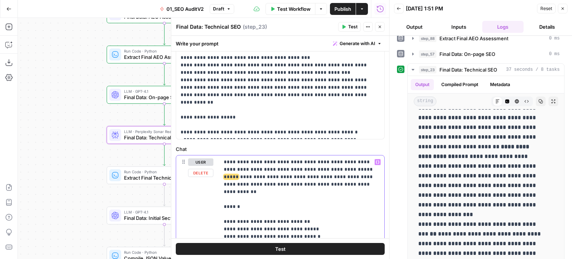
drag, startPoint x: 329, startPoint y: 168, endPoint x: 317, endPoint y: 167, distance: 11.6
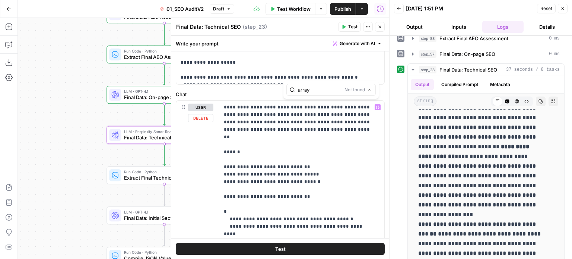
scroll to position [284, 0]
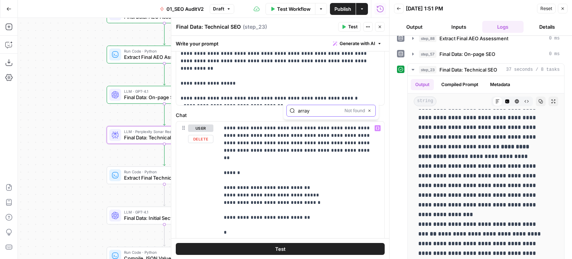
click at [370, 110] on icon "button" at bounding box center [369, 111] width 4 height 4
click at [341, 168] on p "**********" at bounding box center [299, 261] width 150 height 275
click at [351, 25] on span "Test" at bounding box center [352, 26] width 9 height 7
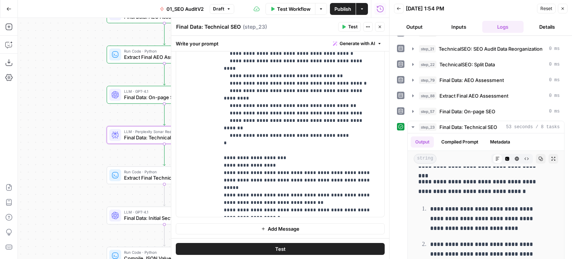
scroll to position [432, 0]
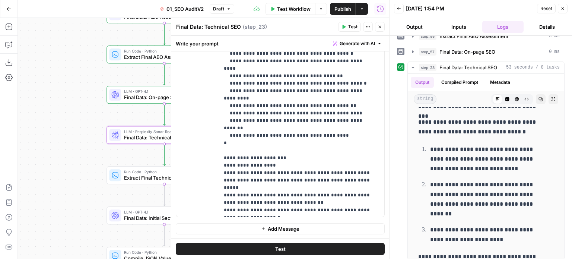
drag, startPoint x: 401, startPoint y: 159, endPoint x: 401, endPoint y: 236, distance: 77.4
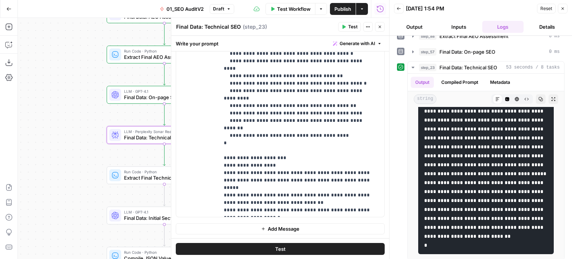
drag, startPoint x: 486, startPoint y: 146, endPoint x: 468, endPoint y: 267, distance: 122.8
drag, startPoint x: 475, startPoint y: 232, endPoint x: 426, endPoint y: 87, distance: 152.8
click at [379, 26] on icon "button" at bounding box center [379, 27] width 4 height 4
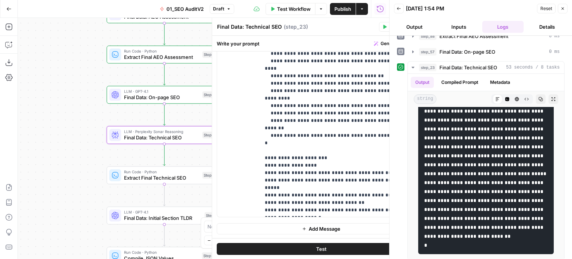
click at [281, 148] on div "false false true true Workflow Set Inputs Inputs Workflow Prep: Get Brand Kit D…" at bounding box center [203, 138] width 371 height 241
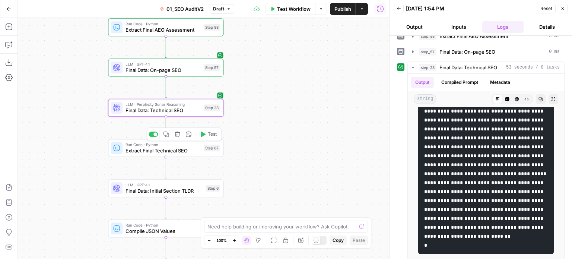
click at [210, 134] on span "Test" at bounding box center [212, 134] width 9 height 7
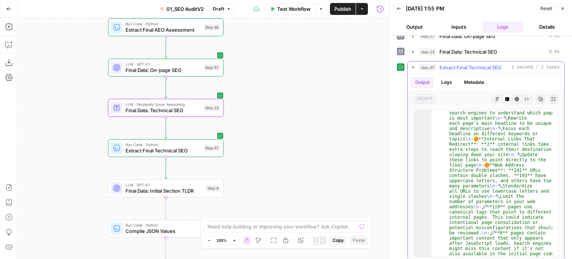
scroll to position [953, 0]
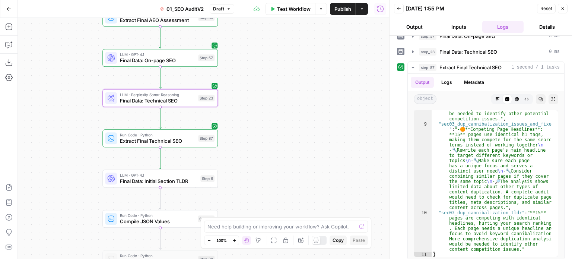
drag, startPoint x: 301, startPoint y: 187, endPoint x: 295, endPoint y: 147, distance: 39.5
click at [295, 147] on div "false false true true Workflow Set Inputs Inputs Workflow Prep: Get Brand Kit D…" at bounding box center [203, 138] width 371 height 241
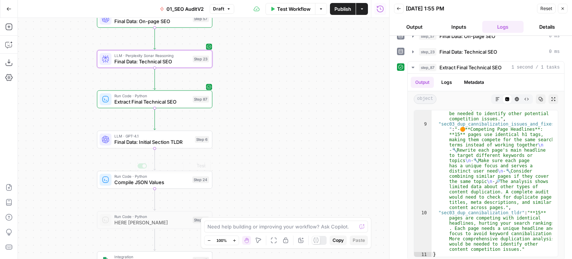
click at [194, 138] on div "LLM · GPT-4.1 Final Data: Initial Section TLDR Step 6 Copy step Delete step Add…" at bounding box center [153, 139] width 109 height 13
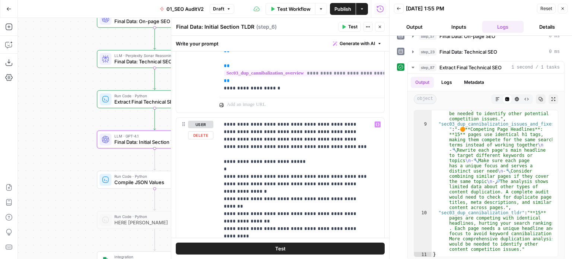
scroll to position [344, 0]
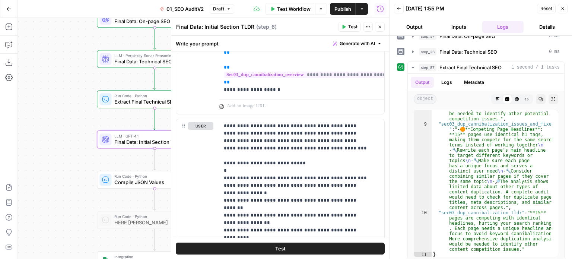
click at [380, 28] on icon "button" at bounding box center [379, 27] width 4 height 4
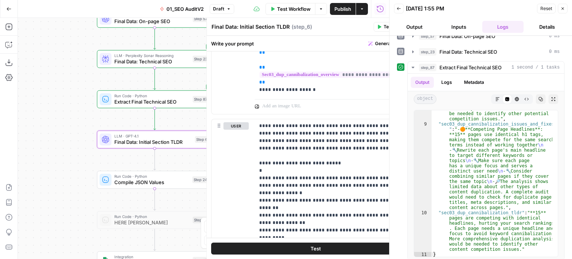
click at [252, 138] on div "false false true true Workflow Set Inputs Inputs Workflow Prep: Get Brand Kit D…" at bounding box center [203, 138] width 371 height 241
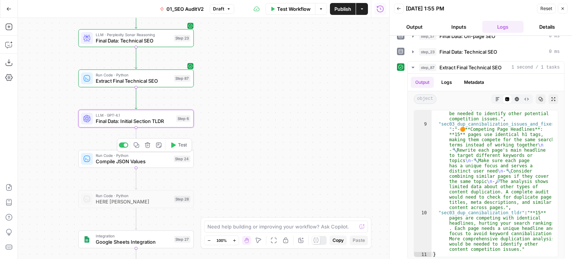
click at [174, 163] on div "Run Code · Python Compile JSON Values Step 24 Copy step Delete step Add Note Te…" at bounding box center [135, 158] width 109 height 13
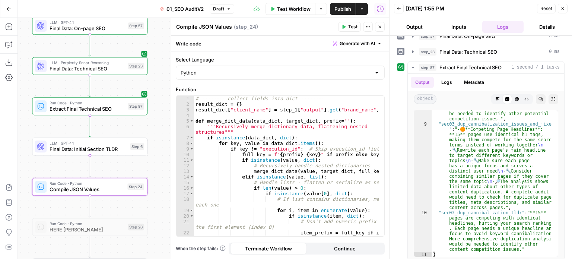
drag, startPoint x: 71, startPoint y: 128, endPoint x: 25, endPoint y: 156, distance: 54.0
click at [25, 156] on div "false false true true Workflow Set Inputs Inputs Workflow Prep: Get Brand Kit D…" at bounding box center [203, 138] width 371 height 241
click at [366, 41] on span "Generate with AI" at bounding box center [357, 43] width 35 height 7
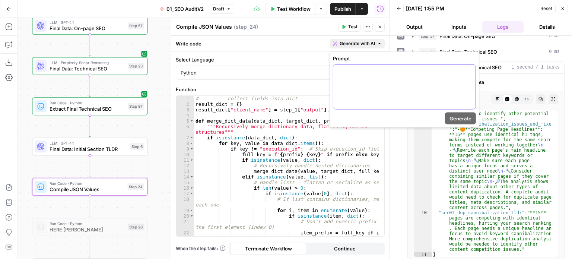
click at [361, 82] on div at bounding box center [404, 87] width 142 height 44
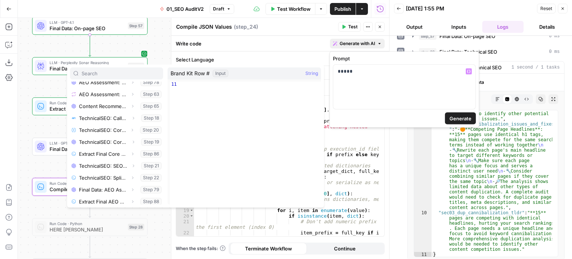
scroll to position [389, 0]
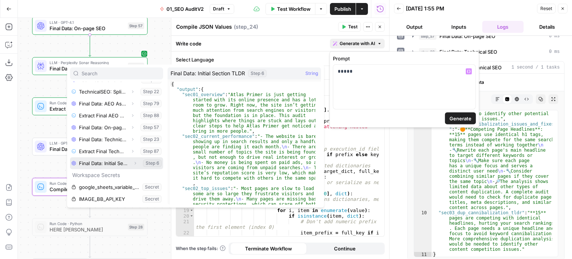
click at [130, 160] on button "Expand" at bounding box center [135, 163] width 10 height 10
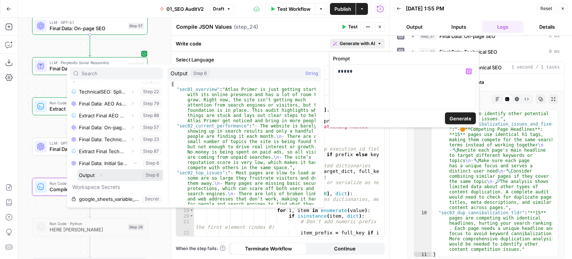
click at [92, 175] on button "Select variable Output" at bounding box center [120, 175] width 86 height 12
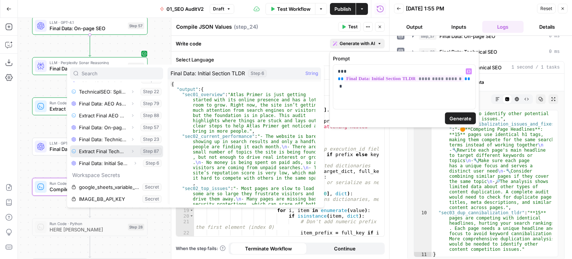
click at [132, 150] on icon "button" at bounding box center [132, 151] width 1 height 3
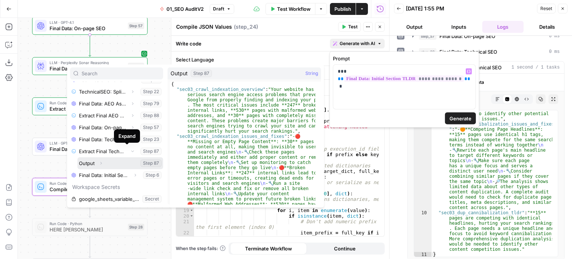
click at [85, 163] on button "Select variable Output" at bounding box center [120, 163] width 86 height 12
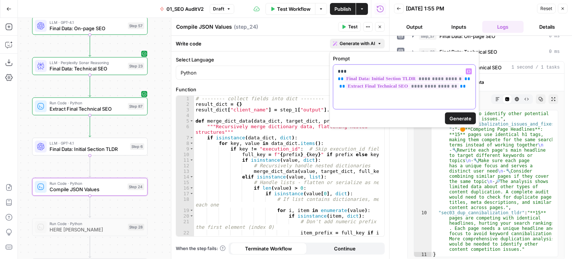
click at [463, 85] on div "**********" at bounding box center [404, 87] width 142 height 44
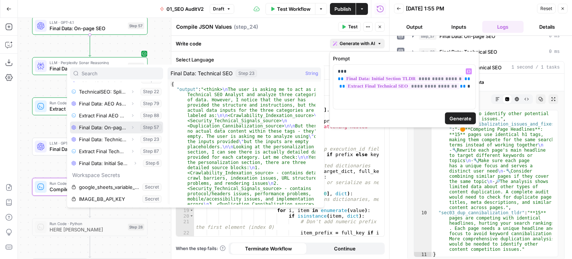
click at [130, 128] on icon "button" at bounding box center [132, 127] width 4 height 4
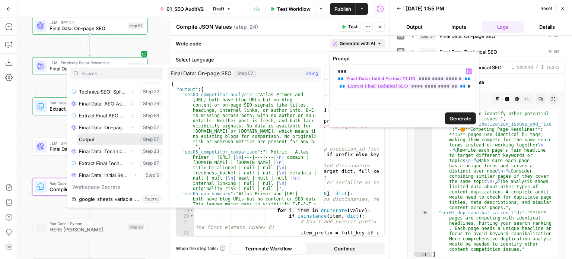
click at [92, 138] on button "Select variable Output" at bounding box center [120, 139] width 86 height 12
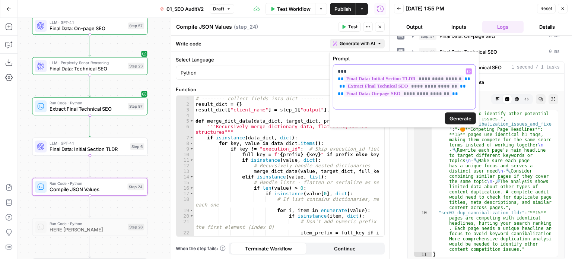
click at [475, 90] on div "**********" at bounding box center [404, 87] width 142 height 44
click at [449, 92] on div "**********" at bounding box center [404, 87] width 142 height 44
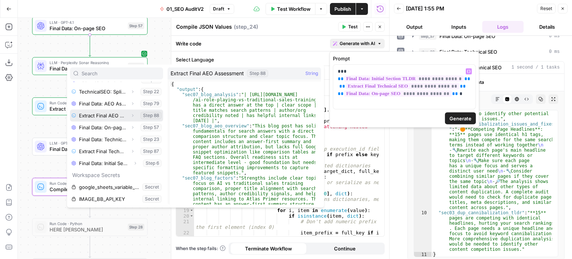
click at [130, 113] on icon "button" at bounding box center [132, 115] width 4 height 4
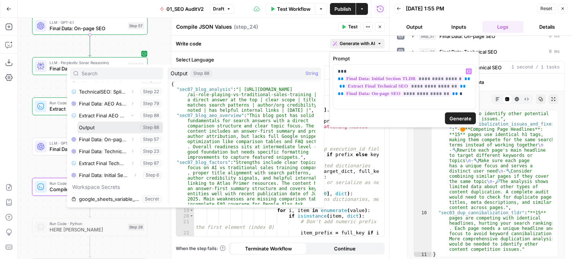
click at [89, 127] on button "Select variable Output" at bounding box center [120, 127] width 86 height 12
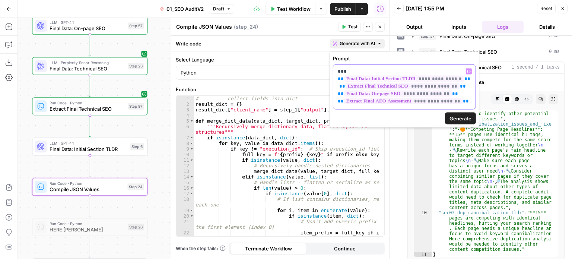
click at [467, 95] on p "**********" at bounding box center [404, 83] width 133 height 30
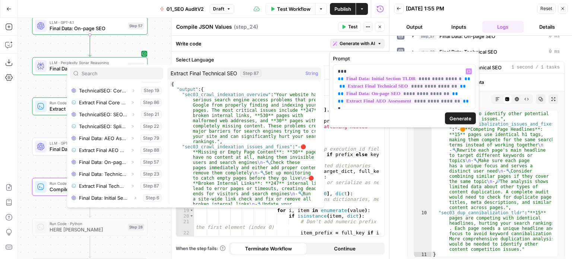
scroll to position [352, 0]
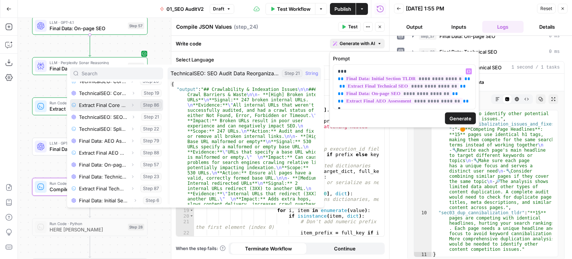
click at [130, 104] on icon "button" at bounding box center [132, 105] width 4 height 4
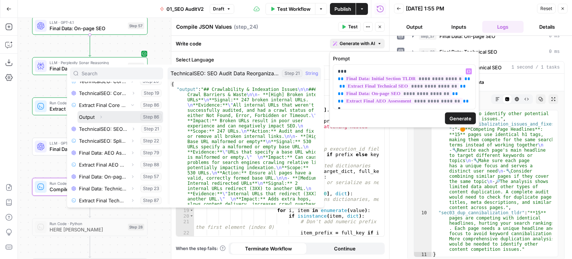
click at [85, 115] on button "Select variable Output" at bounding box center [120, 117] width 86 height 12
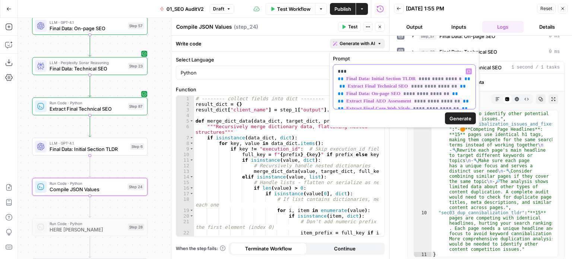
click at [469, 102] on p "**********" at bounding box center [404, 86] width 133 height 37
click at [459, 130] on span "Generate" at bounding box center [460, 131] width 22 height 7
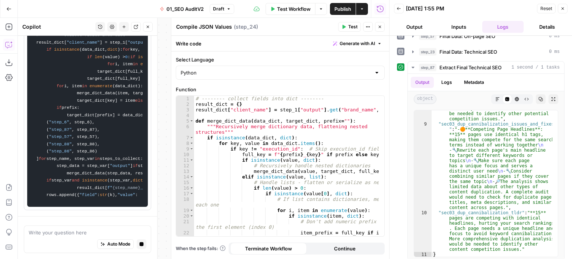
scroll to position [7, 0]
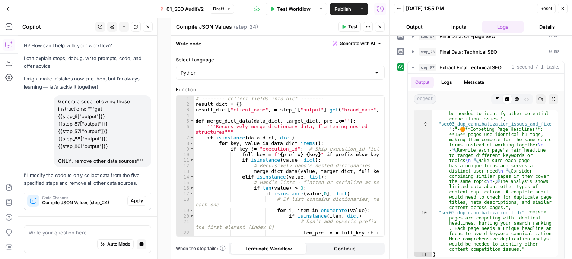
click at [137, 201] on span "Apply" at bounding box center [137, 200] width 12 height 7
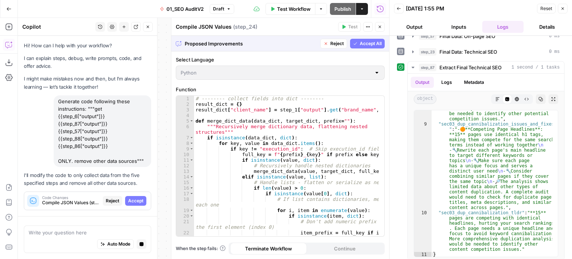
click at [374, 43] on span "Accept All" at bounding box center [371, 43] width 22 height 7
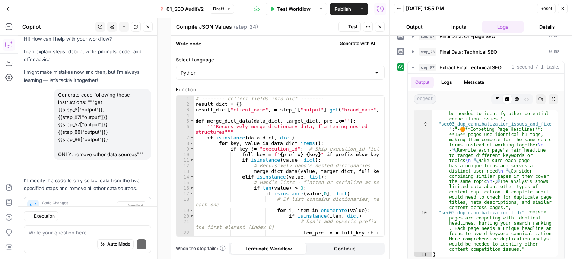
scroll to position [40, 0]
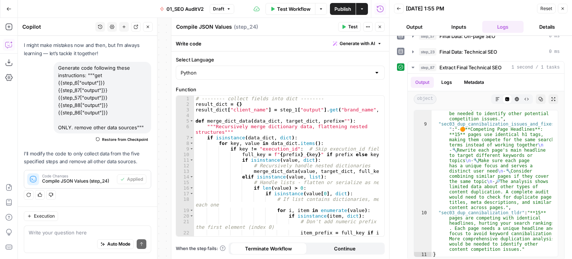
click at [344, 23] on button "Test" at bounding box center [349, 27] width 23 height 10
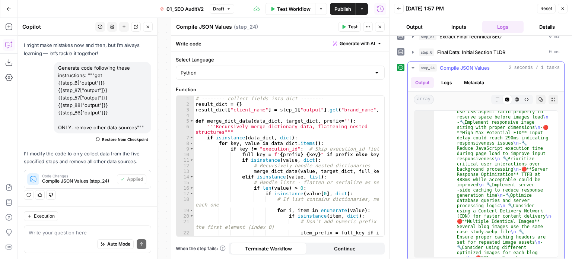
scroll to position [3460, 0]
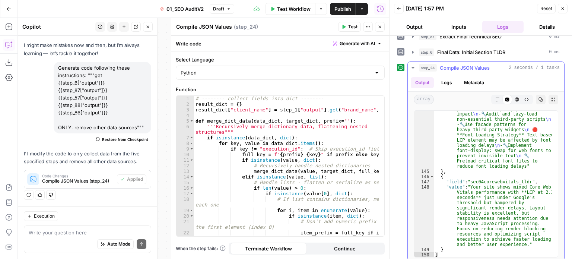
type textarea "**********"
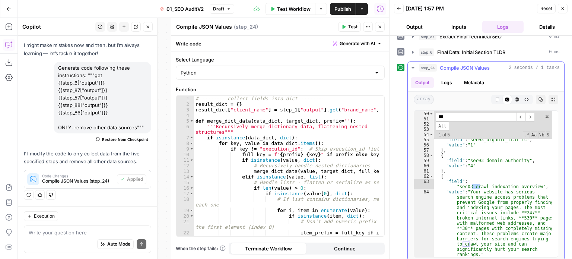
scroll to position [698, 0]
click at [530, 112] on span "​" at bounding box center [529, 116] width 9 height 9
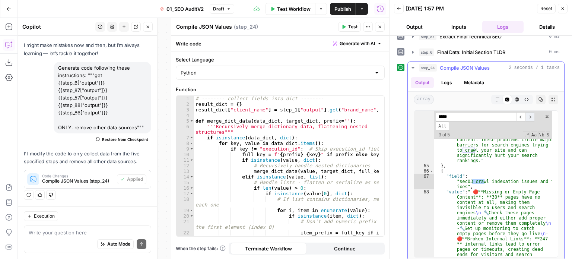
click at [530, 112] on span "​" at bounding box center [529, 116] width 9 height 9
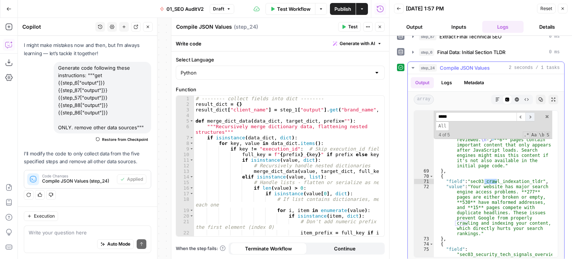
click at [530, 112] on span "​" at bounding box center [529, 116] width 9 height 9
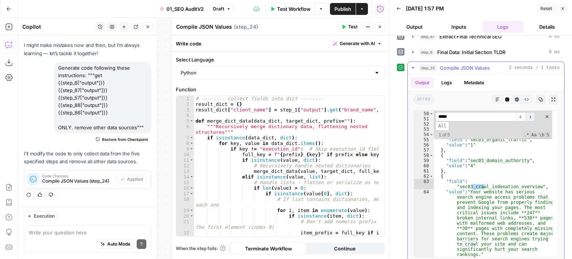
click at [530, 112] on span "​" at bounding box center [529, 116] width 9 height 9
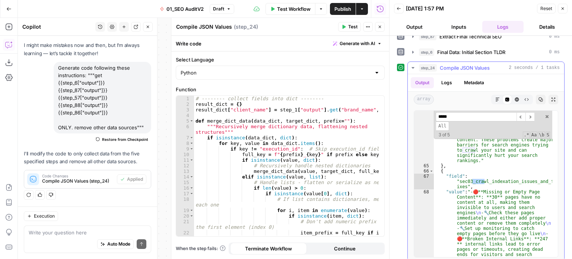
scroll to position [792, 0]
drag, startPoint x: 457, startPoint y: 114, endPoint x: 414, endPoint y: 112, distance: 43.2
click at [418, 112] on div "**********" at bounding box center [486, 183] width 144 height 147
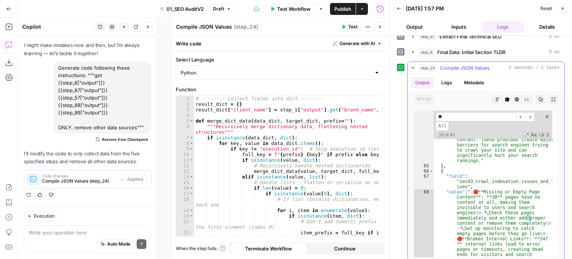
type input "***"
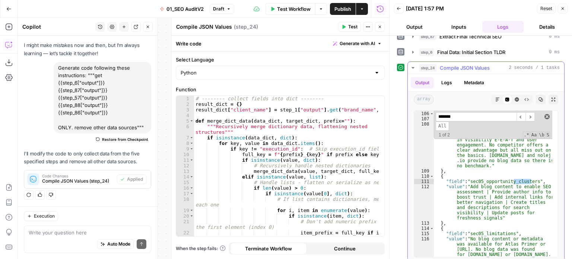
type input "*******"
click at [544, 114] on span at bounding box center [546, 116] width 5 height 5
type textarea "**********"
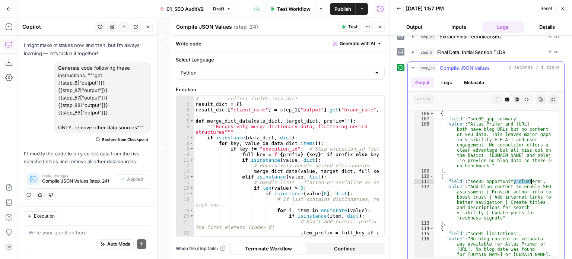
click at [529, 178] on div "} , { "field" : "sec05_gap_summary" , "value" : "Atlas Primer and mindgrasp.ai …" at bounding box center [493, 184] width 118 height 146
type textarea "**********"
click at [317, 153] on div "# -------- collect fields into dict -------- result_dict = { } result_dict [ "c…" at bounding box center [286, 174] width 185 height 157
click at [563, 7] on icon "button" at bounding box center [562, 8] width 3 height 3
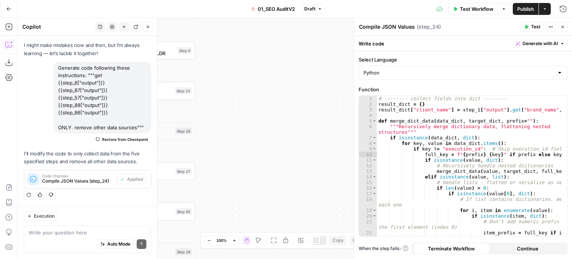
drag, startPoint x: 310, startPoint y: 110, endPoint x: 323, endPoint y: 104, distance: 14.0
click at [368, 93] on body "All About AI New Home Browse Insights Opportunities Your Data Recent Grids Cont…" at bounding box center [286, 129] width 572 height 259
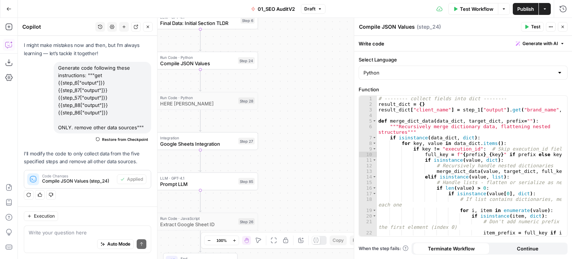
drag, startPoint x: 321, startPoint y: 85, endPoint x: 328, endPoint y: 96, distance: 13.9
click at [357, 64] on body "All About AI New Home Browse Insights Opportunities Your Data Recent Grids Cont…" at bounding box center [286, 129] width 572 height 259
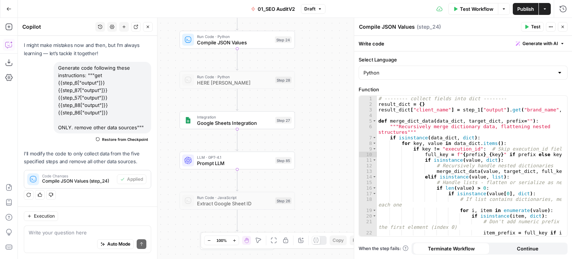
drag, startPoint x: 309, startPoint y: 110, endPoint x: 313, endPoint y: 83, distance: 26.7
click at [313, 83] on div "false false true true Workflow Set Inputs Inputs Workflow Prep: Get Brand Kit D…" at bounding box center [295, 138] width 554 height 241
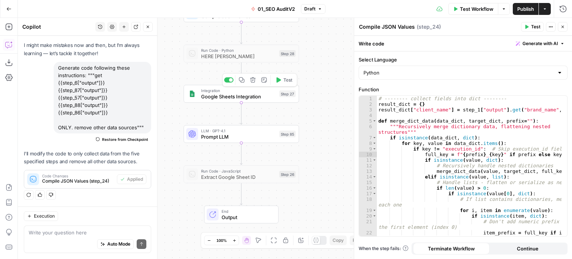
click at [290, 80] on span "Test" at bounding box center [287, 80] width 9 height 7
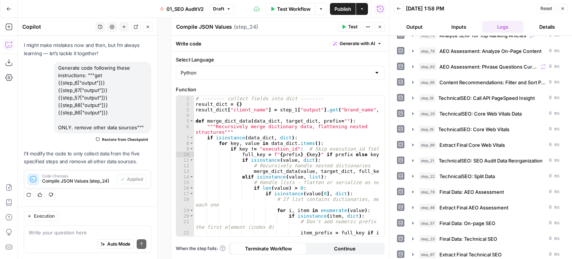
scroll to position [392, 0]
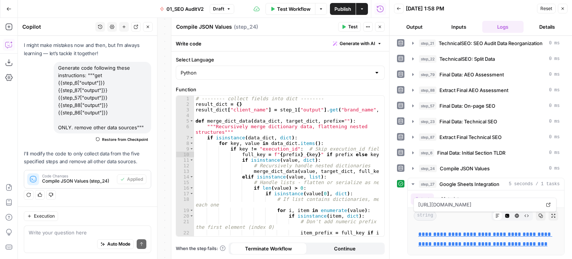
click at [379, 23] on button "Close" at bounding box center [380, 27] width 10 height 10
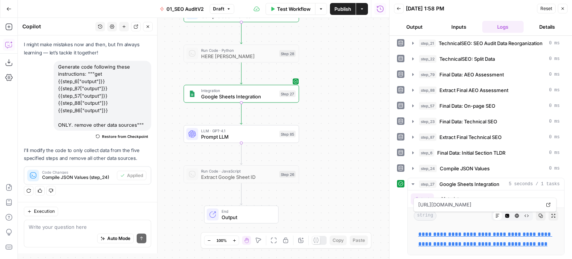
scroll to position [40, 0]
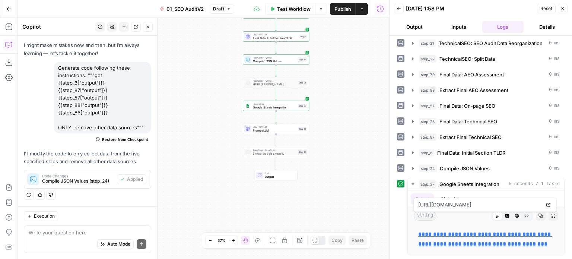
drag, startPoint x: 335, startPoint y: 79, endPoint x: 340, endPoint y: 139, distance: 60.1
click at [340, 139] on div "false false true true Workflow Set Inputs Inputs Workflow Prep: Get Brand Kit D…" at bounding box center [203, 138] width 371 height 241
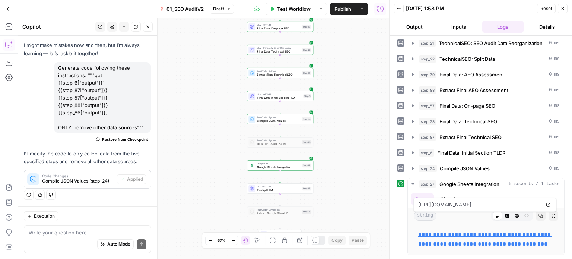
click at [342, 153] on div "false false true true Workflow Set Inputs Inputs Workflow Prep: Get Brand Kit D…" at bounding box center [203, 138] width 371 height 241
drag, startPoint x: 330, startPoint y: 73, endPoint x: 318, endPoint y: 142, distance: 70.6
click at [318, 142] on div "false false true true Workflow Set Inputs Inputs Workflow Prep: Get Brand Kit D…" at bounding box center [203, 138] width 371 height 241
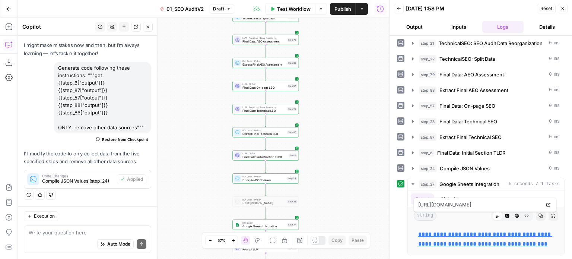
drag, startPoint x: 345, startPoint y: 201, endPoint x: 343, endPoint y: 119, distance: 81.6
click at [343, 119] on div "false false true true Workflow Set Inputs Inputs Workflow Prep: Get Brand Kit D…" at bounding box center [203, 138] width 371 height 241
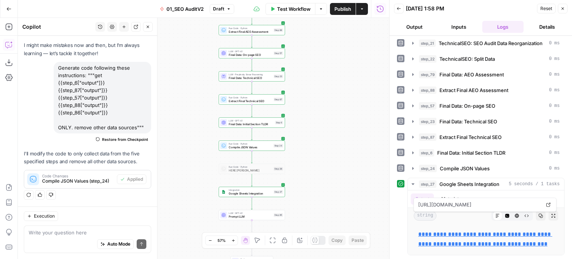
click at [321, 141] on div "false false true true Workflow Set Inputs Inputs Workflow Prep: Get Brand Kit D…" at bounding box center [203, 138] width 371 height 241
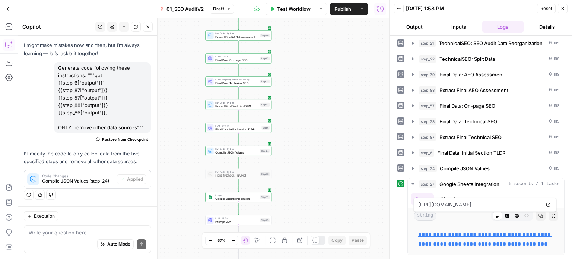
drag, startPoint x: 160, startPoint y: 153, endPoint x: 204, endPoint y: 150, distance: 44.0
click at [159, 153] on body "All About AI New Home Browse Insights Opportunities Your Data Recent Grids Cont…" at bounding box center [286, 129] width 572 height 259
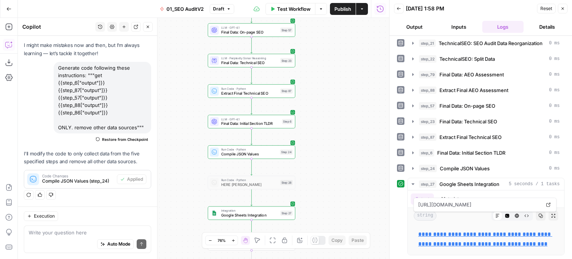
click at [231, 152] on span "Compile JSON Values" at bounding box center [249, 154] width 57 height 6
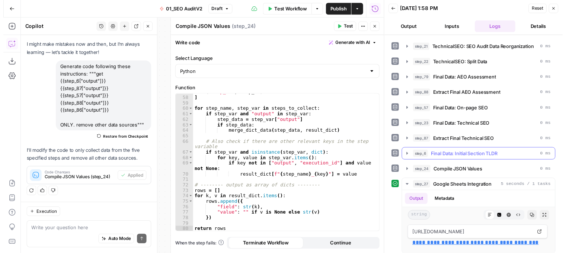
scroll to position [354, 0]
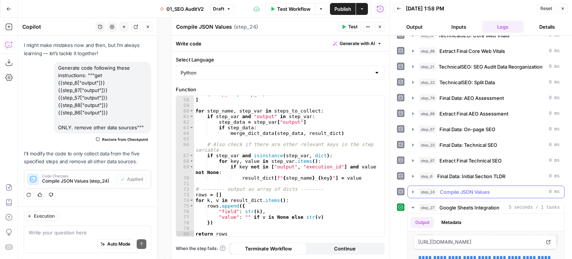
click at [478, 188] on span "Compile JSON Values" at bounding box center [465, 191] width 50 height 7
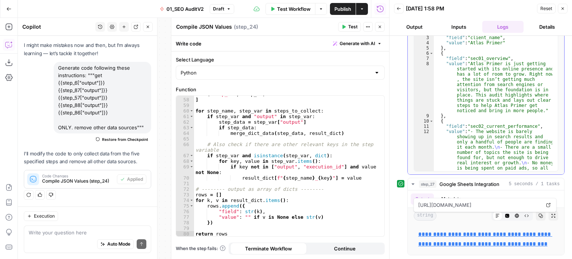
scroll to position [0, 0]
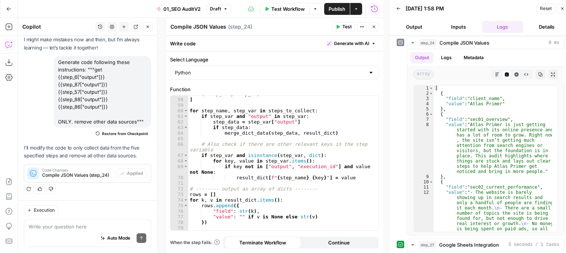
click at [375, 22] on button "Close" at bounding box center [374, 27] width 10 height 10
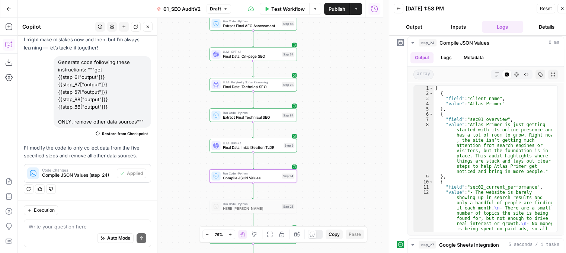
drag, startPoint x: 329, startPoint y: 61, endPoint x: 330, endPoint y: 87, distance: 26.8
click at [330, 87] on div "false false true true Workflow Set Inputs Inputs Workflow Prep: Get Brand Kit D…" at bounding box center [201, 135] width 366 height 235
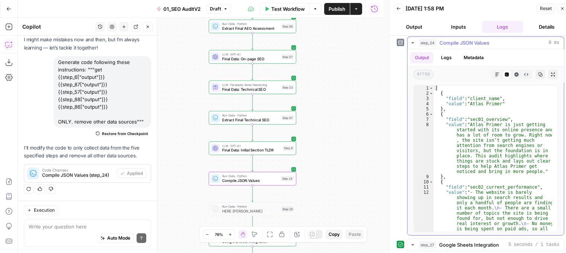
click at [471, 39] on span "Compile JSON Values" at bounding box center [465, 42] width 50 height 7
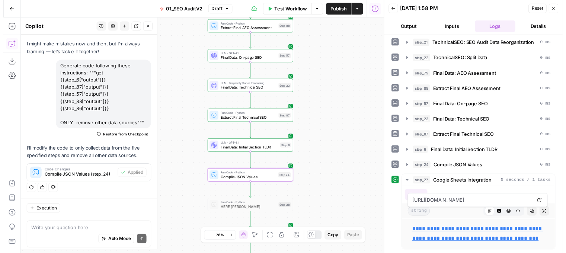
scroll to position [40, 0]
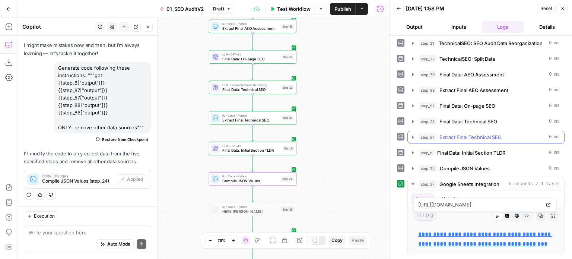
click at [450, 133] on span "Extract Final Technical SEO" at bounding box center [470, 136] width 62 height 7
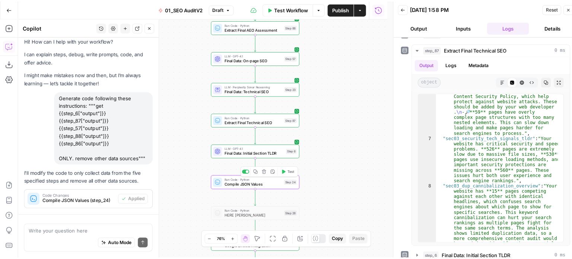
scroll to position [46, 0]
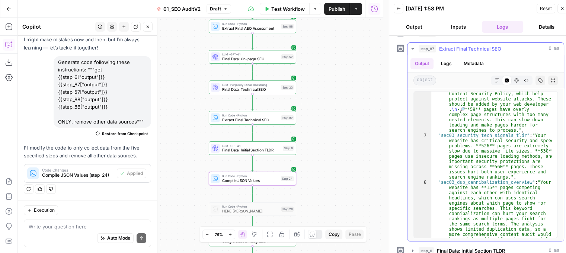
click at [439, 46] on span "Extract Final Technical SEO" at bounding box center [470, 48] width 62 height 7
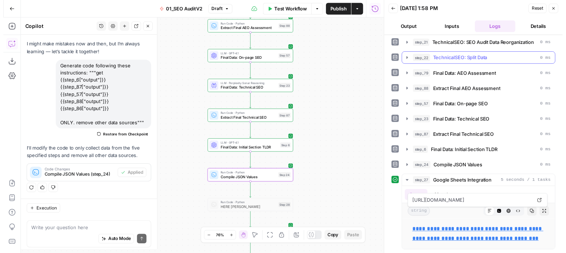
scroll to position [40, 0]
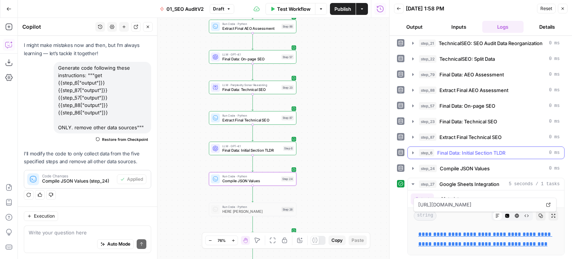
click at [462, 149] on span "Final Data: Initial Section TLDR" at bounding box center [471, 152] width 68 height 7
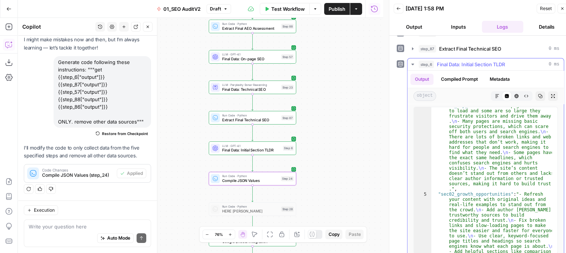
scroll to position [0, 0]
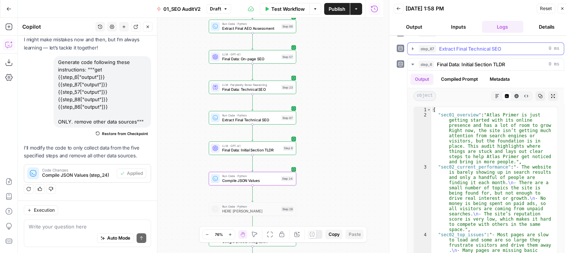
click at [468, 45] on span "Extract Final Technical SEO" at bounding box center [470, 48] width 62 height 7
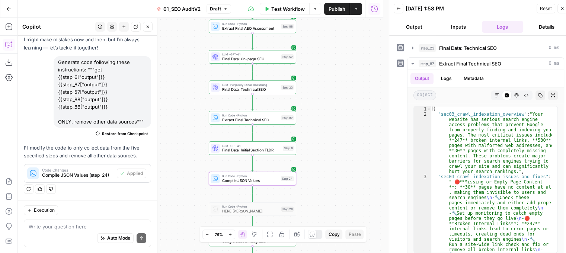
scroll to position [429, 0]
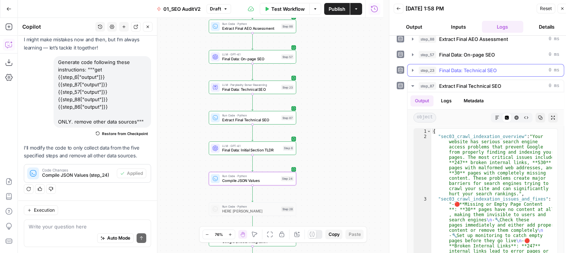
click at [460, 67] on span "Final Data: Technical SEO" at bounding box center [468, 70] width 58 height 7
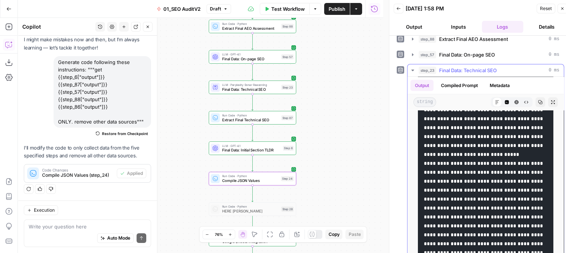
scroll to position [1735, 0]
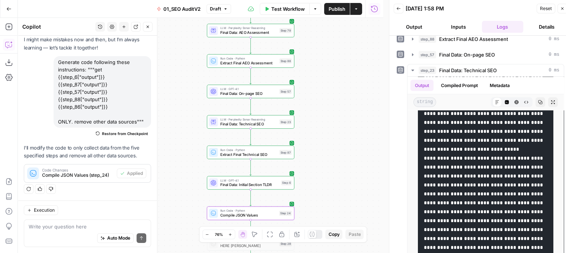
drag, startPoint x: 332, startPoint y: 74, endPoint x: 330, endPoint y: 109, distance: 34.7
click at [330, 109] on div "false false true true Workflow Set Inputs Inputs Workflow Prep: Get Brand Kit D…" at bounding box center [201, 135] width 366 height 235
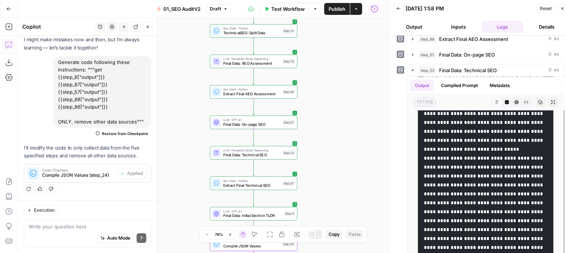
drag, startPoint x: 335, startPoint y: 101, endPoint x: 338, endPoint y: 132, distance: 31.0
click at [338, 132] on div "false false true true Workflow Set Inputs Inputs Workflow Prep: Get Brand Kit D…" at bounding box center [201, 135] width 366 height 235
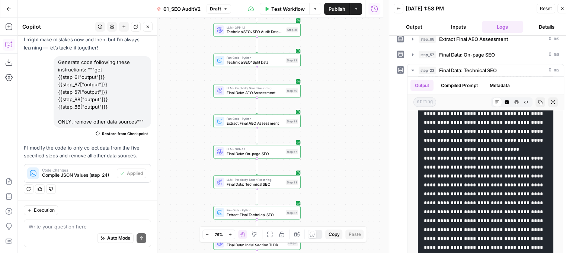
drag, startPoint x: 328, startPoint y: 80, endPoint x: 332, endPoint y: 110, distance: 29.6
click at [332, 110] on div "false false true true Workflow Set Inputs Inputs Workflow Prep: Get Brand Kit D…" at bounding box center [201, 135] width 366 height 235
drag, startPoint x: 332, startPoint y: 163, endPoint x: 338, endPoint y: 114, distance: 50.3
click at [340, 114] on div "false false true true Workflow Set Inputs Inputs Workflow Prep: Get Brand Kit D…" at bounding box center [201, 135] width 366 height 235
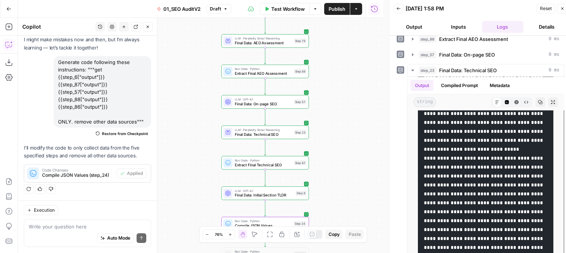
click at [265, 133] on span "Final Data: Technical SEO" at bounding box center [263, 134] width 57 height 6
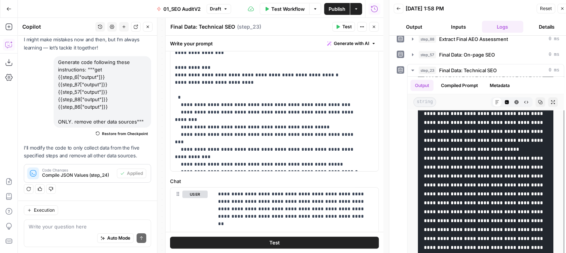
scroll to position [149, 0]
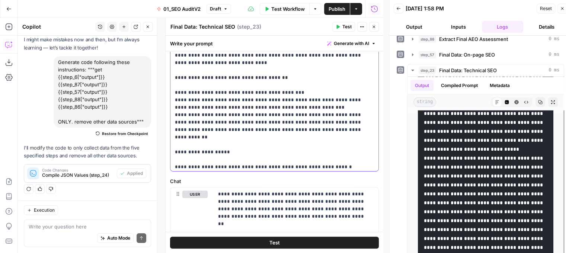
scroll to position [1065, 0]
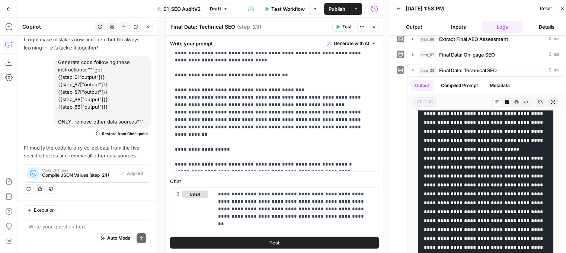
click at [372, 23] on button "Close" at bounding box center [374, 27] width 10 height 10
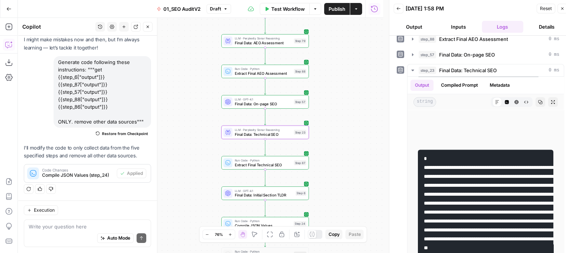
scroll to position [1032, 0]
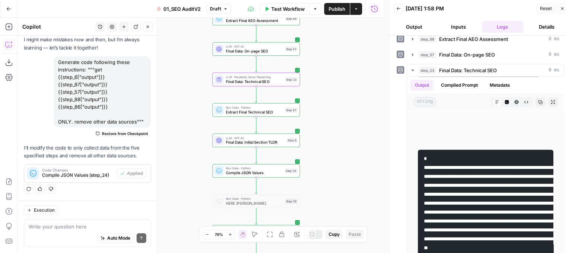
drag, startPoint x: 351, startPoint y: 127, endPoint x: 359, endPoint y: 138, distance: 13.6
click at [353, 118] on div "false false true true Workflow Set Inputs Inputs Workflow Prep: Get Brand Kit D…" at bounding box center [201, 135] width 366 height 235
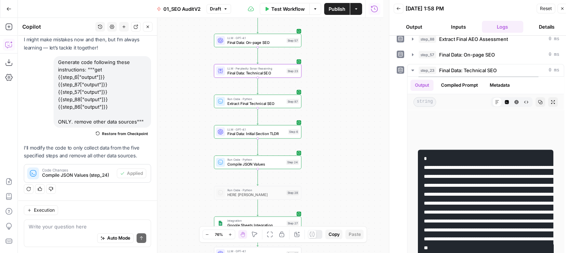
click at [364, 98] on div "false false true true Workflow Set Inputs Inputs Workflow Prep: Get Brand Kit D…" at bounding box center [201, 135] width 366 height 235
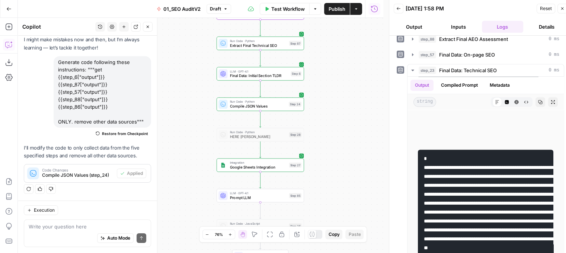
drag, startPoint x: 345, startPoint y: 145, endPoint x: 347, endPoint y: 82, distance: 62.6
click at [347, 85] on div "false false true true Workflow Set Inputs Inputs Workflow Prep: Get Brand Kit D…" at bounding box center [201, 135] width 366 height 235
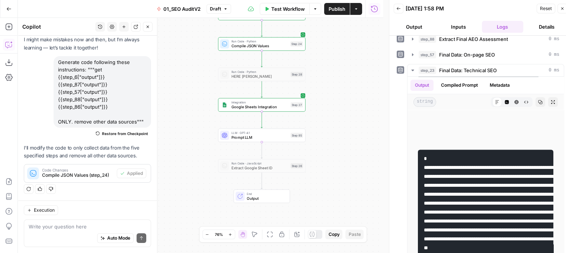
drag, startPoint x: 346, startPoint y: 131, endPoint x: 345, endPoint y: 91, distance: 40.6
click at [345, 92] on div "false false true true Workflow Set Inputs Inputs Workflow Prep: Get Brand Kit D…" at bounding box center [201, 135] width 366 height 235
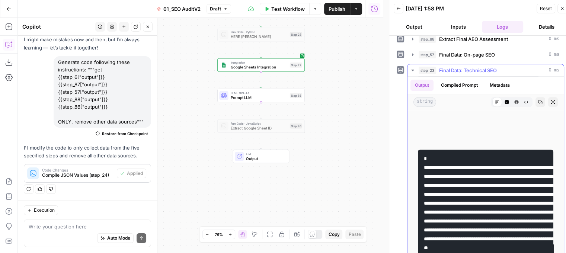
click at [435, 69] on span "step_23" at bounding box center [427, 70] width 17 height 7
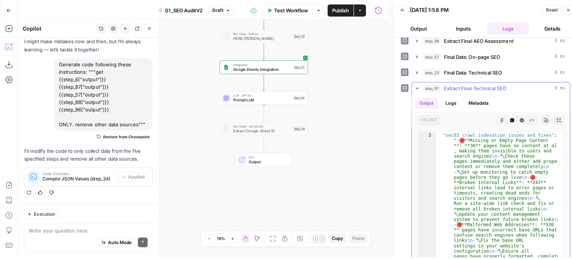
scroll to position [89, 0]
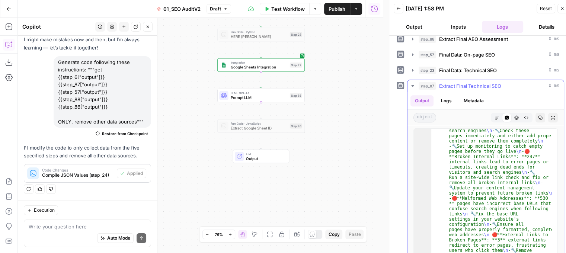
click at [459, 82] on span "Extract Final Technical SEO" at bounding box center [470, 85] width 62 height 7
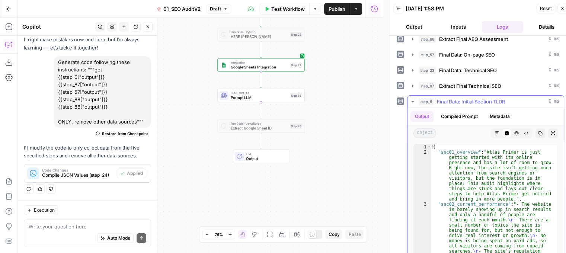
click at [456, 96] on button "step_6 Final Data: Initial Section TLDR 0 ms" at bounding box center [486, 102] width 156 height 12
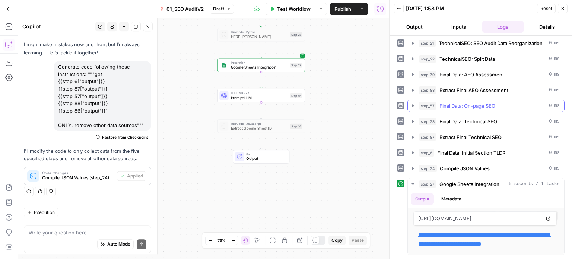
scroll to position [40, 0]
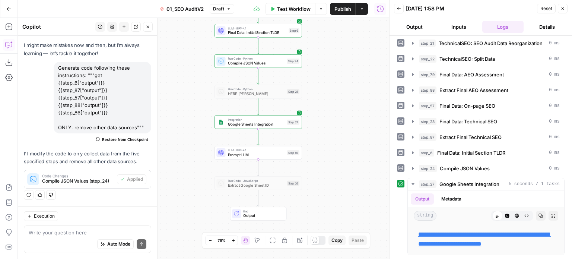
drag, startPoint x: 350, startPoint y: 89, endPoint x: 335, endPoint y: 183, distance: 95.8
click at [335, 183] on div "false false true true Workflow Set Inputs Inputs Workflow Prep: Get Brand Kit D…" at bounding box center [203, 138] width 371 height 241
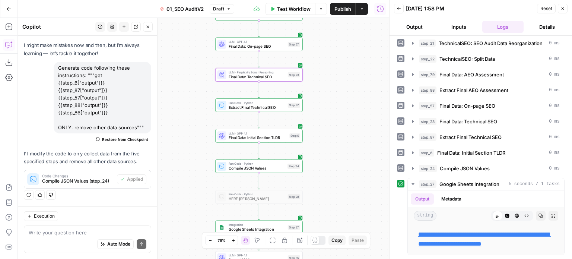
click at [343, 171] on div "false false true true Workflow Set Inputs Inputs Workflow Prep: Get Brand Kit D…" at bounding box center [203, 138] width 371 height 241
click at [273, 76] on span "Final Data: Technical SEO" at bounding box center [257, 78] width 57 height 6
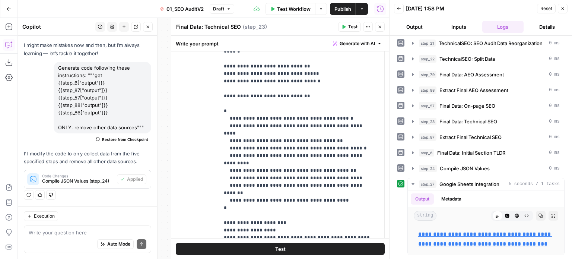
scroll to position [410, 0]
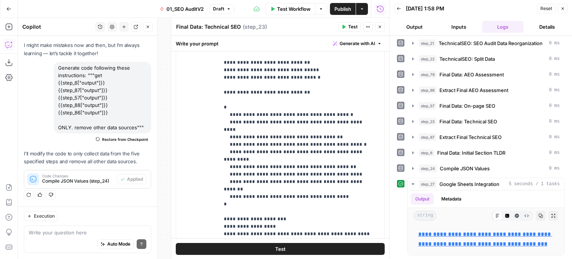
click at [380, 27] on icon "button" at bounding box center [379, 27] width 4 height 4
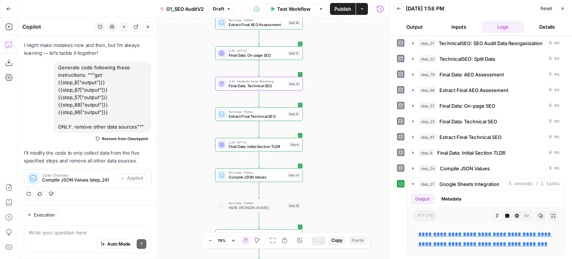
scroll to position [40, 0]
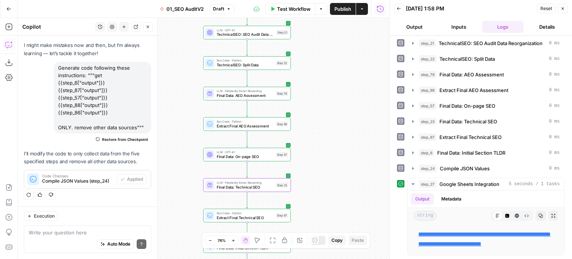
drag, startPoint x: 323, startPoint y: 55, endPoint x: 311, endPoint y: 162, distance: 107.1
click at [311, 162] on div "false false true true Workflow Set Inputs Inputs Workflow Prep: Get Brand Kit D…" at bounding box center [203, 138] width 371 height 241
click at [258, 93] on span "LLM · Perplexity Sonar Reasoning" at bounding box center [245, 92] width 57 height 4
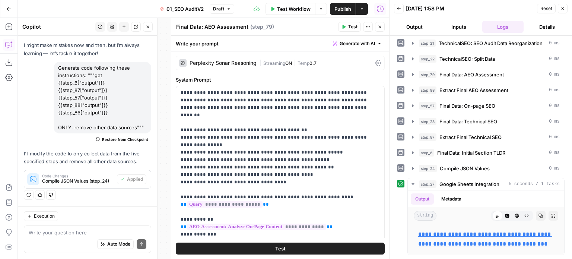
click at [378, 26] on icon "button" at bounding box center [379, 27] width 4 height 4
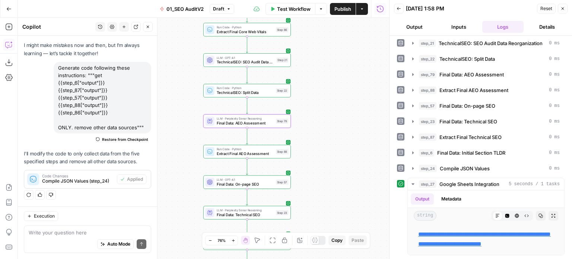
drag, startPoint x: 310, startPoint y: 75, endPoint x: 309, endPoint y: 90, distance: 15.3
click at [312, 70] on div "false false true true Workflow Set Inputs Inputs Workflow Prep: Get Brand Kit D…" at bounding box center [203, 138] width 371 height 241
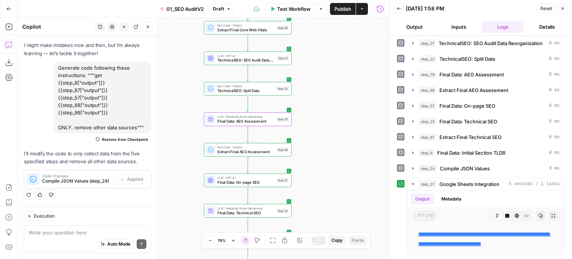
click at [258, 59] on span "TechnicalSEO: SEO Audit Data Reorganization" at bounding box center [246, 60] width 58 height 6
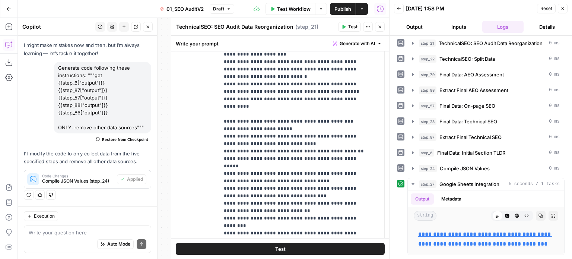
scroll to position [261, 0]
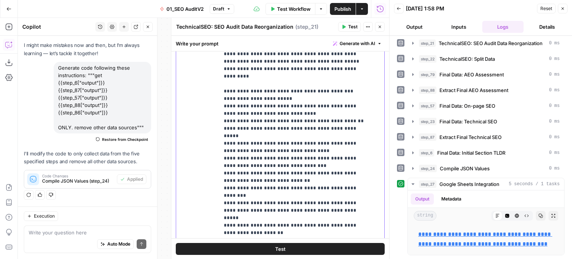
click at [247, 134] on p "**********" at bounding box center [296, 229] width 145 height 1072
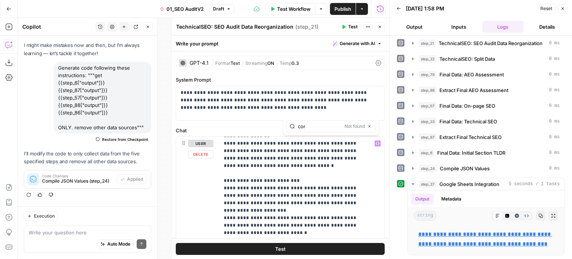
type input "core"
type input "sec0"
click at [345, 125] on span "Not found" at bounding box center [354, 126] width 20 height 7
click at [327, 129] on input "sec0" at bounding box center [320, 125] width 44 height 7
click at [378, 26] on icon "button" at bounding box center [379, 27] width 4 height 4
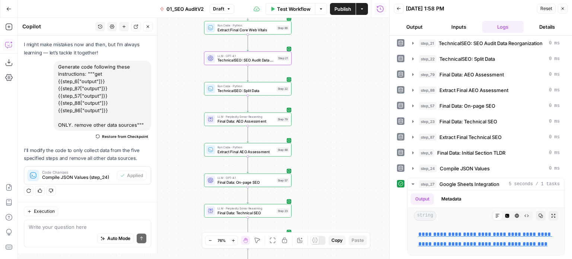
scroll to position [40, 0]
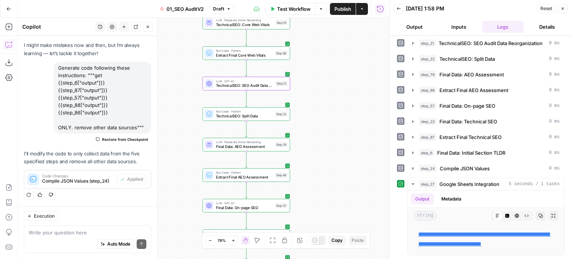
drag, startPoint x: 179, startPoint y: 80, endPoint x: 177, endPoint y: 114, distance: 33.9
click at [177, 114] on div "false false true true Workflow Set Inputs Inputs Workflow Prep: Get Brand Kit D…" at bounding box center [203, 138] width 371 height 241
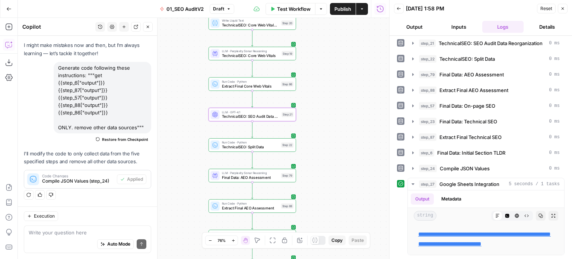
drag, startPoint x: 331, startPoint y: 137, endPoint x: 332, endPoint y: 145, distance: 7.5
click at [332, 145] on div "false false true true Workflow Set Inputs Inputs Workflow Prep: Get Brand Kit D…" at bounding box center [203, 138] width 371 height 241
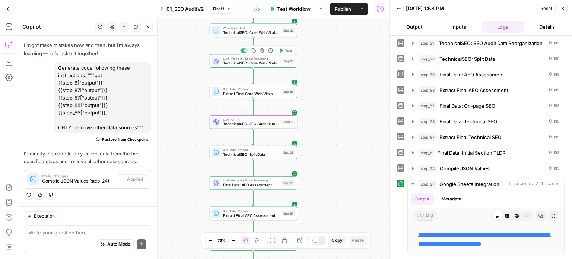
click at [275, 64] on span "TechnicalSEO: Core Web Vitals" at bounding box center [252, 63] width 58 height 6
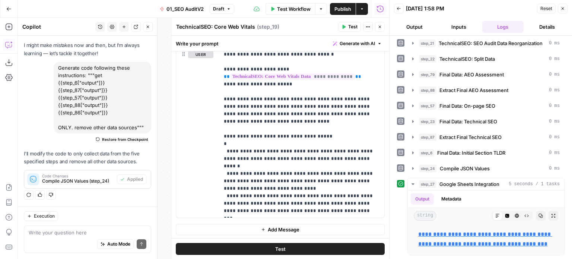
scroll to position [359, 0]
click at [243, 151] on p "**********" at bounding box center [299, 132] width 150 height 164
click at [293, 147] on p "**********" at bounding box center [299, 132] width 150 height 164
click at [294, 131] on p "**********" at bounding box center [299, 132] width 150 height 164
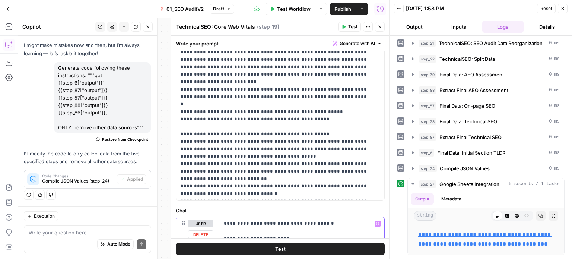
scroll to position [173, 0]
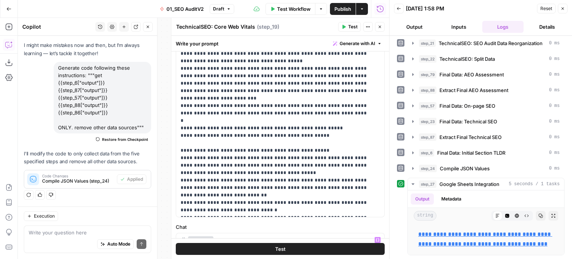
click at [379, 20] on header "TechnicalSEO: Core Web Vitals TechnicalSEO: Core Web Vitals ( step_19 ) Test Ac…" at bounding box center [280, 27] width 218 height 18
click at [380, 29] on icon "button" at bounding box center [379, 27] width 4 height 4
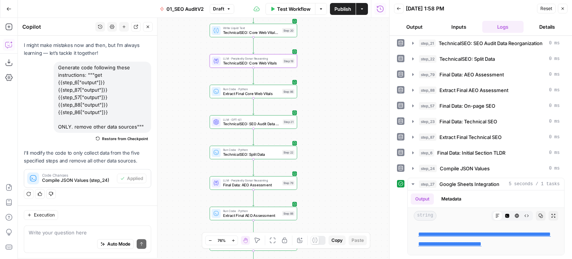
scroll to position [378, 0]
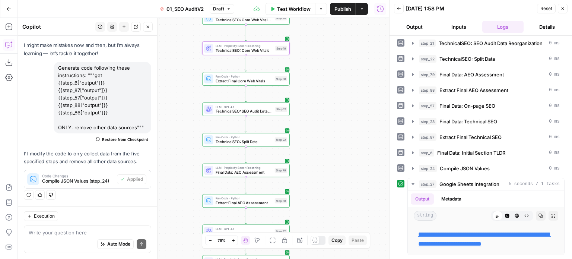
drag, startPoint x: 314, startPoint y: 120, endPoint x: 323, endPoint y: 66, distance: 54.8
click at [321, 72] on div "false false true true Workflow Set Inputs Inputs Workflow Prep: Get Brand Kit D…" at bounding box center [203, 138] width 371 height 241
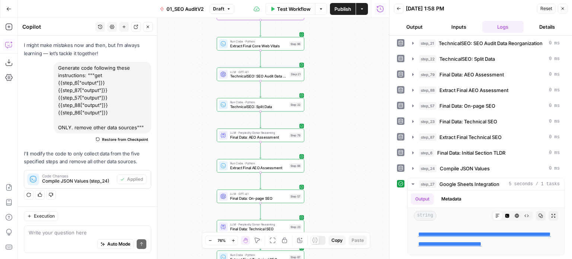
click at [326, 73] on div "false false true true Workflow Set Inputs Inputs Workflow Prep: Get Brand Kit D…" at bounding box center [203, 138] width 371 height 241
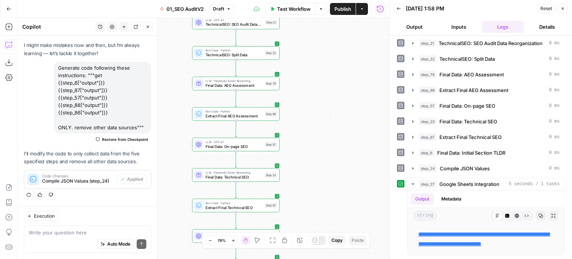
click at [329, 77] on div "false false true true Workflow Set Inputs Inputs Workflow Prep: Get Brand Kit D…" at bounding box center [203, 138] width 371 height 241
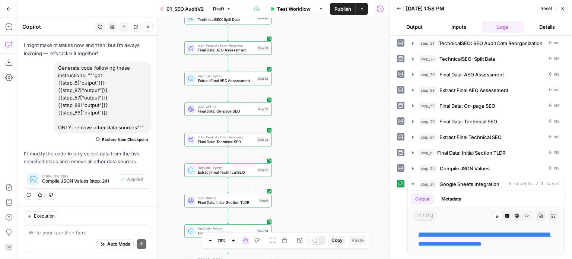
click at [319, 93] on div "false false true true Workflow Set Inputs Inputs Workflow Prep: Get Brand Kit D…" at bounding box center [203, 138] width 371 height 241
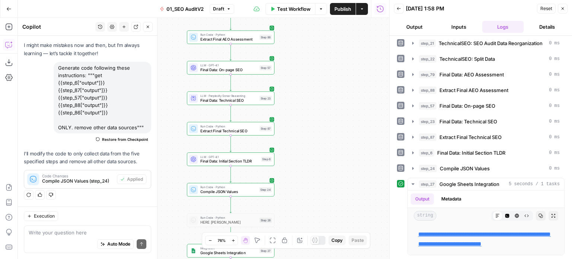
drag, startPoint x: 321, startPoint y: 162, endPoint x: 340, endPoint y: 68, distance: 95.8
click at [344, 78] on div "false false true true Workflow Set Inputs Inputs Workflow Prep: Get Brand Kit D…" at bounding box center [203, 138] width 371 height 241
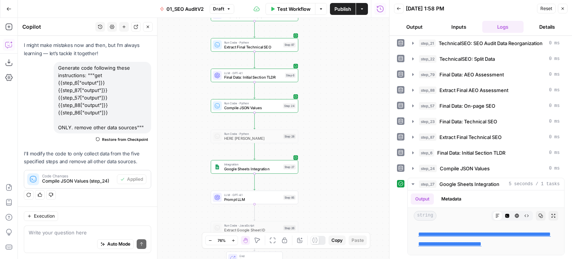
click at [346, 157] on div "false false true true Workflow Set Inputs Inputs Workflow Prep: Get Brand Kit D…" at bounding box center [203, 138] width 371 height 241
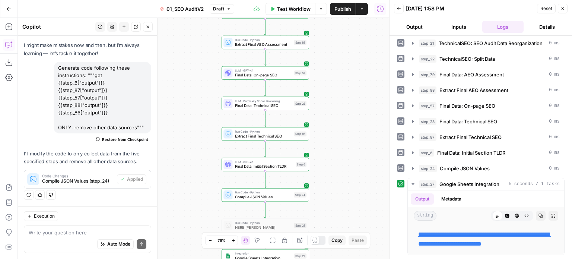
click at [341, 121] on div "false false true true Workflow Set Inputs Inputs Workflow Prep: Get Brand Kit D…" at bounding box center [203, 138] width 371 height 241
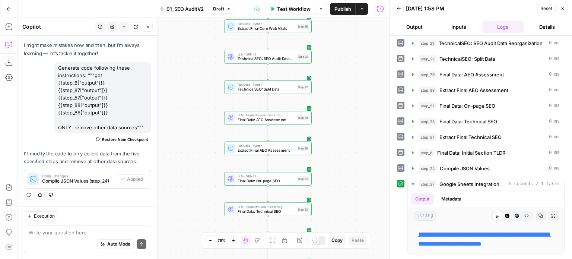
drag, startPoint x: 350, startPoint y: 48, endPoint x: 344, endPoint y: 111, distance: 63.2
click at [344, 111] on div "false false true true Workflow Set Inputs Inputs Workflow Prep: Get Brand Kit D…" at bounding box center [203, 138] width 371 height 241
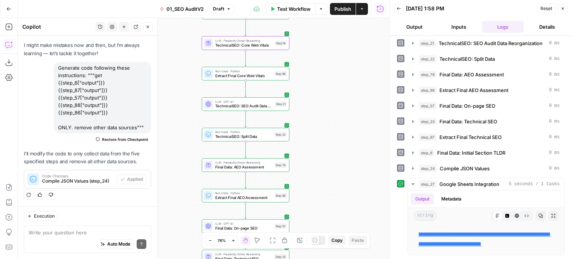
drag, startPoint x: 335, startPoint y: 77, endPoint x: 312, endPoint y: 124, distance: 52.3
click at [312, 124] on div "false false true true Workflow Set Inputs Inputs Workflow Prep: Get Brand Kit D…" at bounding box center [203, 138] width 371 height 241
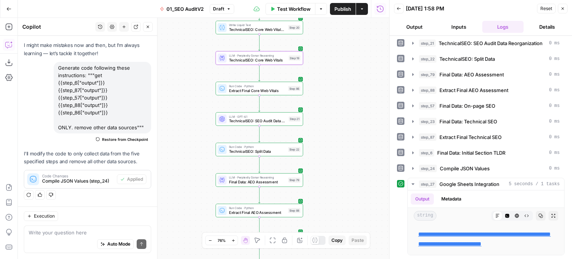
drag, startPoint x: 327, startPoint y: 74, endPoint x: 341, endPoint y: 89, distance: 20.3
click at [341, 89] on div "false false true true Workflow Set Inputs Inputs Workflow Prep: Get Brand Kit D…" at bounding box center [203, 138] width 371 height 241
